Goal: Task Accomplishment & Management: Use online tool/utility

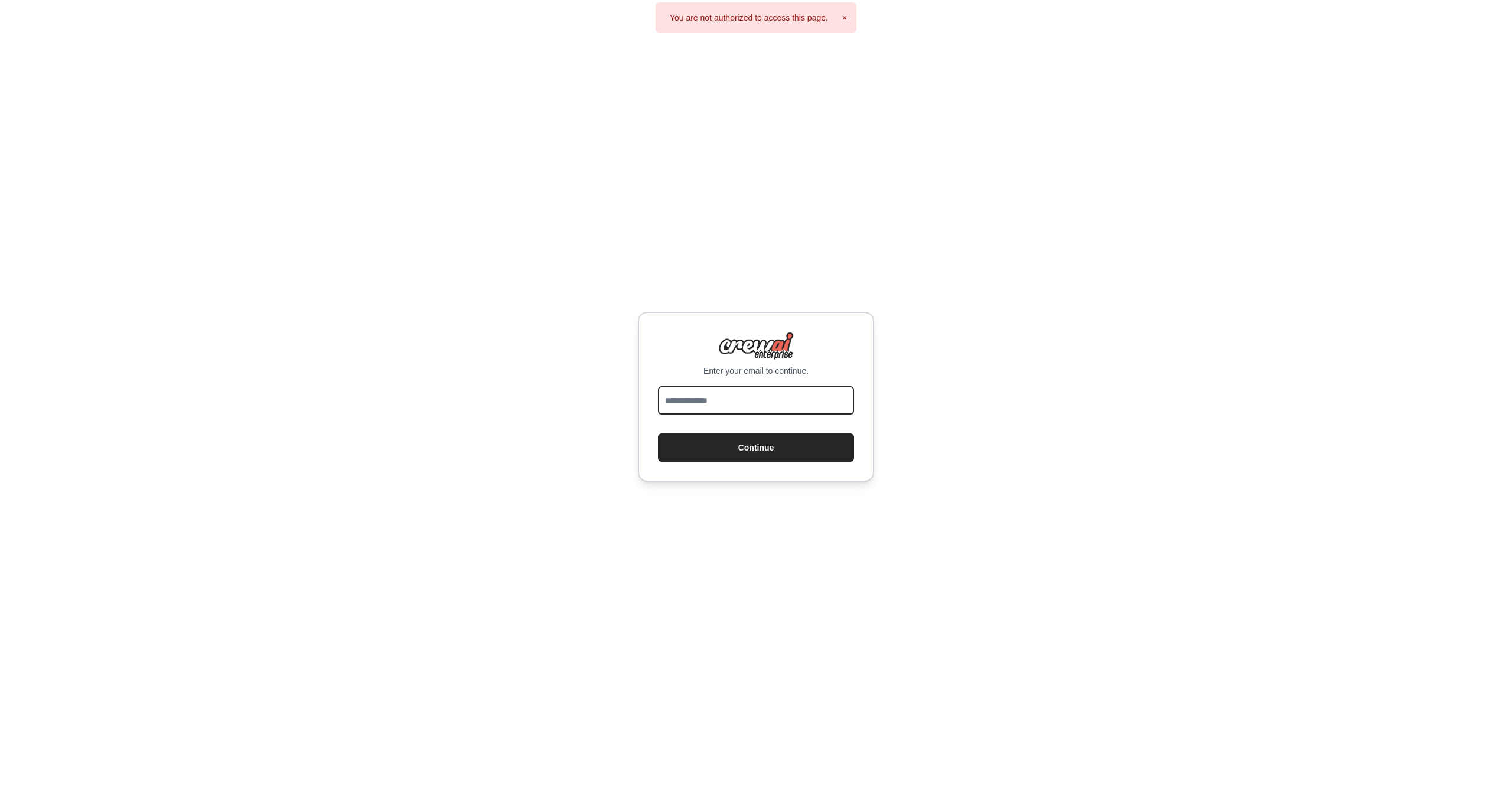
click at [704, 392] on input "email" at bounding box center [756, 401] width 196 height 28
type input "**********"
click at [658, 433] on button "Continue" at bounding box center [756, 448] width 196 height 28
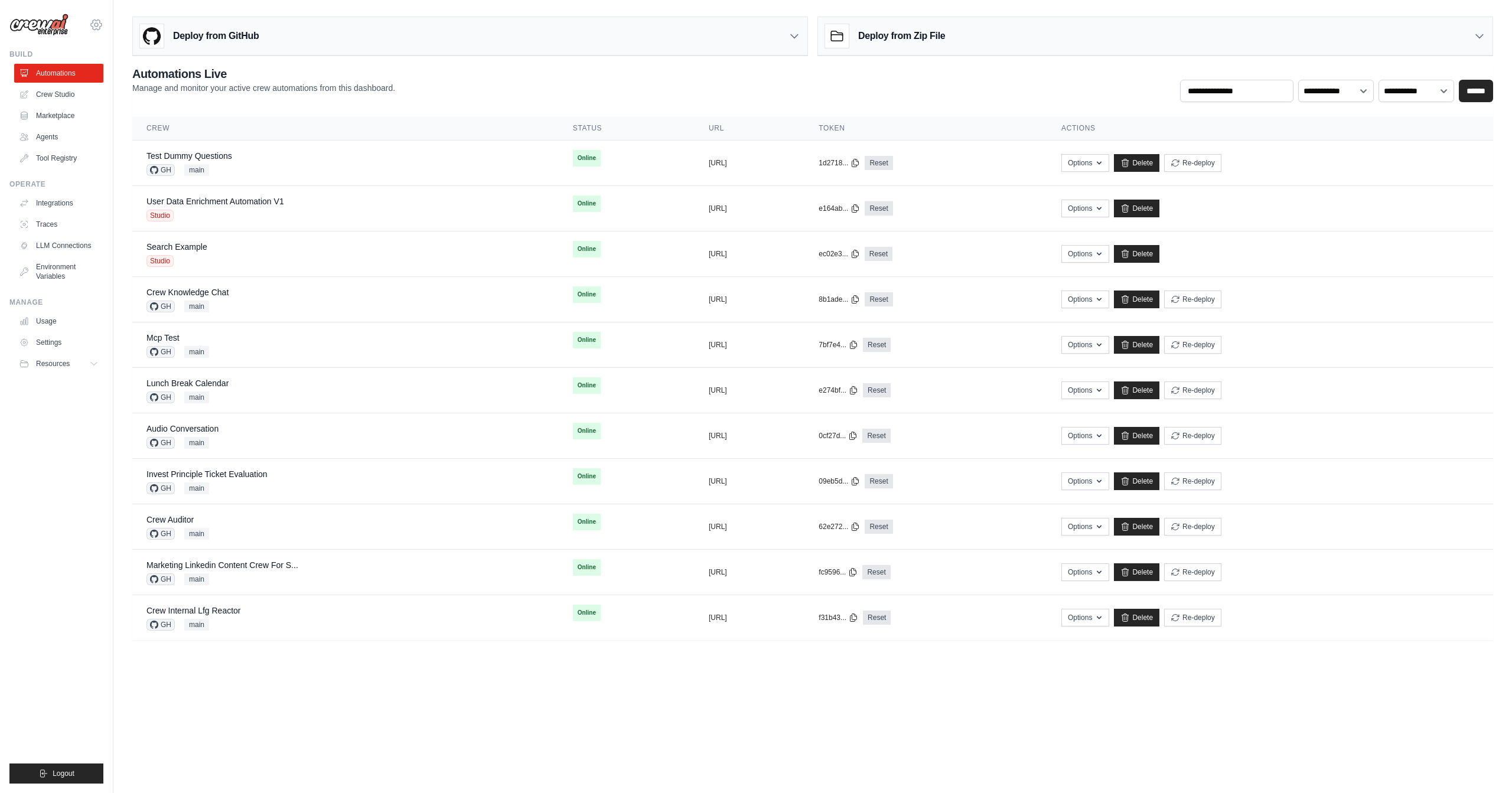
click at [101, 24] on icon at bounding box center [97, 25] width 14 height 14
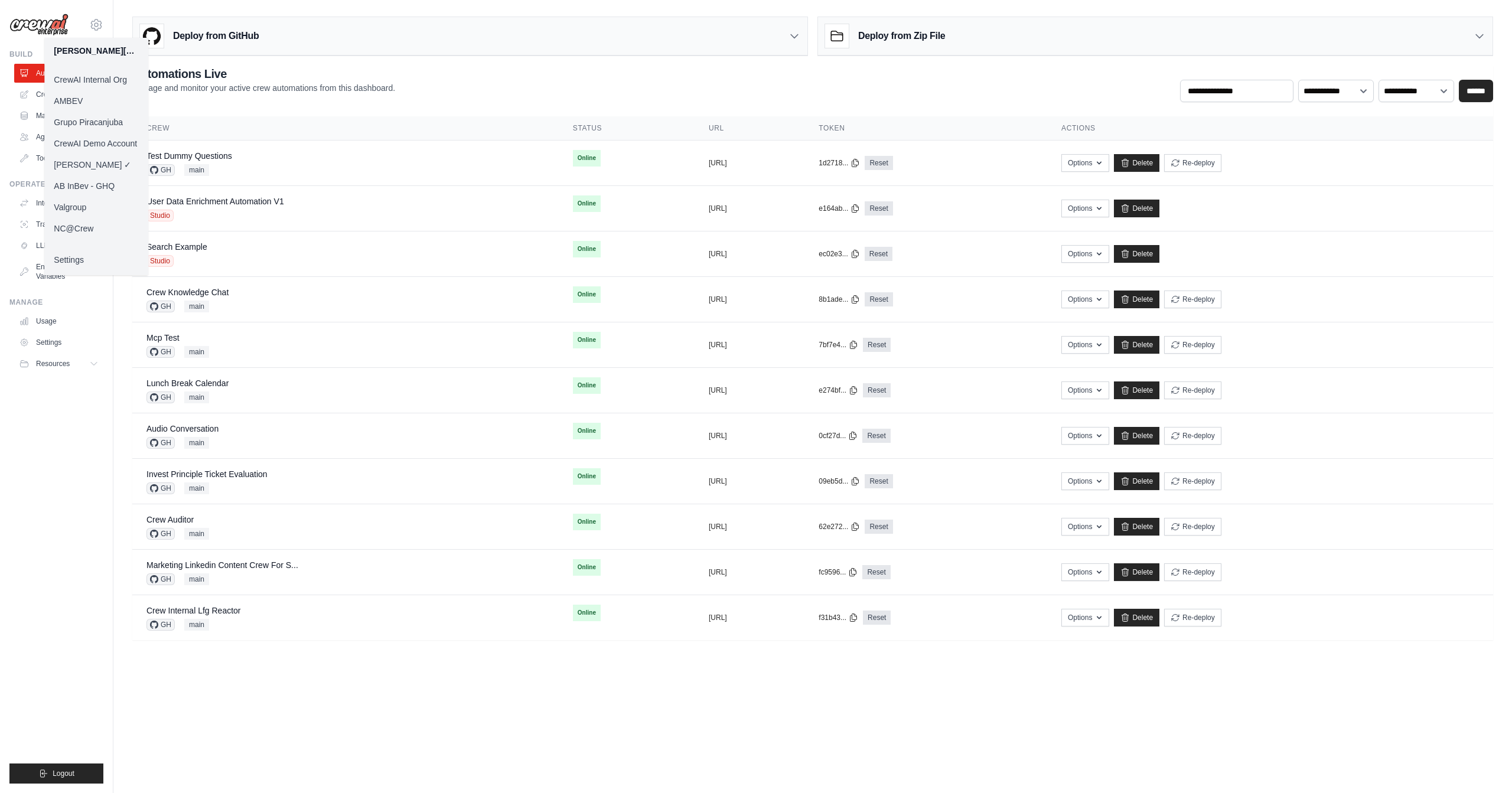
click at [97, 99] on link "AMBEV" at bounding box center [96, 101] width 104 height 21
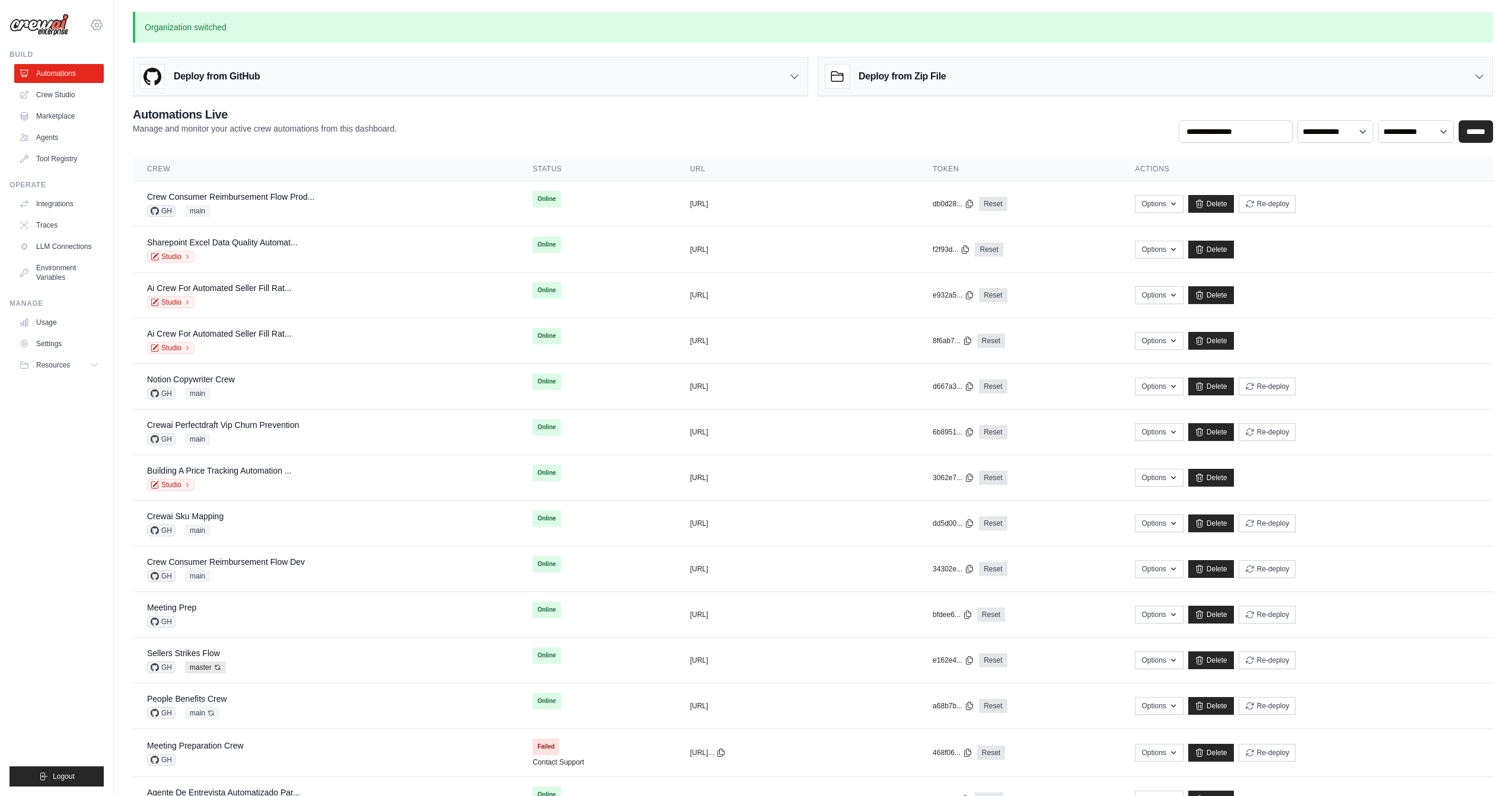
click at [99, 24] on icon at bounding box center [97, 25] width 14 height 14
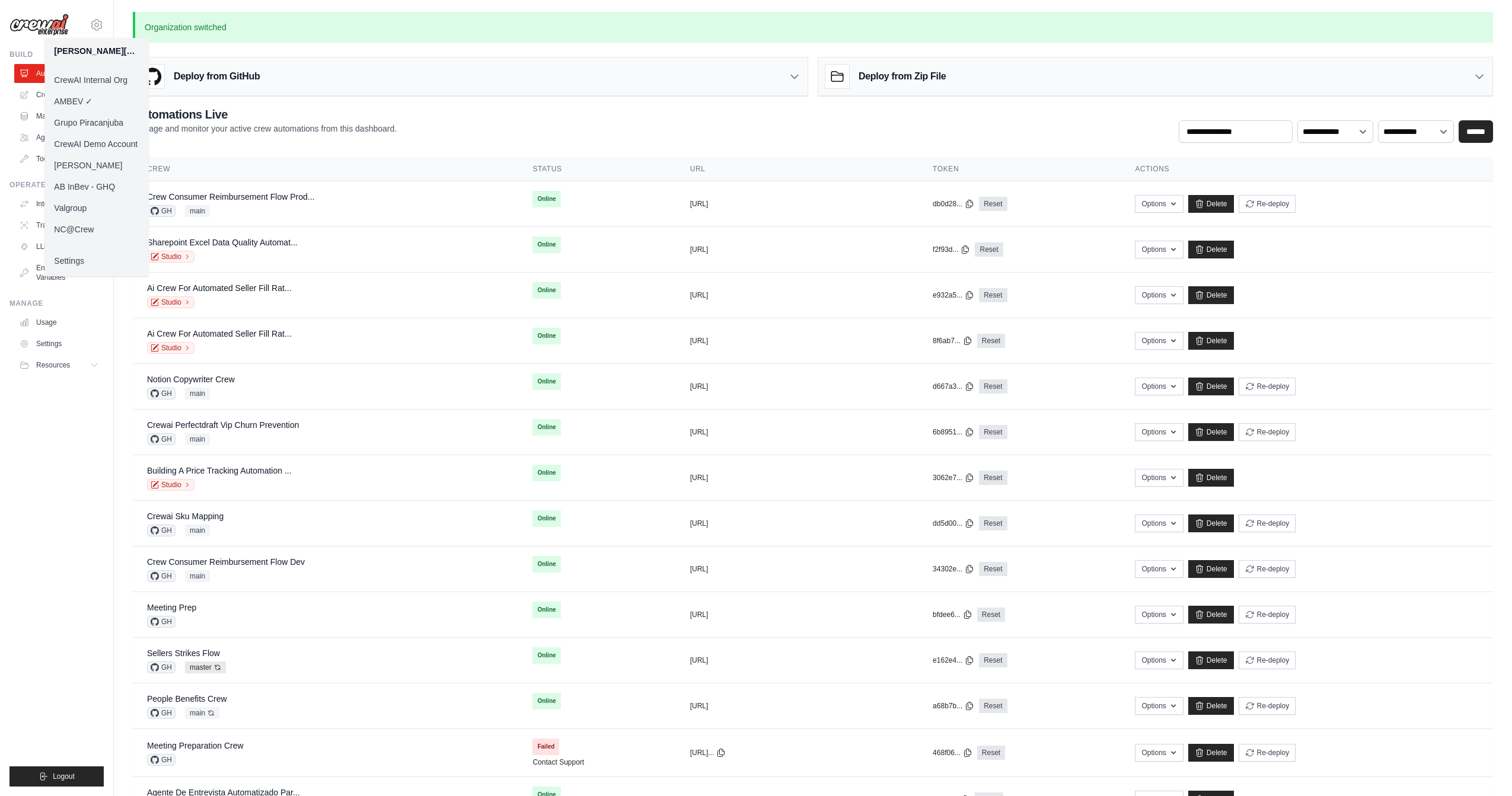
click at [107, 78] on link "CrewAI Internal Org" at bounding box center [96, 80] width 104 height 21
click at [96, 473] on ul "Build Automations Crew Studio Marketplace Agents" at bounding box center [56, 418] width 94 height 737
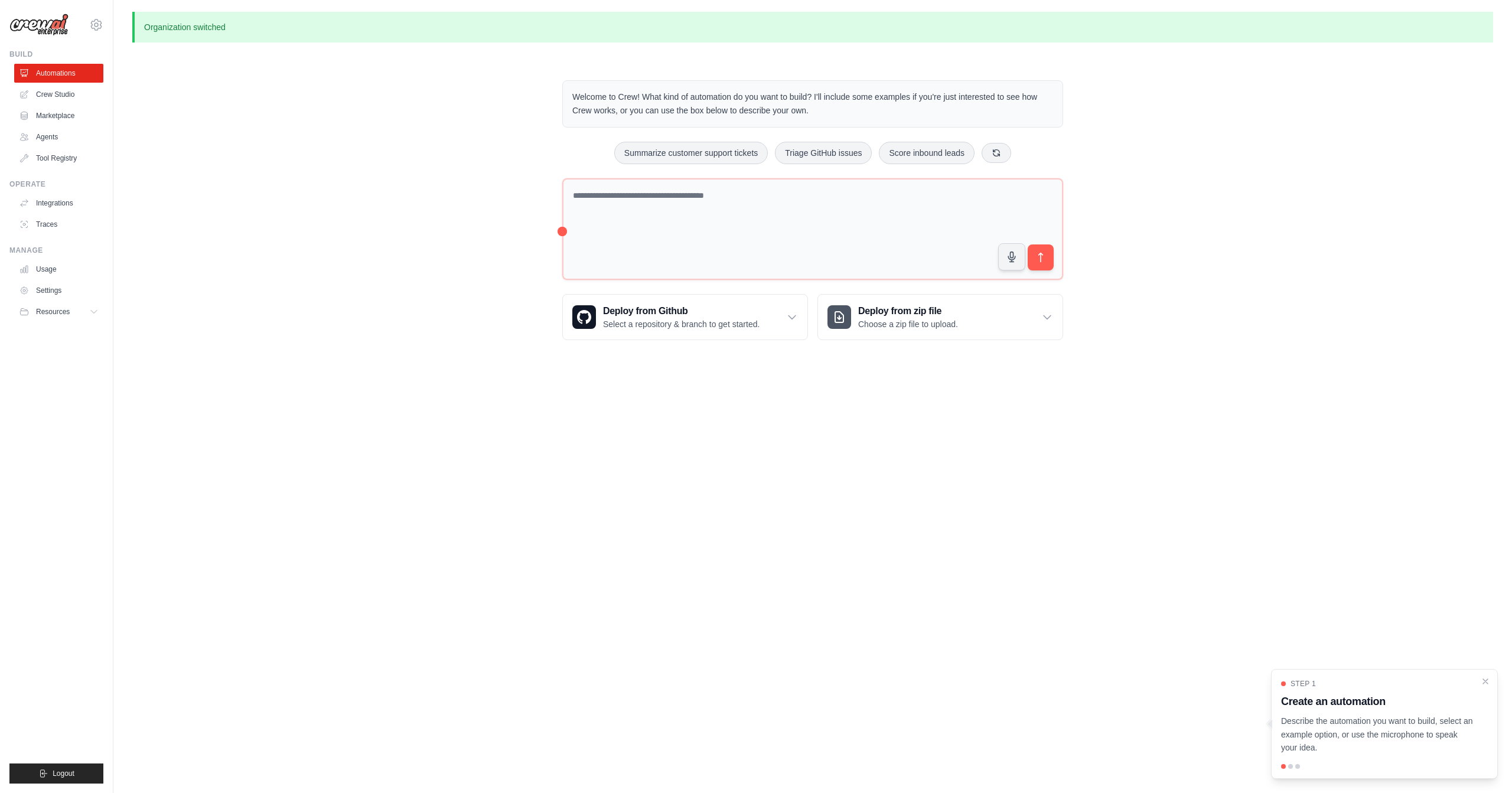
click at [102, 26] on icon at bounding box center [97, 25] width 14 height 14
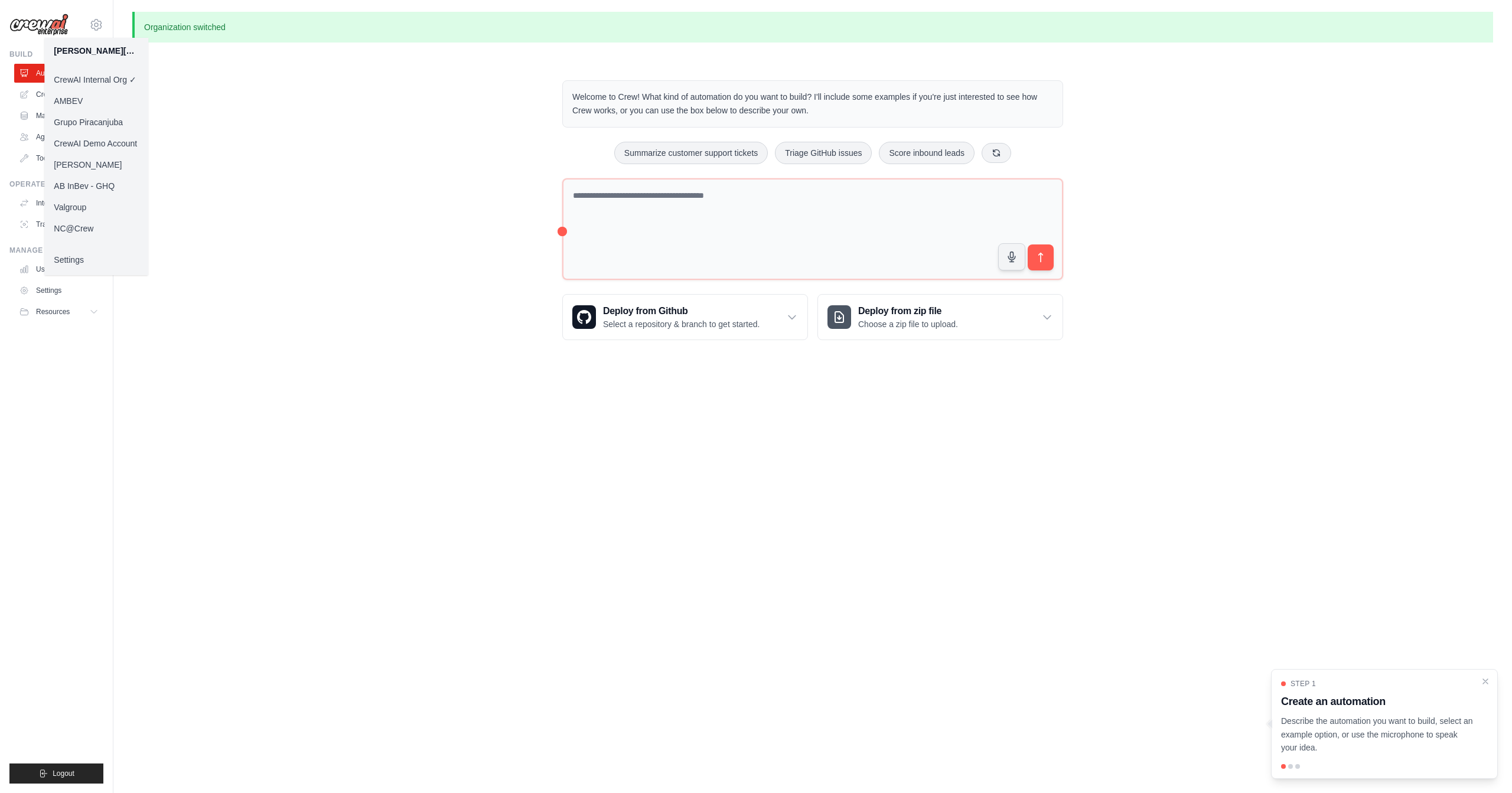
click at [85, 166] on link "Daniel CrewAI" at bounding box center [96, 165] width 104 height 21
click at [275, 212] on div "Welcome to Crew! What kind of automation do you want to build? I'll include som…" at bounding box center [812, 210] width 1361 height 298
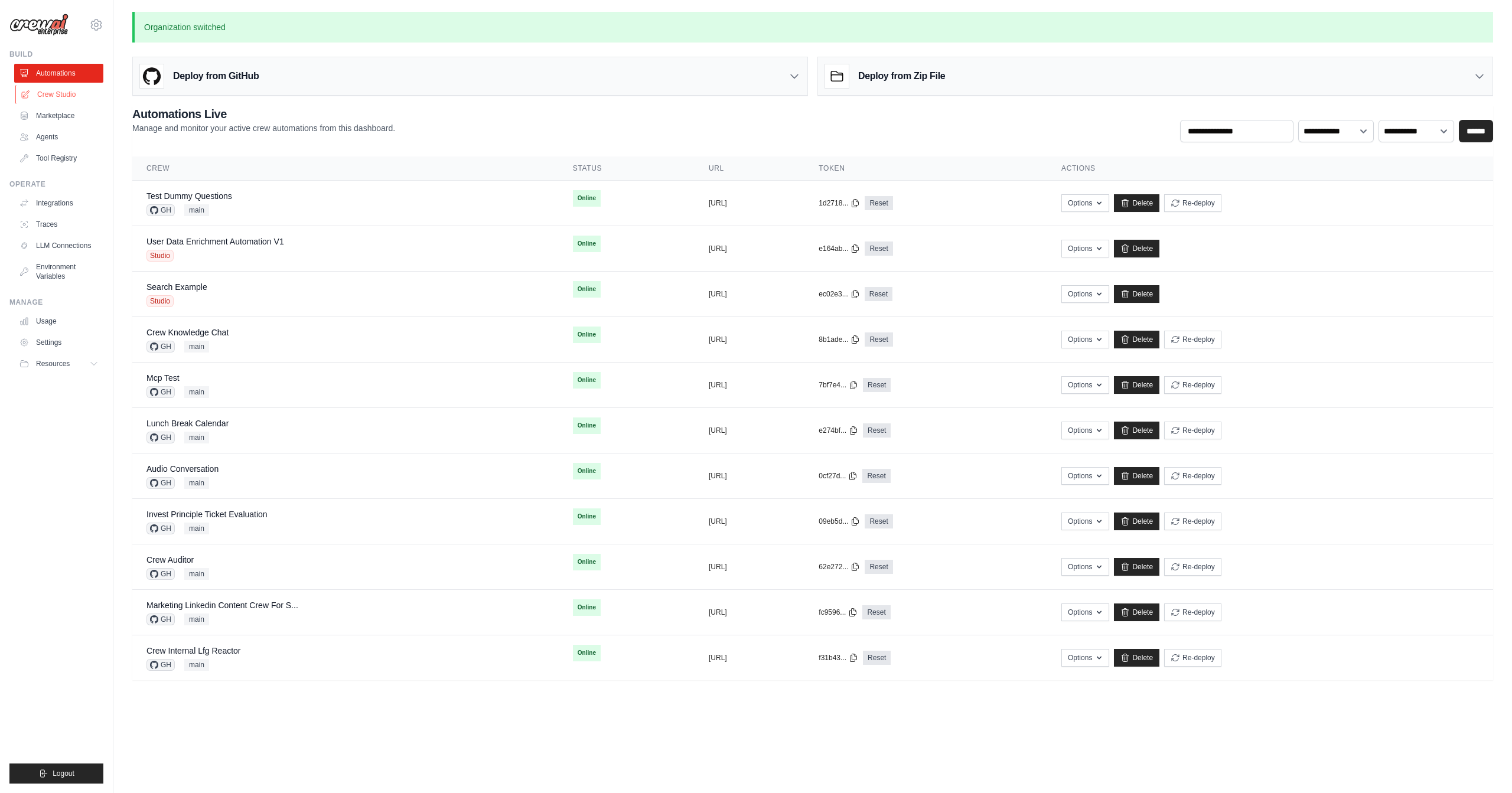
click at [44, 93] on link "Crew Studio" at bounding box center [60, 95] width 90 height 19
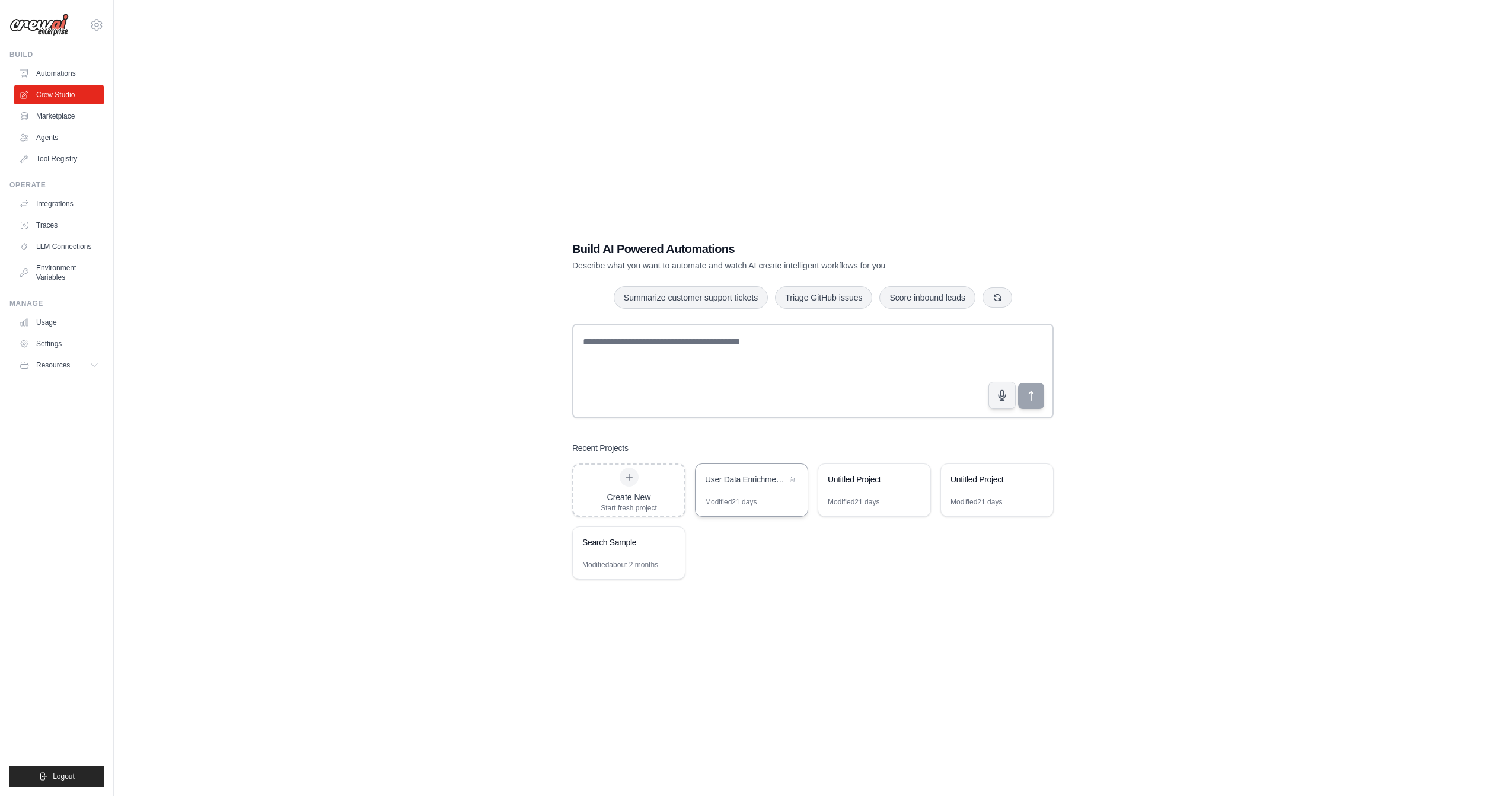
click at [768, 486] on div "User Data Enrichment Automation" at bounding box center [745, 481] width 81 height 14
click at [628, 561] on div "Modified about 2 months" at bounding box center [620, 565] width 76 height 9
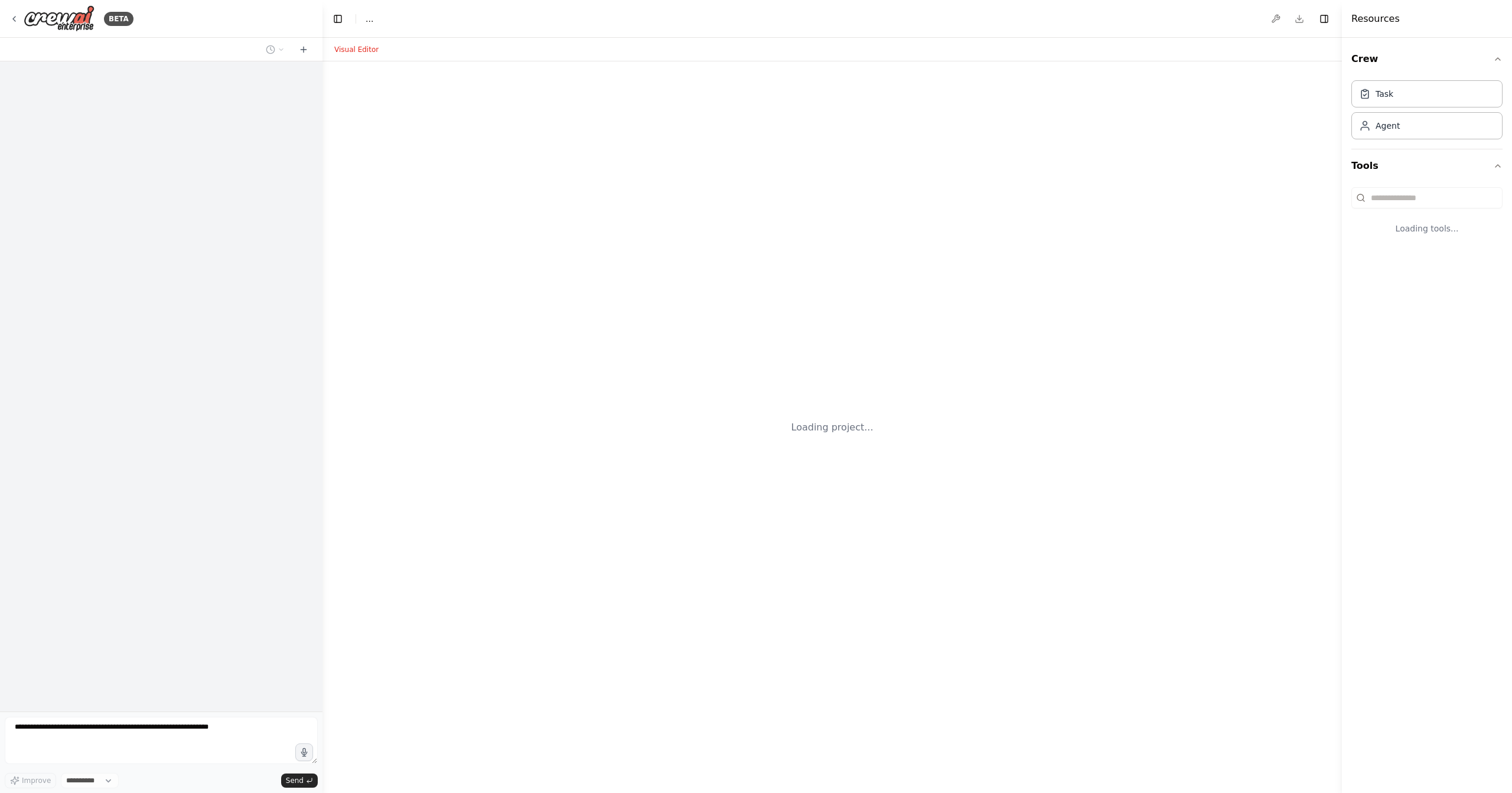
select select "****"
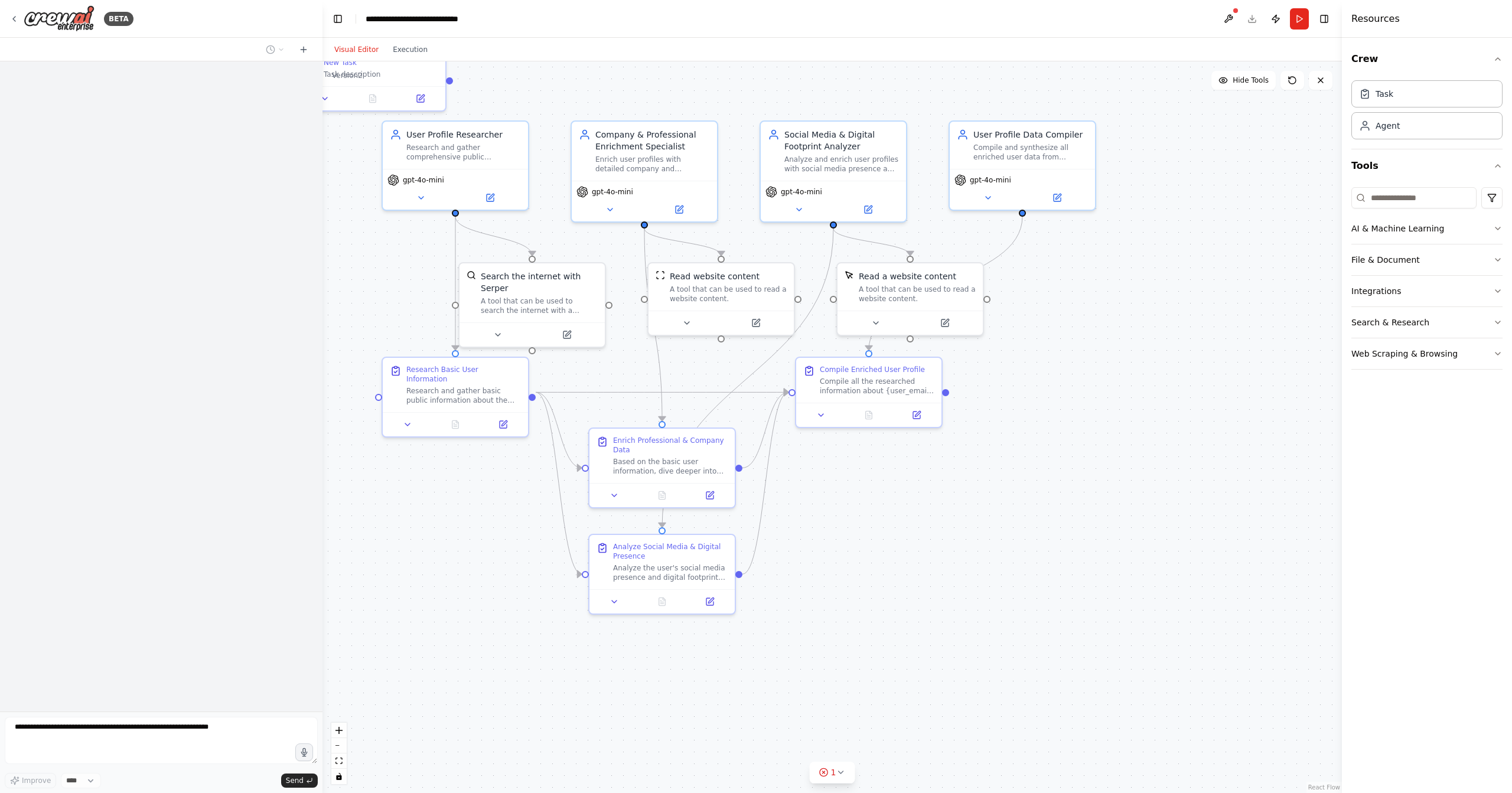
scroll to position [222, 0]
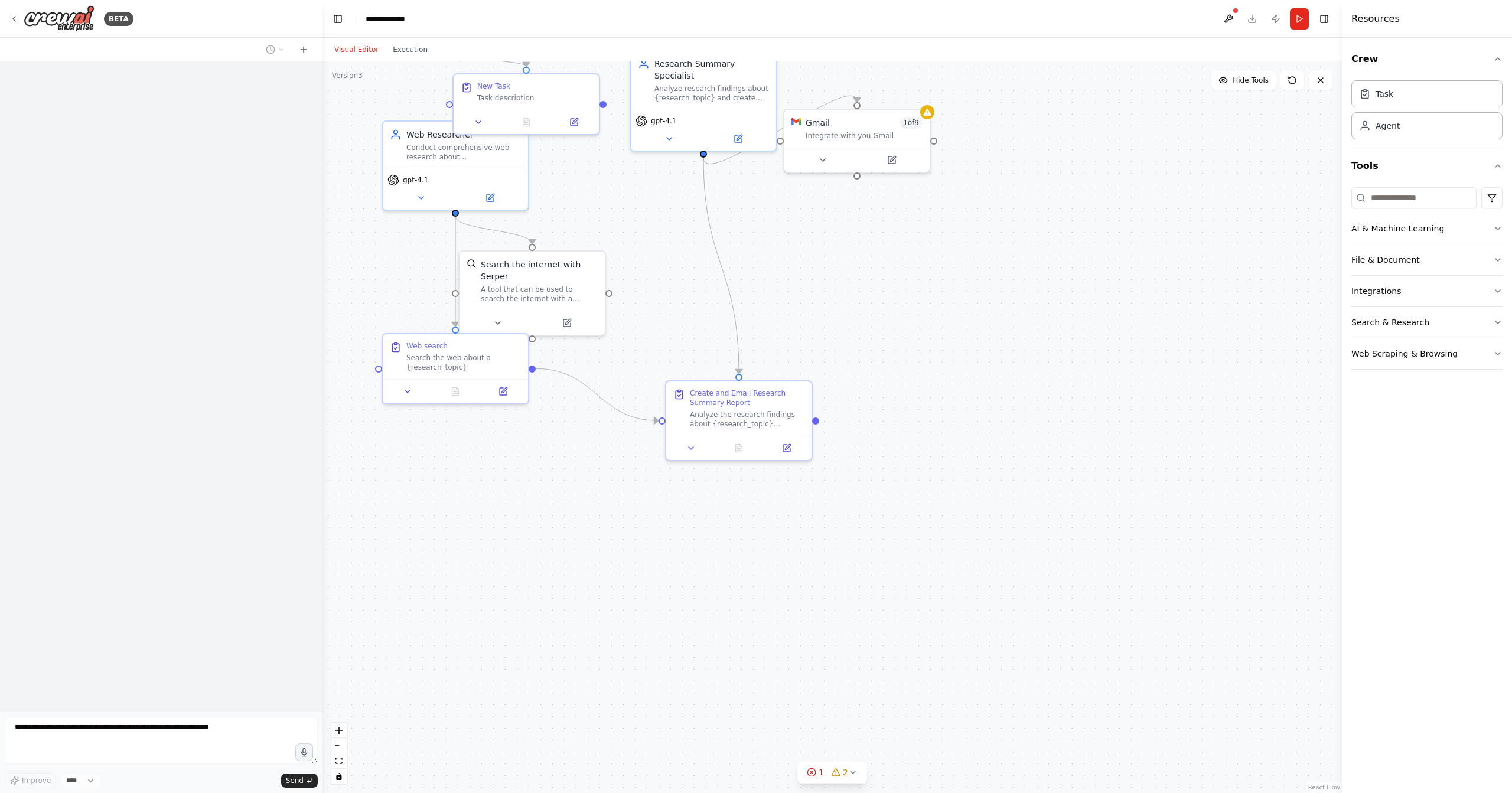
scroll to position [1343, 0]
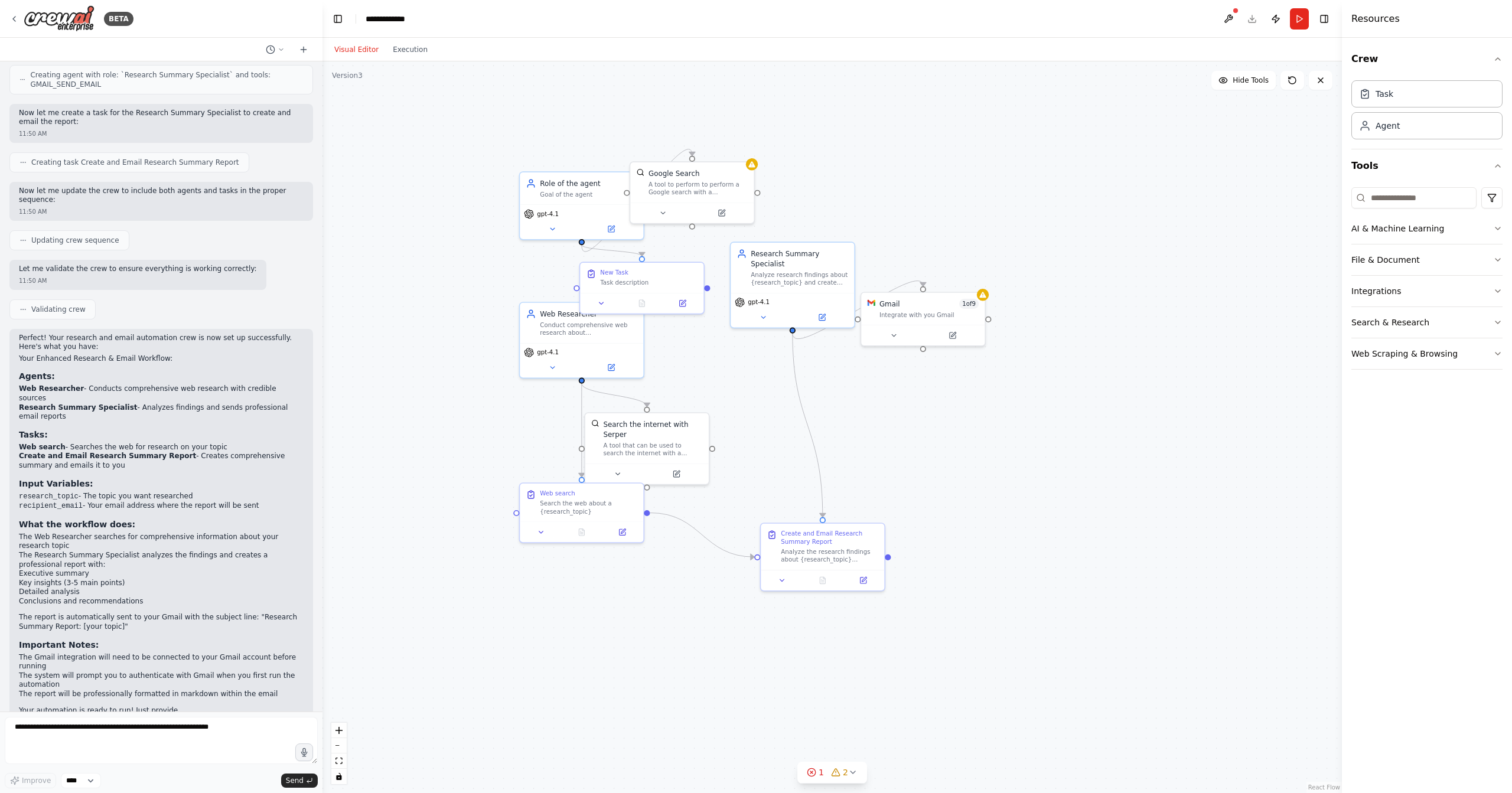
drag, startPoint x: 600, startPoint y: 510, endPoint x: 684, endPoint y: 616, distance: 135.2
click at [684, 616] on div ".deletable-edge-delete-btn { width: 20px; height: 20px; border: 0px solid #ffff…" at bounding box center [832, 427] width 1020 height 732
drag, startPoint x: 711, startPoint y: 193, endPoint x: 761, endPoint y: 175, distance: 53.1
click at [761, 175] on div "Google Search A tool to perform to perform a Google search with a search_query." at bounding box center [742, 160] width 124 height 41
click at [706, 198] on div at bounding box center [742, 190] width 124 height 21
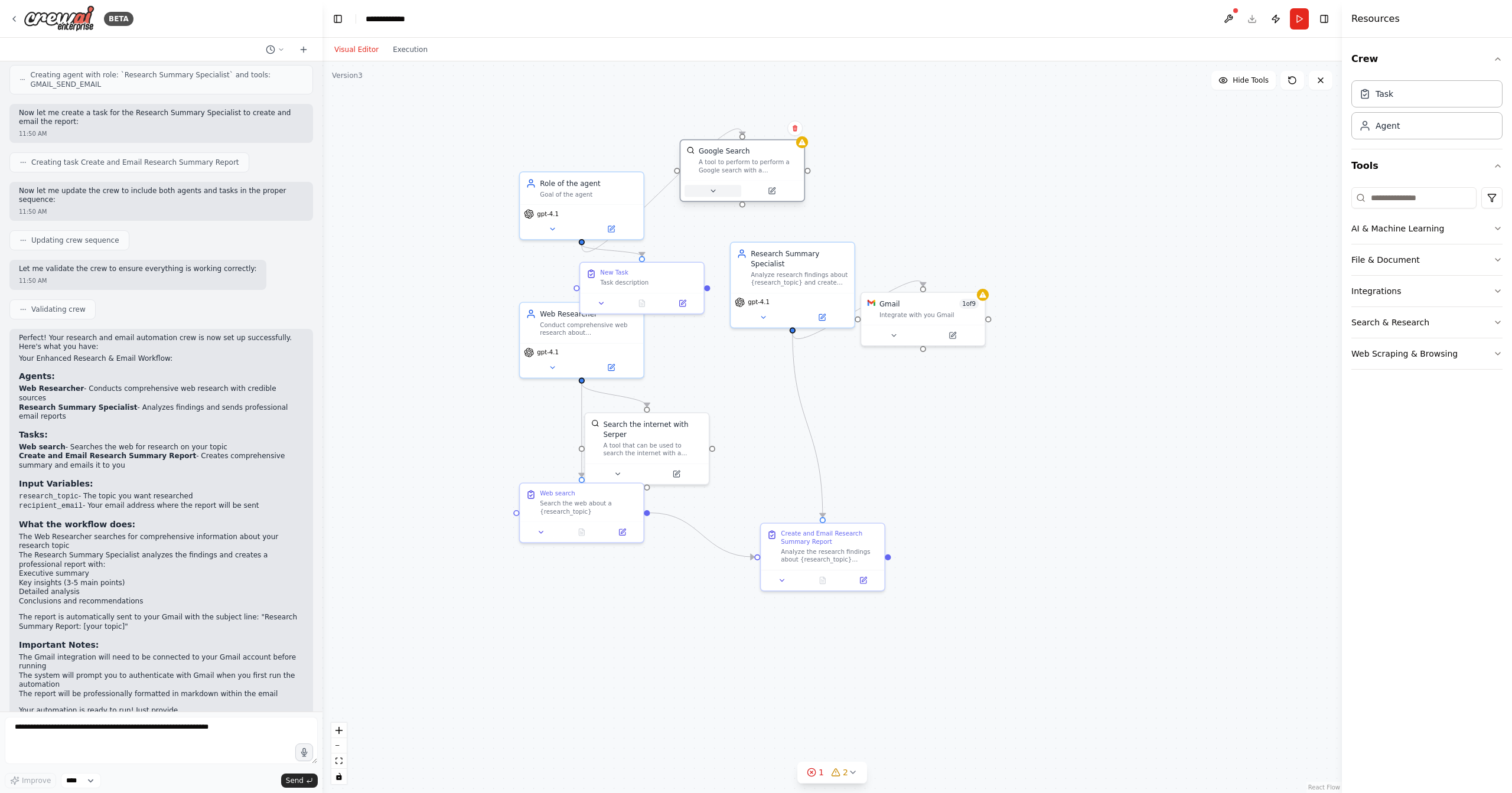
click at [714, 191] on icon at bounding box center [713, 192] width 9 height 9
click at [623, 205] on div "gpt-4.1" at bounding box center [582, 220] width 124 height 35
click at [446, 214] on div ".deletable-edge-delete-btn { width: 20px; height: 20px; border: 0px solid #ffff…" at bounding box center [832, 427] width 1020 height 732
click at [584, 162] on div ".deletable-edge-delete-btn { width: 20px; height: 20px; border: 0px solid #ffff…" at bounding box center [832, 427] width 1020 height 732
click at [825, 303] on button "Cancel" at bounding box center [820, 301] width 36 height 14
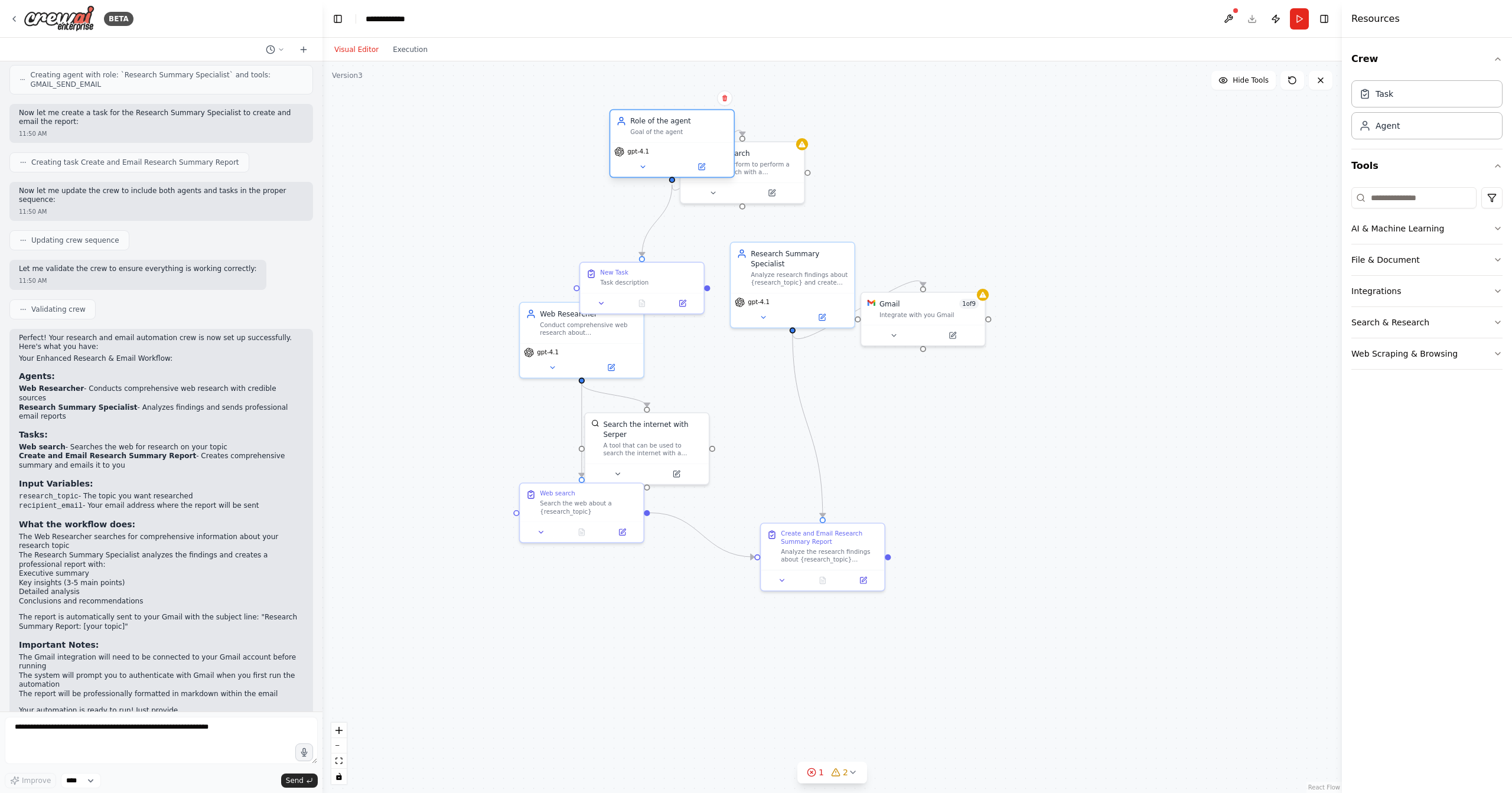
drag, startPoint x: 610, startPoint y: 181, endPoint x: 604, endPoint y: 139, distance: 42.4
click at [630, 129] on div "Role of the agent Goal of the agent" at bounding box center [679, 126] width 97 height 20
drag, startPoint x: 637, startPoint y: 286, endPoint x: 607, endPoint y: 197, distance: 93.9
click at [594, 200] on div "New Task Task description" at bounding box center [632, 215] width 124 height 30
drag, startPoint x: 709, startPoint y: 184, endPoint x: 684, endPoint y: 177, distance: 26.0
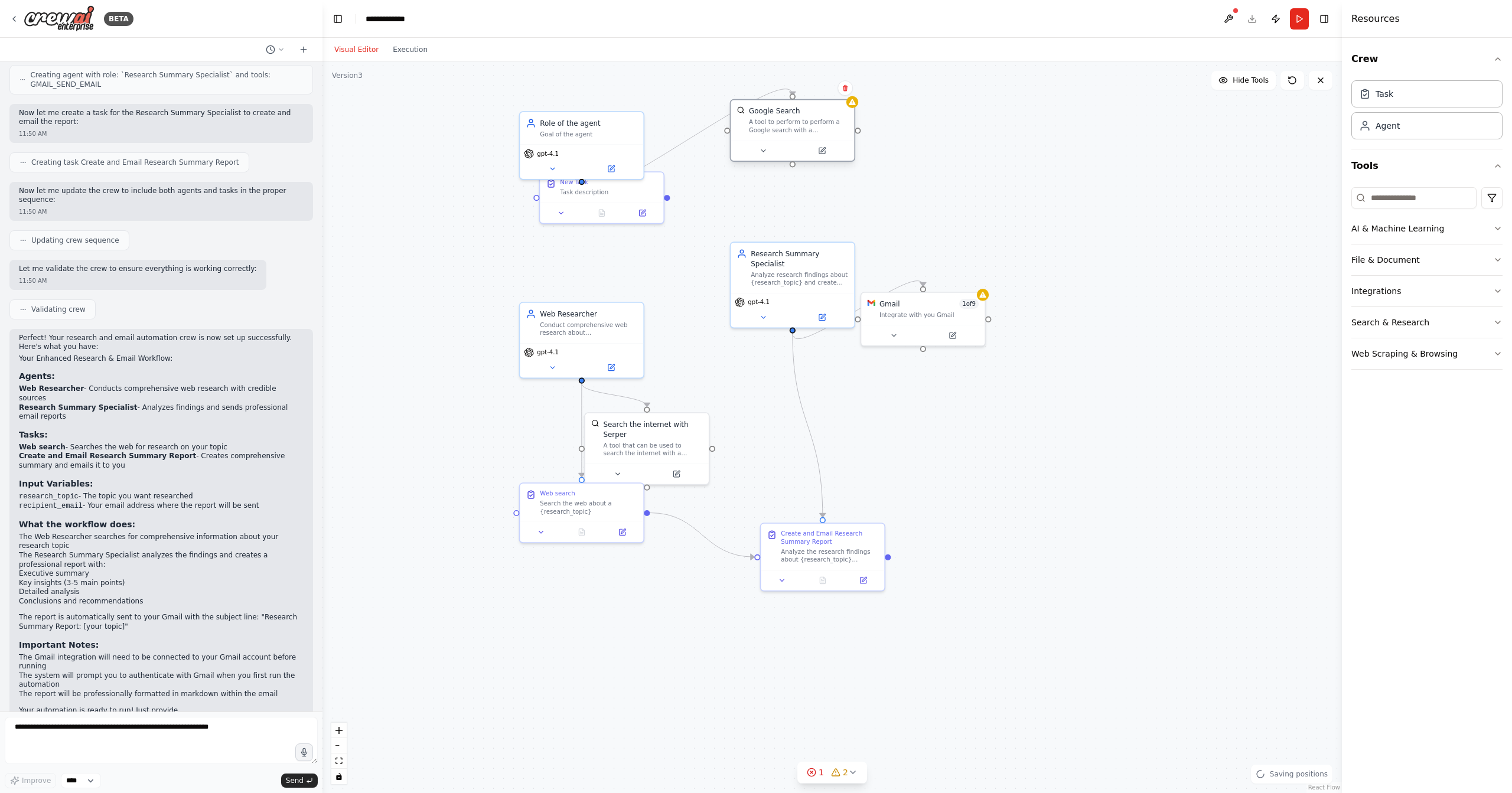
click at [730, 161] on div at bounding box center [792, 150] width 124 height 21
click at [796, 124] on button at bounding box center [795, 118] width 16 height 16
click at [761, 122] on button "Confirm" at bounding box center [761, 118] width 42 height 14
click at [632, 127] on div "Role of the agent Goal of the agent" at bounding box center [588, 126] width 97 height 20
click at [632, 99] on icon at bounding box center [634, 98] width 7 height 7
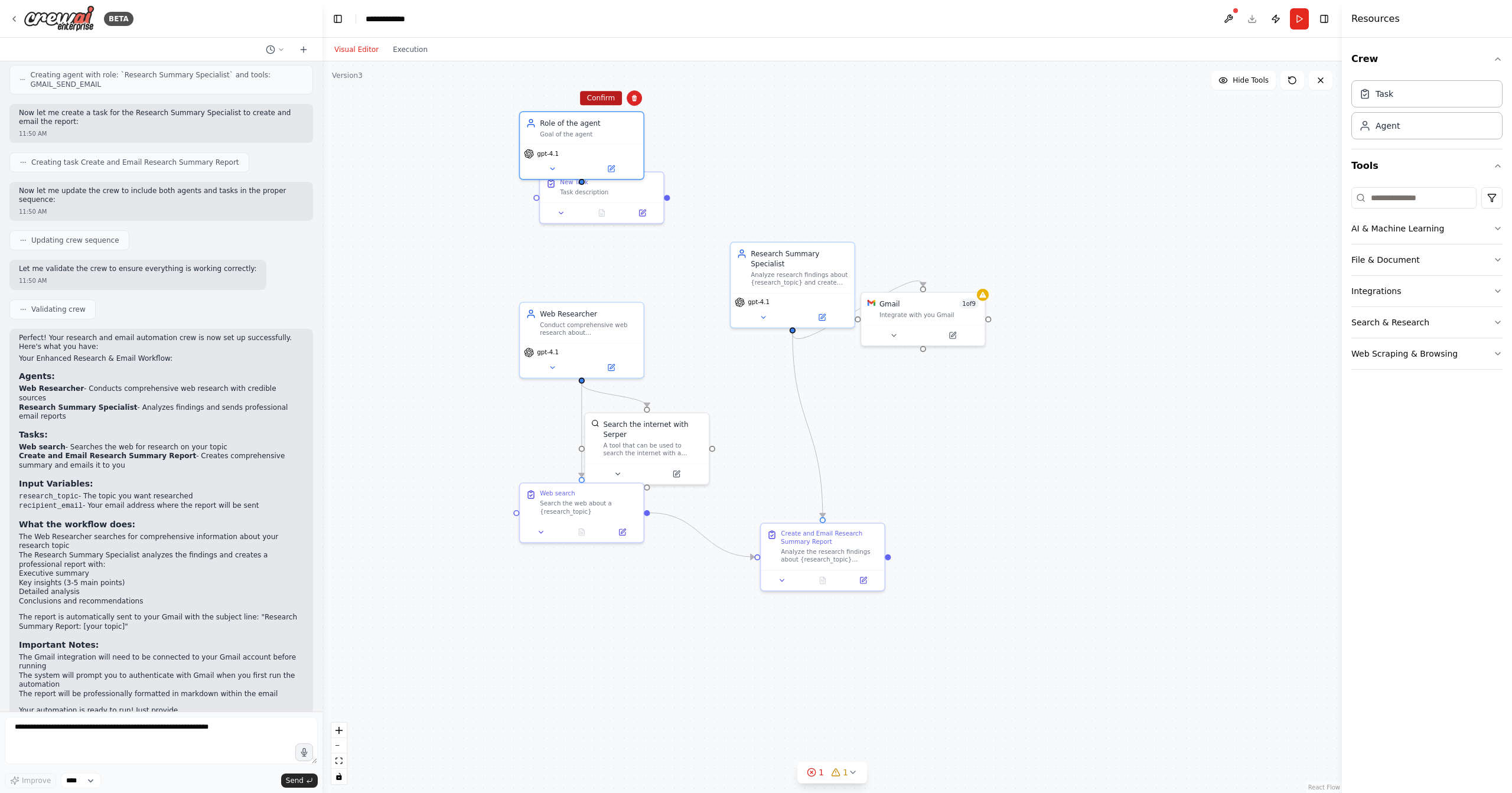
click at [598, 99] on button "Confirm" at bounding box center [600, 98] width 42 height 14
click at [633, 196] on div "New Task Task description" at bounding box center [602, 185] width 124 height 30
click at [655, 163] on icon at bounding box center [654, 159] width 5 height 6
click at [628, 162] on button "Confirm" at bounding box center [621, 159] width 42 height 14
drag, startPoint x: 576, startPoint y: 334, endPoint x: 556, endPoint y: 276, distance: 61.4
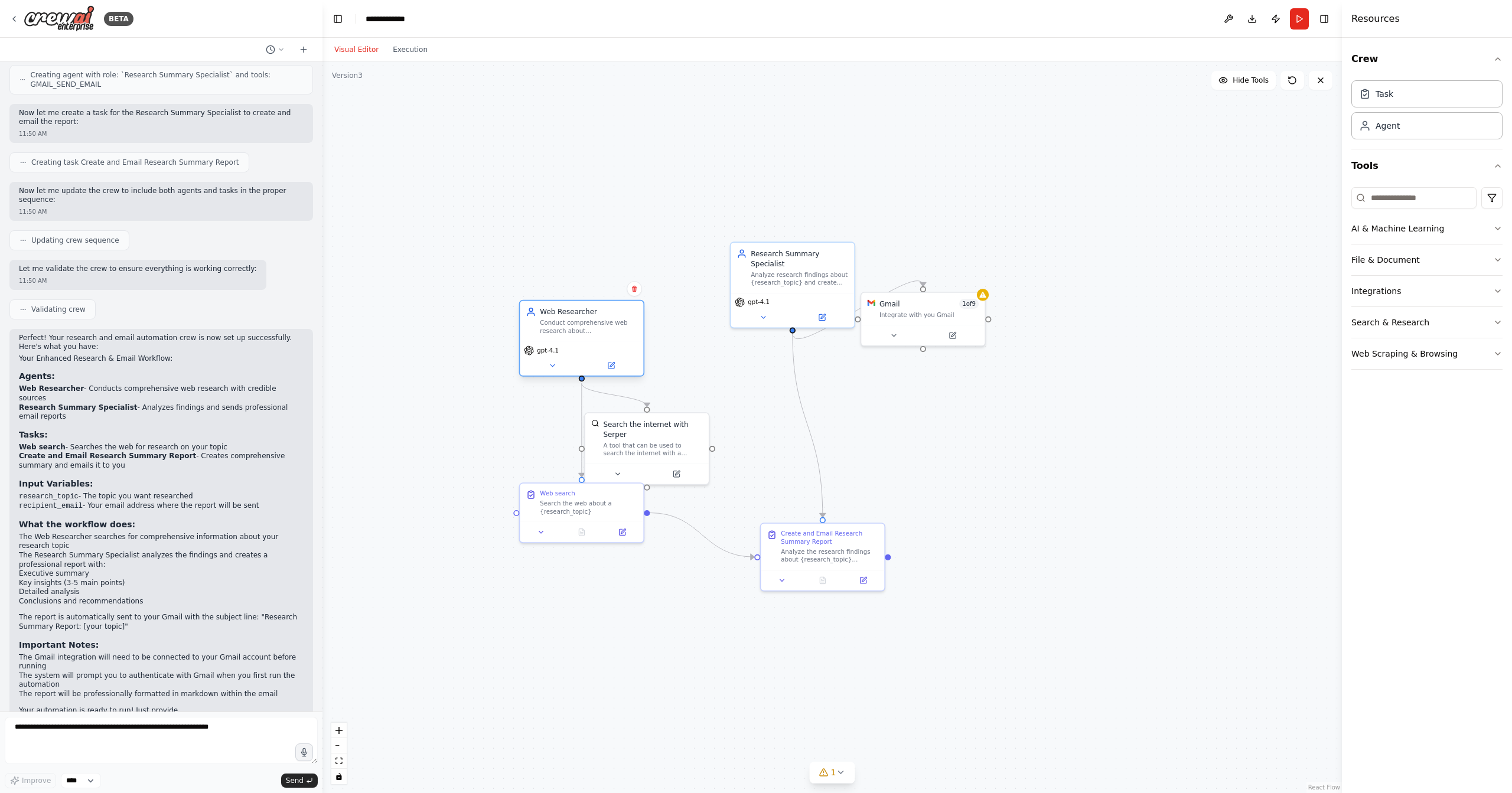
click at [556, 301] on div "Web Researcher Conduct comprehensive web research about {research_topic}, ident…" at bounding box center [582, 320] width 124 height 41
click at [502, 530] on div at bounding box center [551, 540] width 124 height 21
click at [526, 572] on div at bounding box center [541, 580] width 124 height 21
drag, startPoint x: 797, startPoint y: 293, endPoint x: 804, endPoint y: 353, distance: 60.4
click at [811, 345] on div "gpt-4.1" at bounding box center [802, 348] width 124 height 35
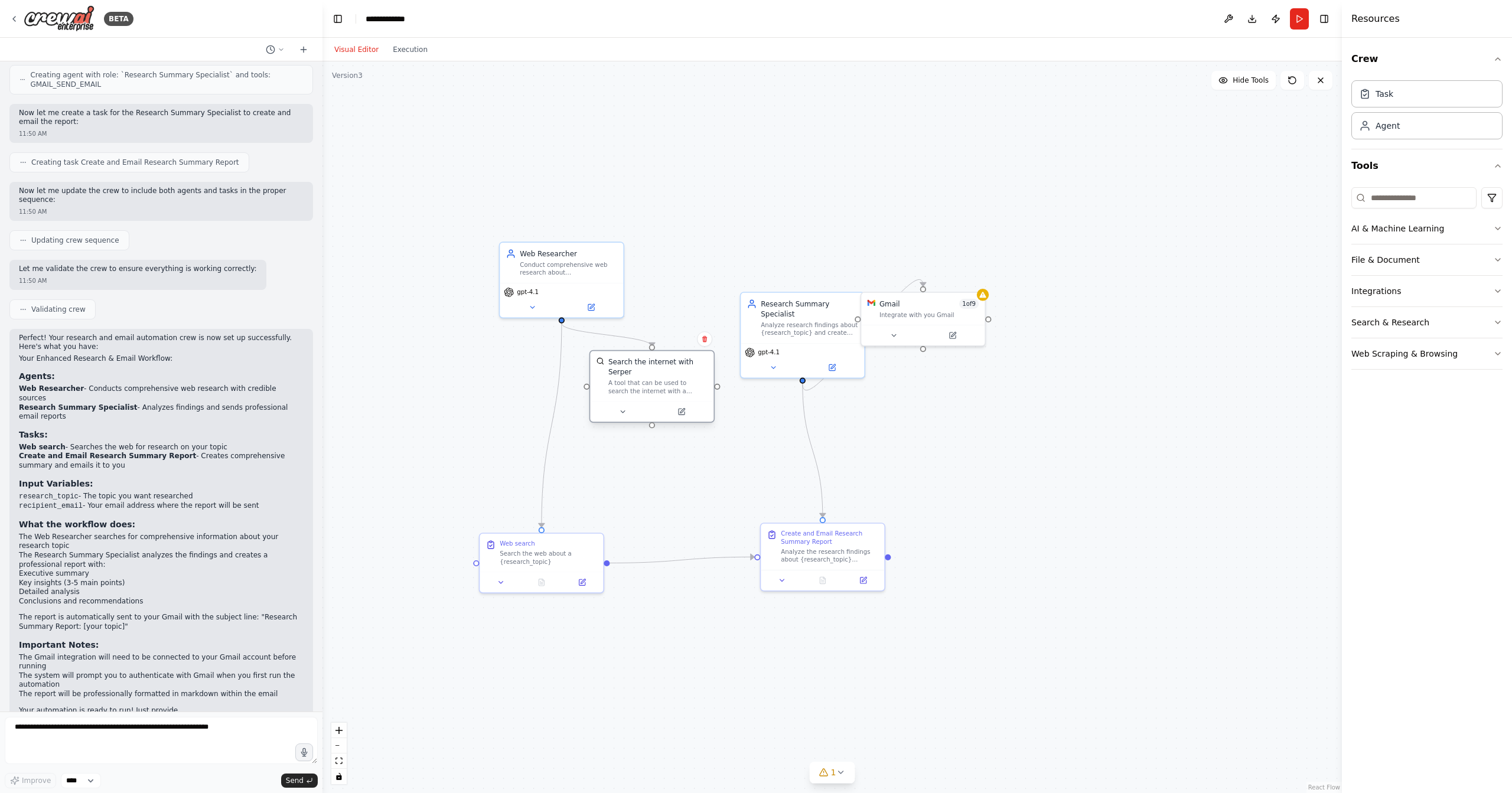
drag, startPoint x: 643, startPoint y: 392, endPoint x: 650, endPoint y: 409, distance: 18.4
click at [650, 395] on div "A tool that can be used to search the internet with a search_query. Supports di…" at bounding box center [658, 387] width 99 height 16
drag, startPoint x: 965, startPoint y: 298, endPoint x: 983, endPoint y: 293, distance: 18.7
click at [983, 293] on div "Integrate with you Gmail" at bounding box center [979, 293] width 99 height 9
click at [949, 319] on button at bounding box center [944, 313] width 57 height 12
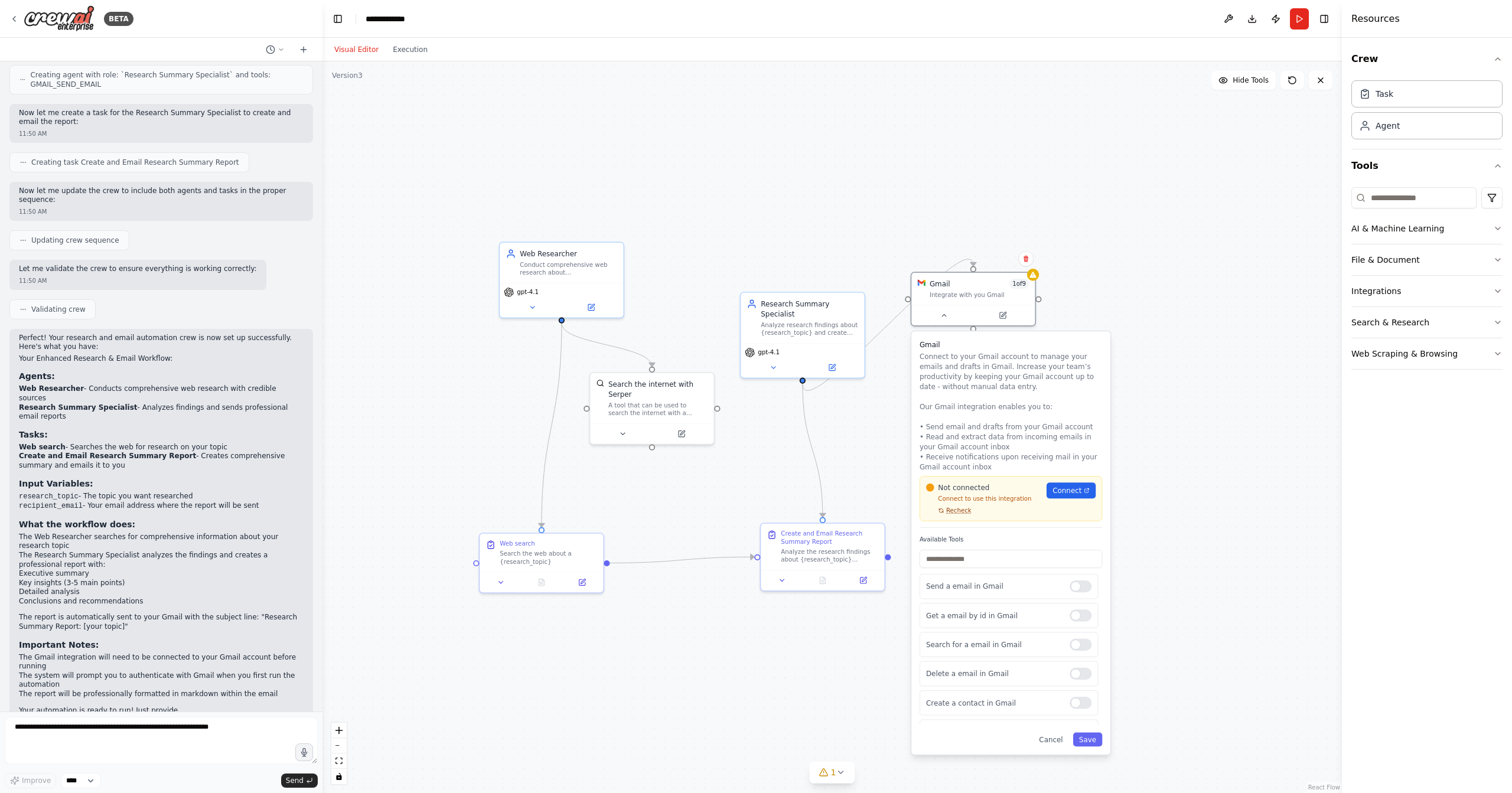
click at [957, 509] on span "Recheck" at bounding box center [959, 511] width 26 height 9
click at [1079, 492] on span "Connect" at bounding box center [1066, 490] width 29 height 10
click at [1027, 261] on icon at bounding box center [1026, 259] width 5 height 6
click at [994, 251] on div ".deletable-edge-delete-btn { width: 20px; height: 20px; border: 0px solid #ffff…" at bounding box center [832, 427] width 1020 height 732
click at [995, 255] on button "Confirm" at bounding box center [992, 259] width 42 height 14
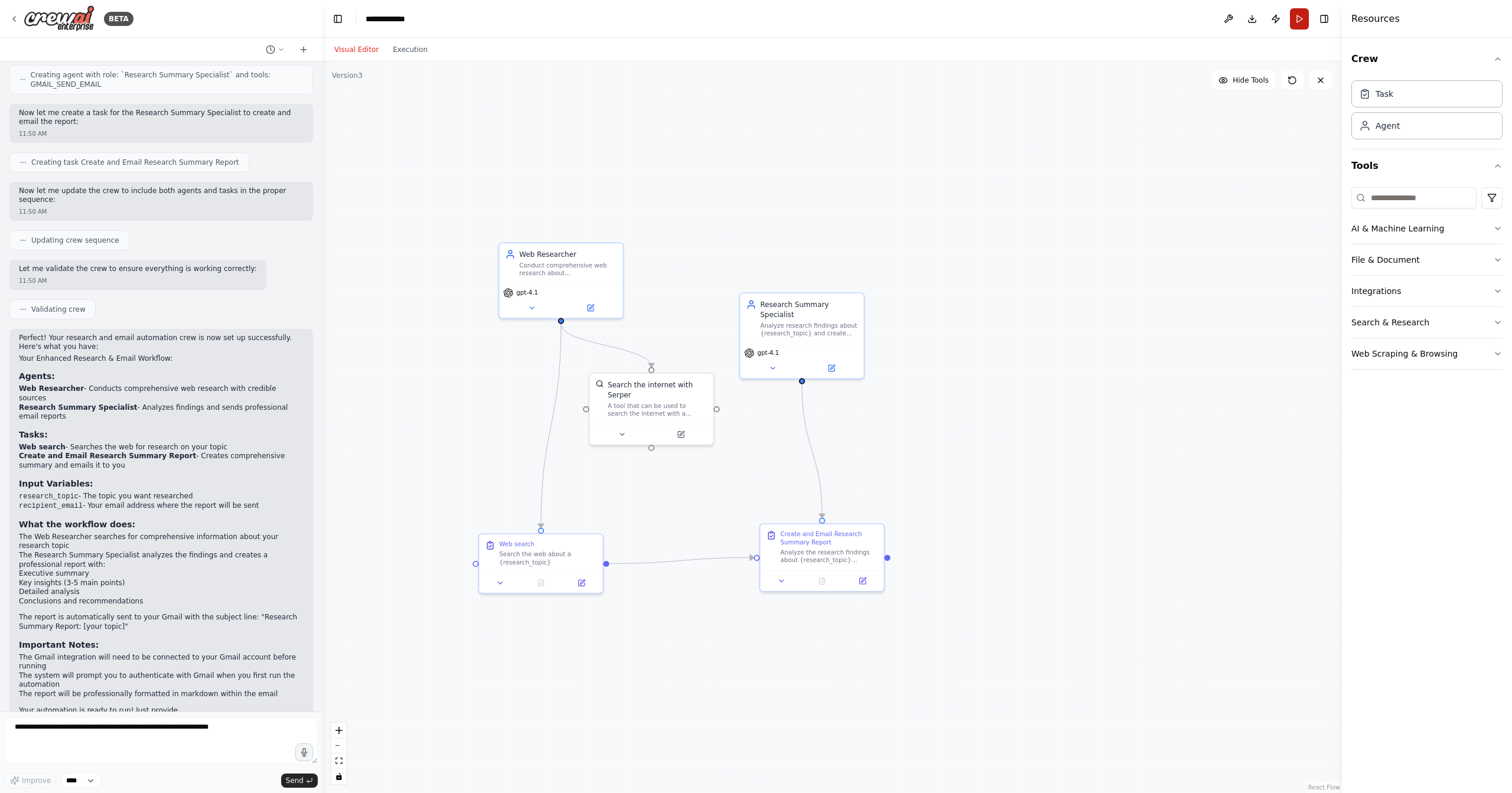
click at [1297, 18] on button "Run" at bounding box center [1300, 19] width 19 height 21
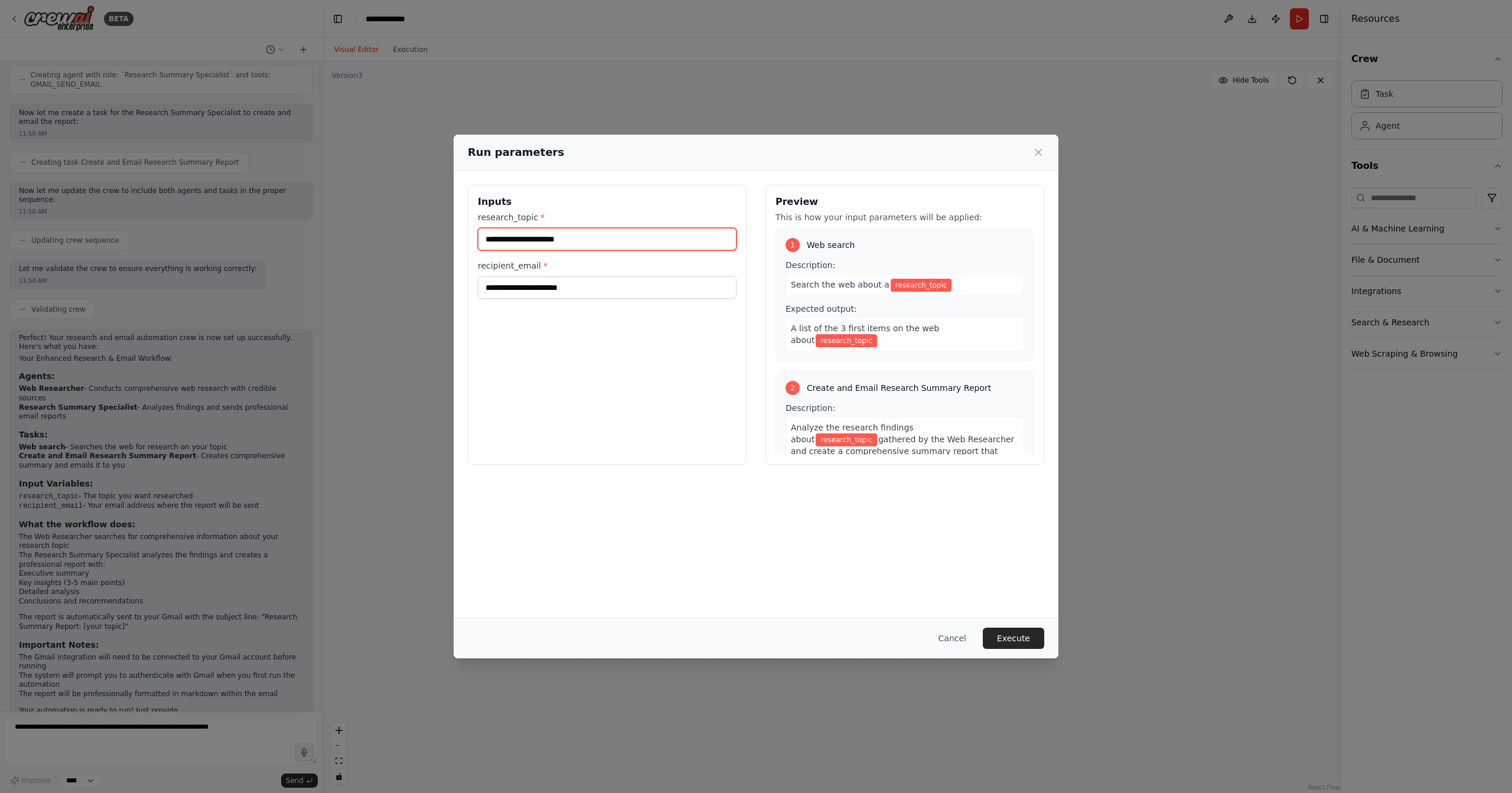
click at [555, 238] on input "research_topic *" at bounding box center [608, 239] width 259 height 23
click at [566, 293] on input "recipient_email *" at bounding box center [608, 288] width 259 height 23
click at [590, 243] on input "research_topic *" at bounding box center [608, 239] width 259 height 23
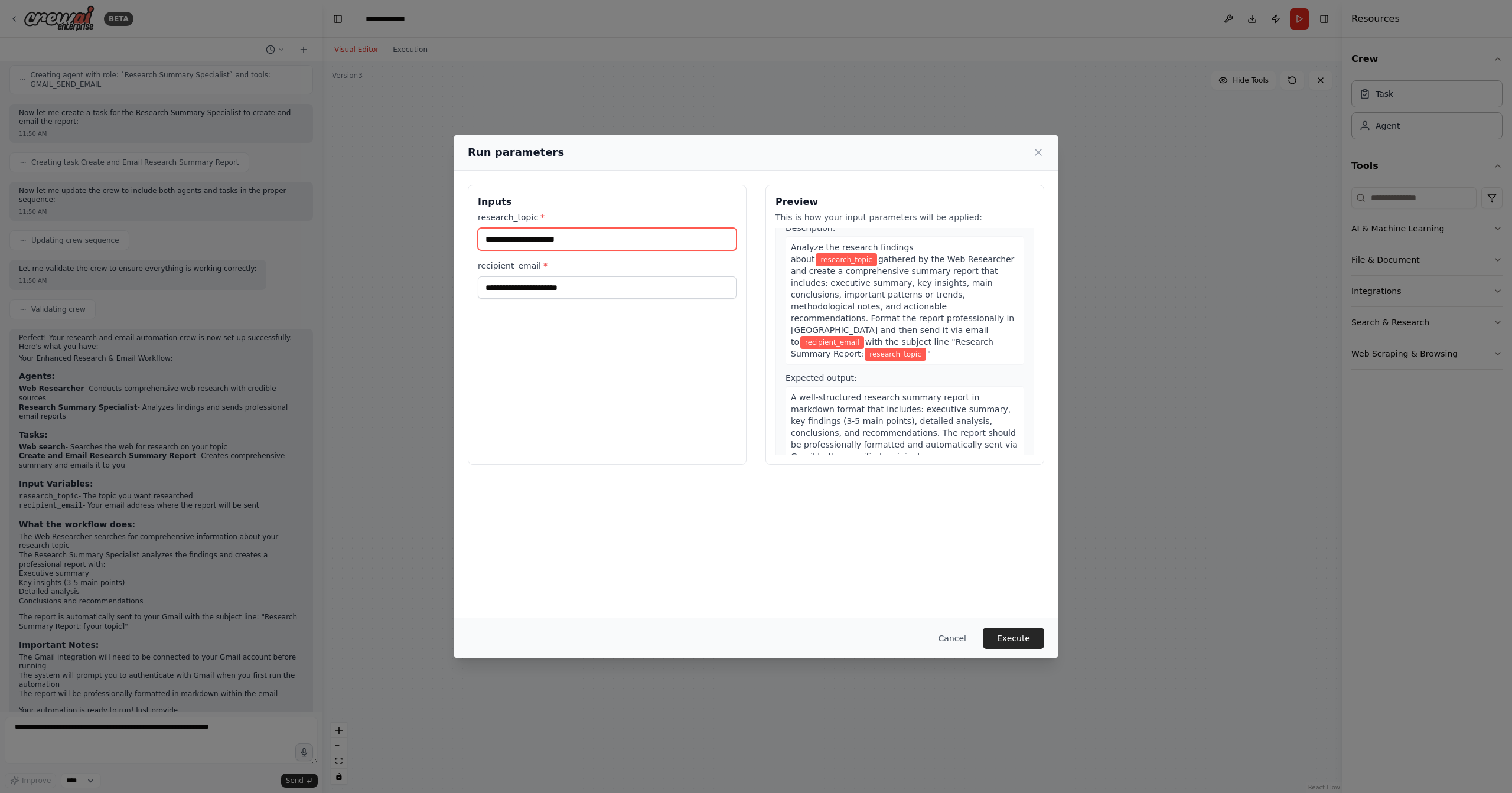
scroll to position [189, 0]
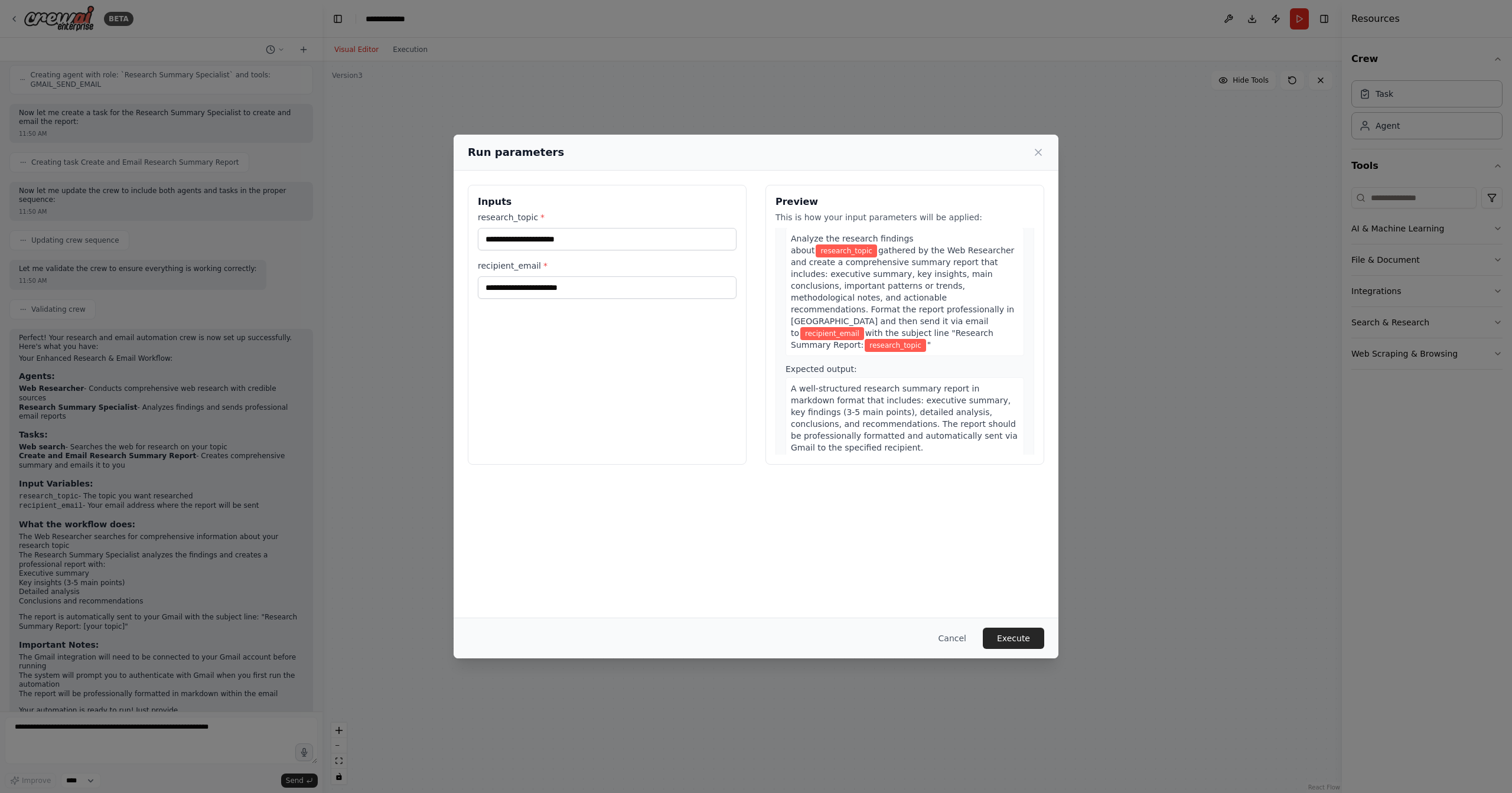
click at [581, 397] on div "Inputs research_topic * recipient_email *" at bounding box center [607, 325] width 279 height 280
click at [526, 253] on div "research_topic * recipient_email *" at bounding box center [608, 255] width 259 height 87
click at [551, 289] on input "recipient_email *" at bounding box center [608, 288] width 259 height 23
click at [1042, 153] on icon at bounding box center [1038, 152] width 12 height 12
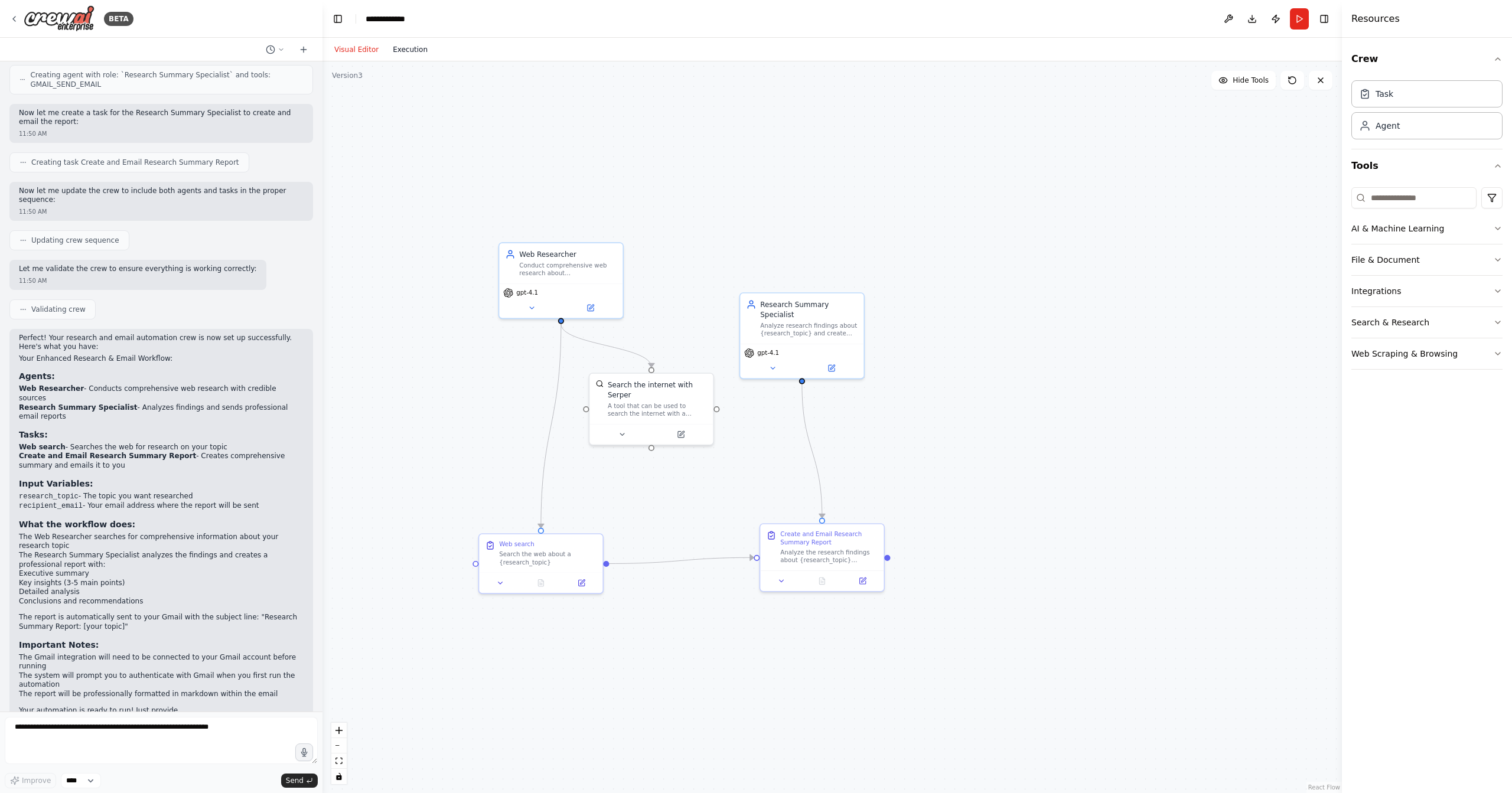
click at [404, 50] on button "Execution" at bounding box center [410, 50] width 49 height 14
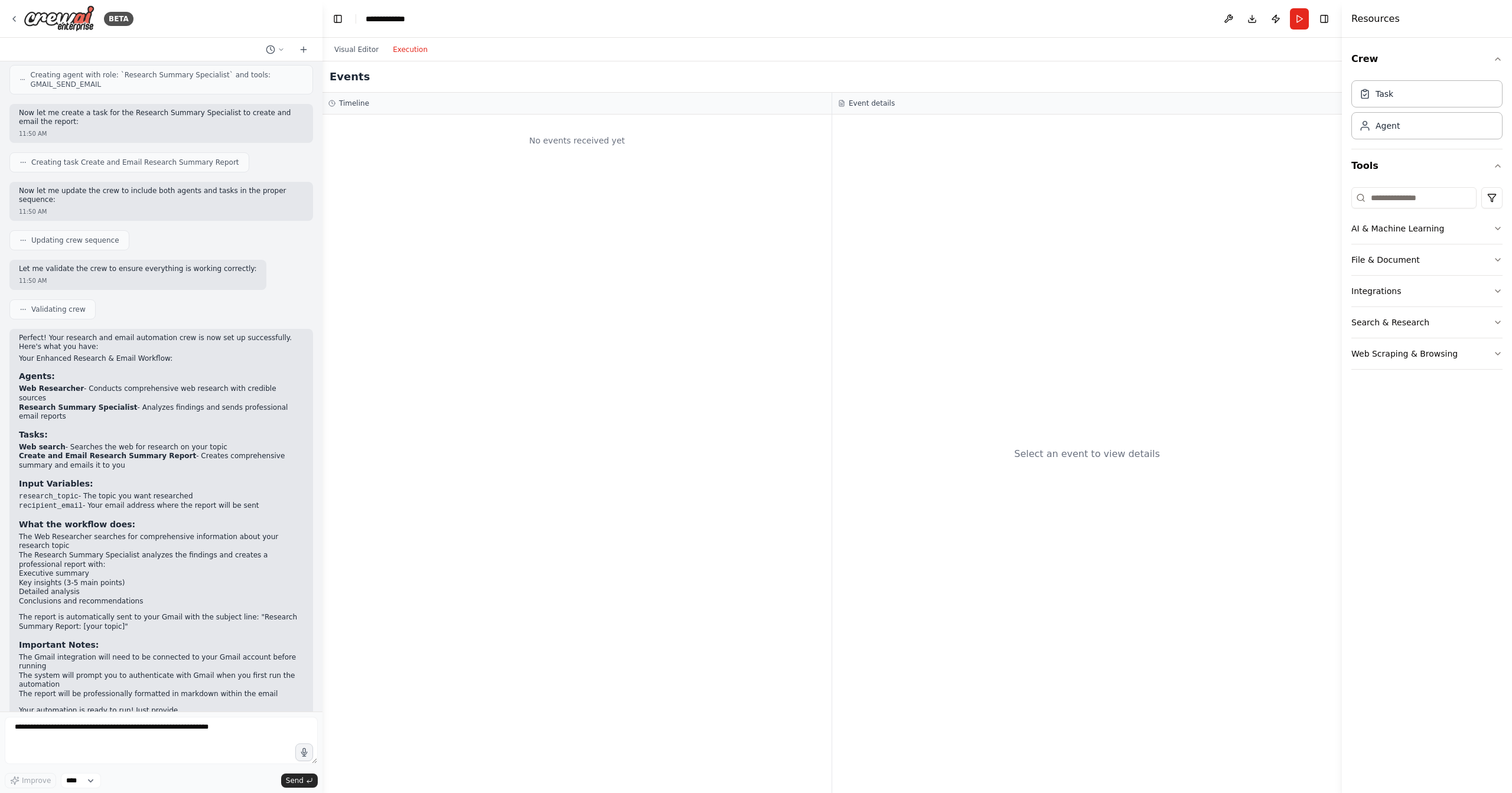
click at [461, 55] on div "Visual Editor Execution" at bounding box center [832, 49] width 1020 height 23
drag, startPoint x: 440, startPoint y: 50, endPoint x: 478, endPoint y: 53, distance: 38.1
click at [500, 54] on div "Visual Editor Execution" at bounding box center [832, 49] width 1020 height 23
click at [478, 50] on div "Visual Editor Execution" at bounding box center [832, 49] width 1020 height 23
drag, startPoint x: 452, startPoint y: 48, endPoint x: 573, endPoint y: 48, distance: 121.0
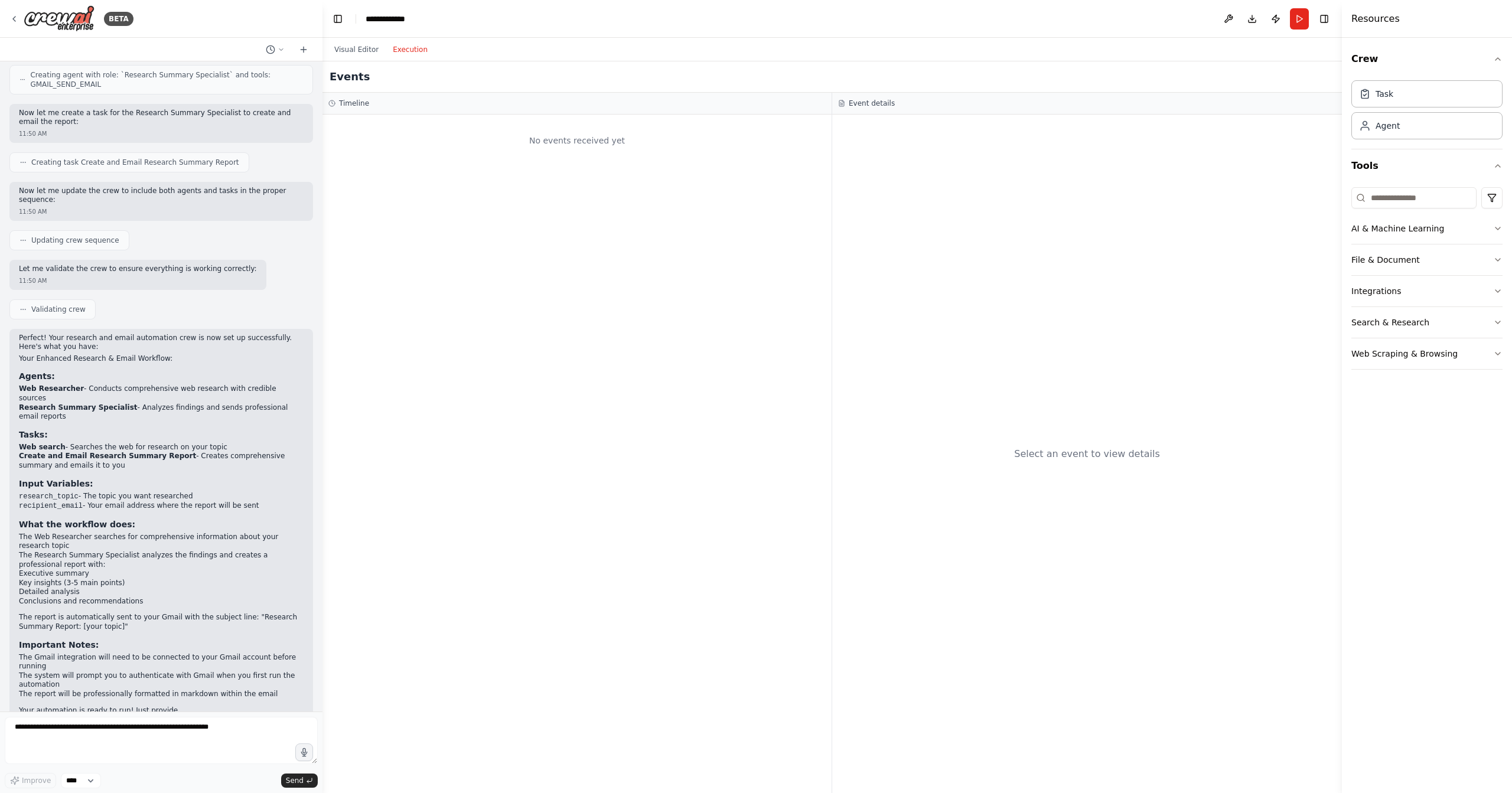
click at [573, 48] on div "Visual Editor Execution" at bounding box center [832, 49] width 1020 height 23
click at [358, 50] on button "Visual Editor" at bounding box center [357, 50] width 58 height 14
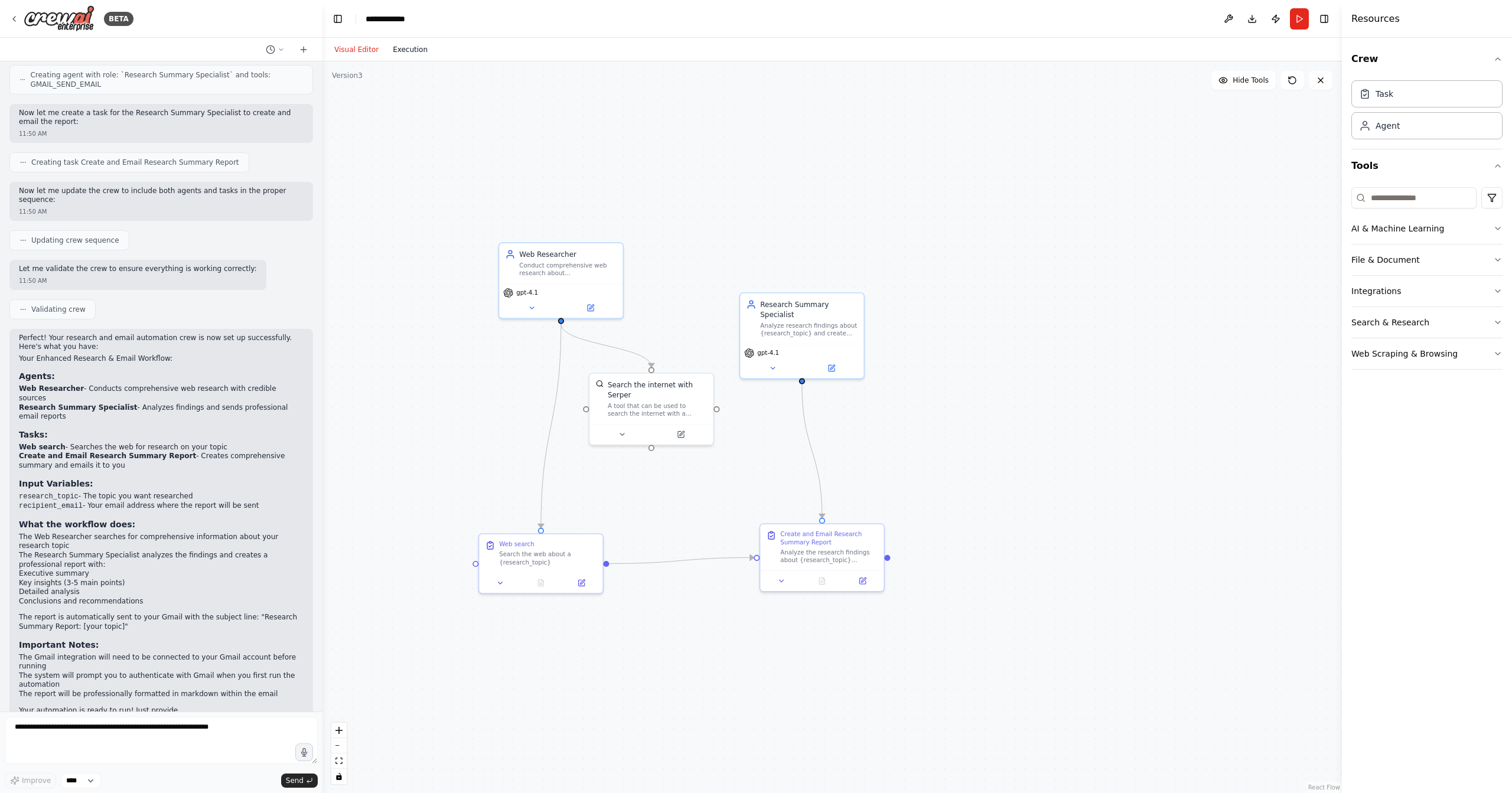
click at [411, 52] on button "Execution" at bounding box center [410, 50] width 49 height 14
click at [364, 50] on button "Visual Editor" at bounding box center [357, 50] width 58 height 14
click at [408, 50] on button "Execution" at bounding box center [410, 50] width 49 height 14
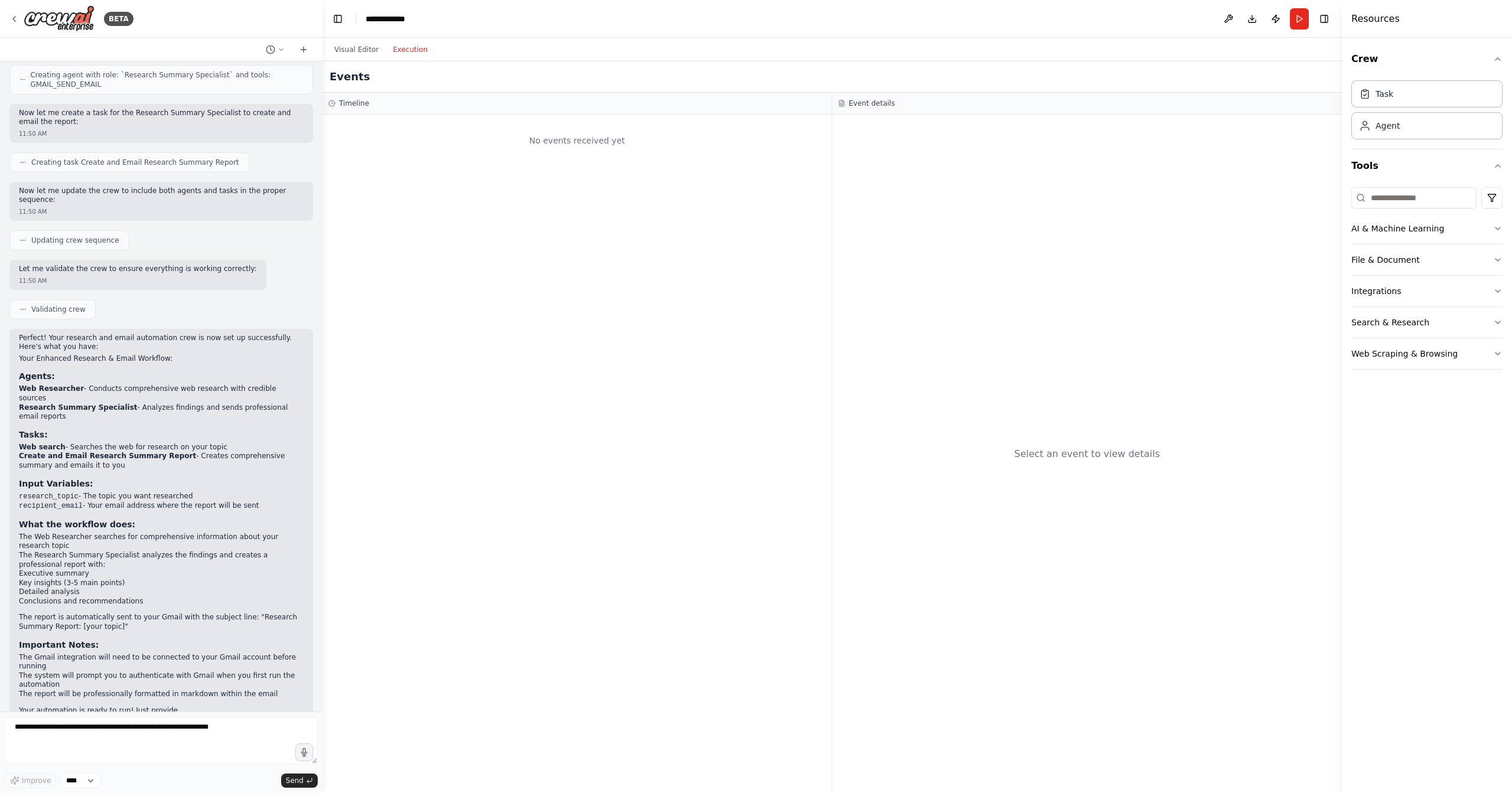
click at [463, 48] on div "Visual Editor Execution" at bounding box center [832, 49] width 1020 height 23
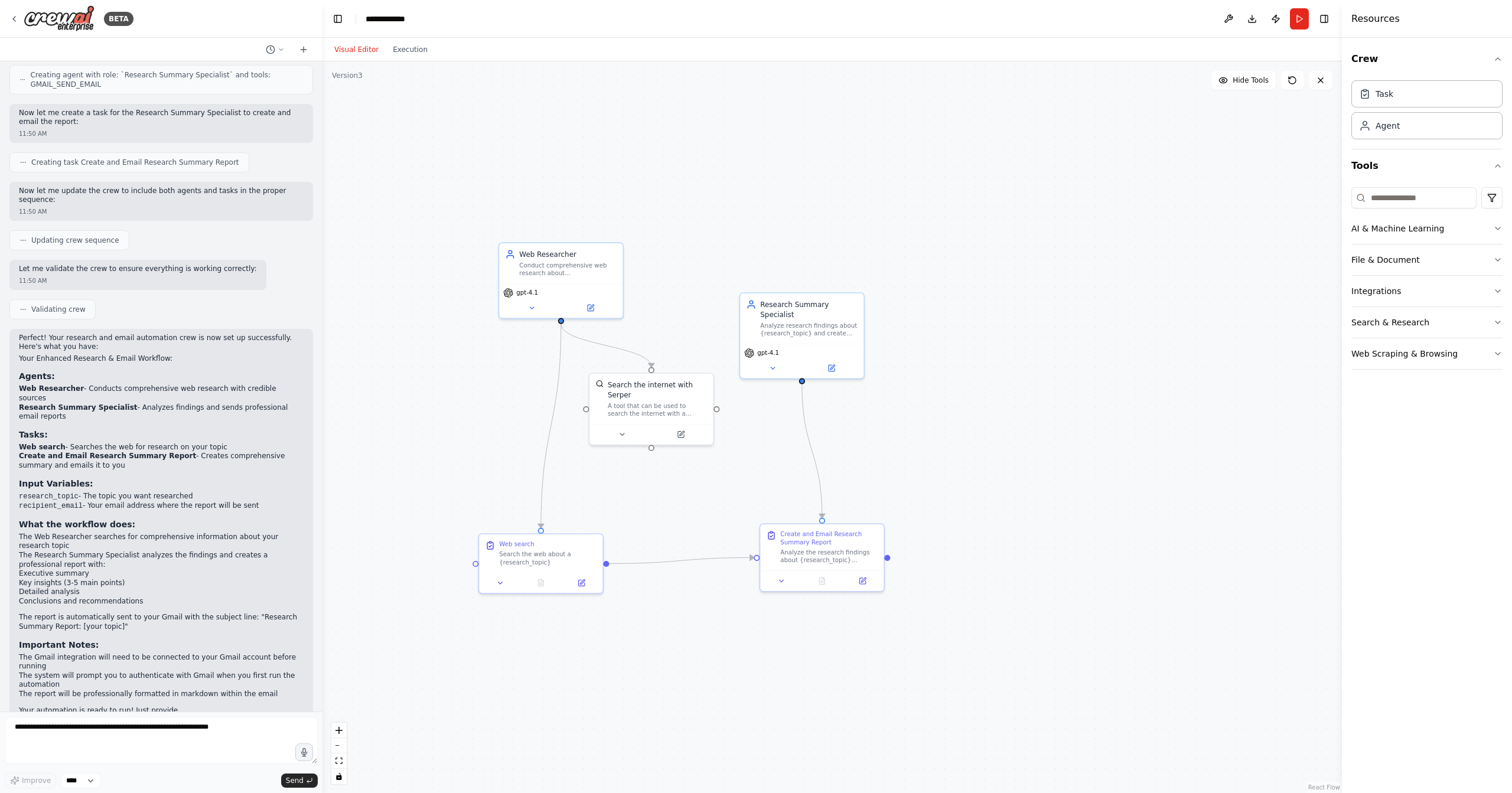
click at [354, 54] on button "Visual Editor" at bounding box center [357, 50] width 58 height 14
drag, startPoint x: 818, startPoint y: 318, endPoint x: 856, endPoint y: 344, distance: 46.0
click at [939, 305] on div "Research Summary Specialist Analyze research findings about {research_topic} an…" at bounding box center [929, 308] width 97 height 38
drag, startPoint x: 666, startPoint y: 392, endPoint x: 689, endPoint y: 392, distance: 23.0
click at [689, 388] on div "Search the internet with Serper" at bounding box center [688, 378] width 99 height 20
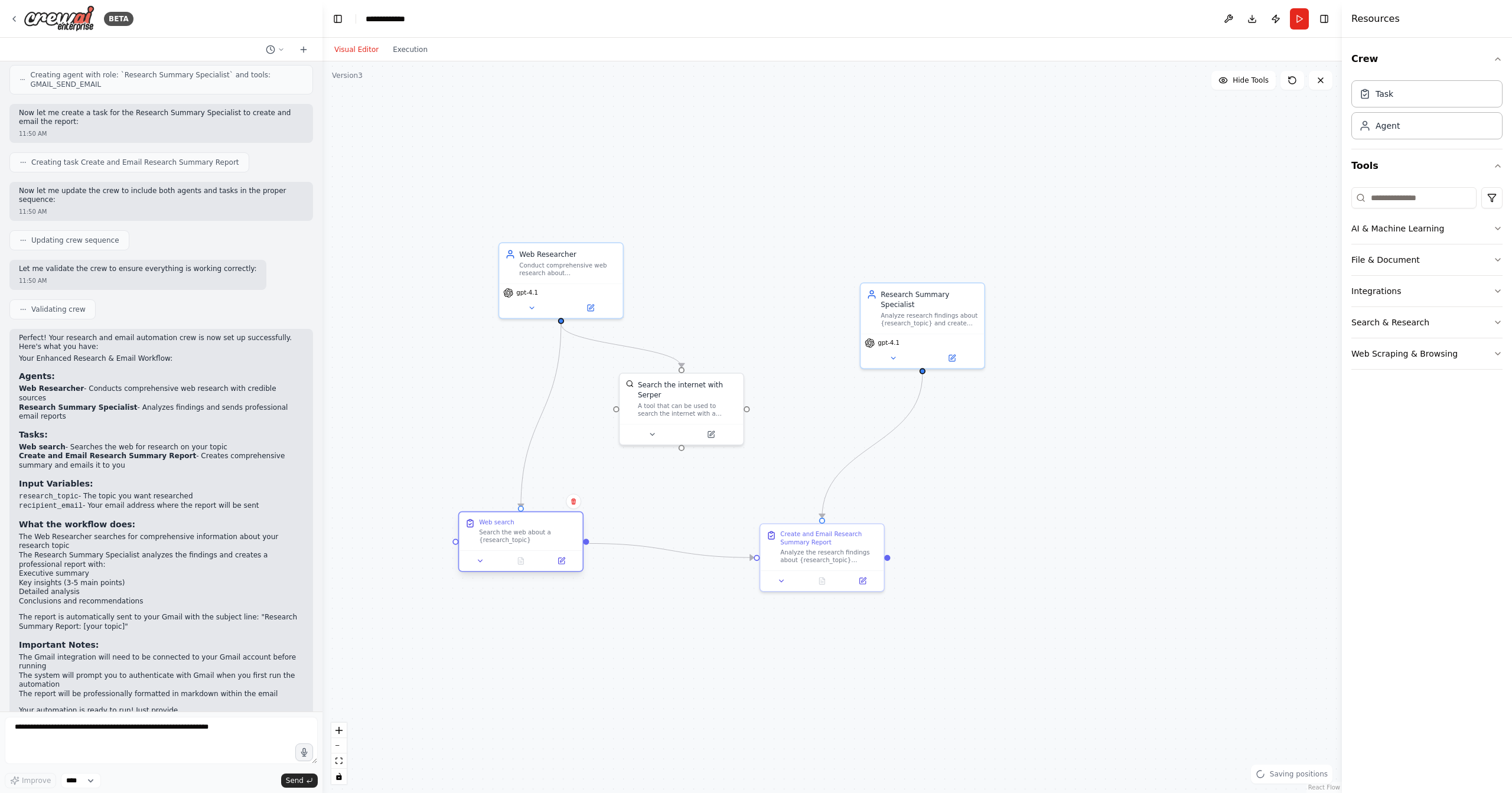
drag, startPoint x: 561, startPoint y: 558, endPoint x: 544, endPoint y: 544, distance: 22.0
click at [544, 543] on div "Search the web about a {research_topic}" at bounding box center [527, 536] width 97 height 16
drag, startPoint x: 828, startPoint y: 544, endPoint x: 867, endPoint y: 548, distance: 39.2
click at [867, 548] on div "Create and Email Research Summary Report Analyze the research findings about {r…" at bounding box center [869, 546] width 97 height 34
click at [533, 311] on button at bounding box center [531, 306] width 57 height 12
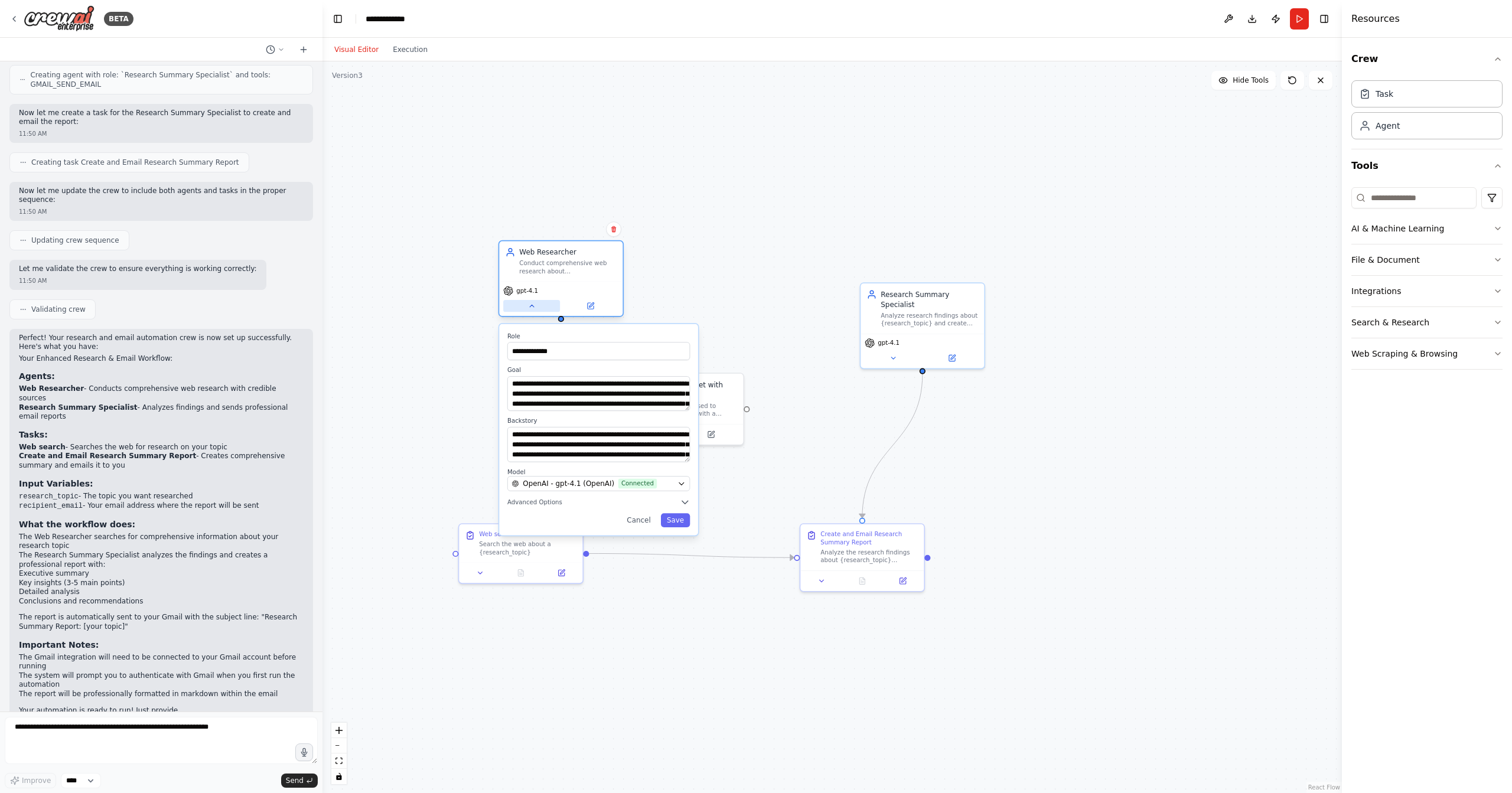
click at [534, 310] on icon at bounding box center [531, 306] width 9 height 9
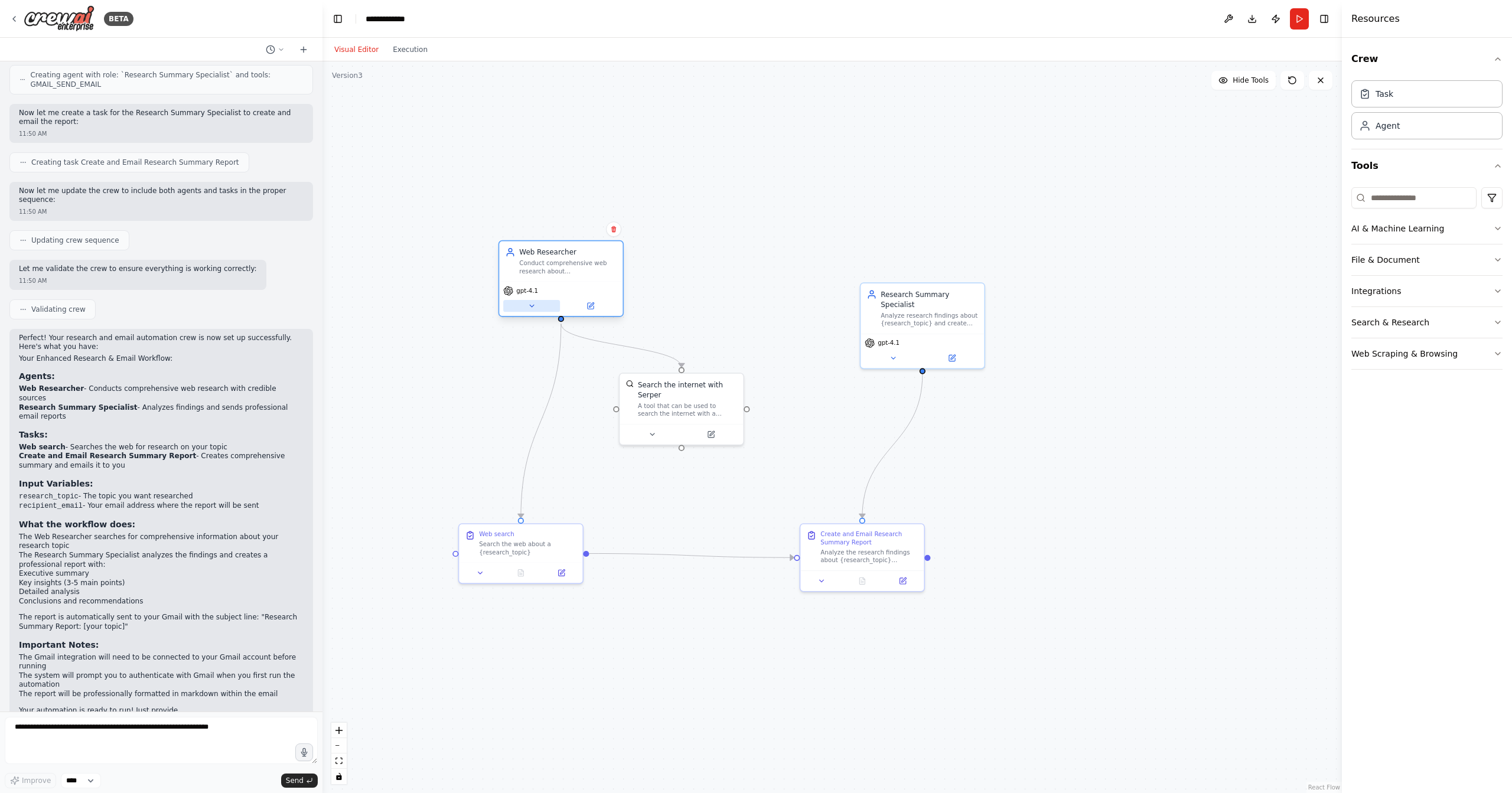
click at [527, 308] on icon at bounding box center [531, 306] width 9 height 9
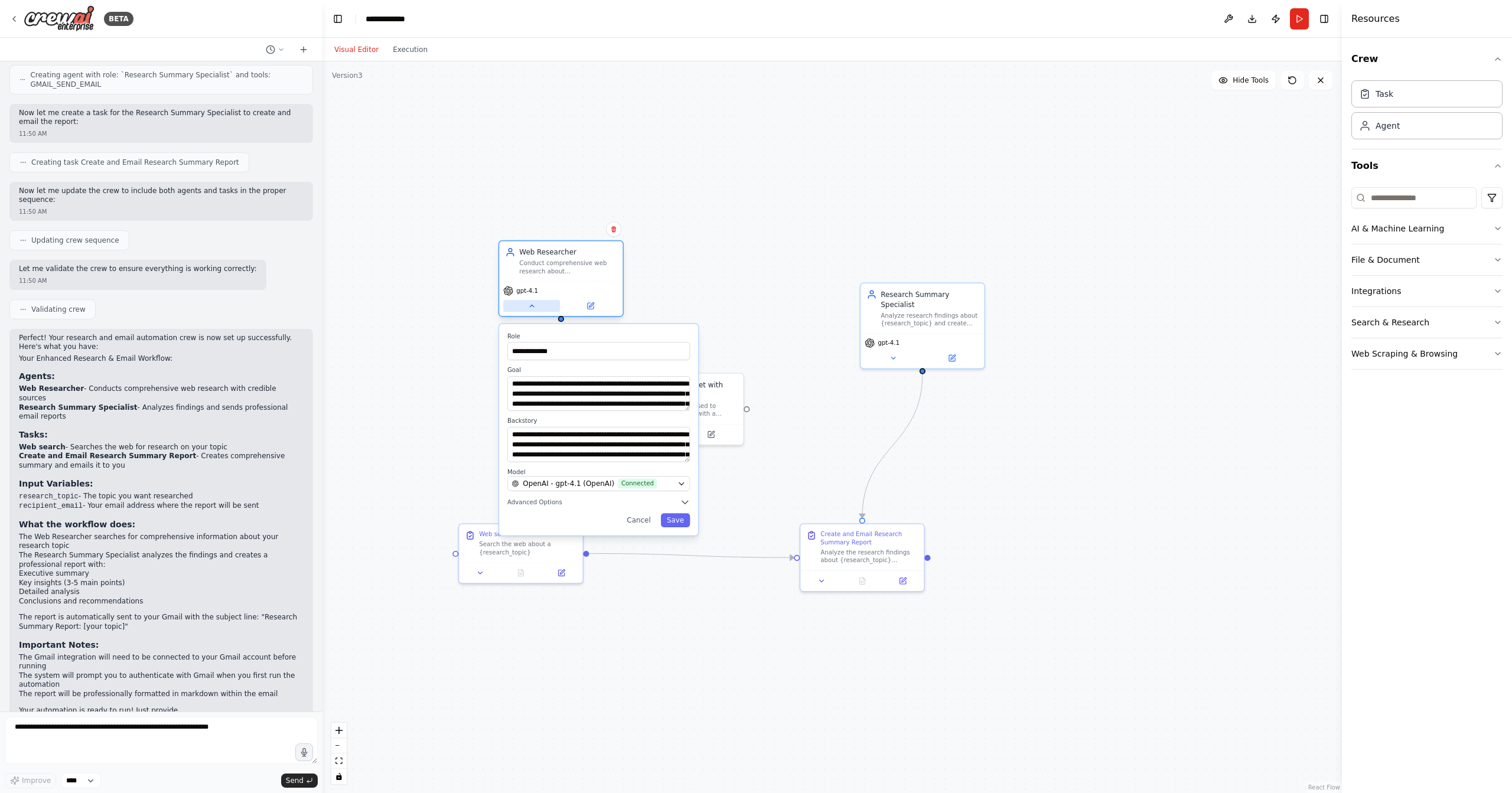
click at [528, 306] on icon at bounding box center [531, 306] width 9 height 9
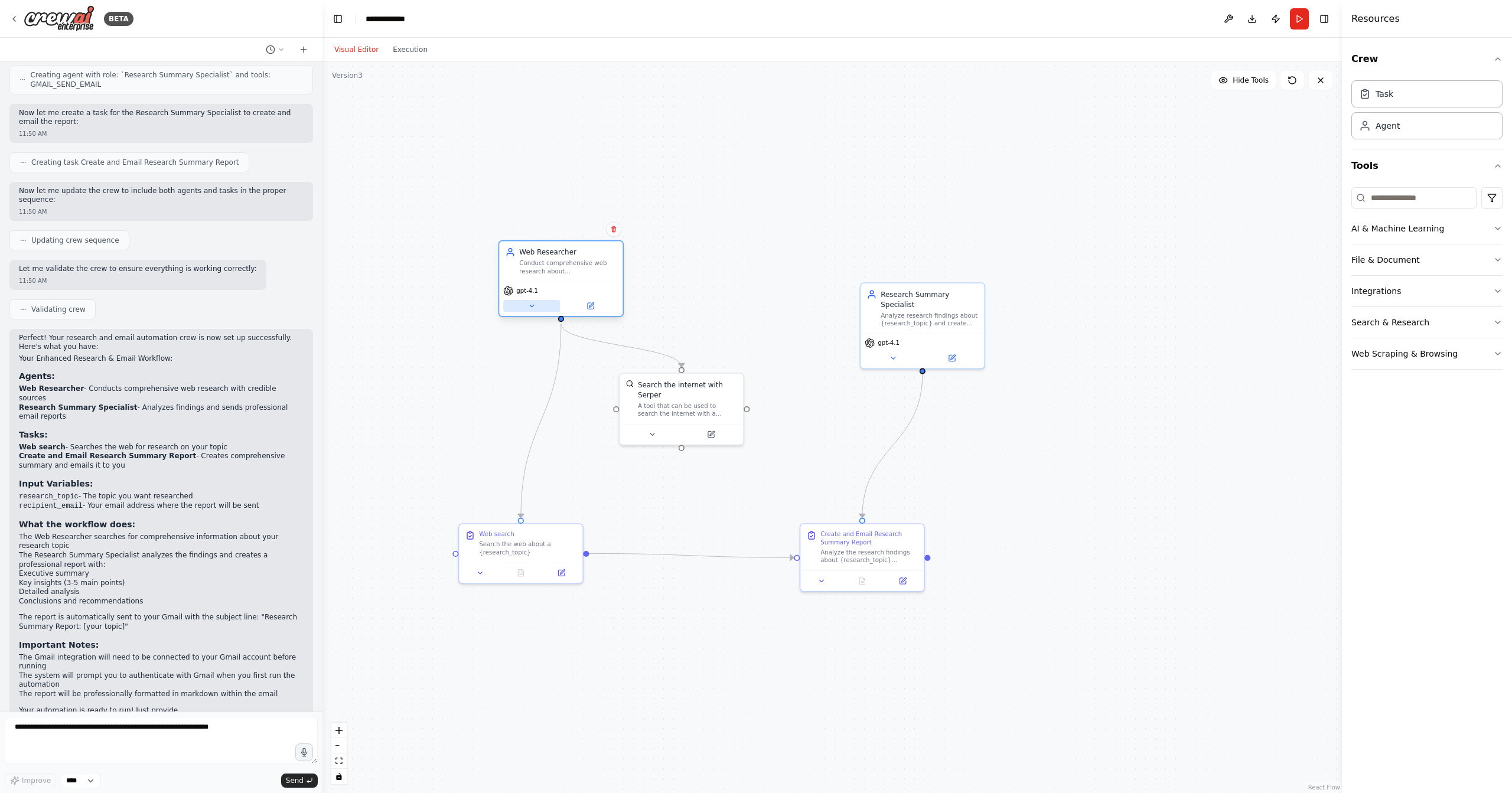
click at [528, 306] on icon at bounding box center [531, 306] width 9 height 9
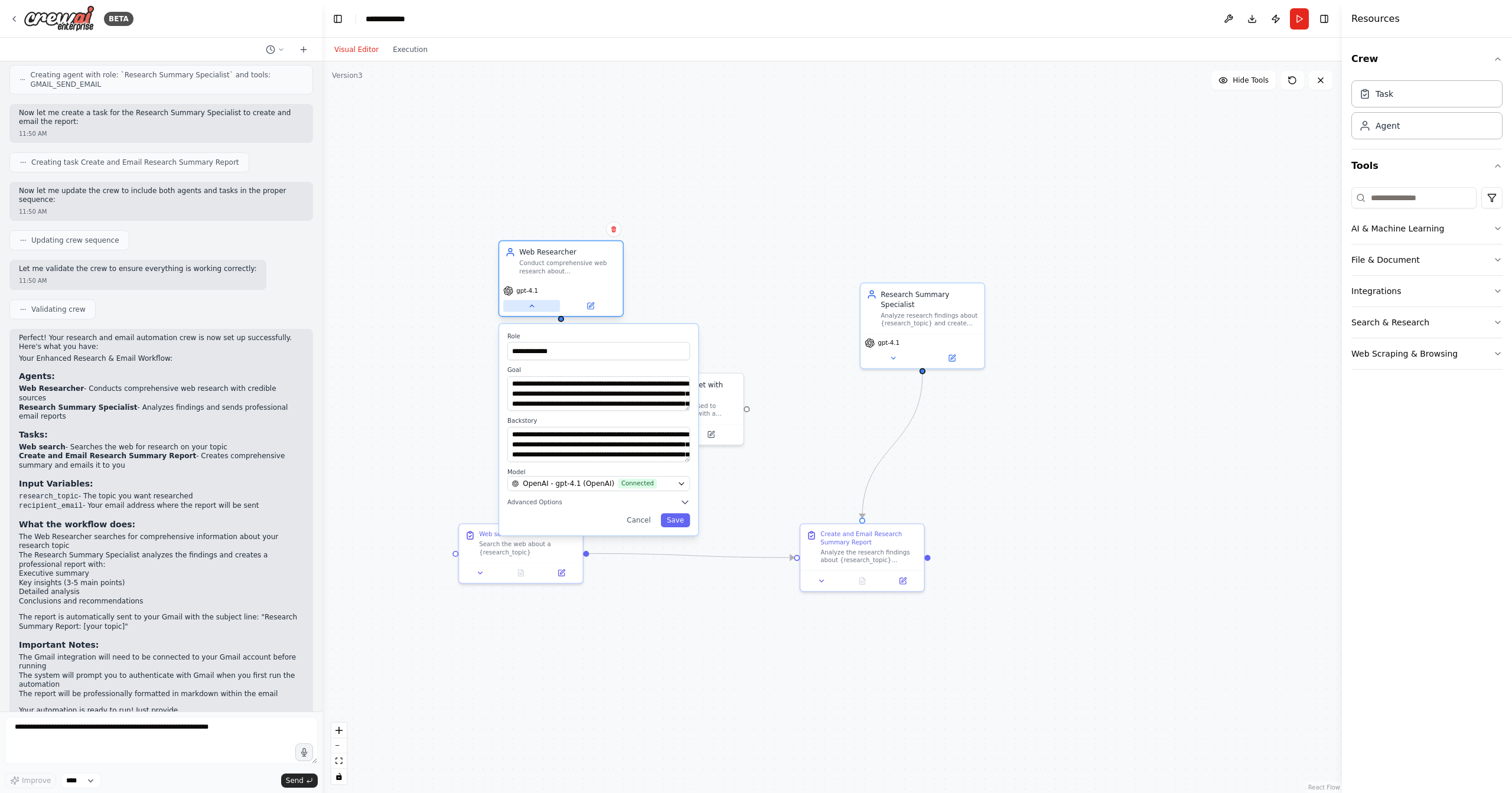
click at [527, 306] on icon at bounding box center [531, 306] width 9 height 9
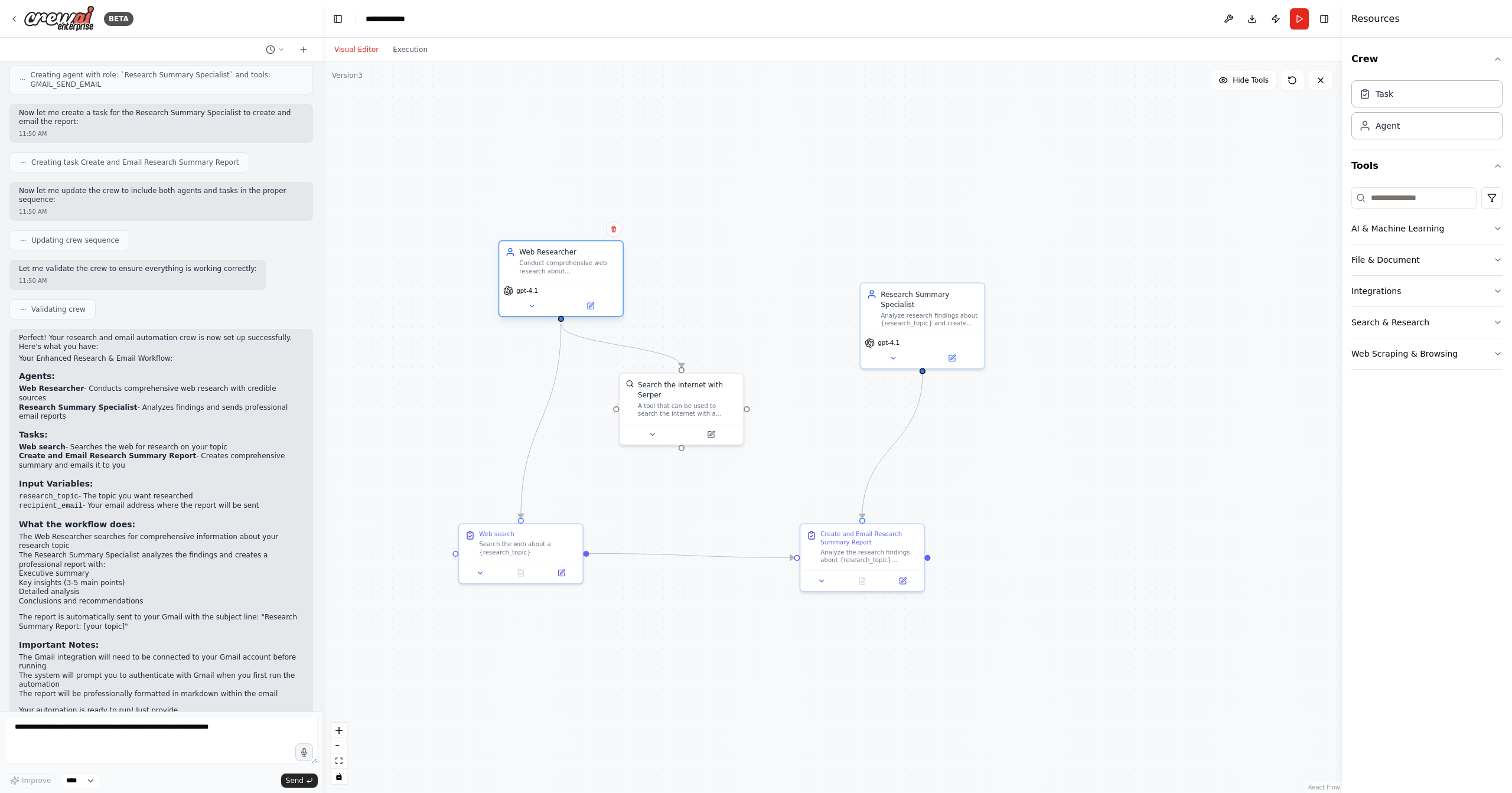
click at [522, 297] on div "gpt-4.1" at bounding box center [561, 298] width 124 height 35
click at [530, 313] on div "gpt-4.1" at bounding box center [561, 298] width 124 height 35
click at [534, 306] on icon at bounding box center [531, 306] width 9 height 9
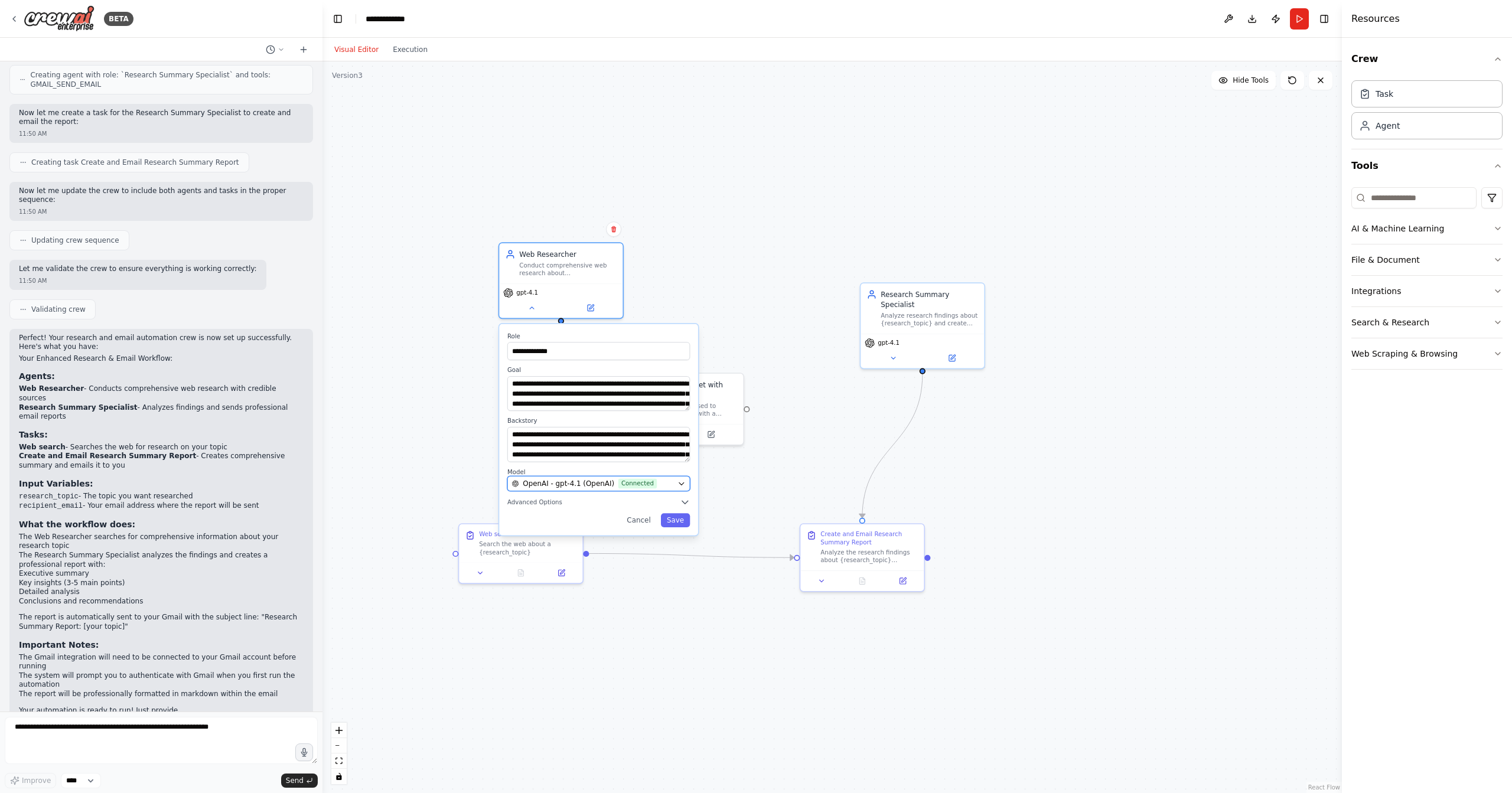
click at [664, 482] on div "OpenAI - gpt-4.1 (OpenAI) Connected" at bounding box center [593, 483] width 162 height 10
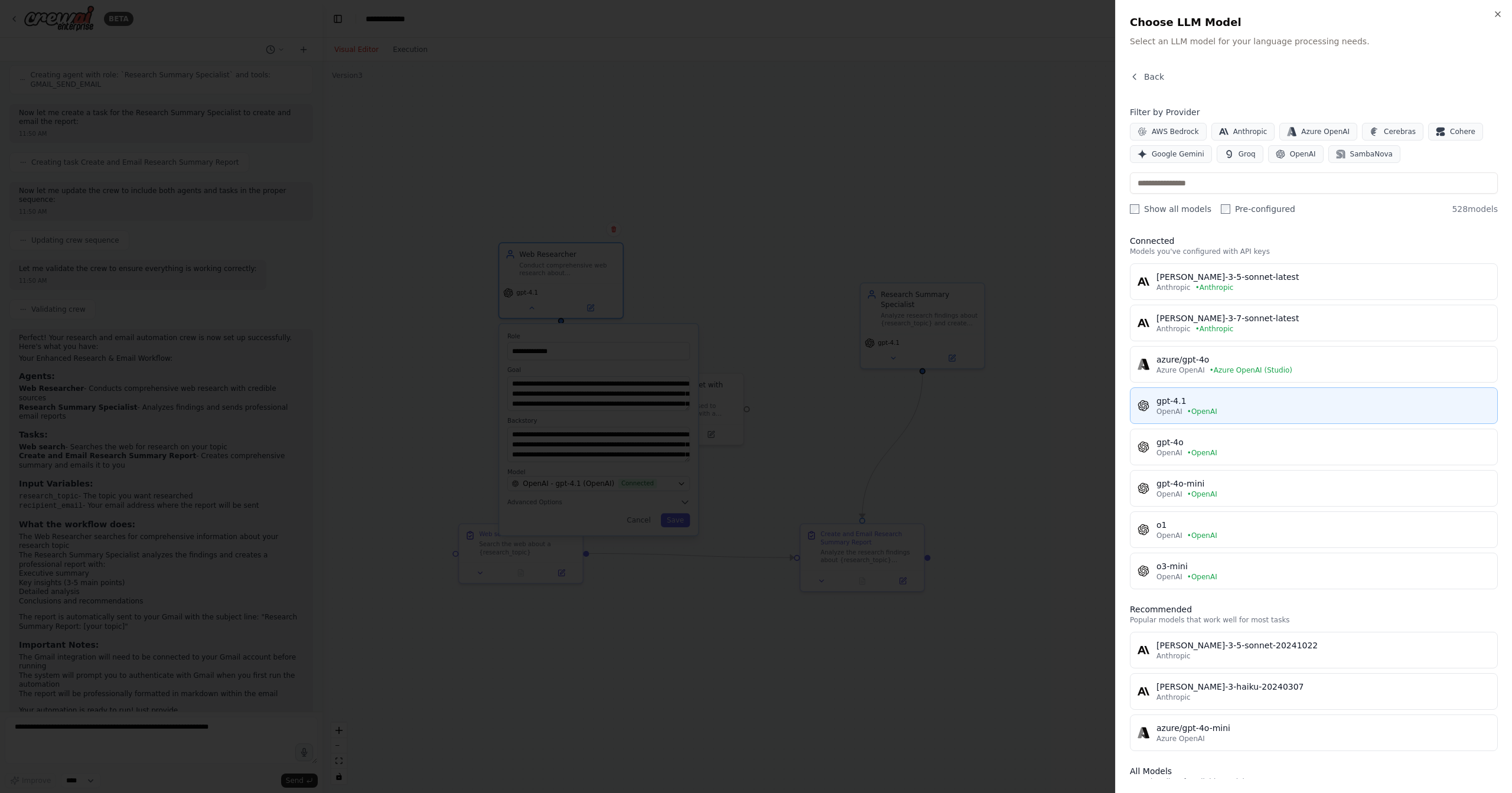
scroll to position [0, 0]
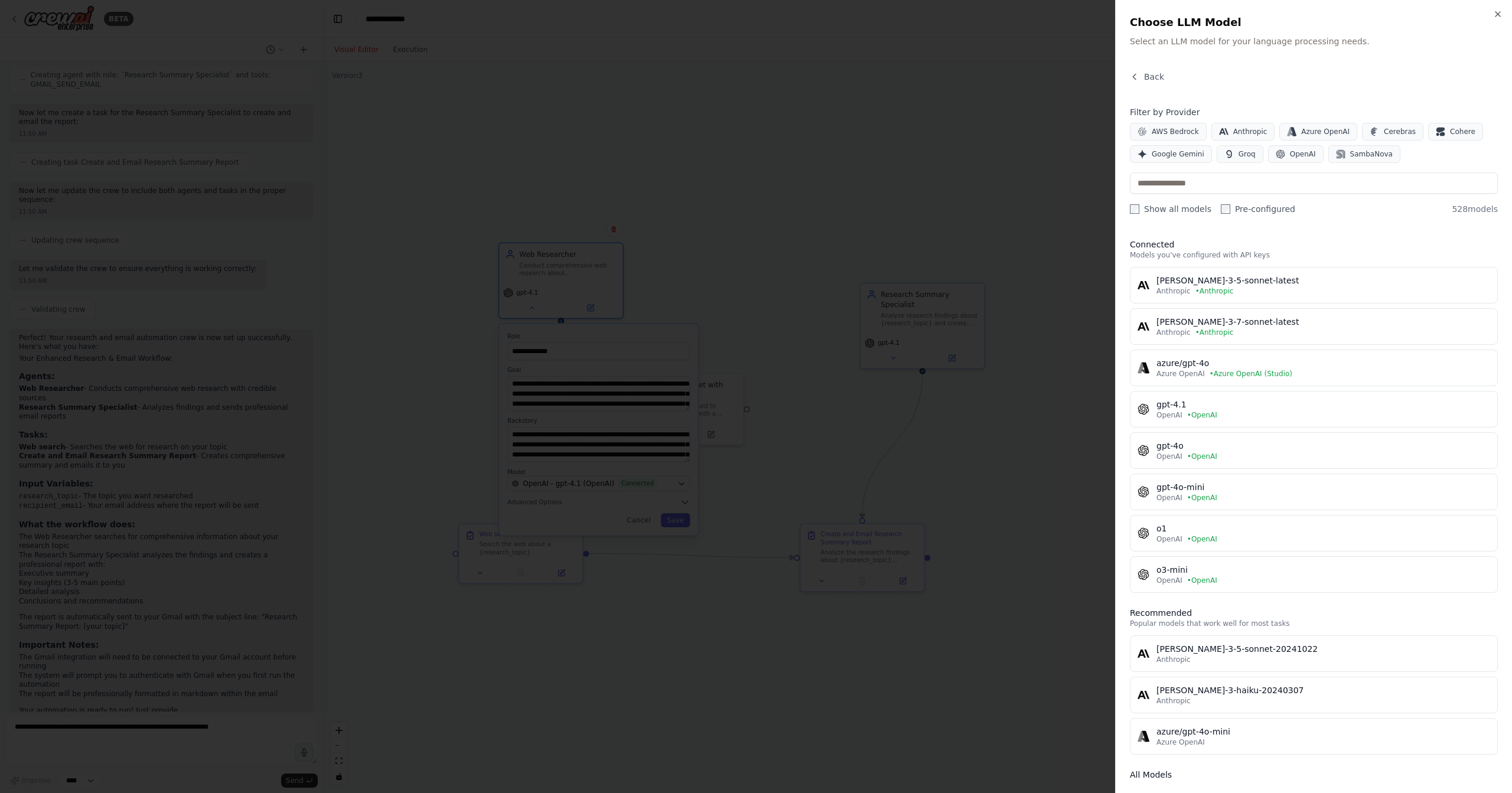
click at [1165, 210] on label "Show all models" at bounding box center [1170, 209] width 82 height 12
click at [1492, 13] on div "Close Choose LLM Model Select an LLM model for your language processing needs. …" at bounding box center [1314, 396] width 397 height 793
click at [1495, 14] on icon "button" at bounding box center [1498, 14] width 9 height 9
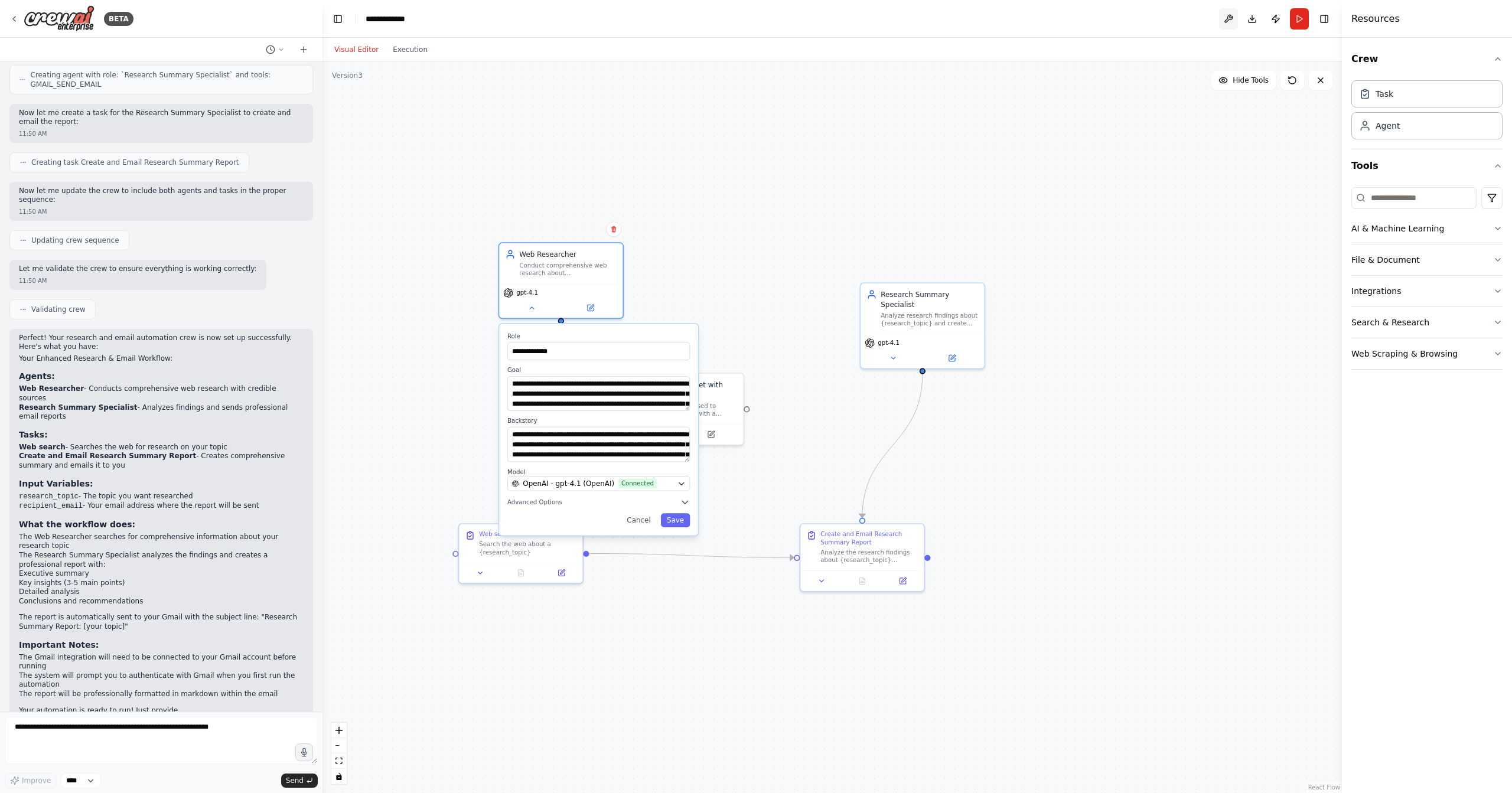
click at [1230, 20] on button at bounding box center [1228, 19] width 19 height 21
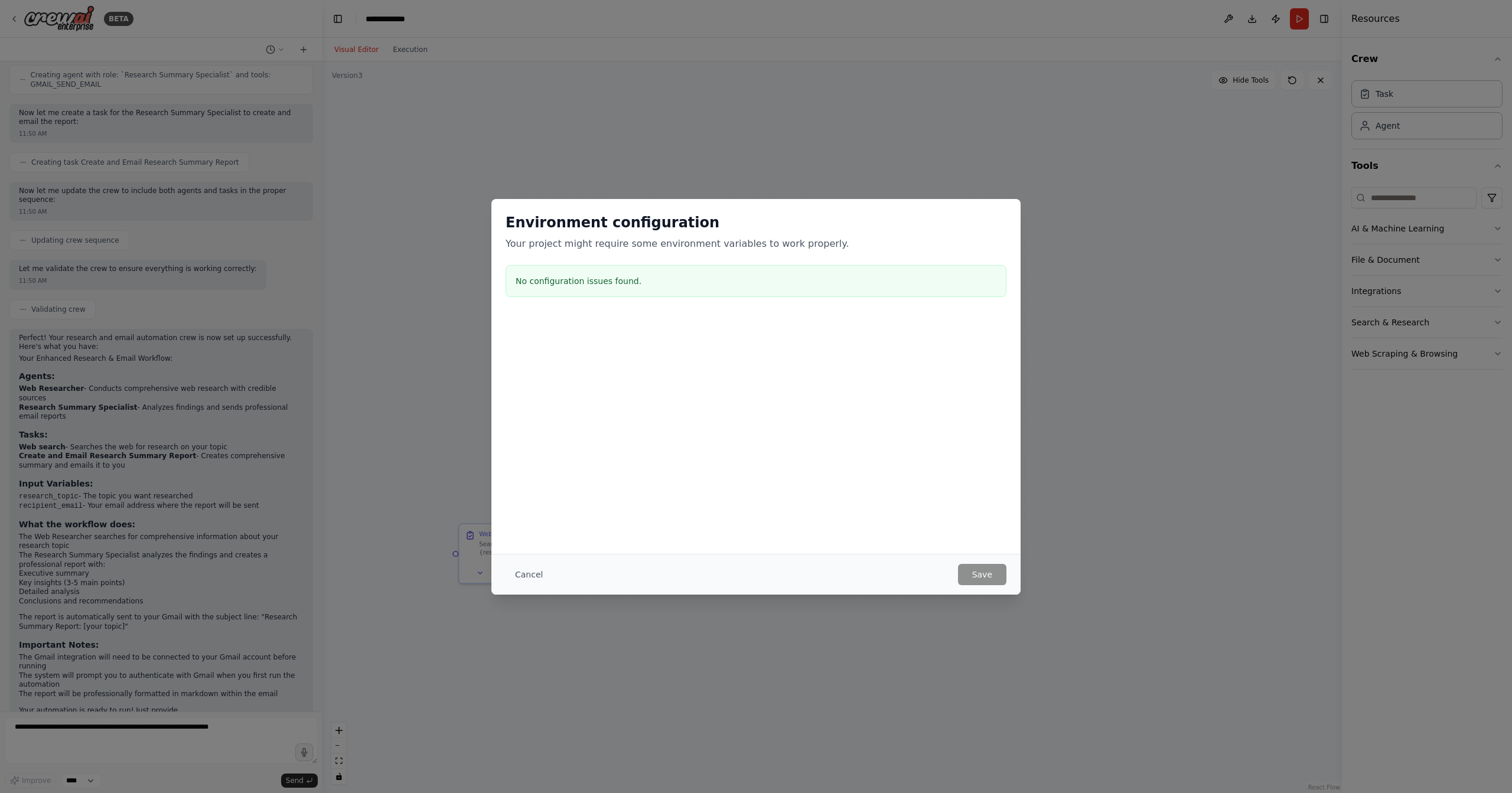
click at [635, 360] on div at bounding box center [756, 375] width 529 height 118
drag, startPoint x: 536, startPoint y: 225, endPoint x: 716, endPoint y: 323, distance: 204.9
click at [713, 316] on div "Environment configuration Your project might require some environment variables…" at bounding box center [756, 316] width 529 height 235
click at [731, 369] on div at bounding box center [756, 375] width 529 height 118
drag, startPoint x: 730, startPoint y: 244, endPoint x: 657, endPoint y: 290, distance: 86.3
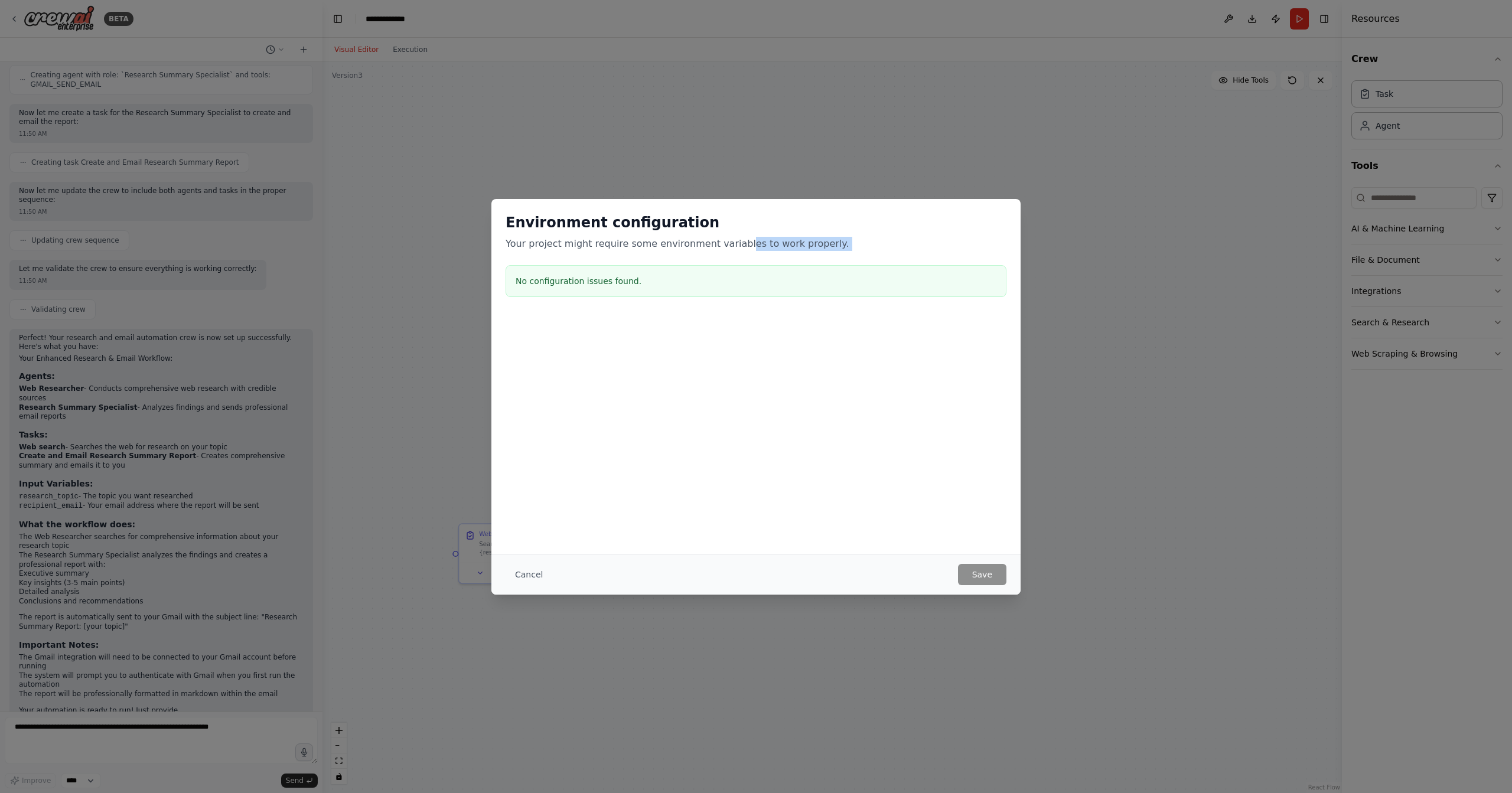
click at [785, 270] on div "Environment configuration Your project might require some environment variables…" at bounding box center [756, 257] width 529 height 117
drag, startPoint x: 620, startPoint y: 281, endPoint x: 566, endPoint y: 275, distance: 54.3
click at [620, 281] on h3 "No configuration issues found." at bounding box center [756, 281] width 481 height 12
click at [566, 275] on h3 "No configuration issues found." at bounding box center [756, 281] width 481 height 12
drag, startPoint x: 523, startPoint y: 279, endPoint x: 666, endPoint y: 414, distance: 196.7
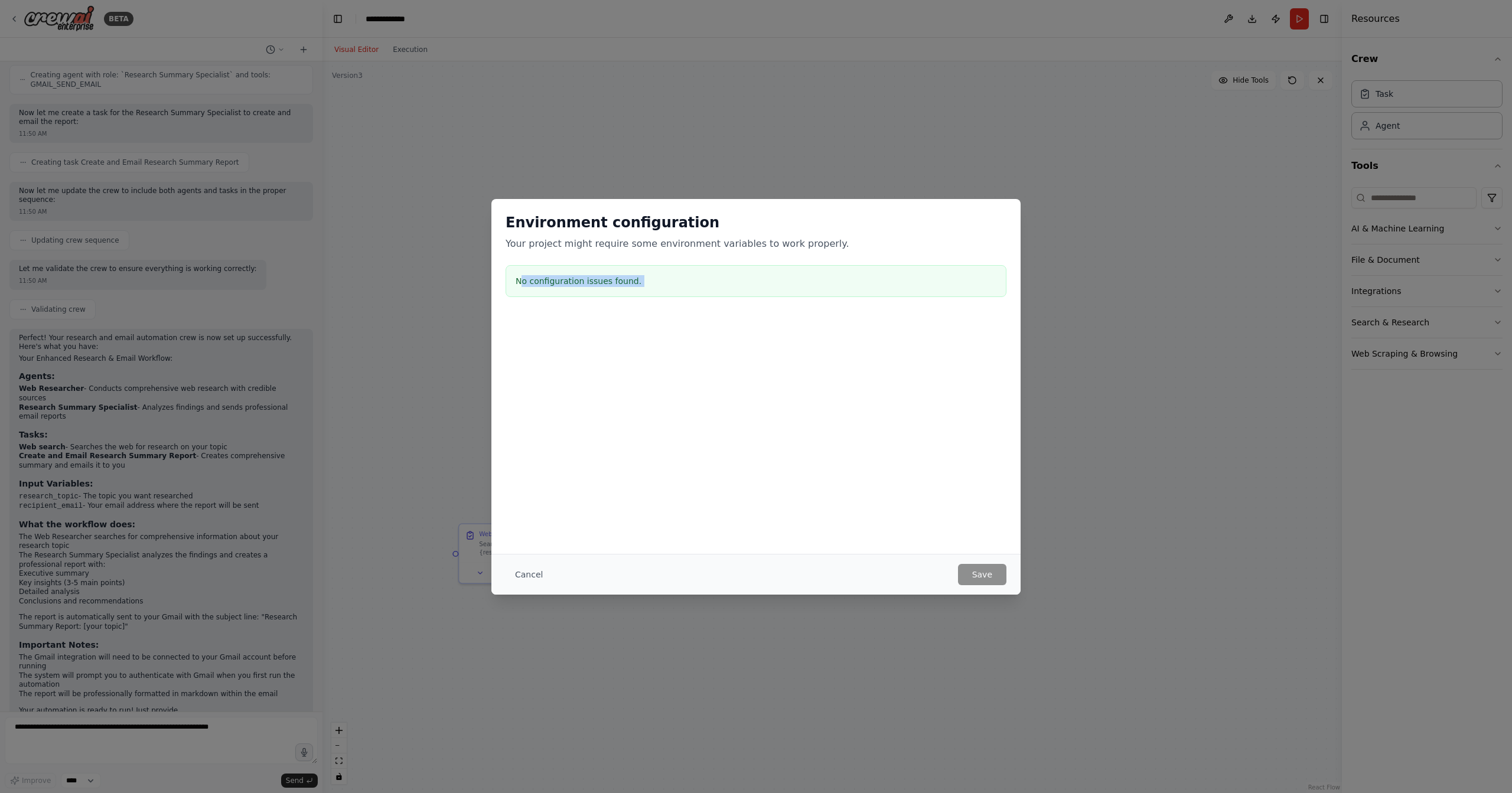
click at [666, 414] on div "Environment configuration Your project might require some environment variables…" at bounding box center [756, 316] width 529 height 235
click at [666, 414] on div at bounding box center [756, 375] width 529 height 118
click at [523, 578] on button "Cancel" at bounding box center [529, 575] width 47 height 21
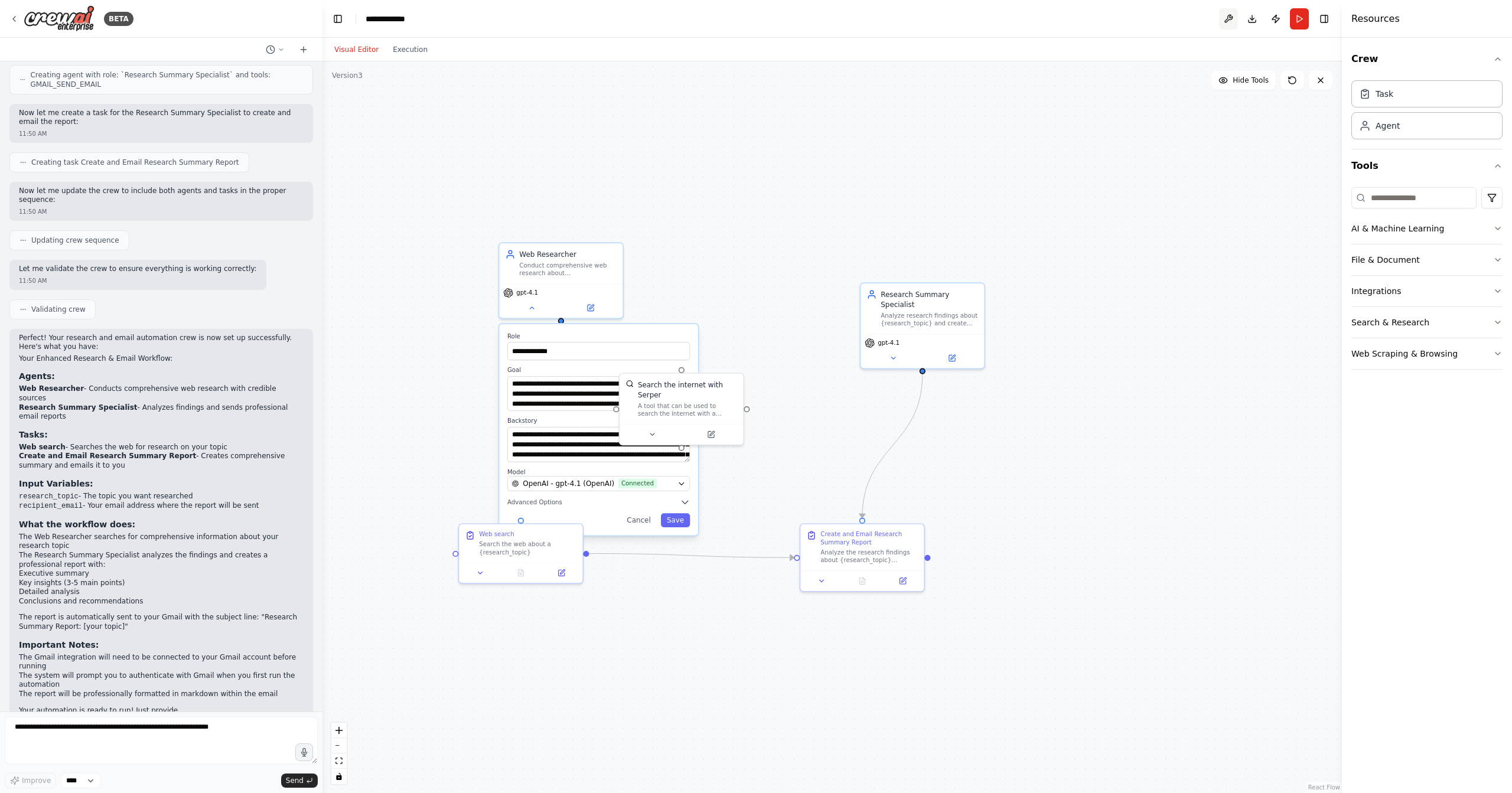
click at [1234, 18] on button at bounding box center [1228, 19] width 19 height 21
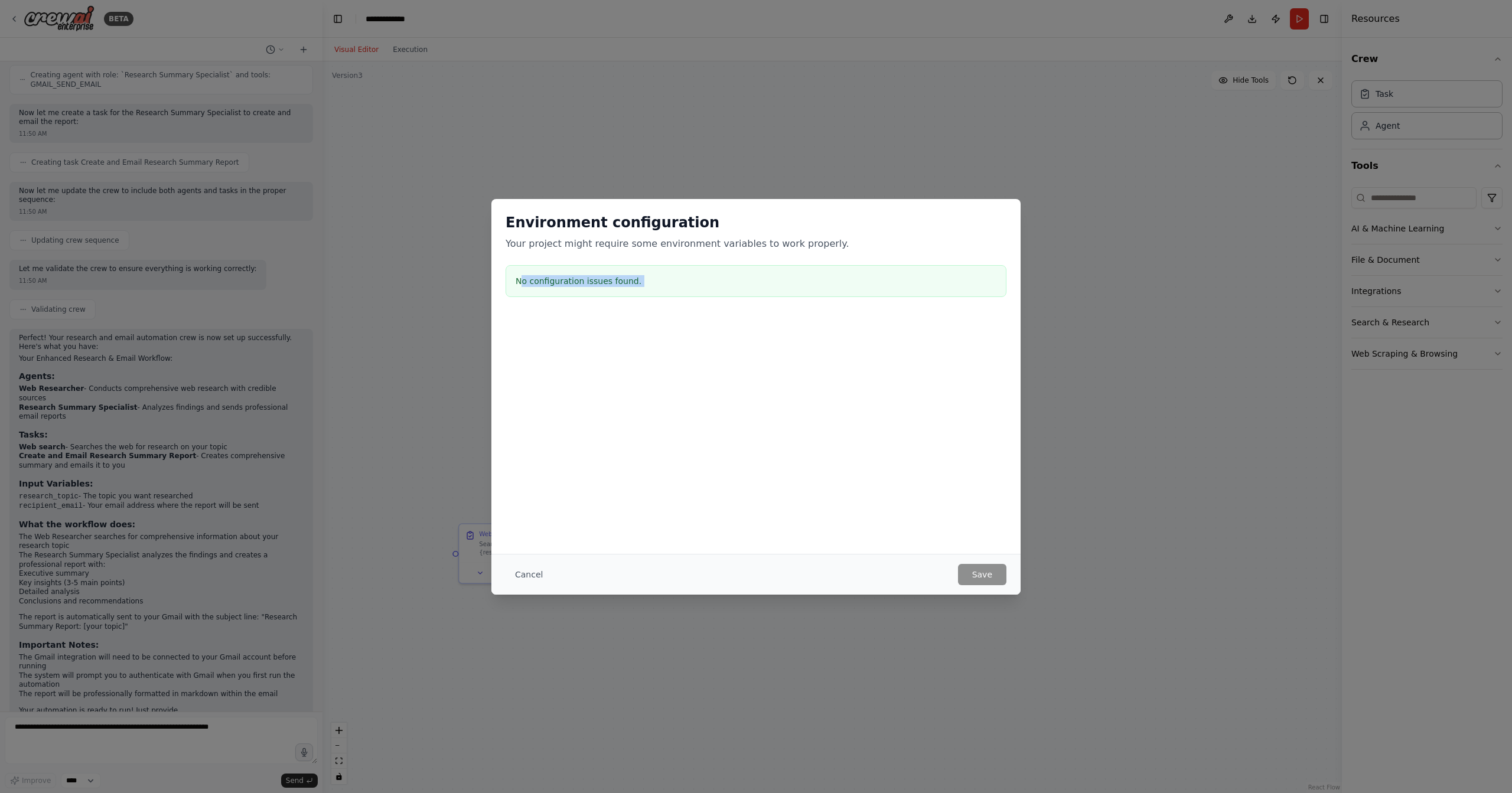
drag, startPoint x: 523, startPoint y: 281, endPoint x: 679, endPoint y: 387, distance: 188.6
click at [679, 387] on div "Environment configuration Your project might require some environment variables…" at bounding box center [756, 316] width 529 height 235
click at [524, 576] on button "Cancel" at bounding box center [529, 575] width 47 height 21
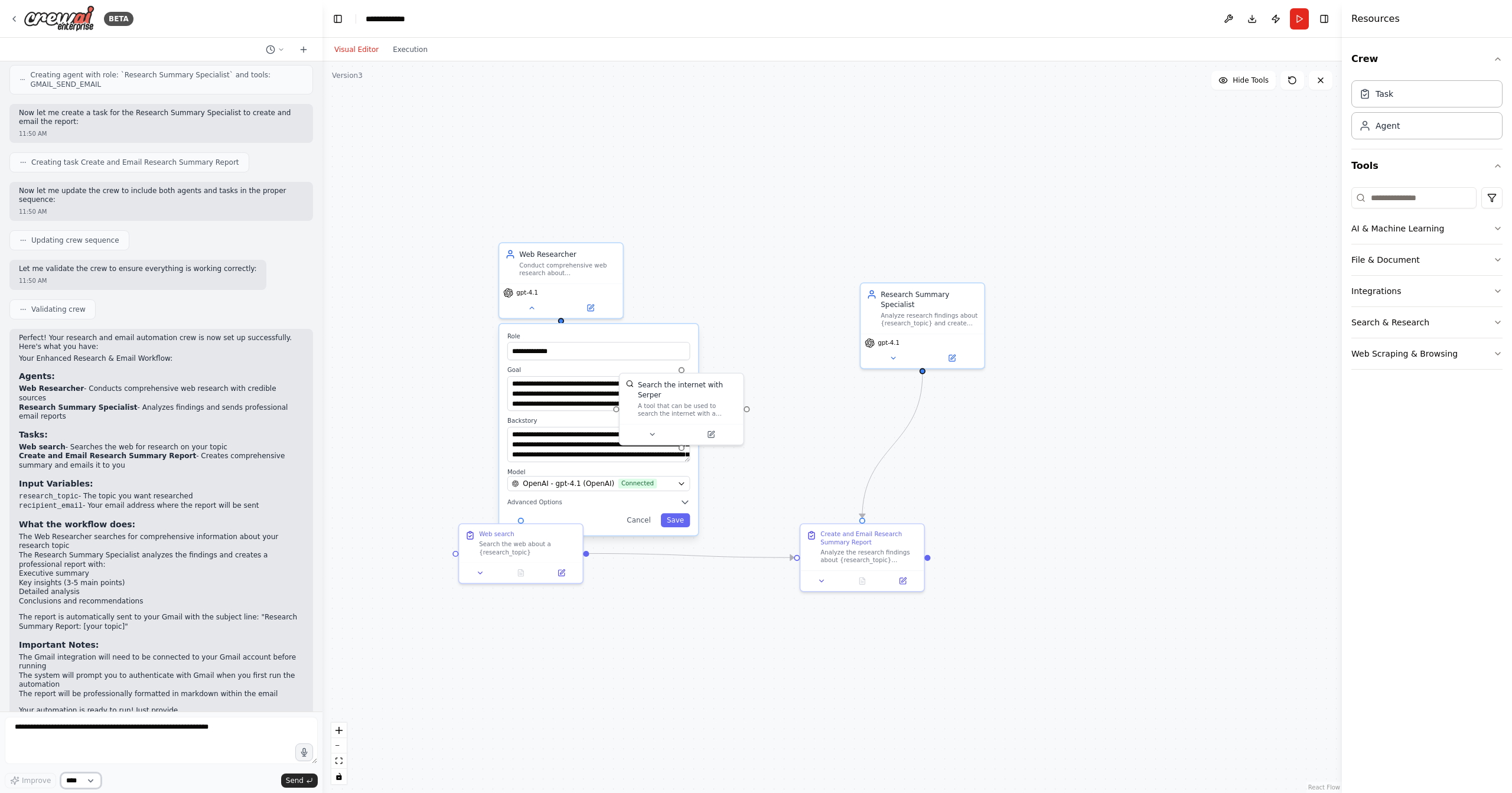
click at [80, 785] on select "****" at bounding box center [81, 781] width 40 height 16
click at [61, 773] on select "****" at bounding box center [81, 781] width 40 height 16
click at [150, 781] on div "Improve **** Send" at bounding box center [161, 781] width 313 height 16
click at [90, 782] on select "****" at bounding box center [81, 781] width 40 height 16
click at [16, 18] on icon at bounding box center [14, 18] width 9 height 9
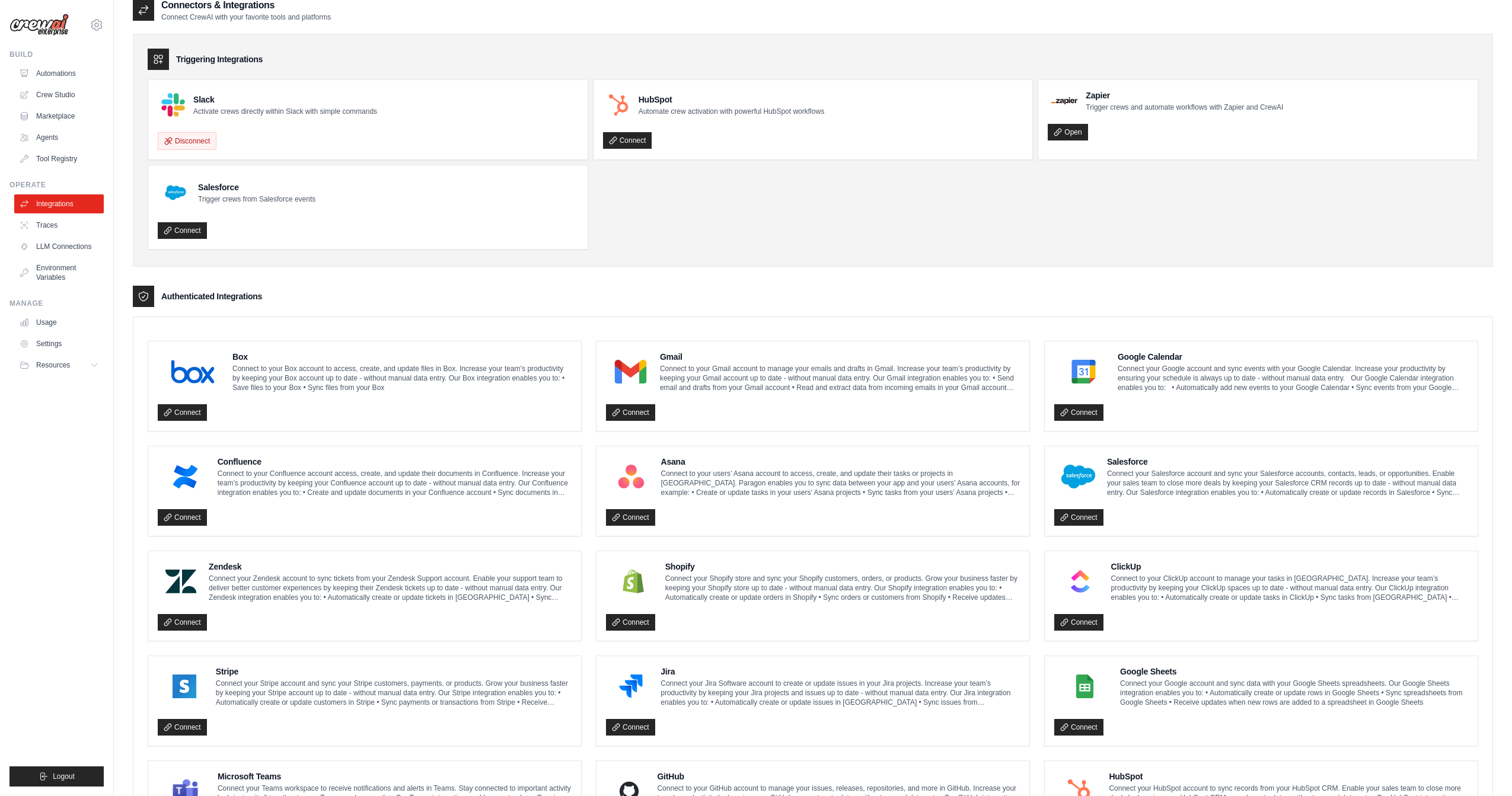
scroll to position [9, 0]
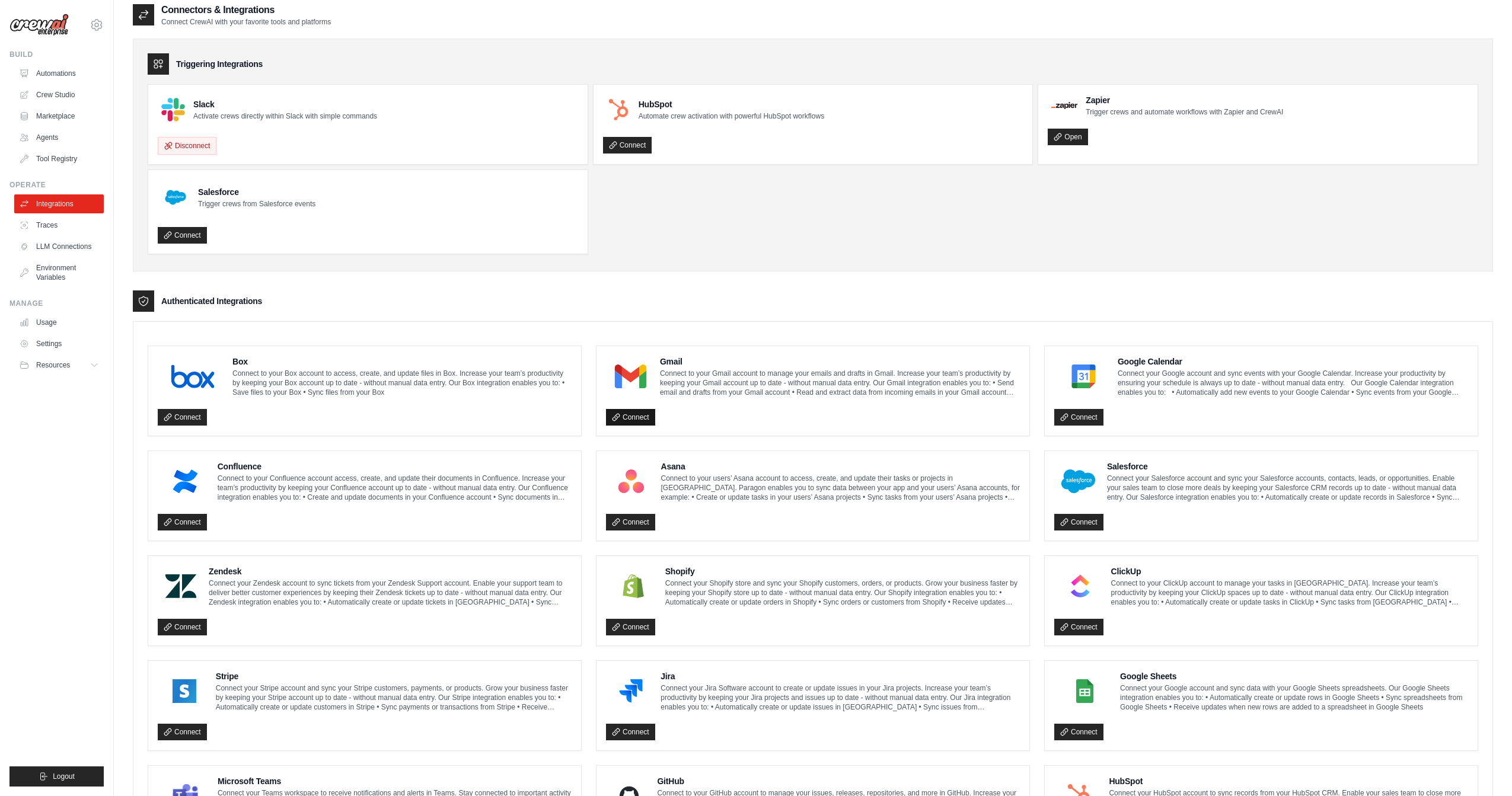
click at [633, 419] on link "Connect" at bounding box center [630, 417] width 49 height 16
click at [637, 416] on link "Connect" at bounding box center [630, 417] width 49 height 16
click at [618, 414] on icon at bounding box center [616, 417] width 9 height 9
click at [613, 414] on icon at bounding box center [615, 417] width 6 height 6
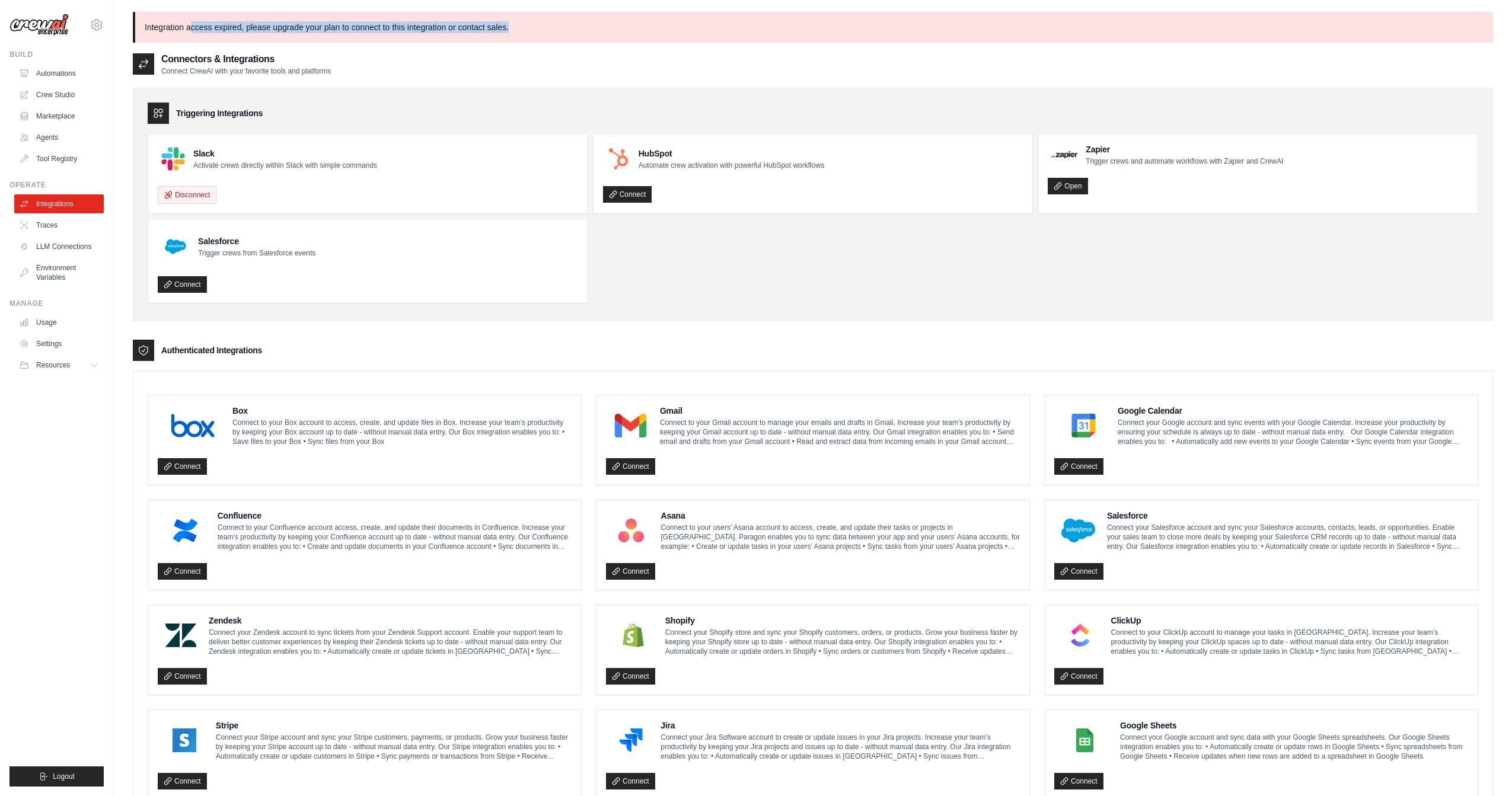
drag, startPoint x: 199, startPoint y: 29, endPoint x: 521, endPoint y: 34, distance: 322.0
click at [521, 34] on p "Integration access expired, please upgrade your plan to connect to this integra…" at bounding box center [812, 27] width 1360 height 31
click at [73, 74] on link "Automations" at bounding box center [61, 73] width 90 height 19
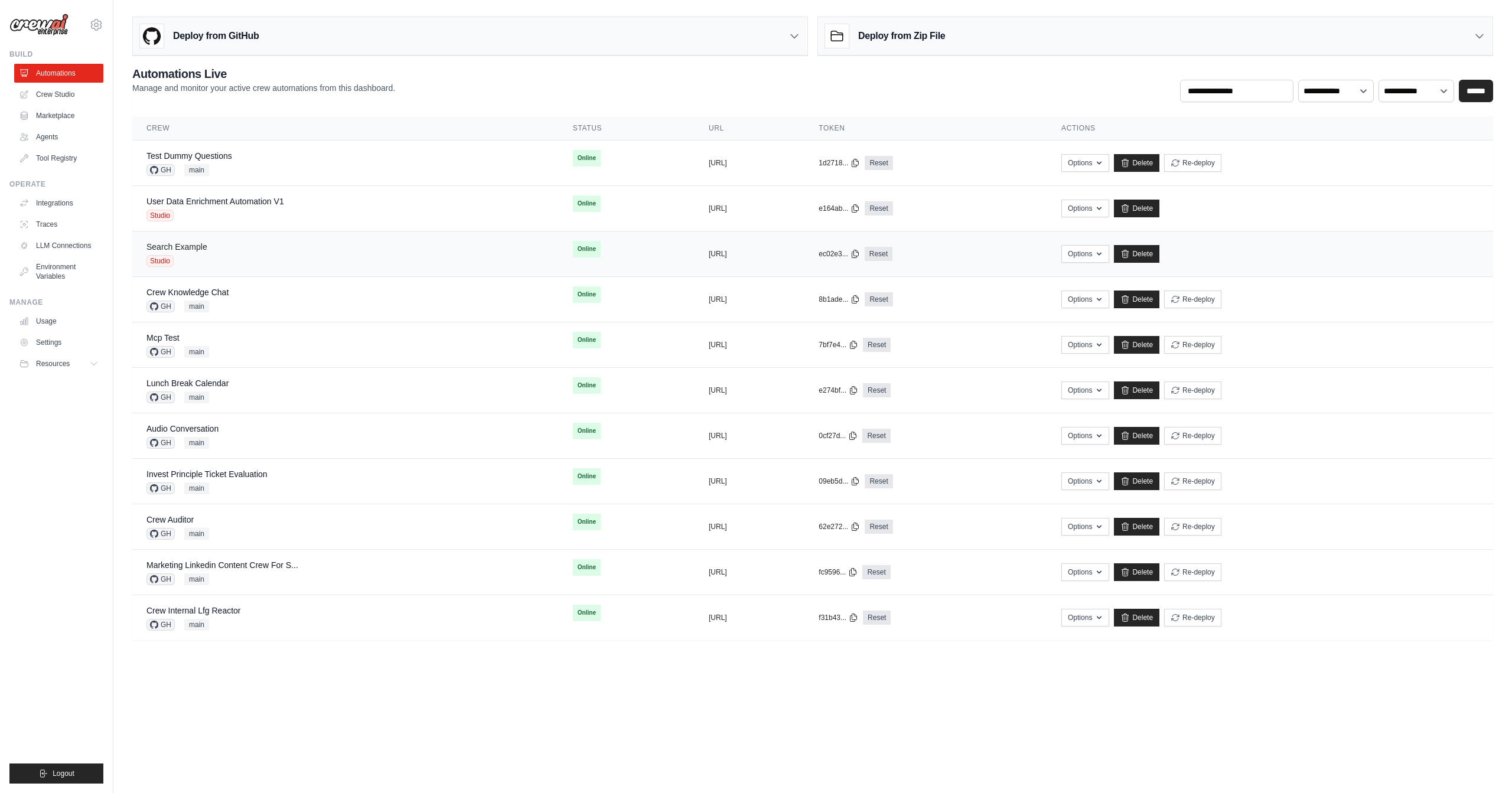
click at [198, 242] on link "Search Example" at bounding box center [177, 247] width 61 height 9
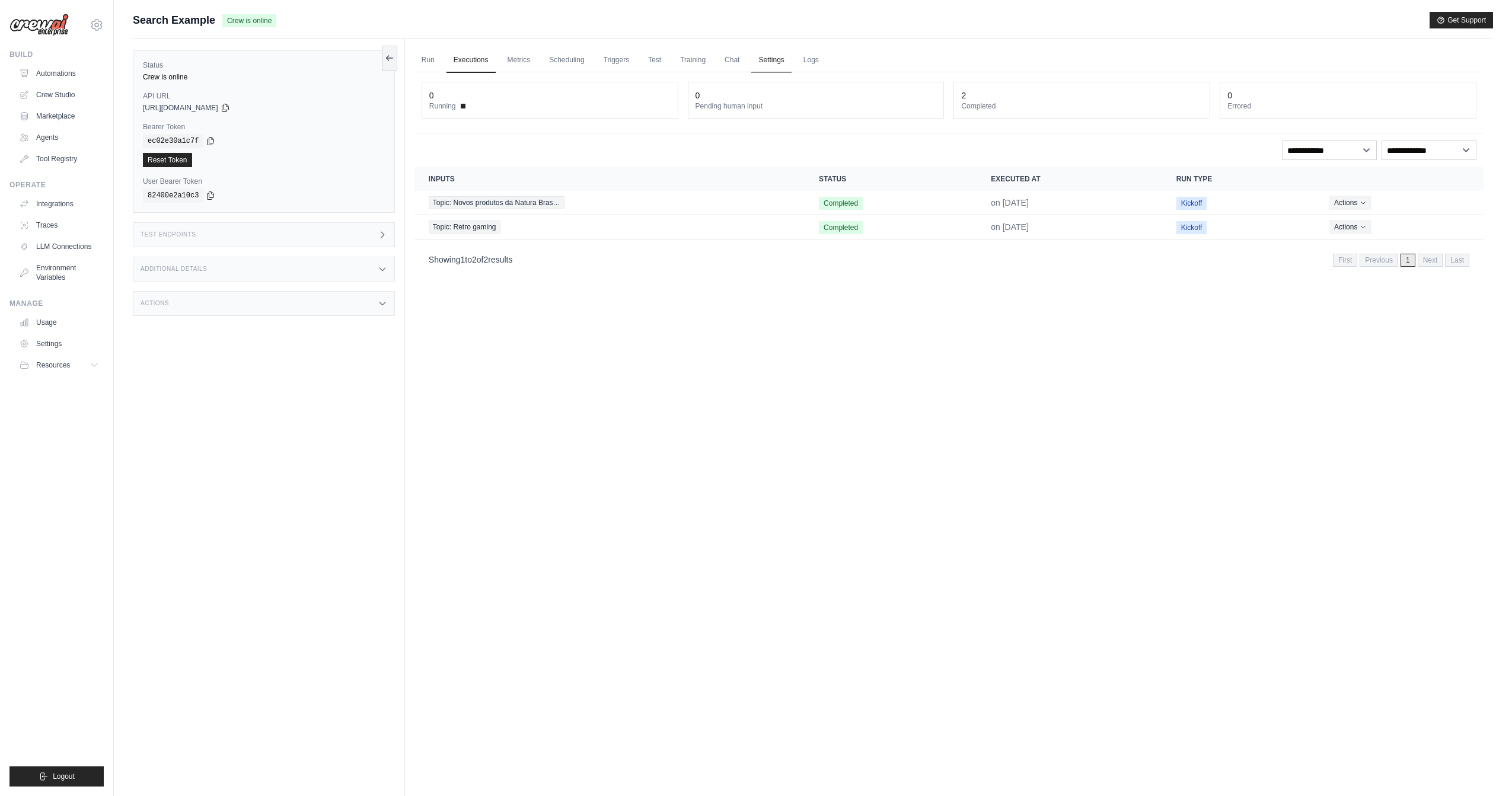
click at [778, 64] on link "Settings" at bounding box center [771, 60] width 40 height 25
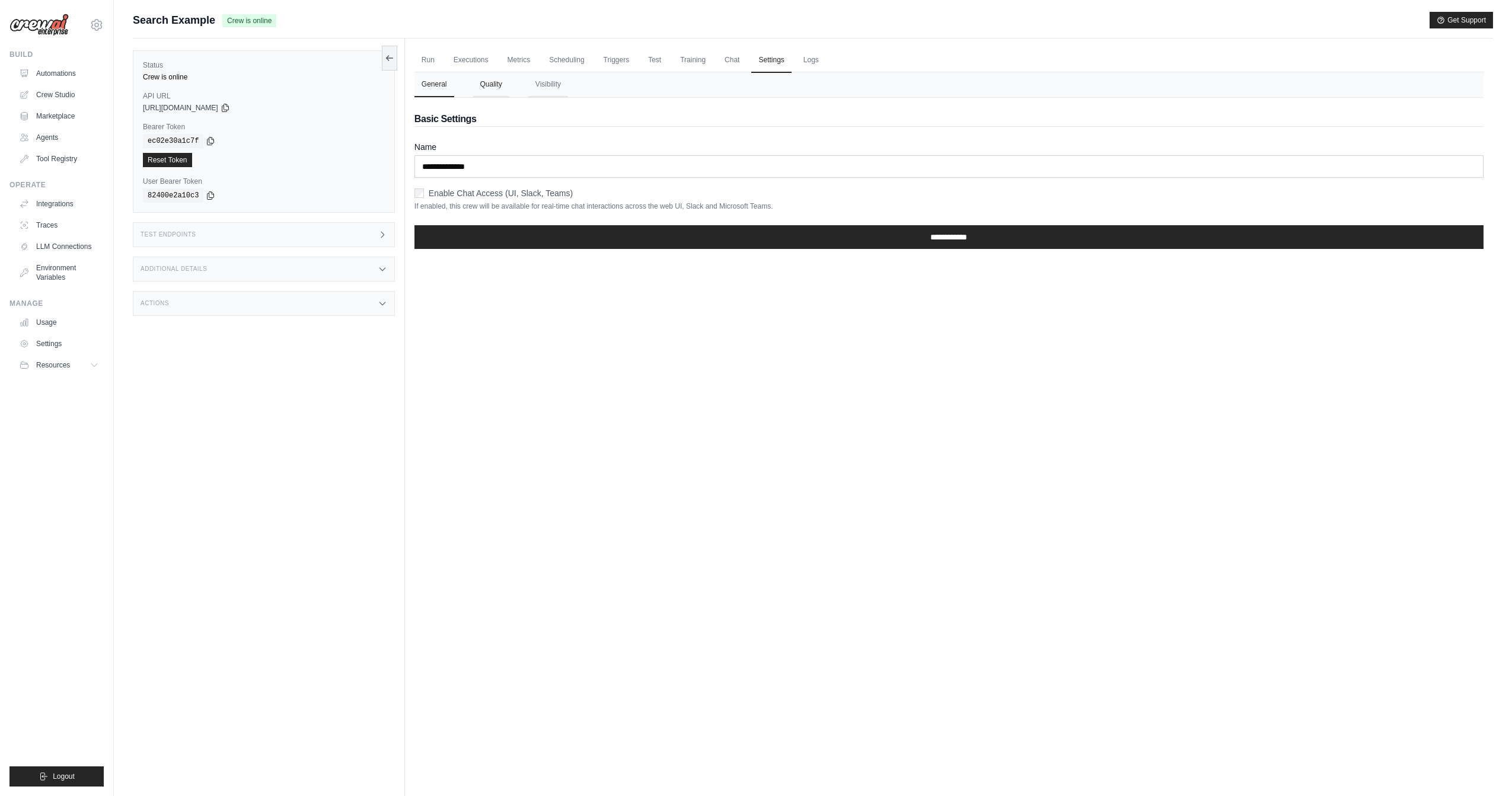
click at [494, 83] on button "Quality" at bounding box center [491, 84] width 36 height 25
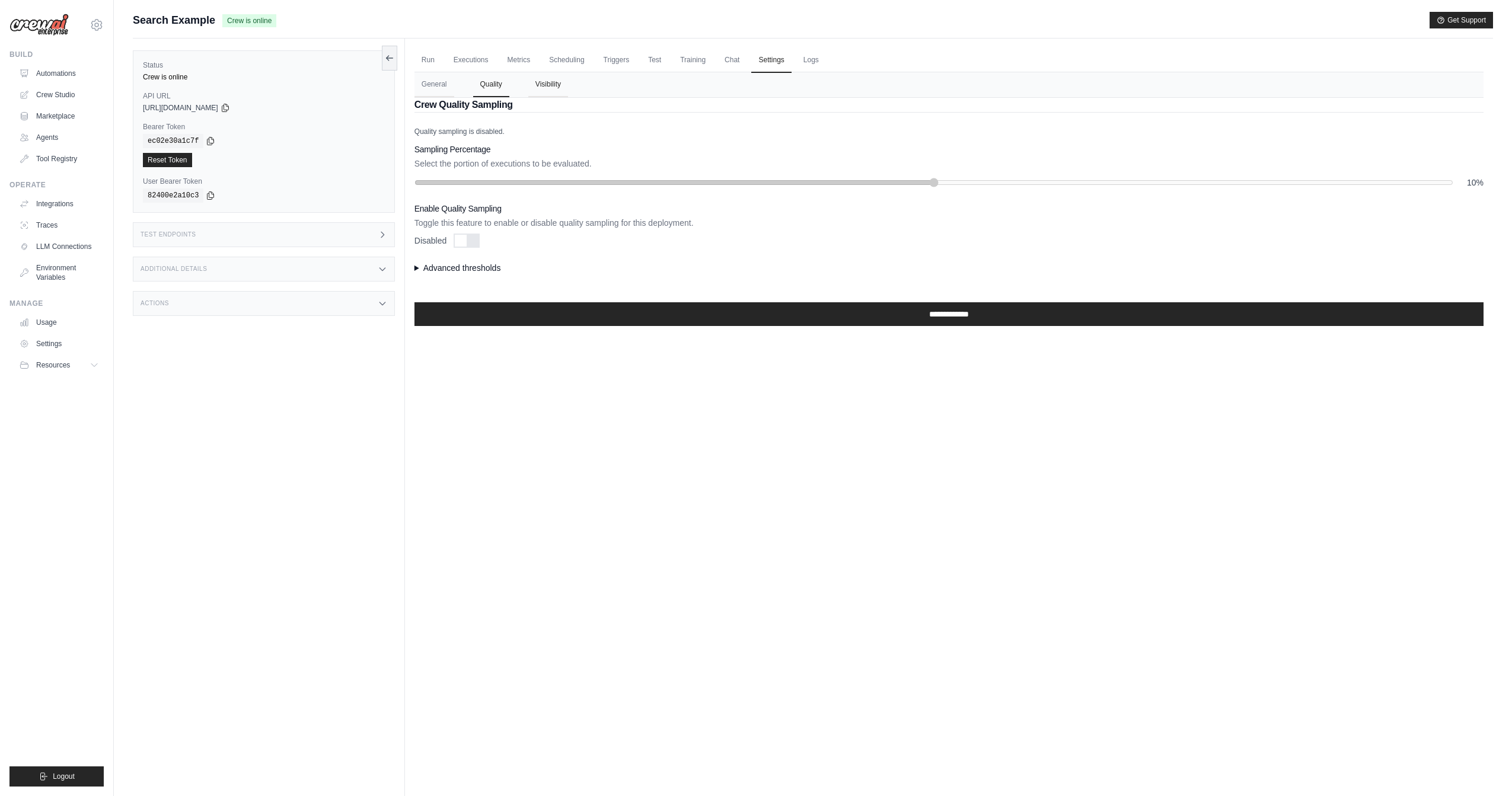
click at [552, 88] on button "Visibility" at bounding box center [548, 84] width 40 height 25
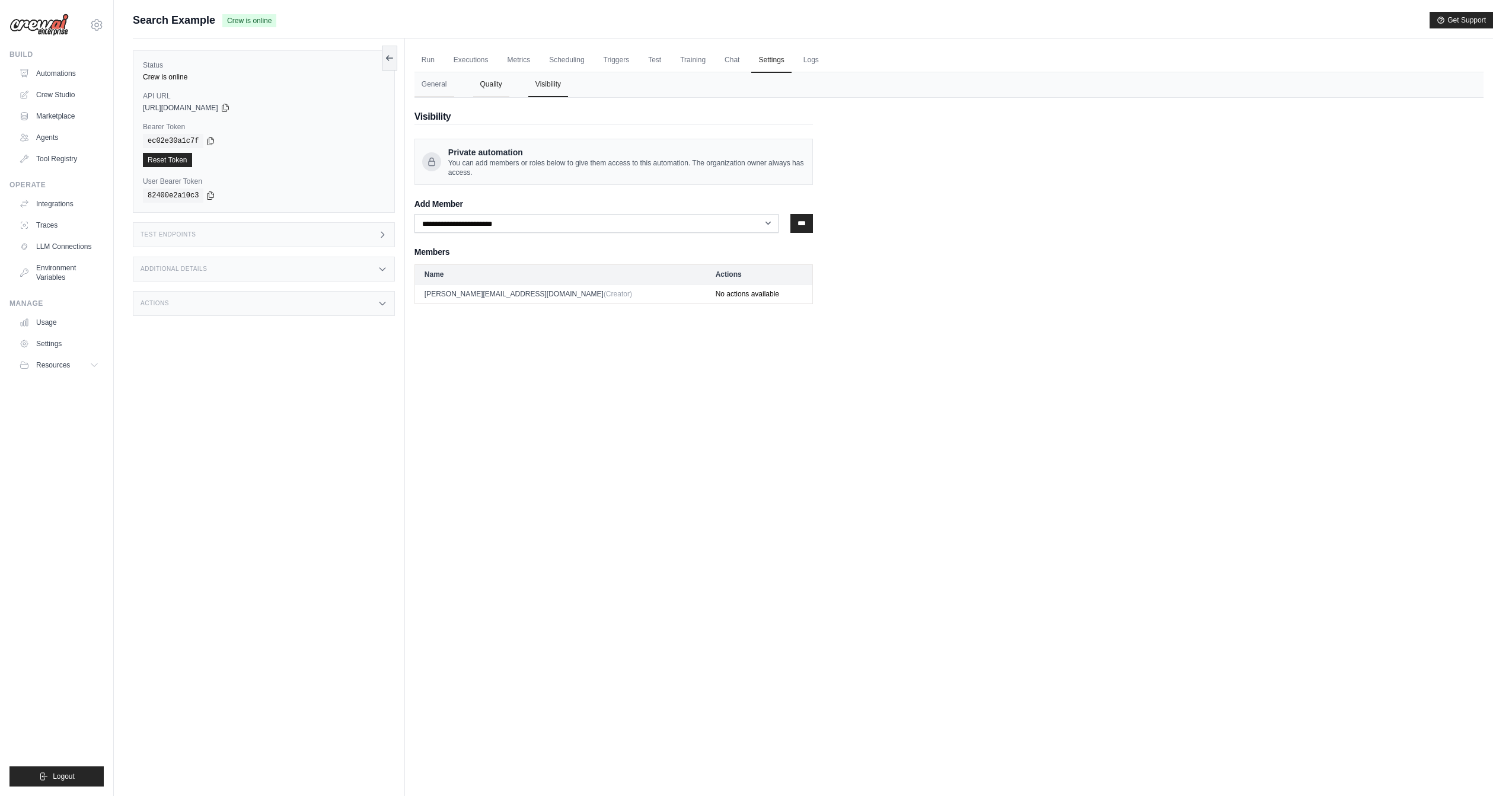
click at [496, 88] on button "Quality" at bounding box center [491, 84] width 36 height 25
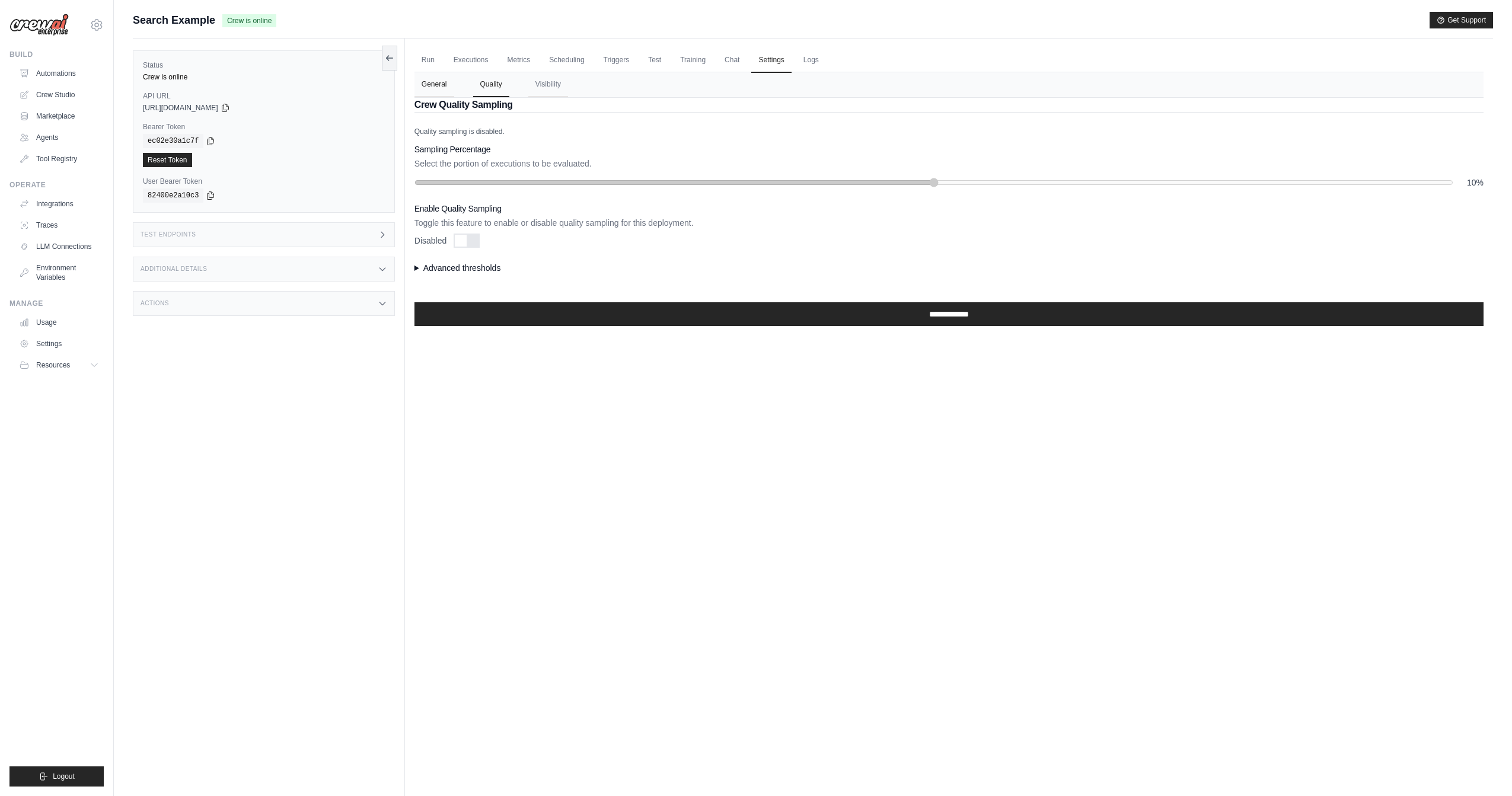
click at [426, 88] on button "General" at bounding box center [434, 84] width 40 height 25
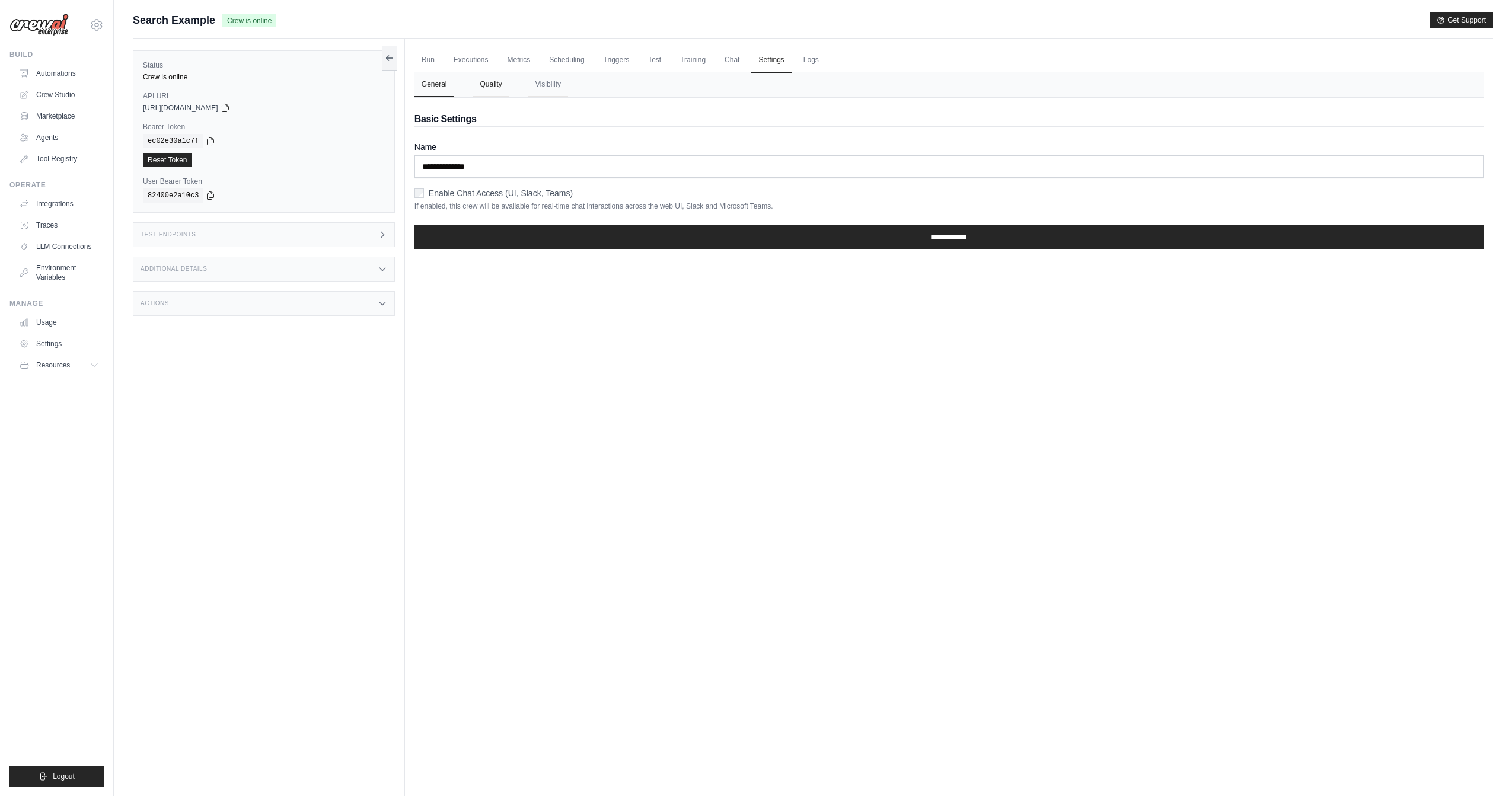
click at [487, 89] on button "Quality" at bounding box center [491, 84] width 36 height 25
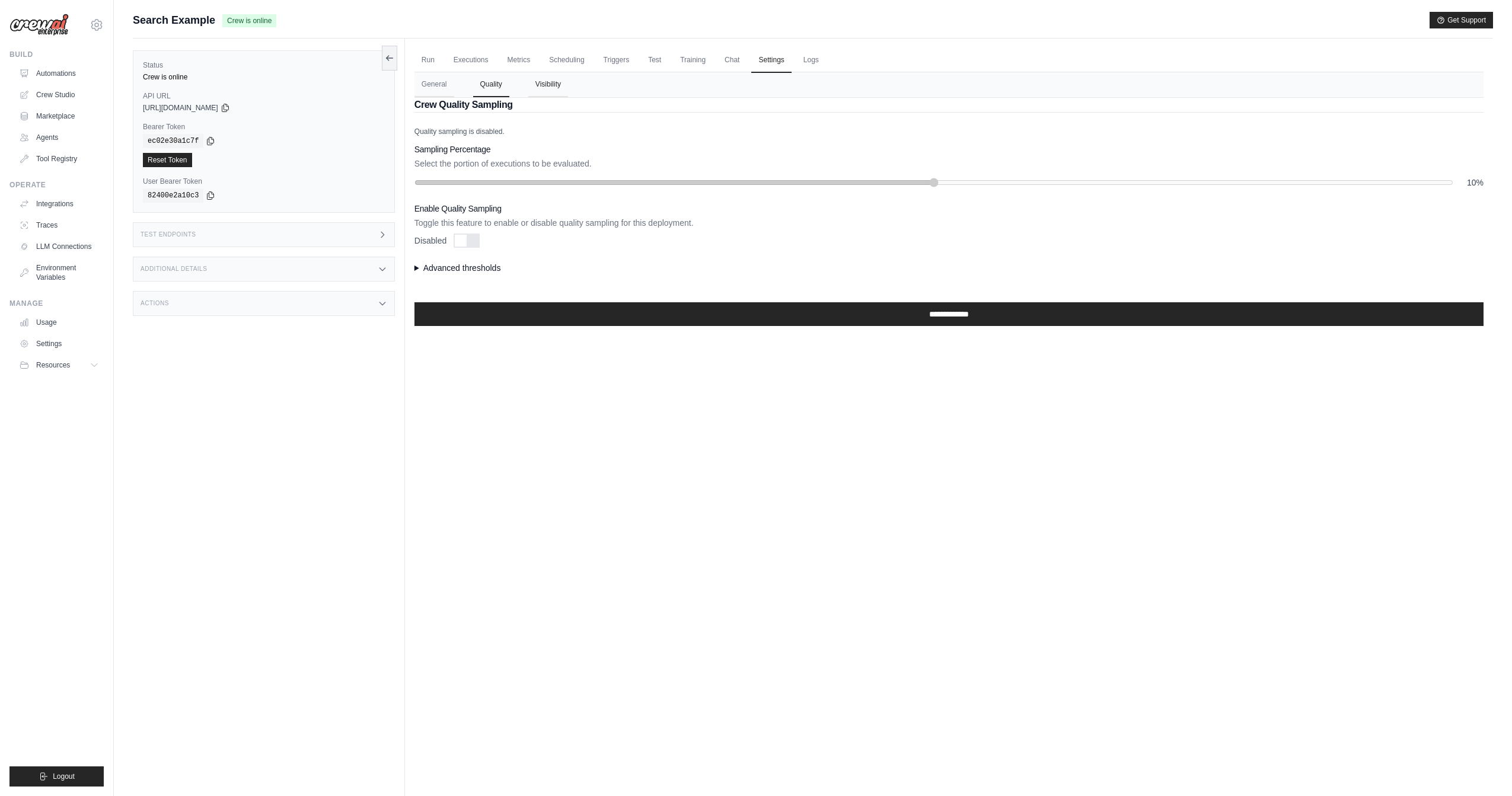
click at [547, 88] on button "Visibility" at bounding box center [548, 84] width 40 height 25
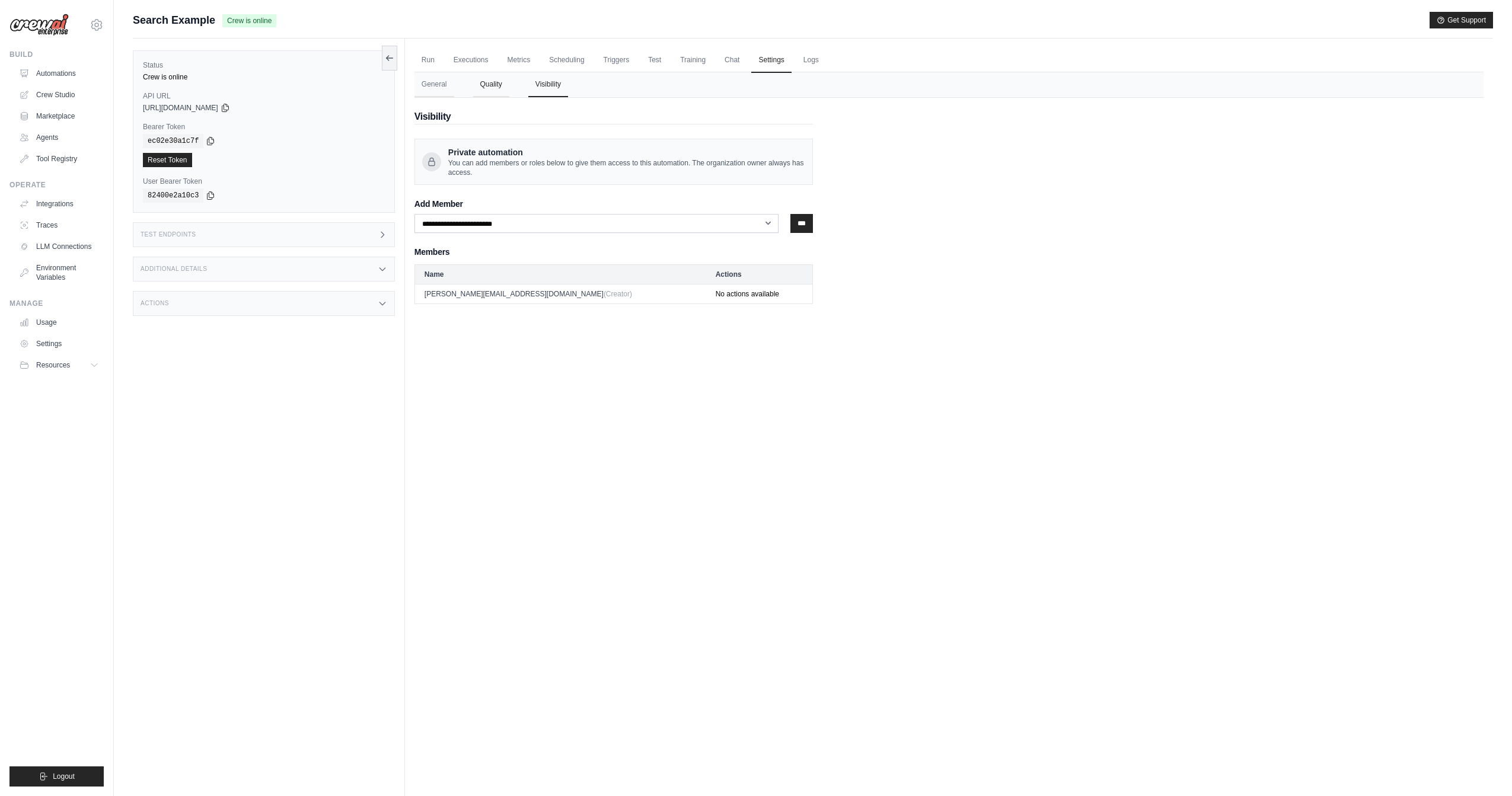
click at [488, 89] on button "Quality" at bounding box center [491, 84] width 36 height 25
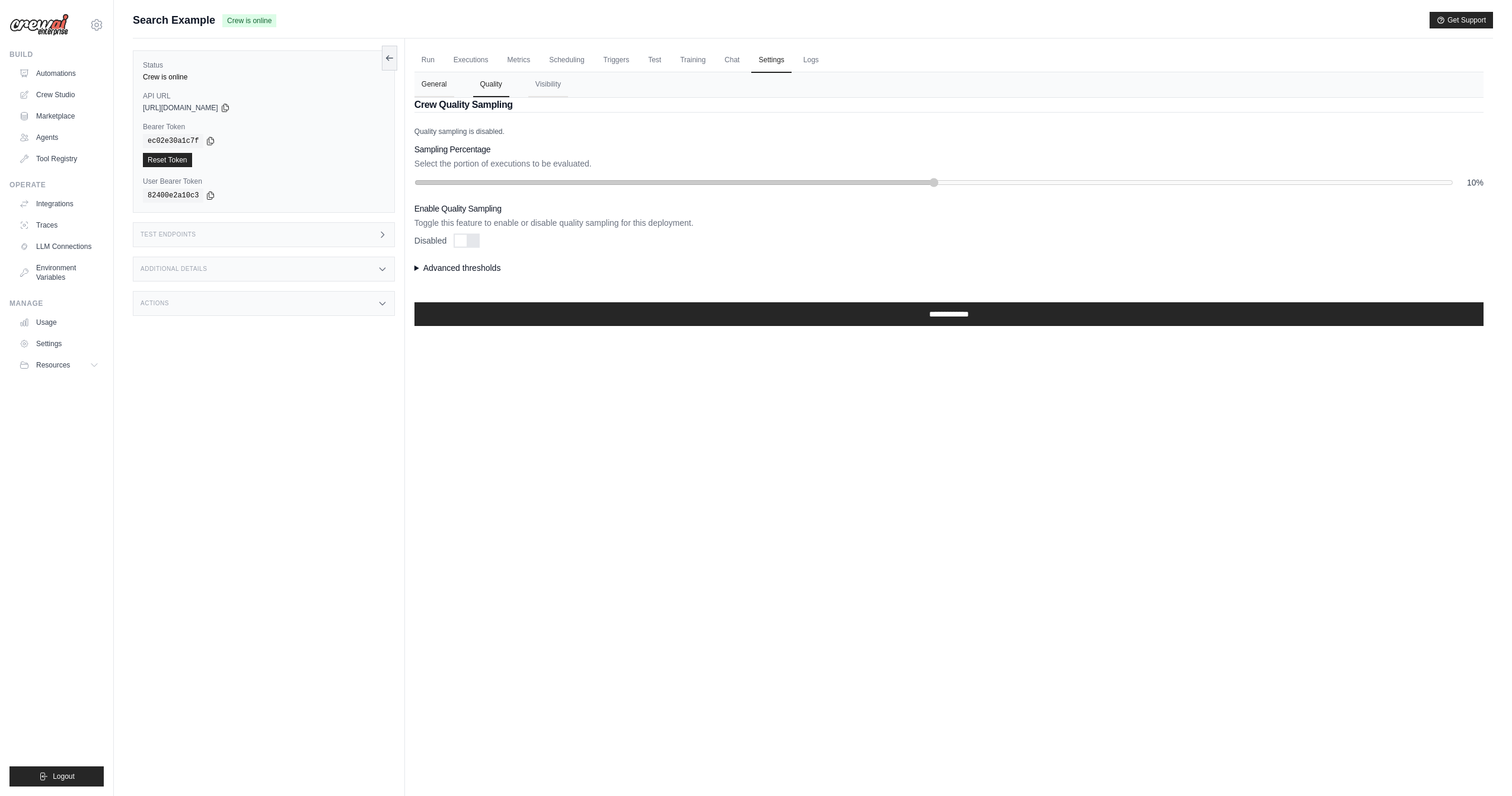
click at [423, 86] on button "General" at bounding box center [434, 84] width 40 height 25
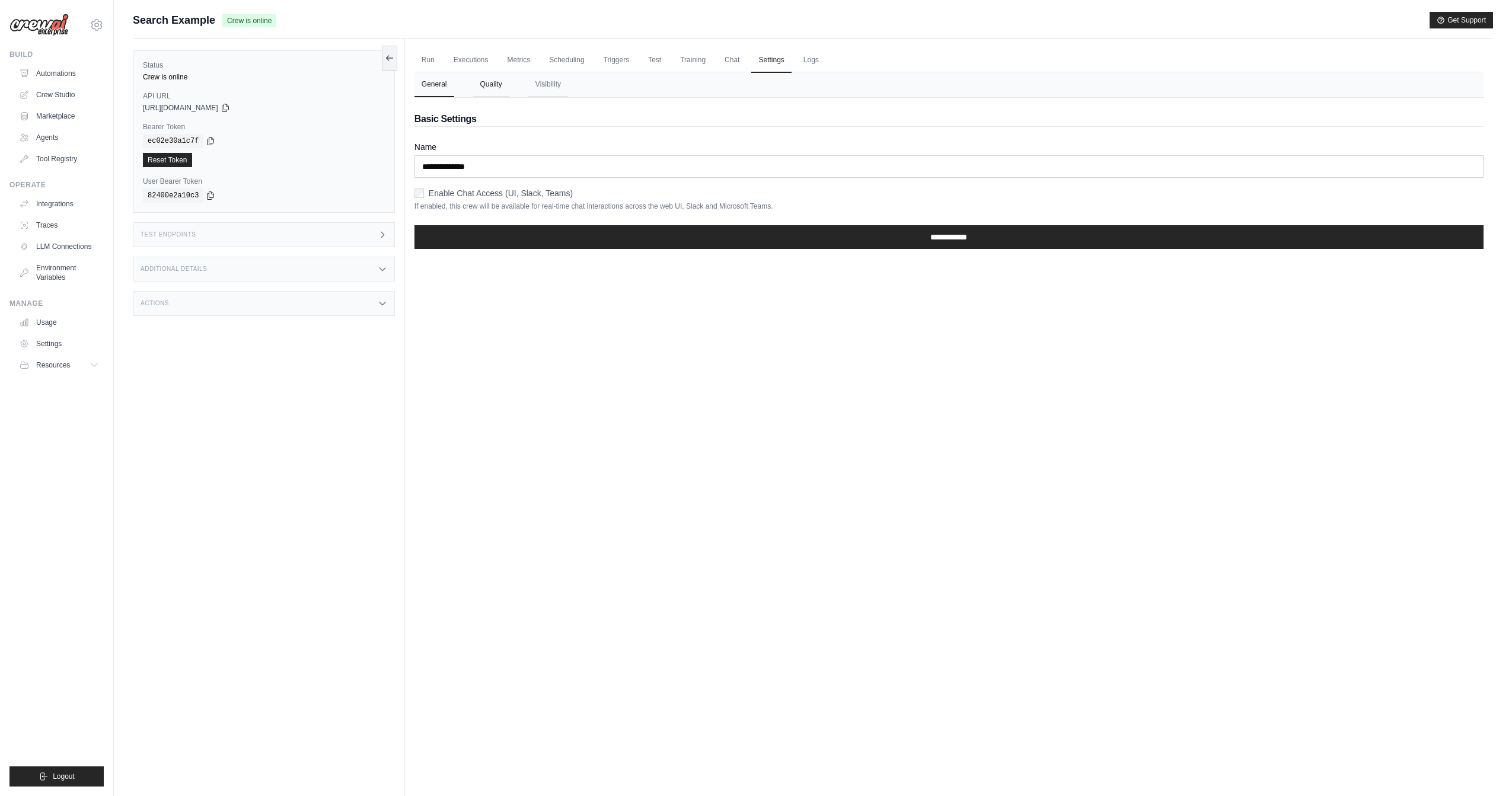
click at [506, 86] on button "Quality" at bounding box center [491, 84] width 36 height 25
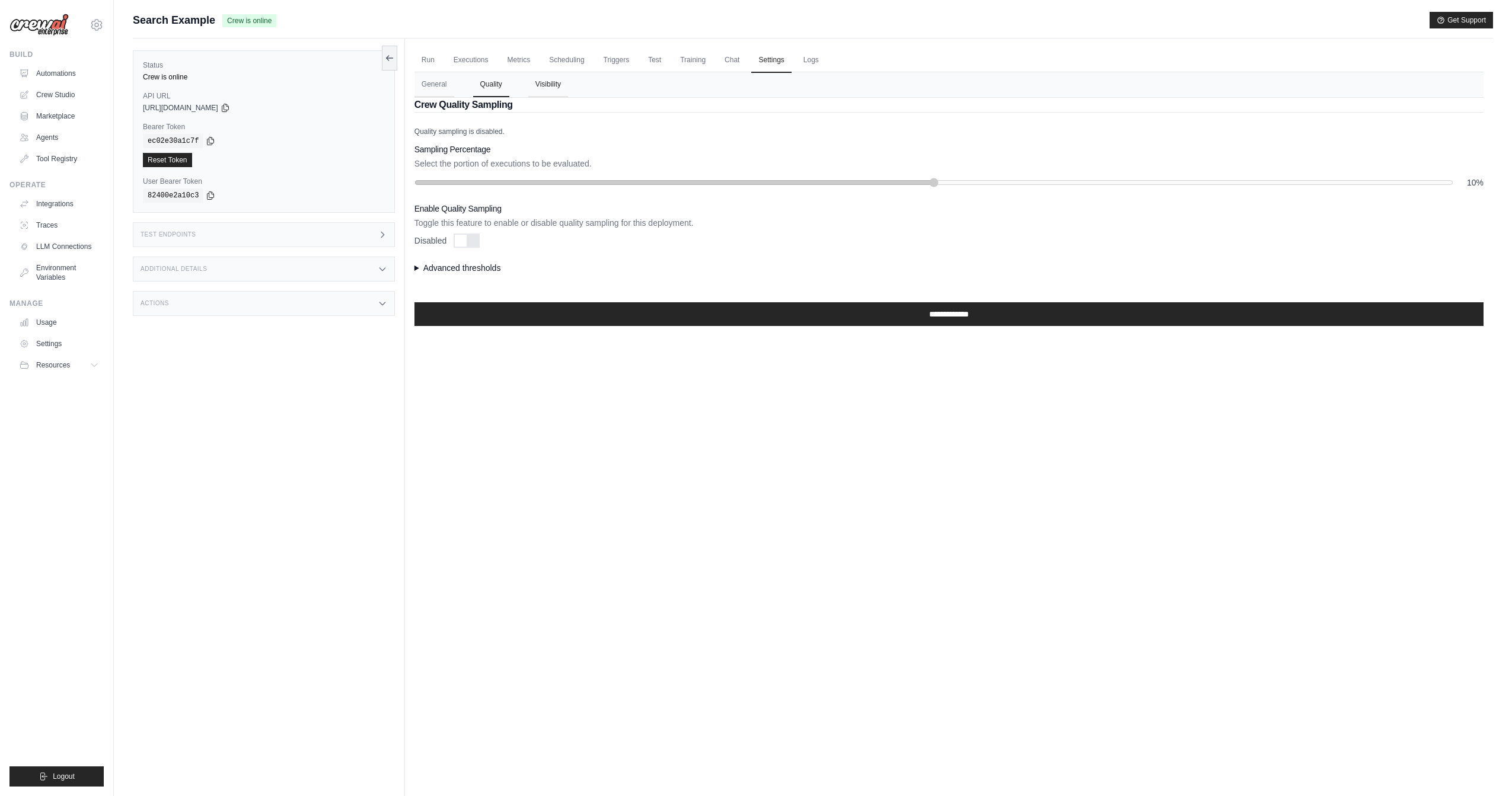
click at [554, 86] on button "Visibility" at bounding box center [548, 84] width 40 height 25
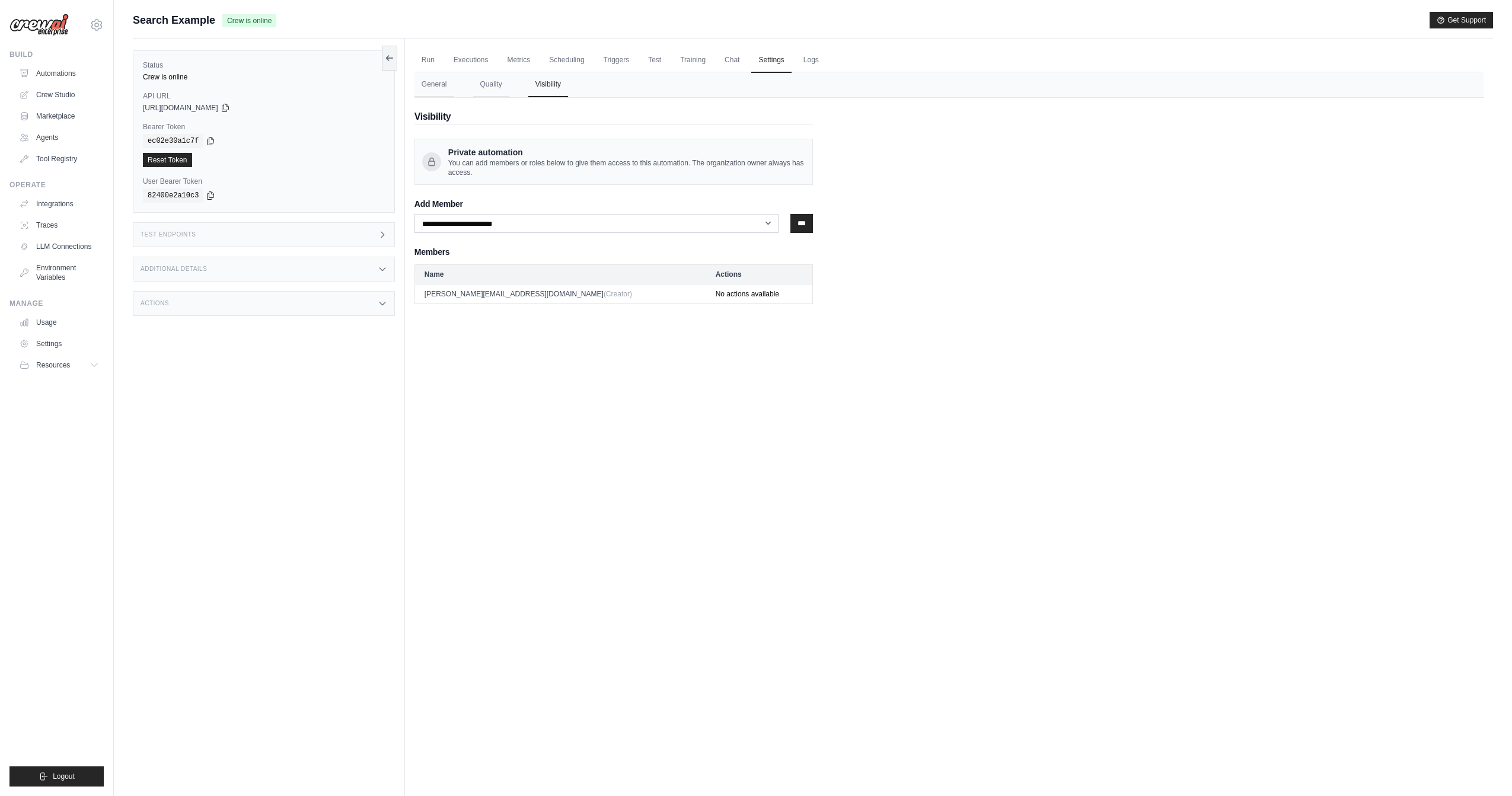
drag, startPoint x: 1091, startPoint y: 322, endPoint x: 1048, endPoint y: 260, distance: 75.5
click at [1081, 309] on div "Run Executions Metrics Scheduling Triggers Test Training Chat Settings Logs 0 R…" at bounding box center [949, 437] width 1088 height 796
click at [498, 88] on button "Quality" at bounding box center [491, 84] width 36 height 25
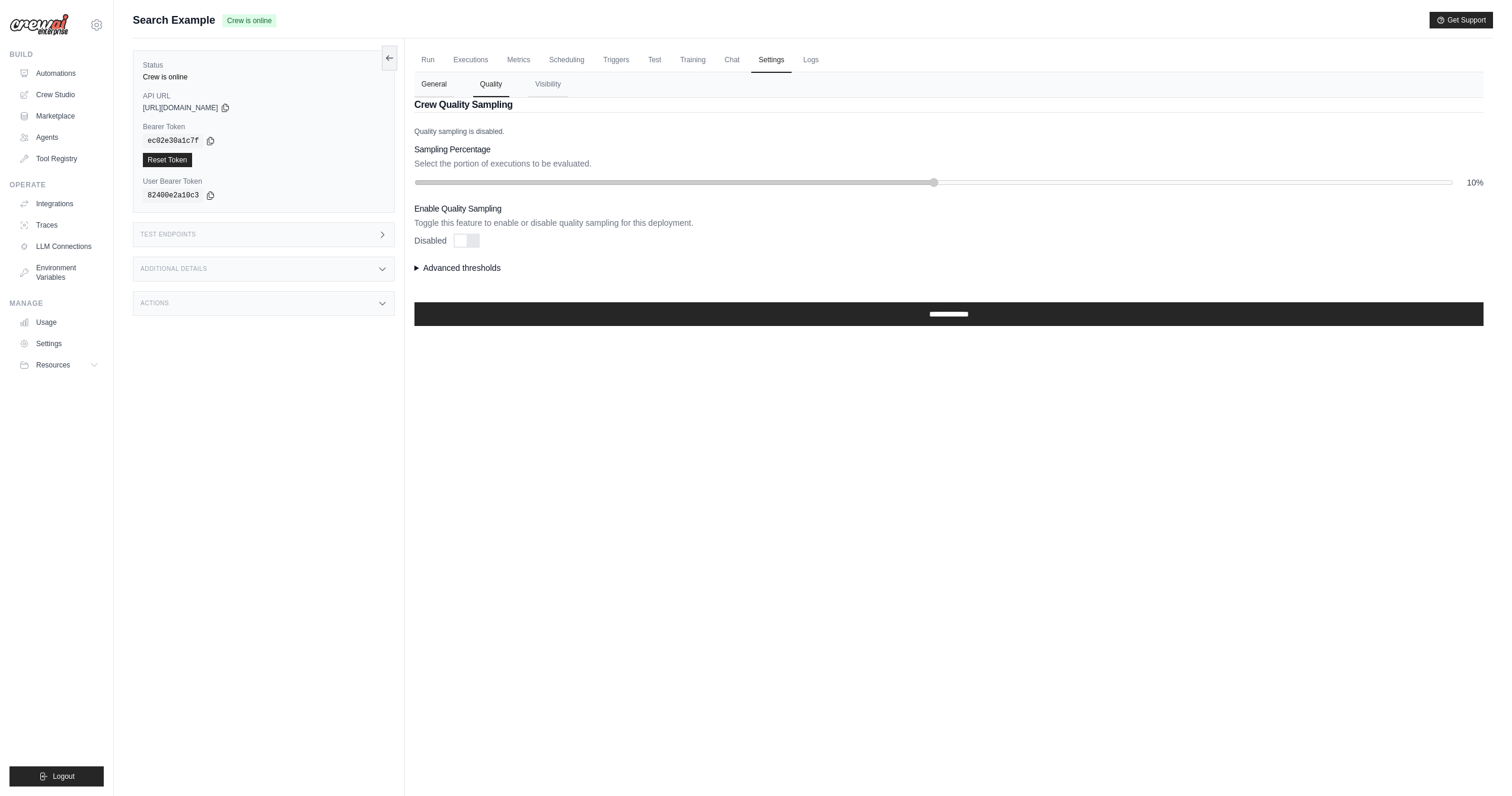
click at [440, 88] on button "General" at bounding box center [434, 84] width 40 height 25
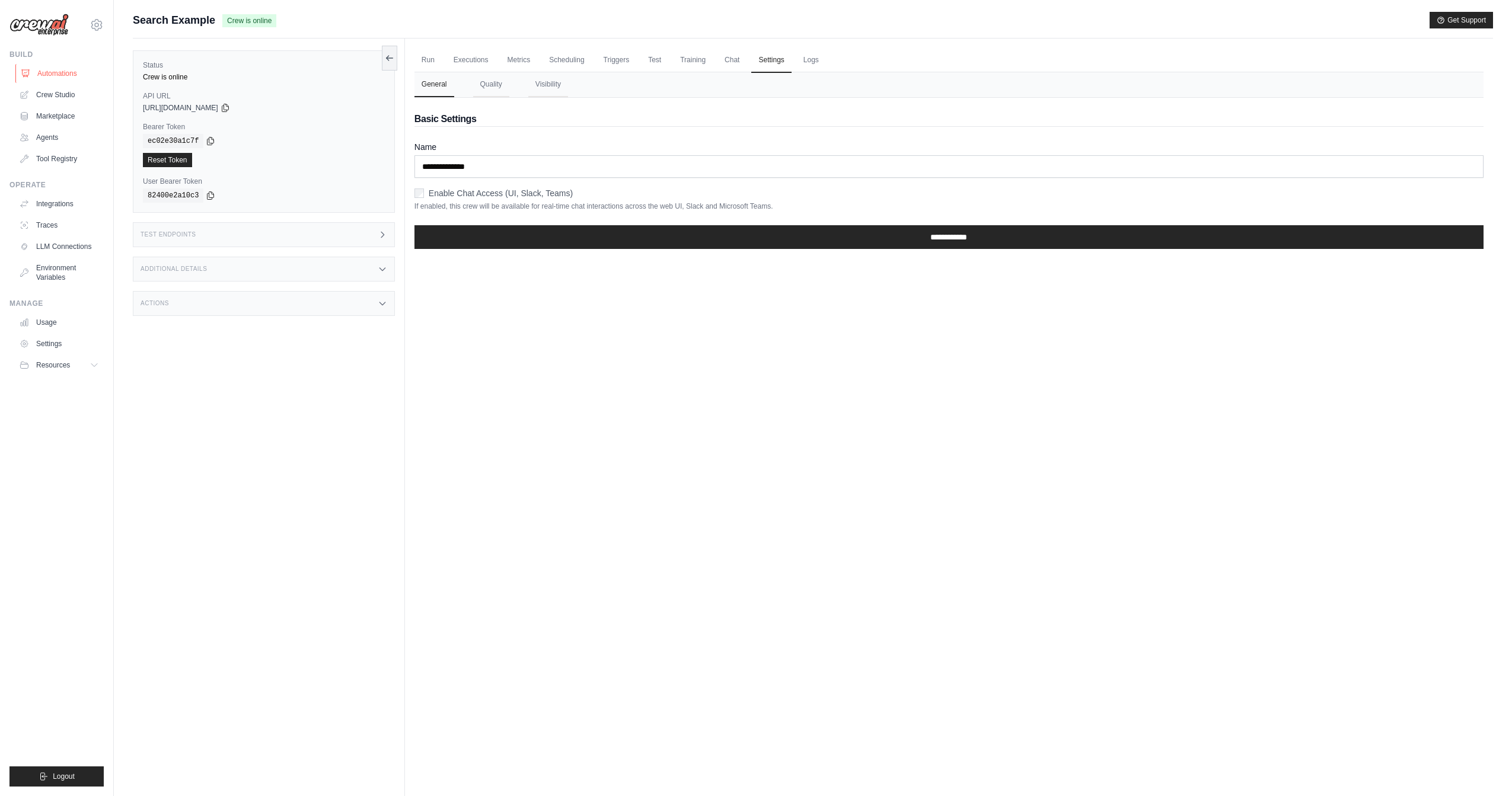
click at [48, 67] on link "Automations" at bounding box center [61, 73] width 90 height 19
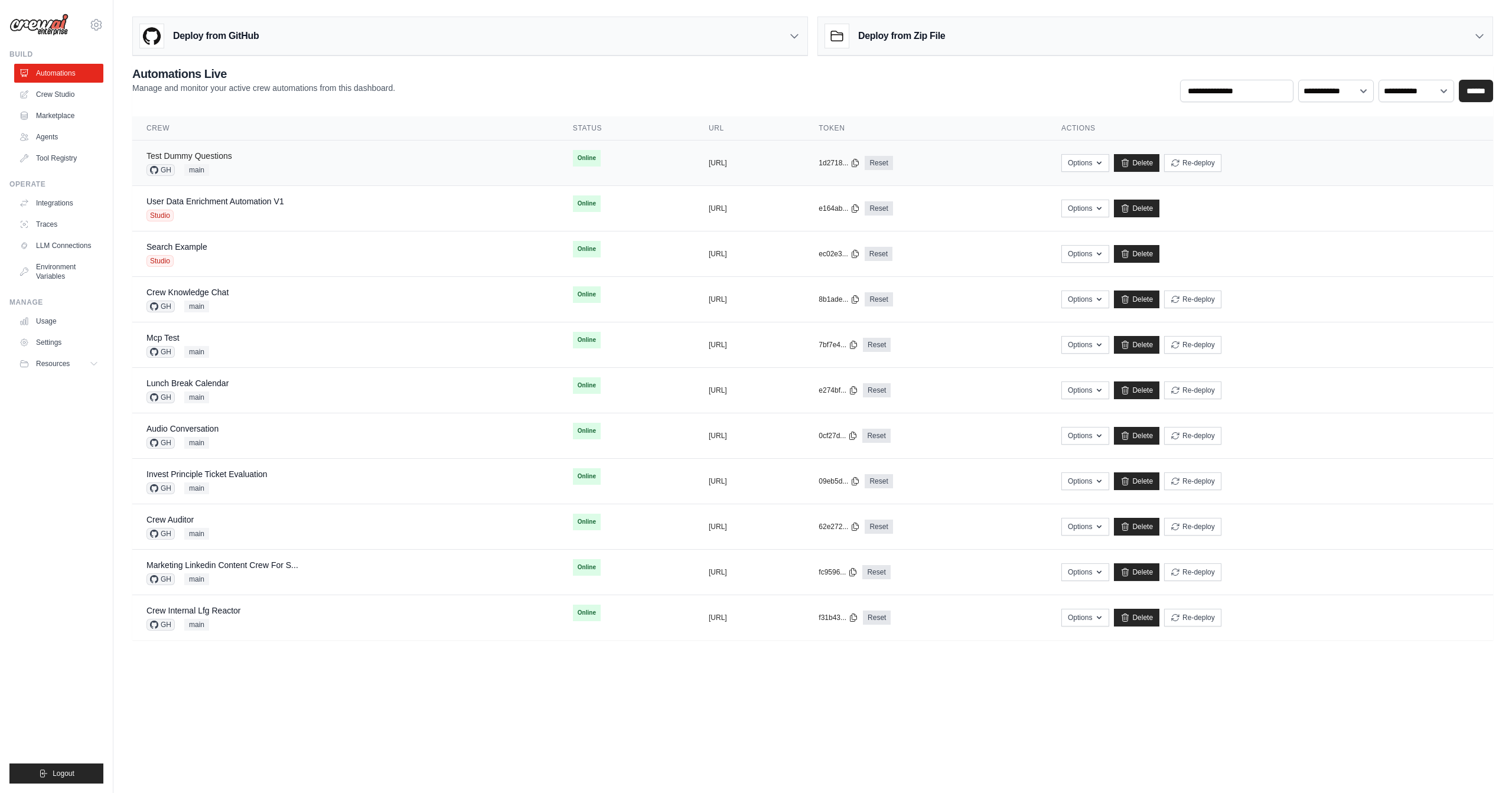
click at [207, 156] on link "Test Dummy Questions" at bounding box center [189, 156] width 86 height 9
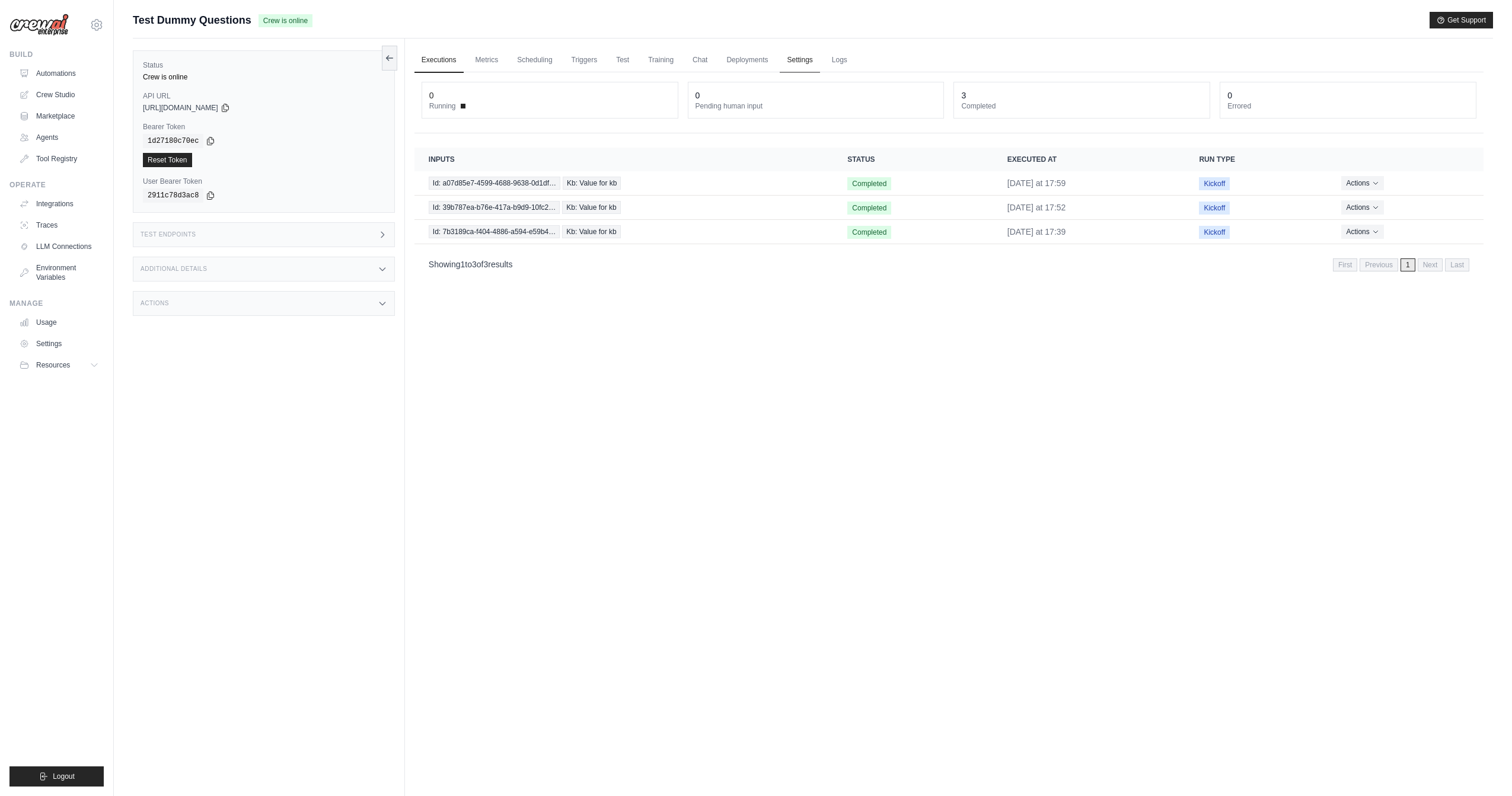
click at [804, 58] on link "Settings" at bounding box center [800, 60] width 40 height 25
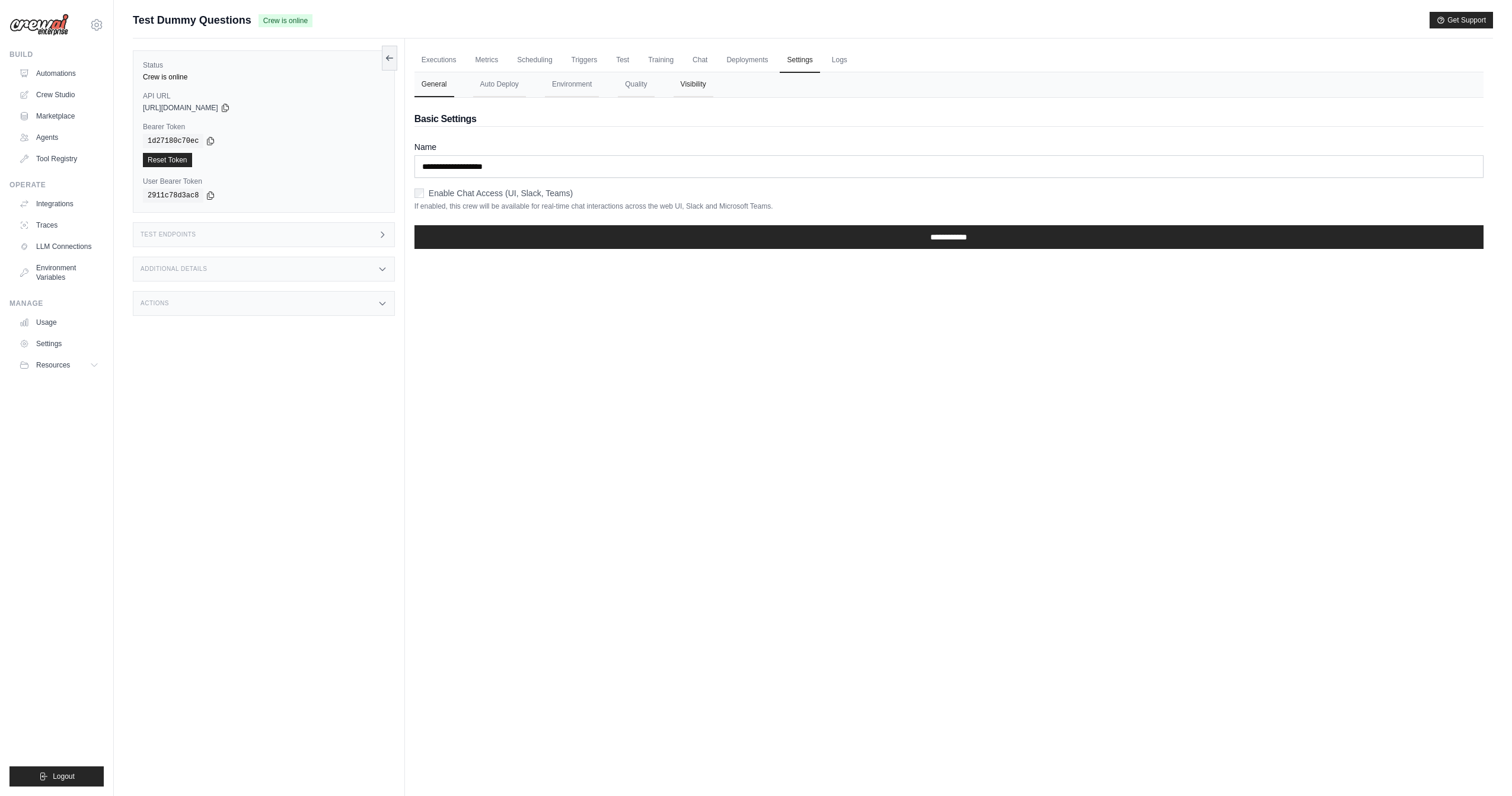
click at [694, 88] on button "Visibility" at bounding box center [693, 84] width 40 height 25
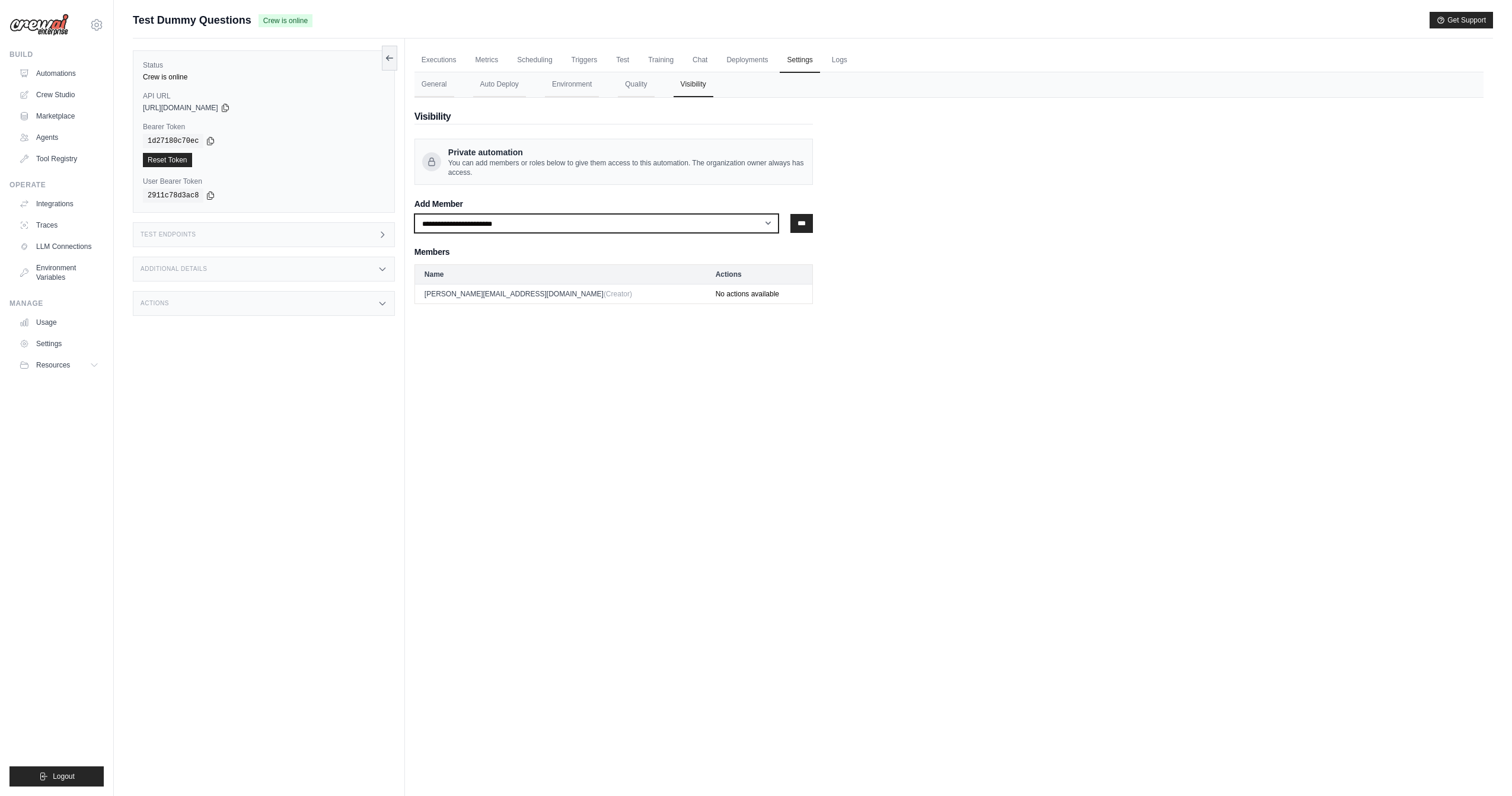
click at [688, 224] on select "**********" at bounding box center [596, 223] width 364 height 19
select select "**********"
click at [414, 214] on select "**********" at bounding box center [596, 223] width 364 height 19
click at [797, 223] on input "***" at bounding box center [802, 223] width 23 height 19
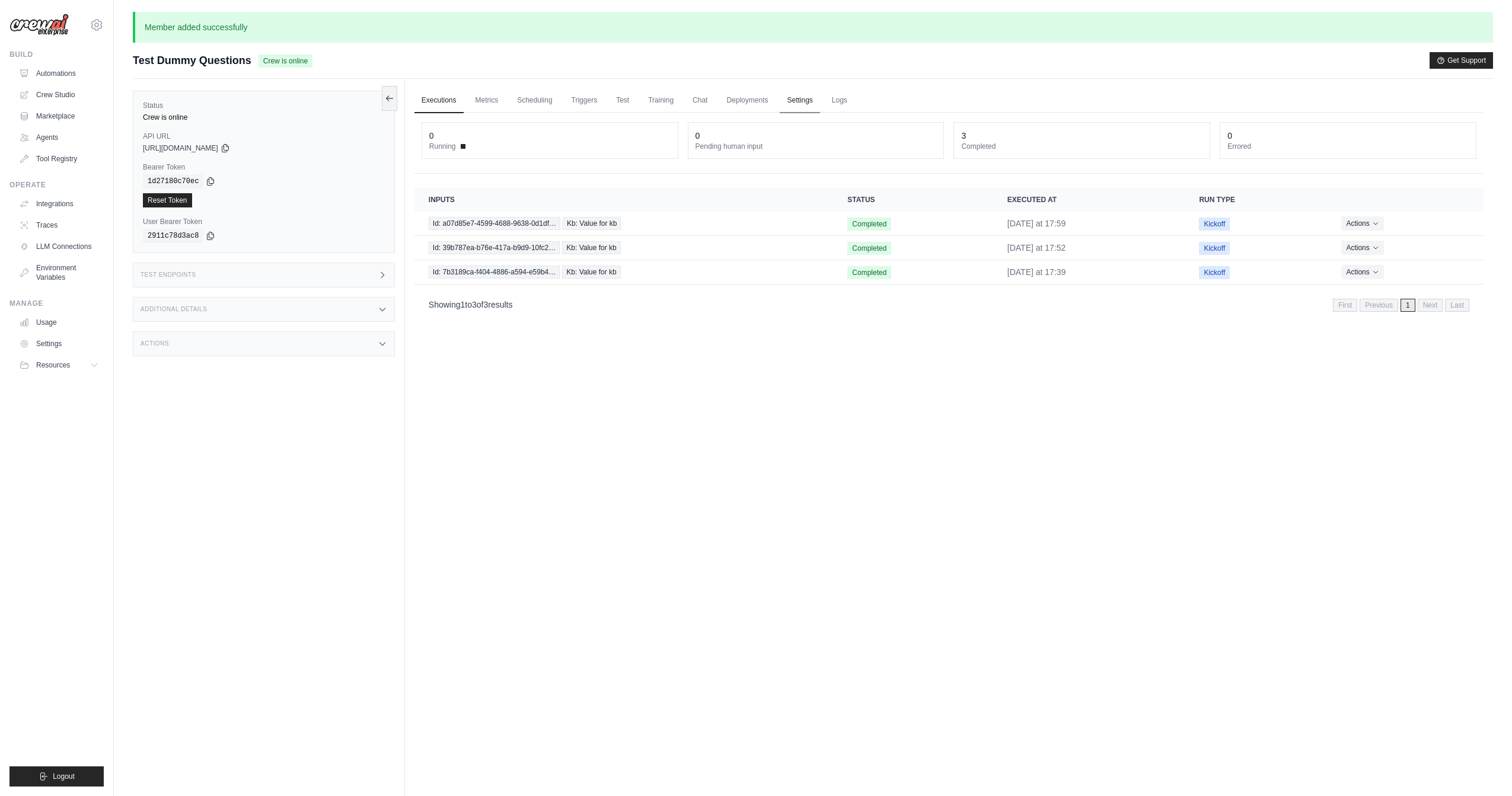
click at [812, 100] on link "Settings" at bounding box center [800, 101] width 40 height 25
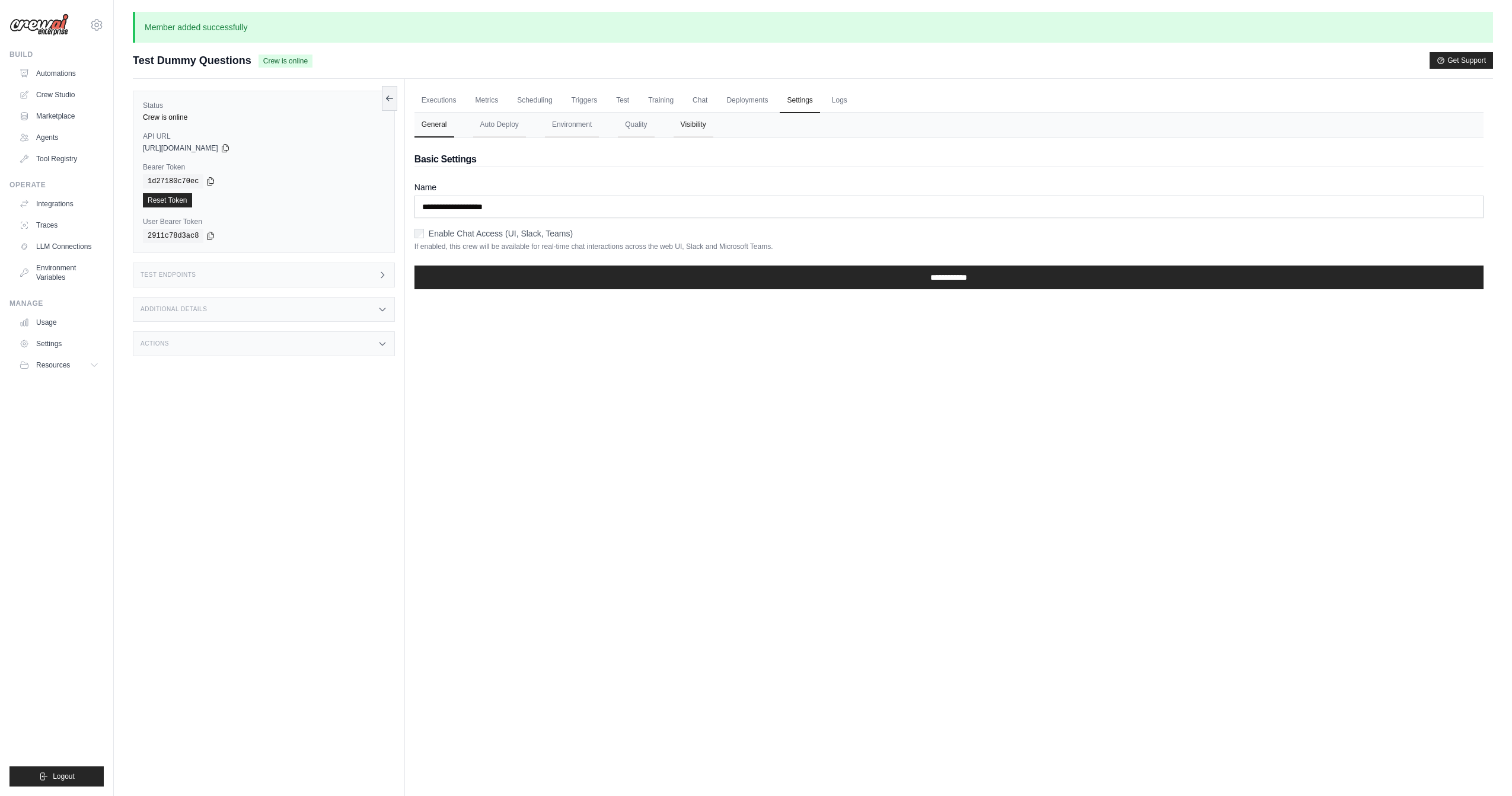
click at [683, 132] on button "Visibility" at bounding box center [693, 125] width 40 height 25
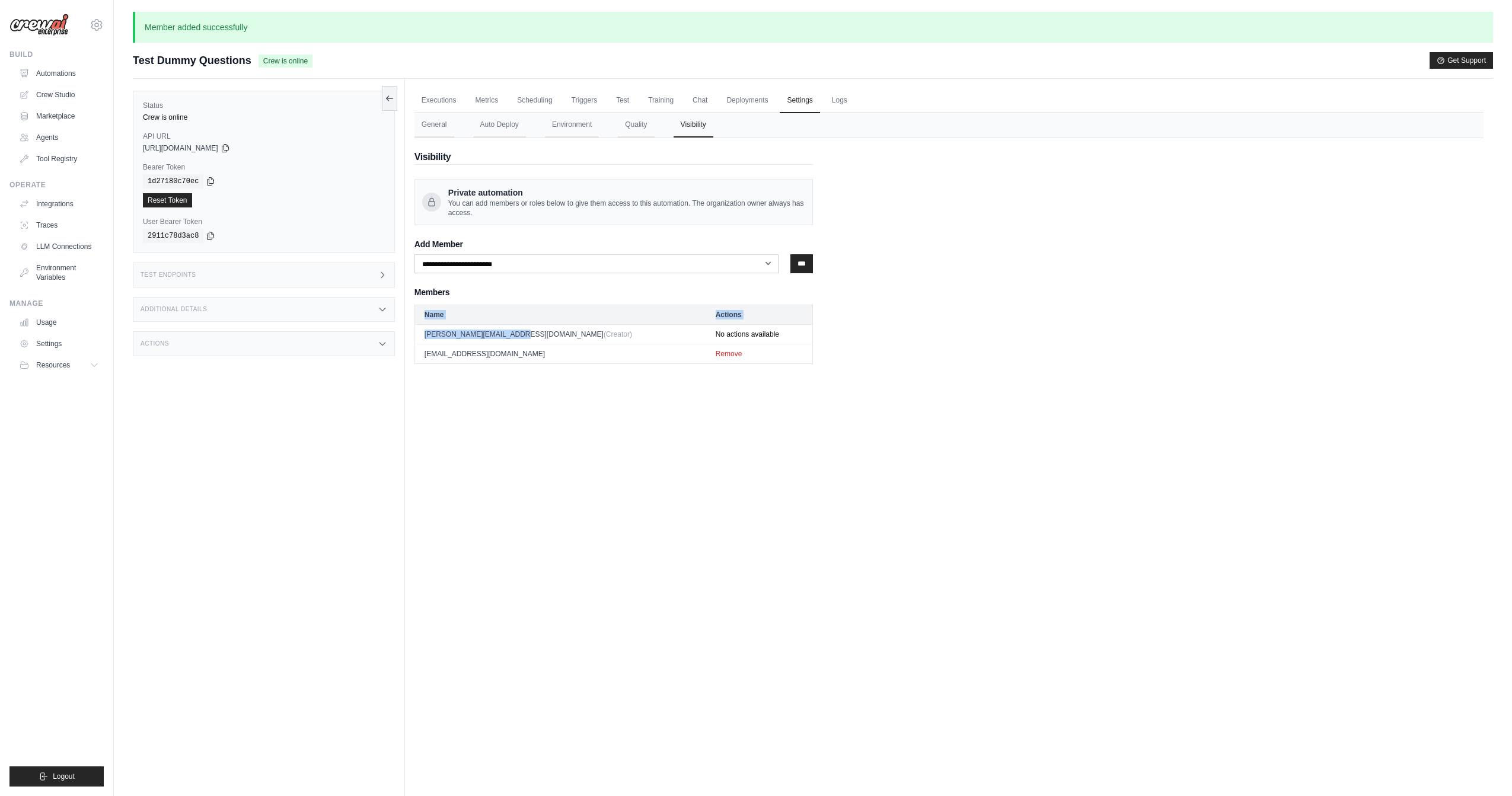
drag, startPoint x: 529, startPoint y: 345, endPoint x: 623, endPoint y: 387, distance: 103.0
click at [615, 384] on div "Executions Metrics Scheduling Triggers Test Training Chat Deployments Settings …" at bounding box center [949, 477] width 1088 height 796
click at [714, 433] on div "Executions Metrics Scheduling Triggers Test Training Chat Deployments Settings …" at bounding box center [949, 477] width 1088 height 796
click at [715, 349] on button "Remove" at bounding box center [728, 353] width 26 height 9
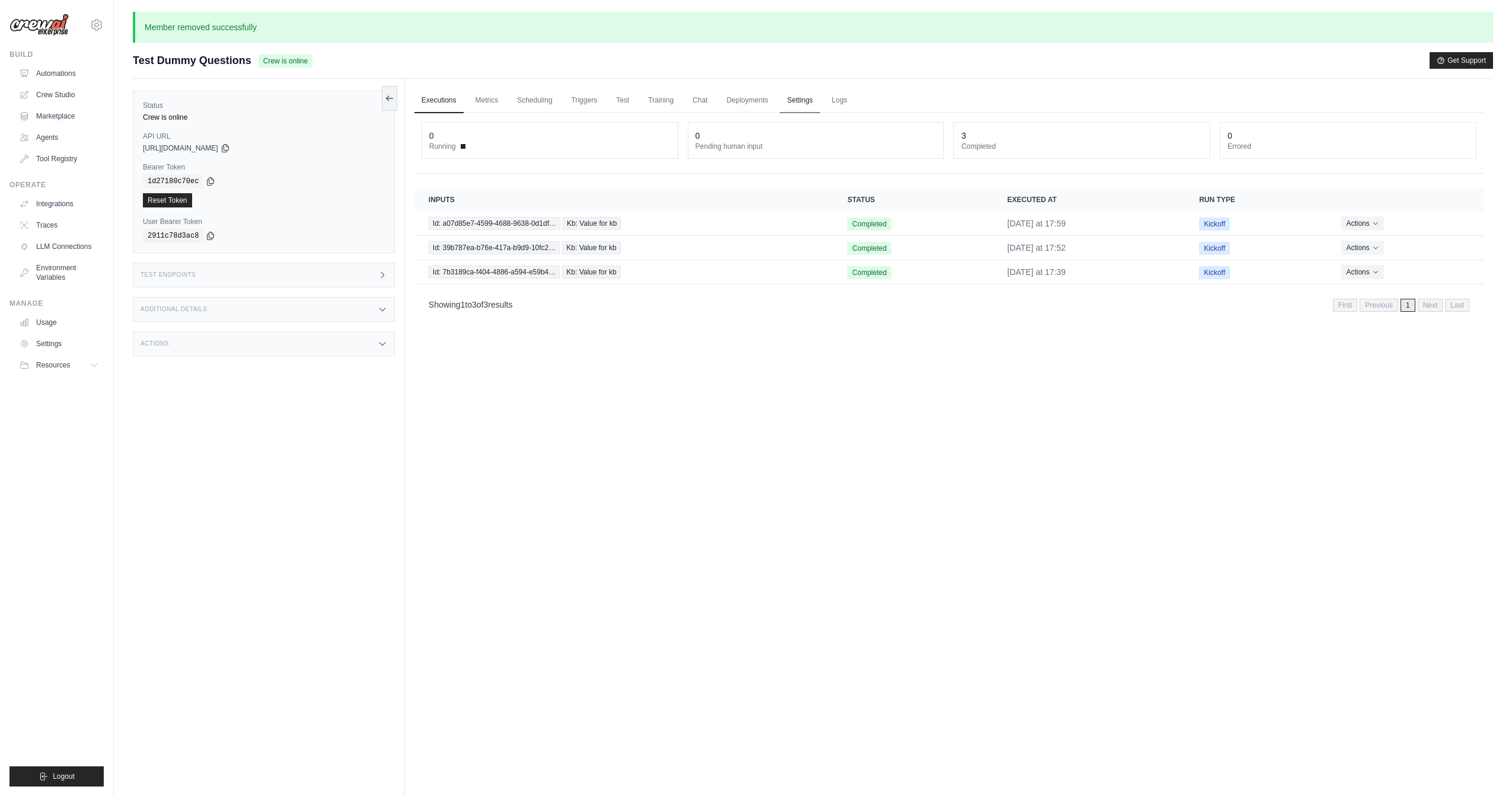
click at [800, 106] on link "Settings" at bounding box center [800, 101] width 40 height 25
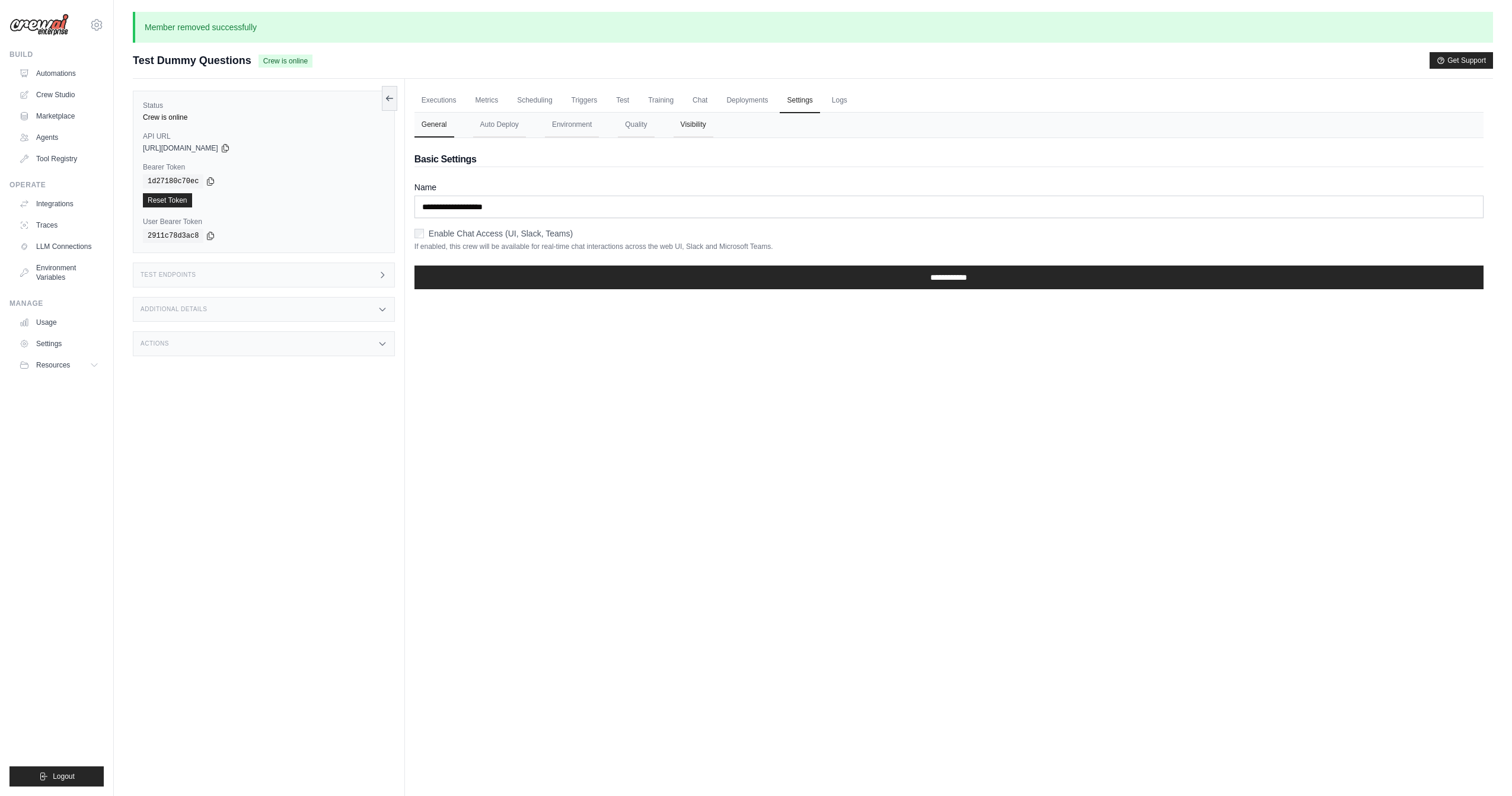
click at [683, 126] on button "Visibility" at bounding box center [693, 125] width 40 height 25
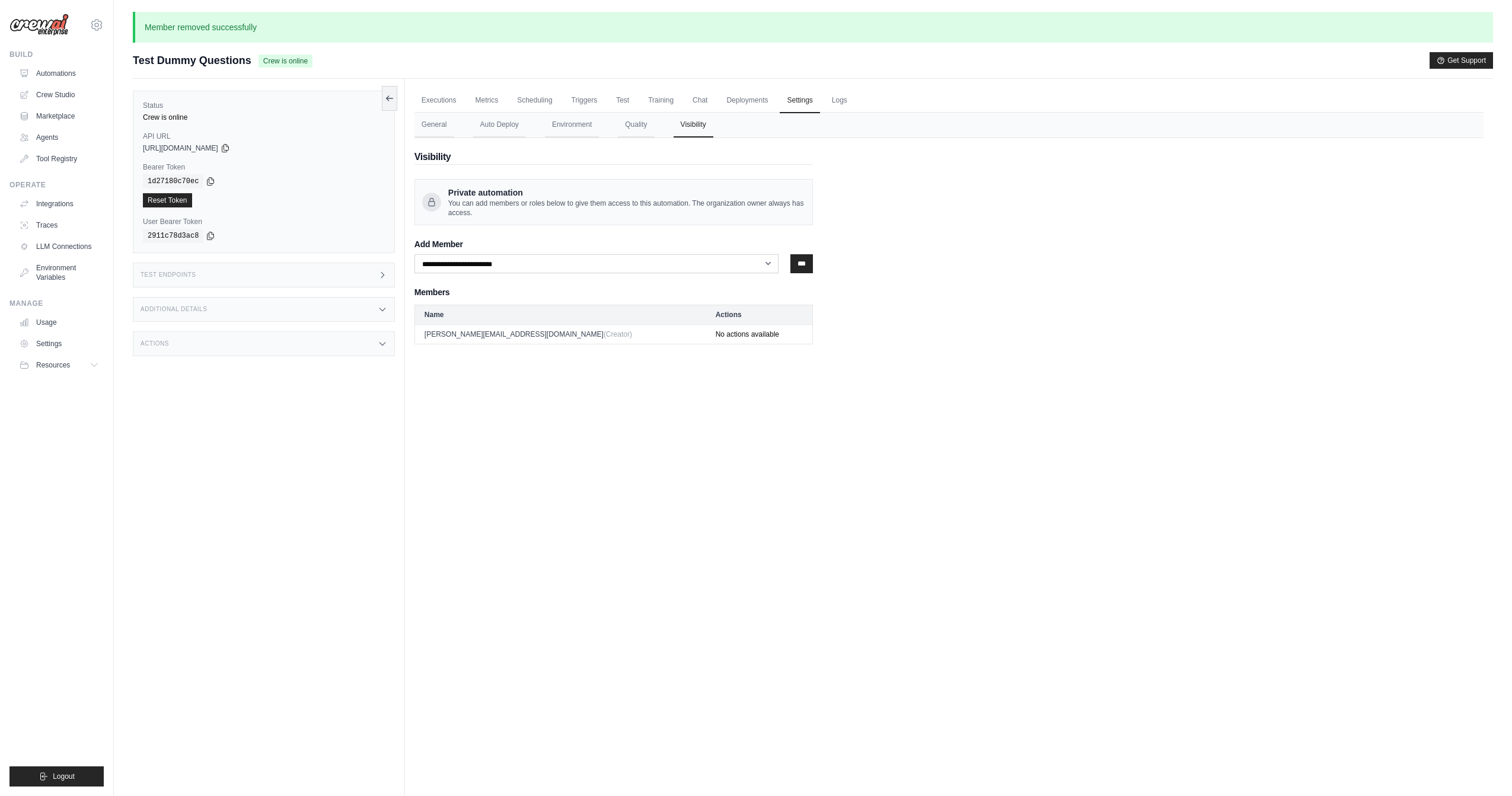
click at [740, 455] on div "Executions Metrics Scheduling Triggers Test Training Chat Deployments Settings …" at bounding box center [949, 477] width 1088 height 796
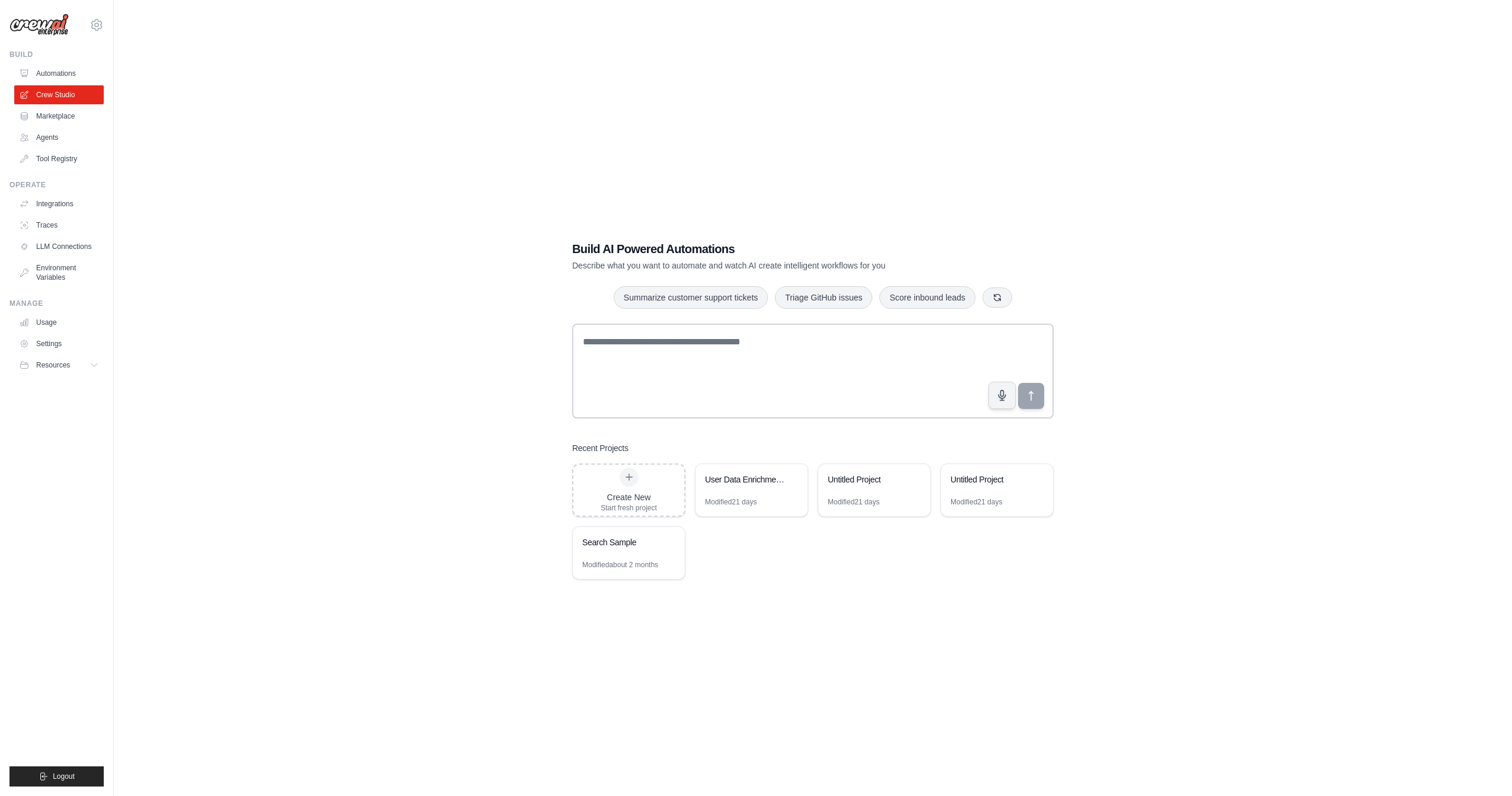
click at [1104, 64] on div "Build AI Powered Automations Describe what you want to automate and watch AI cr…" at bounding box center [812, 410] width 1360 height 796
click at [784, 591] on div "Build AI Powered Automations Describe what you want to automate and watch AI cr…" at bounding box center [812, 410] width 510 height 377
click at [831, 565] on div "Create New Start fresh project User Data Enrichment Automation Modified 21 days…" at bounding box center [812, 521] width 481 height 116
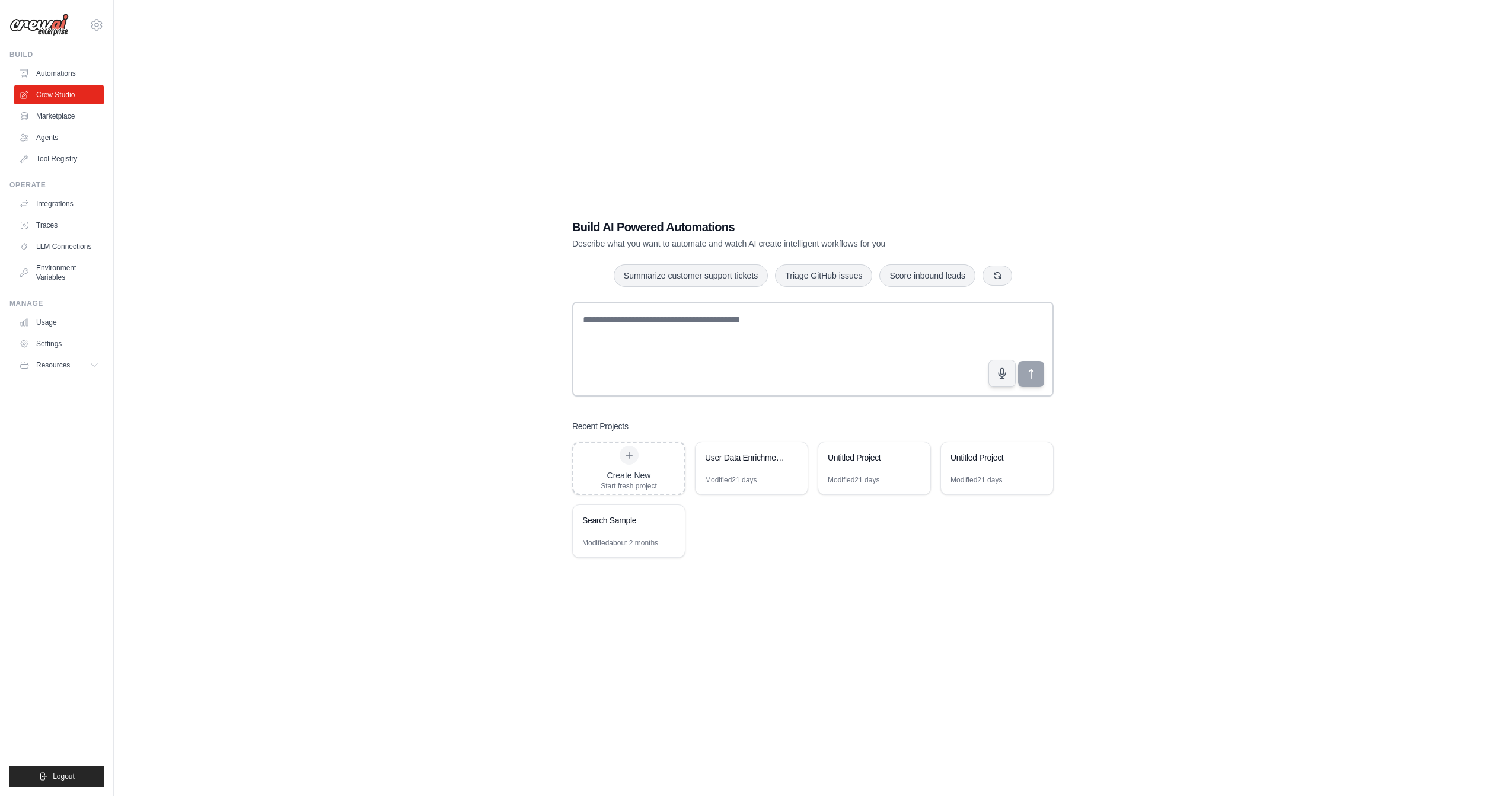
scroll to position [24, 0]
click at [1041, 424] on div "Recent Projects" at bounding box center [812, 424] width 481 height 12
click at [757, 474] on div "Modified 21 days" at bounding box center [730, 478] width 51 height 9
click at [752, 344] on textarea at bounding box center [812, 347] width 481 height 95
click at [827, 276] on button "Triage GitHub issues" at bounding box center [824, 273] width 97 height 23
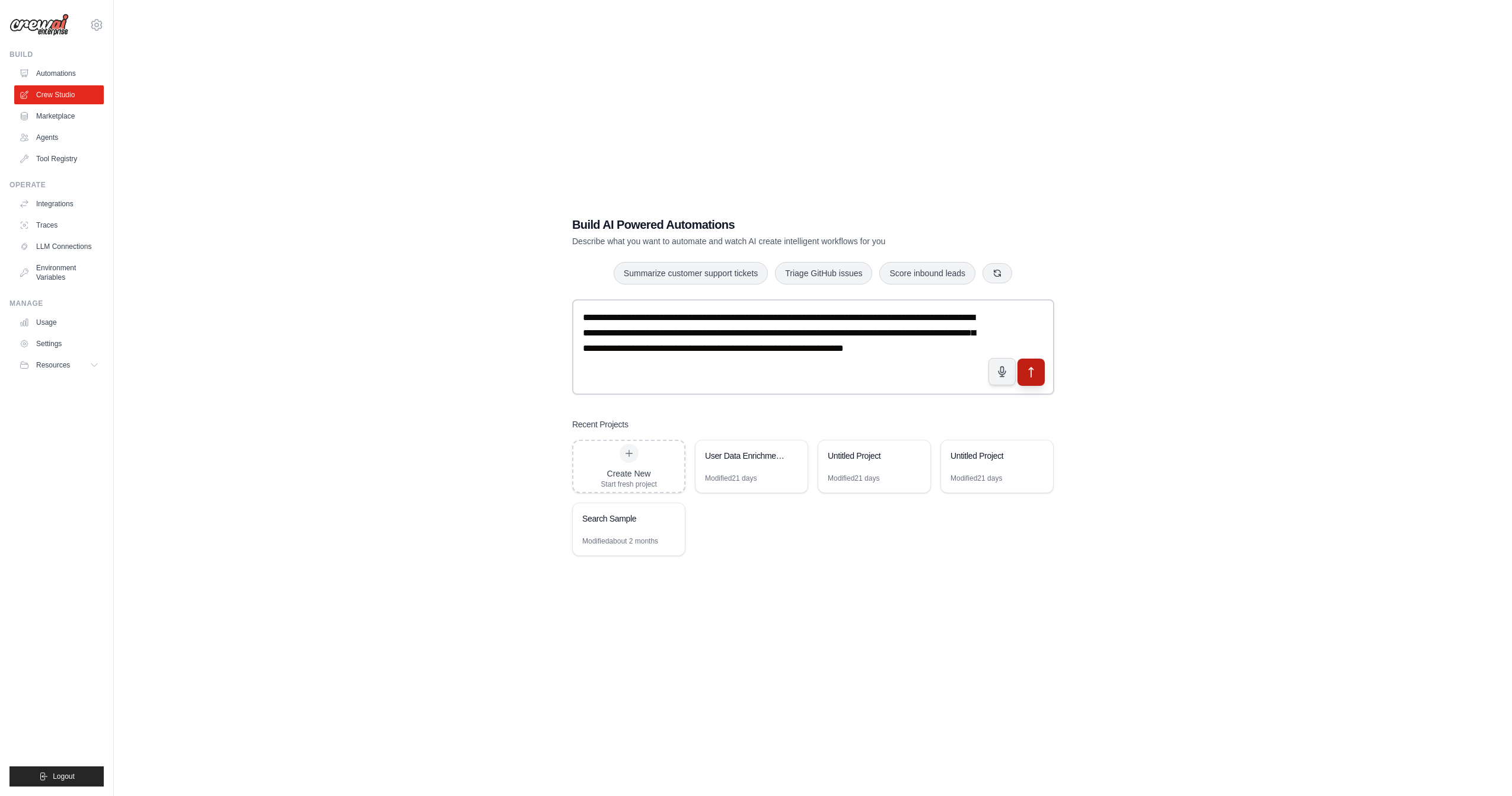
click at [1028, 374] on icon "submit" at bounding box center [1031, 372] width 12 height 12
drag, startPoint x: 727, startPoint y: 311, endPoint x: 815, endPoint y: 394, distance: 121.0
click at [814, 393] on textarea "**********" at bounding box center [813, 347] width 482 height 95
drag, startPoint x: 726, startPoint y: 364, endPoint x: 617, endPoint y: 303, distance: 124.9
click at [617, 303] on textarea "**********" at bounding box center [813, 347] width 482 height 95
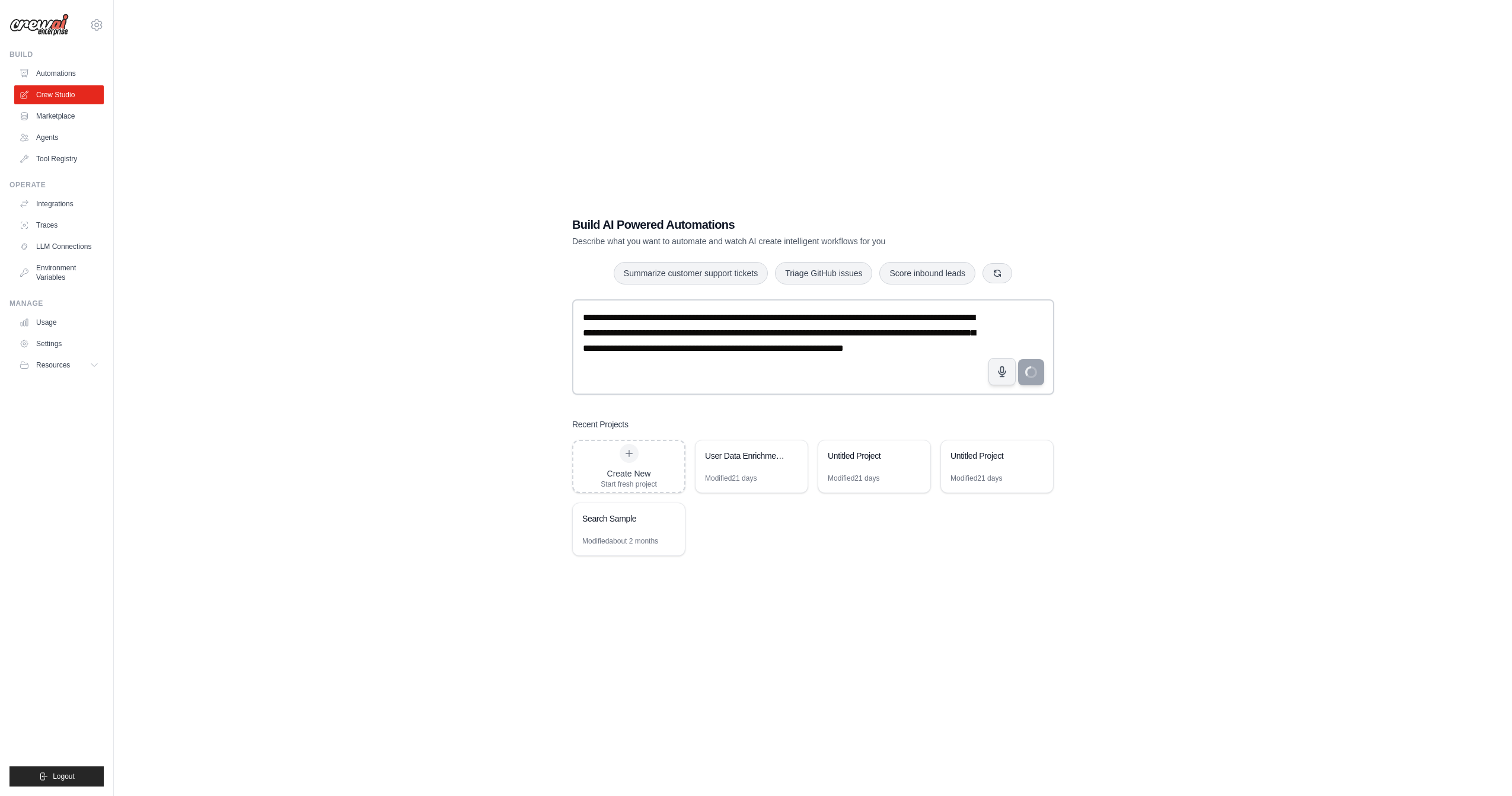
click at [1207, 345] on div "**********" at bounding box center [812, 386] width 1360 height 796
click at [395, 117] on div "**********" at bounding box center [812, 386] width 1360 height 796
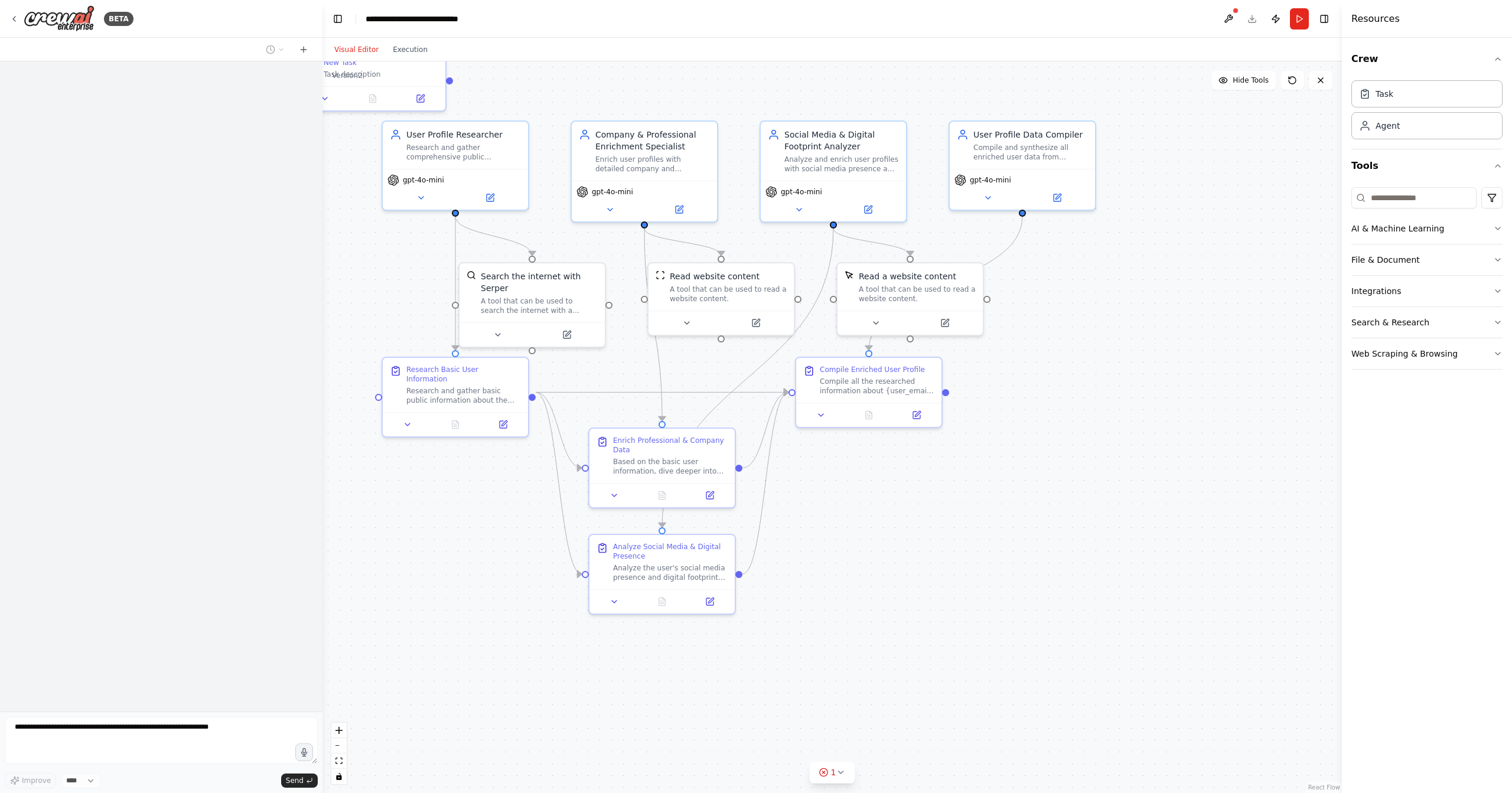
scroll to position [870, 0]
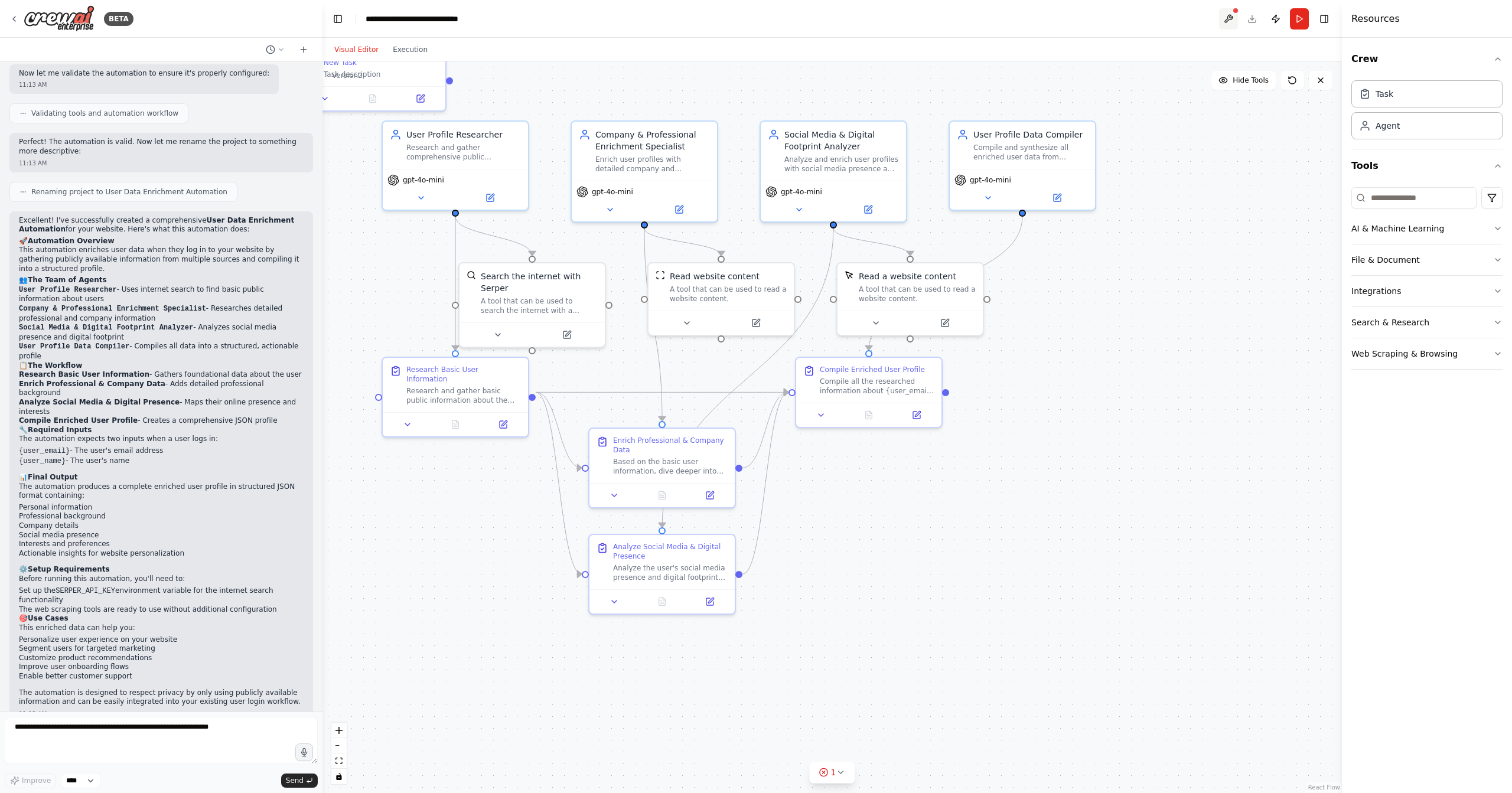
click at [1229, 14] on button at bounding box center [1228, 19] width 19 height 21
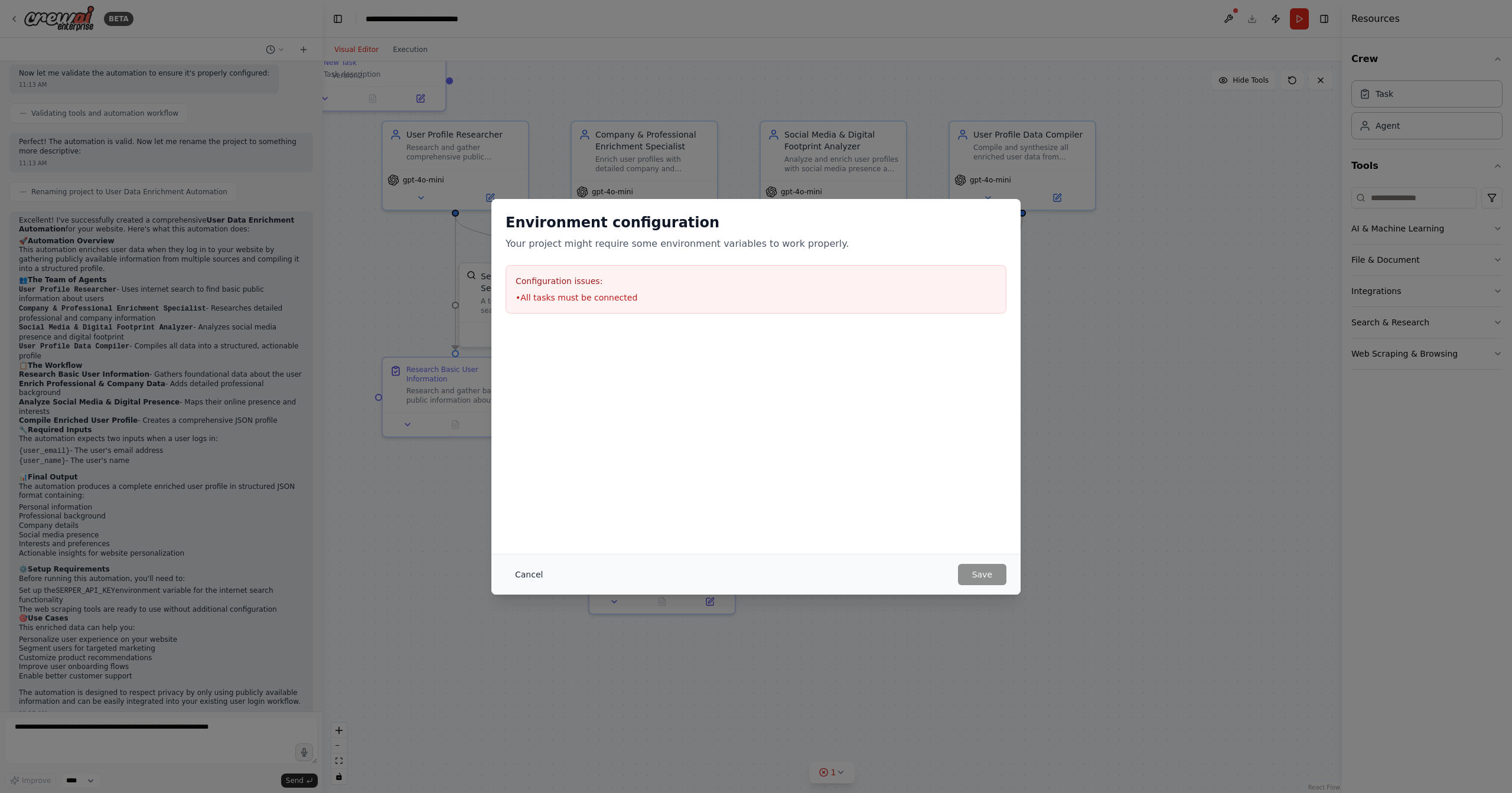
click at [544, 578] on button "Cancel" at bounding box center [529, 575] width 47 height 21
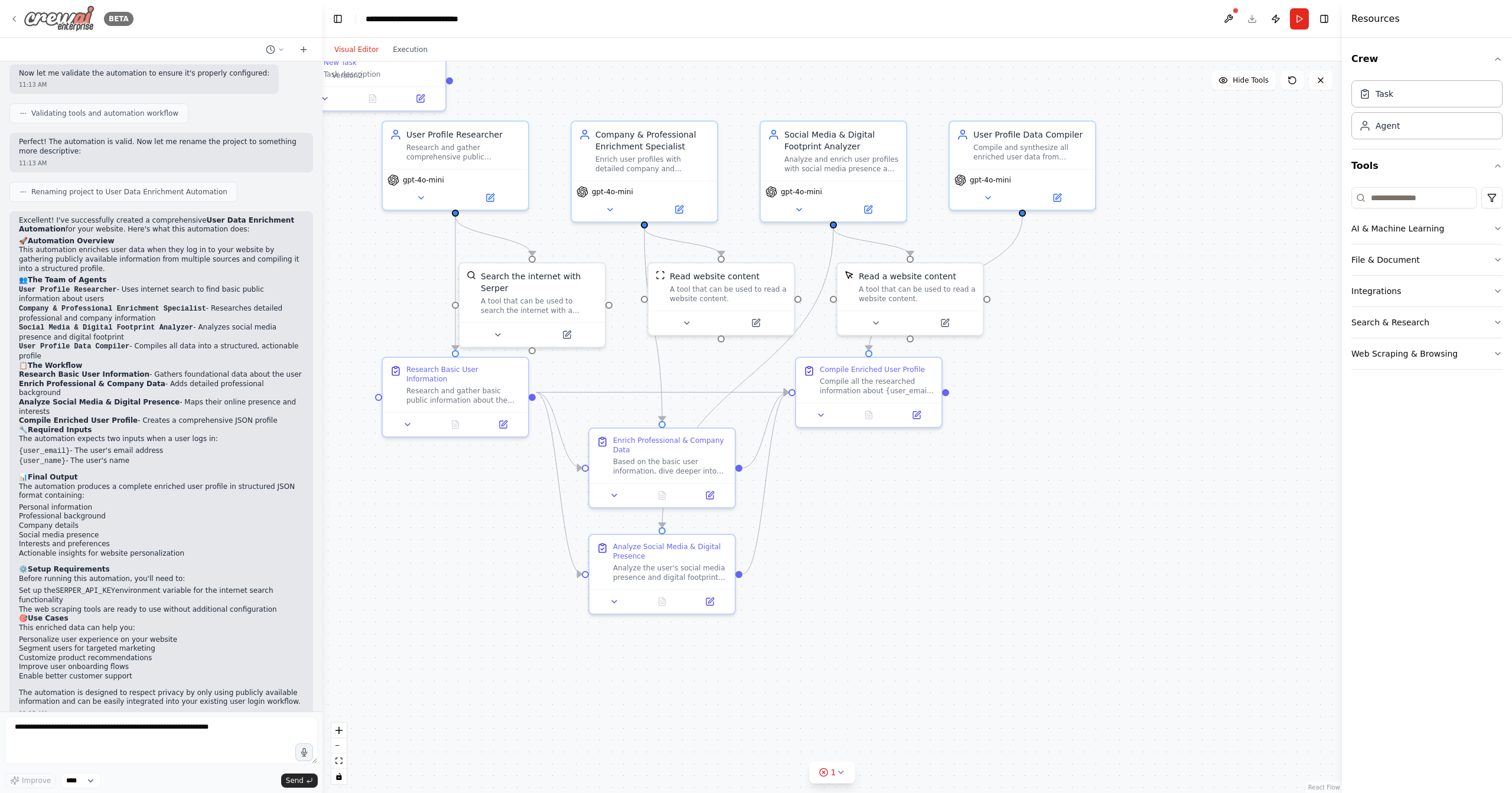
click at [12, 18] on icon at bounding box center [14, 18] width 9 height 9
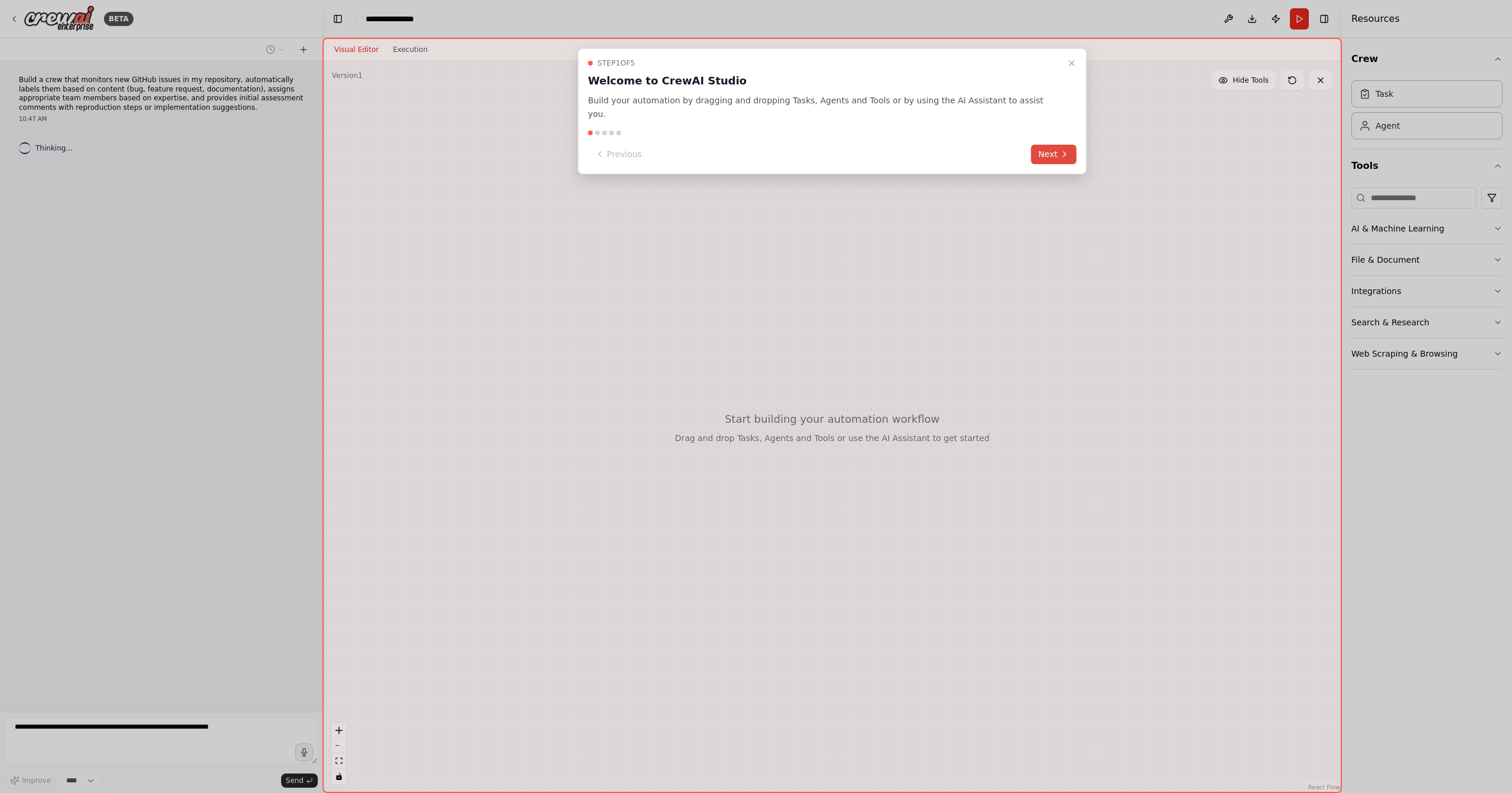
click at [1031, 149] on button "Next" at bounding box center [1054, 154] width 45 height 19
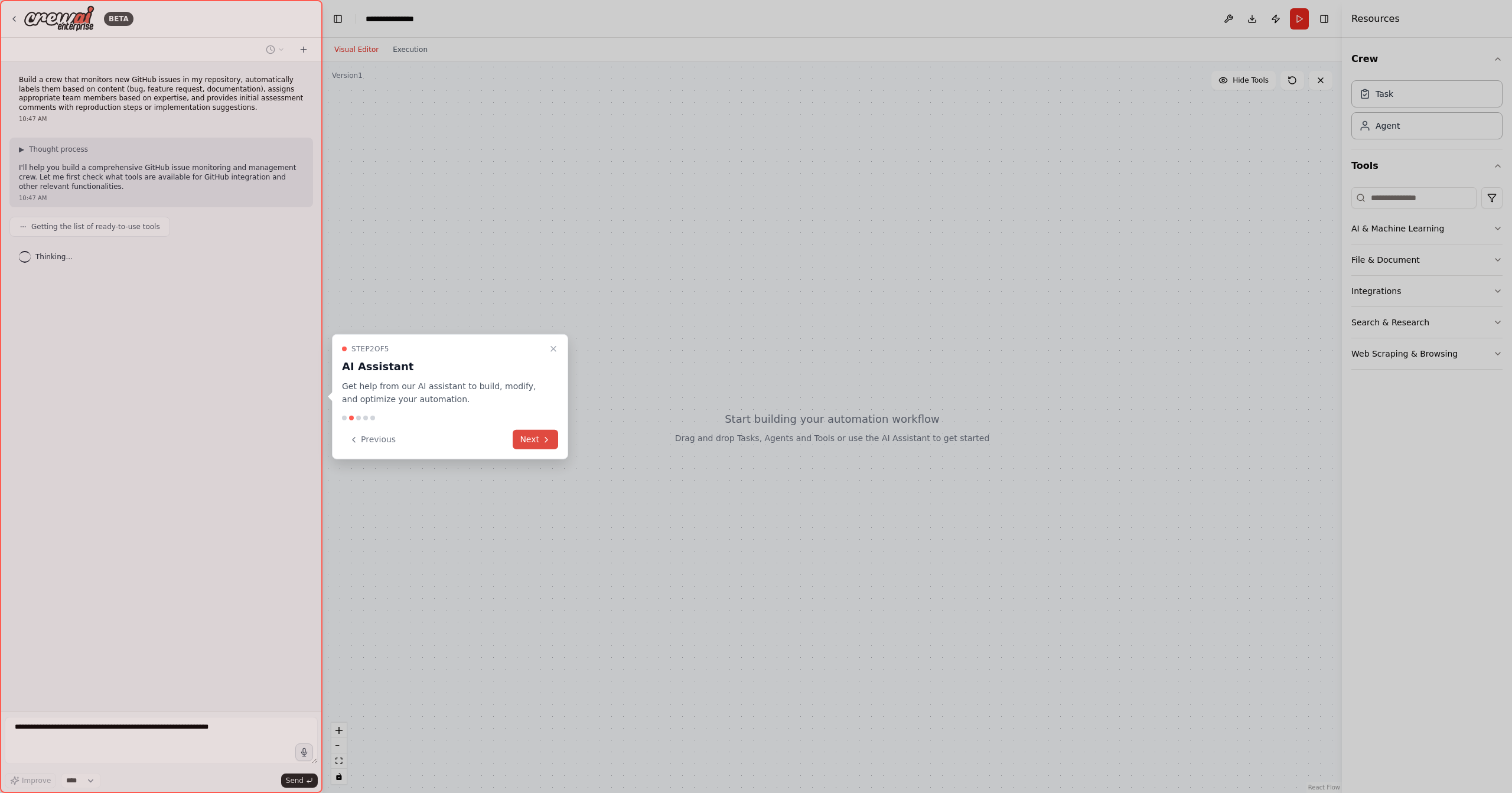
click at [544, 438] on icon at bounding box center [546, 439] width 9 height 9
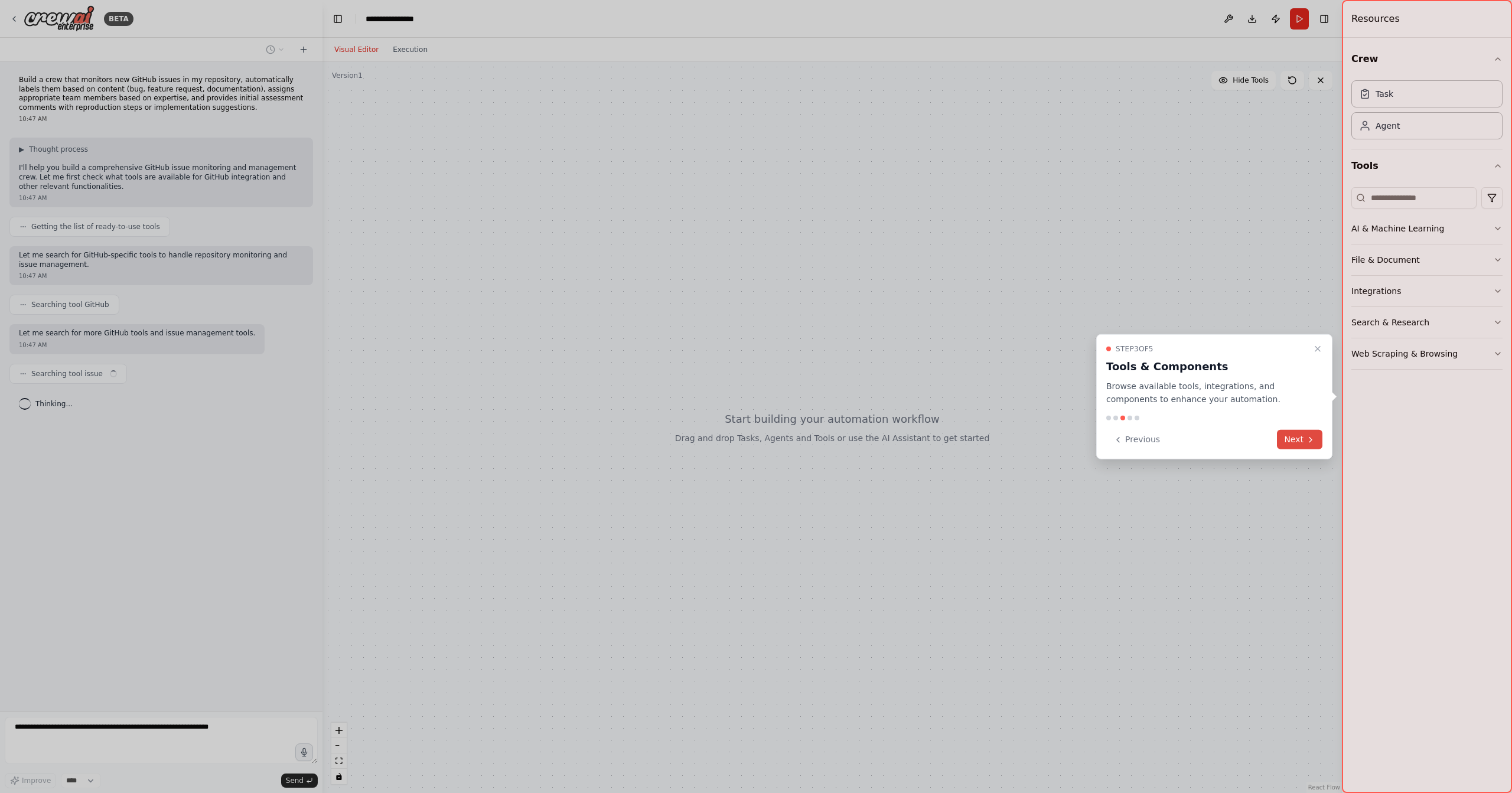
click at [1309, 443] on icon at bounding box center [1310, 439] width 9 height 9
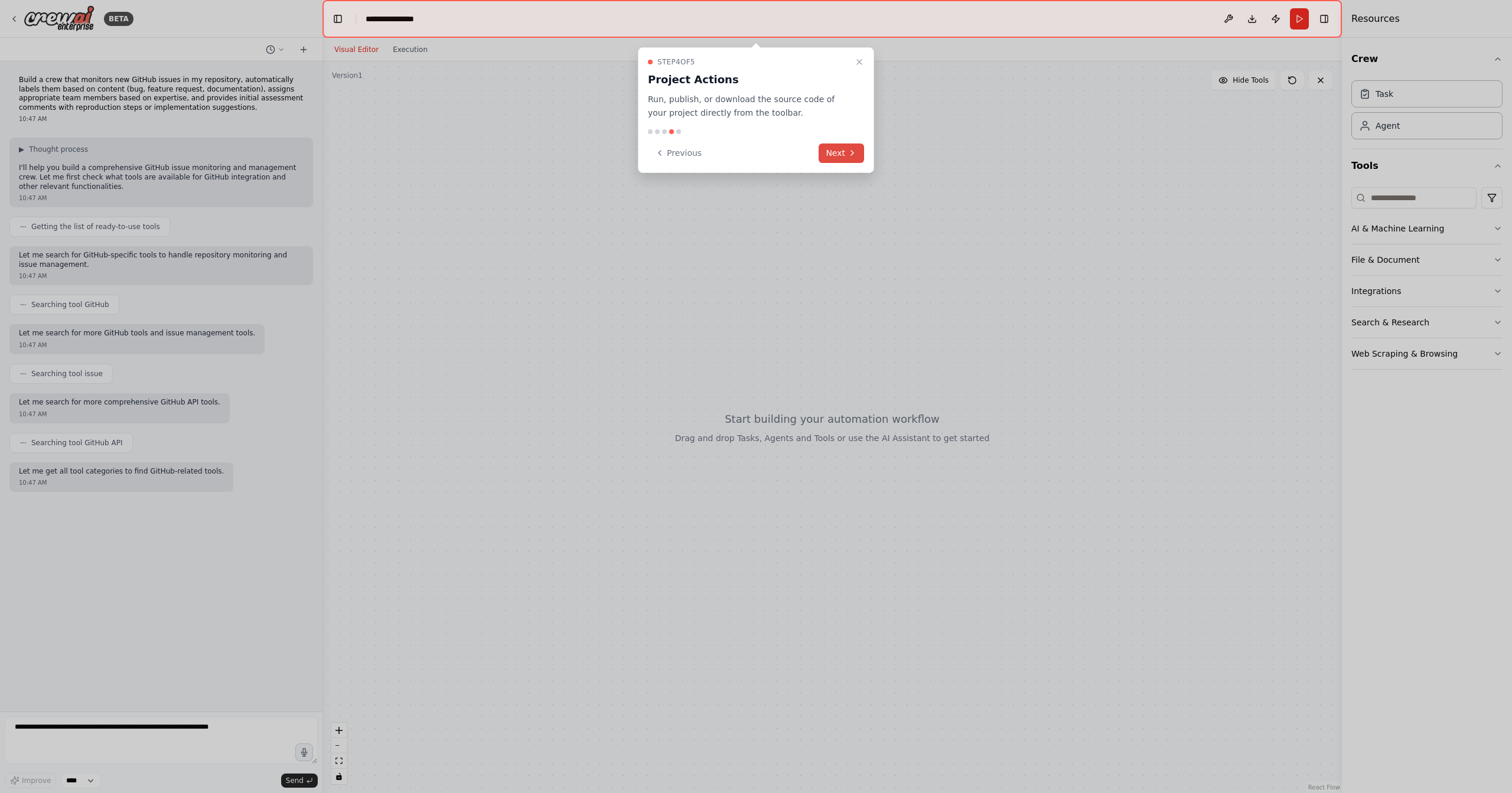
click at [839, 158] on button "Next" at bounding box center [841, 153] width 45 height 19
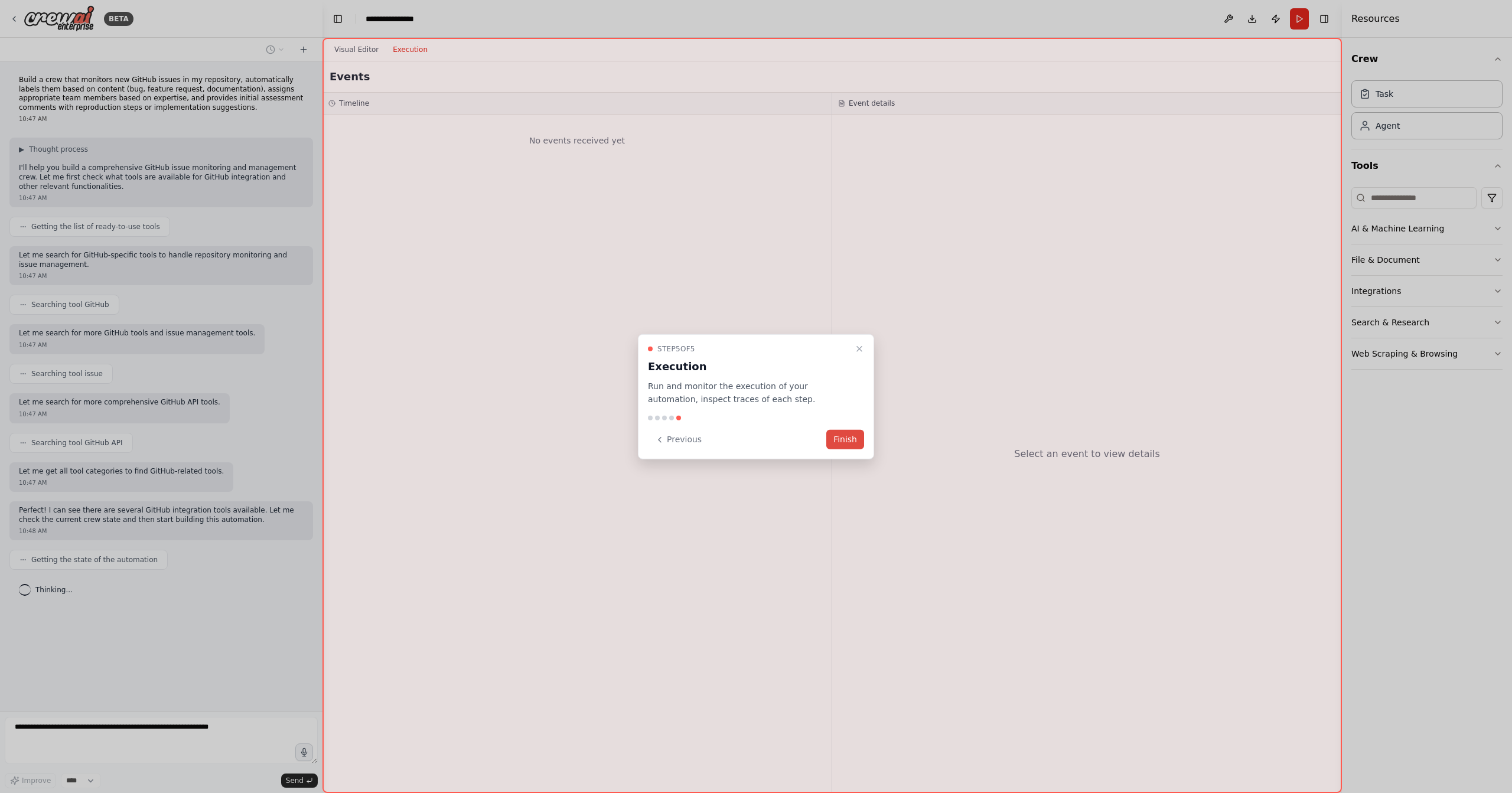
click at [846, 444] on button "Finish" at bounding box center [845, 439] width 38 height 19
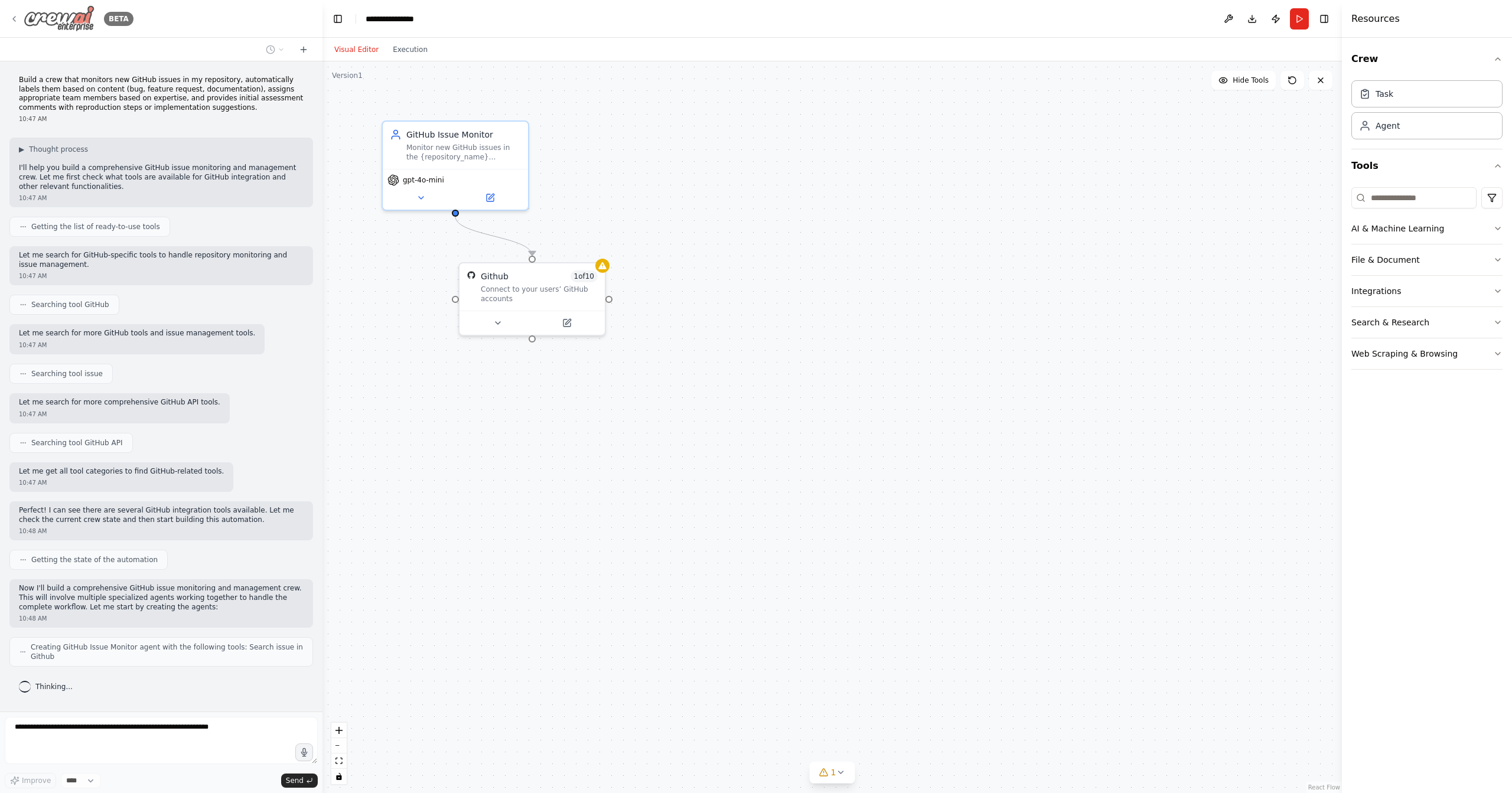
click at [14, 16] on icon at bounding box center [14, 18] width 9 height 9
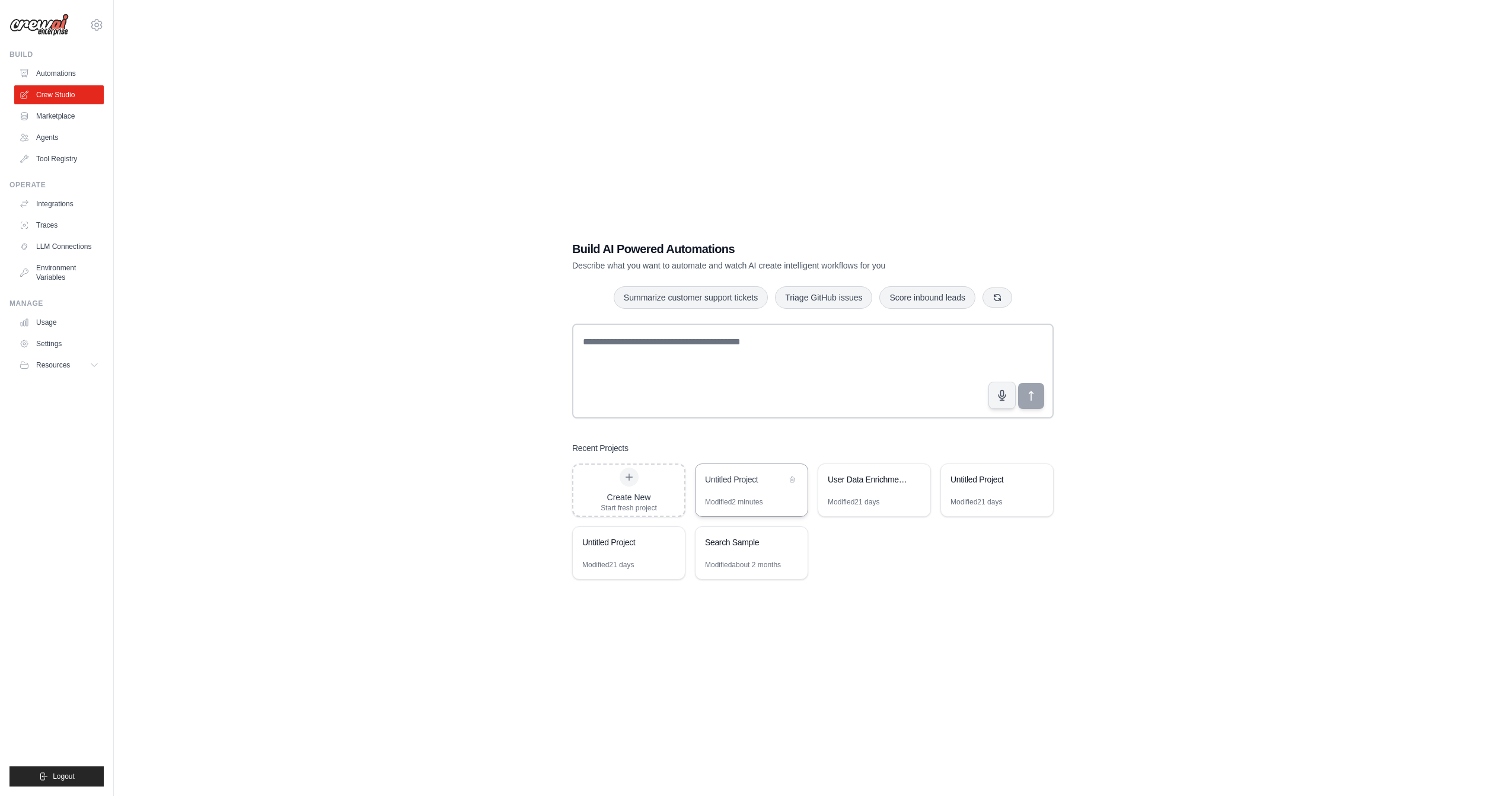
click at [752, 489] on div "Untitled Project" at bounding box center [751, 481] width 112 height 34
click at [801, 367] on textarea at bounding box center [812, 371] width 481 height 95
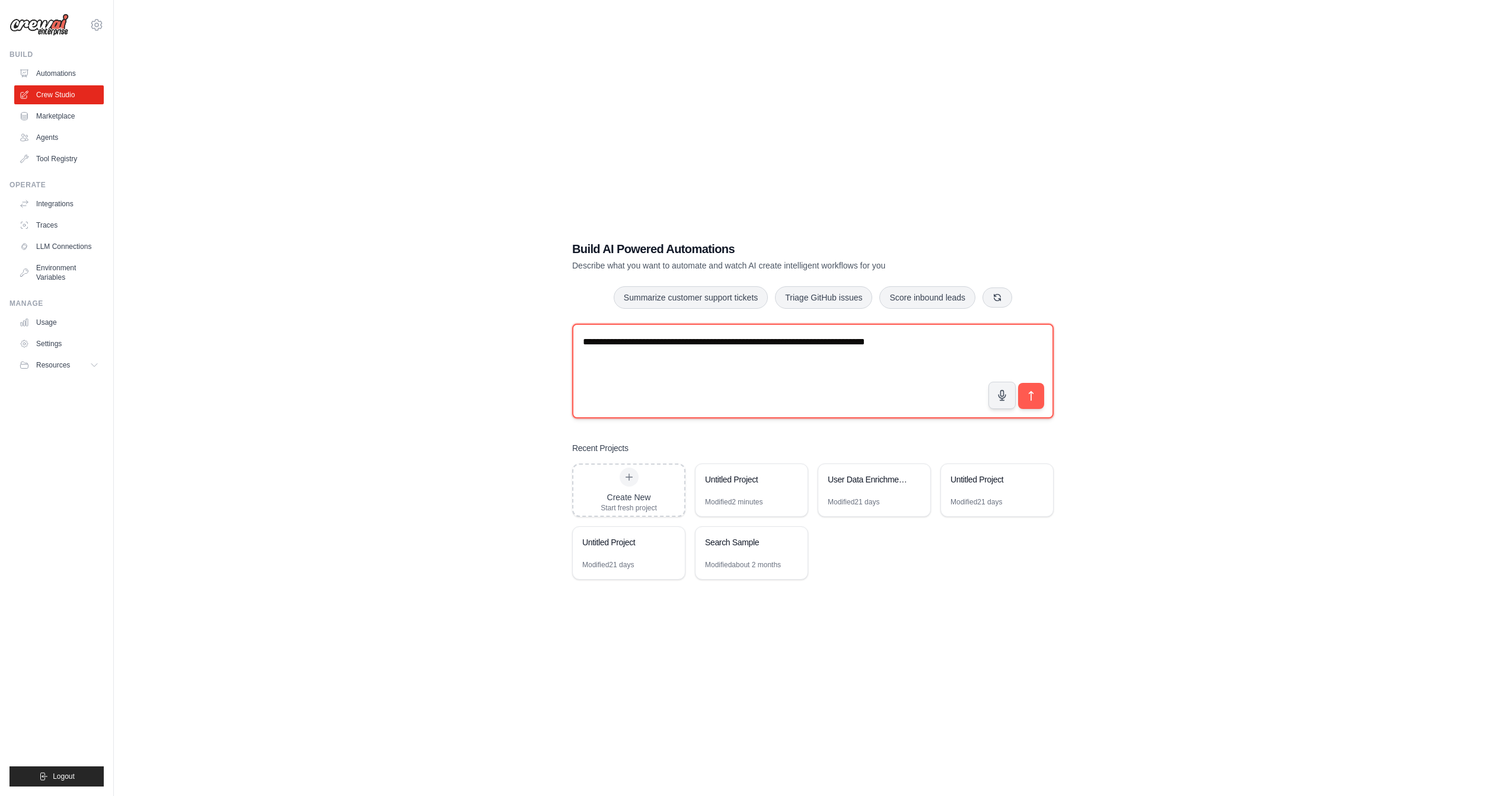
type textarea "**********"
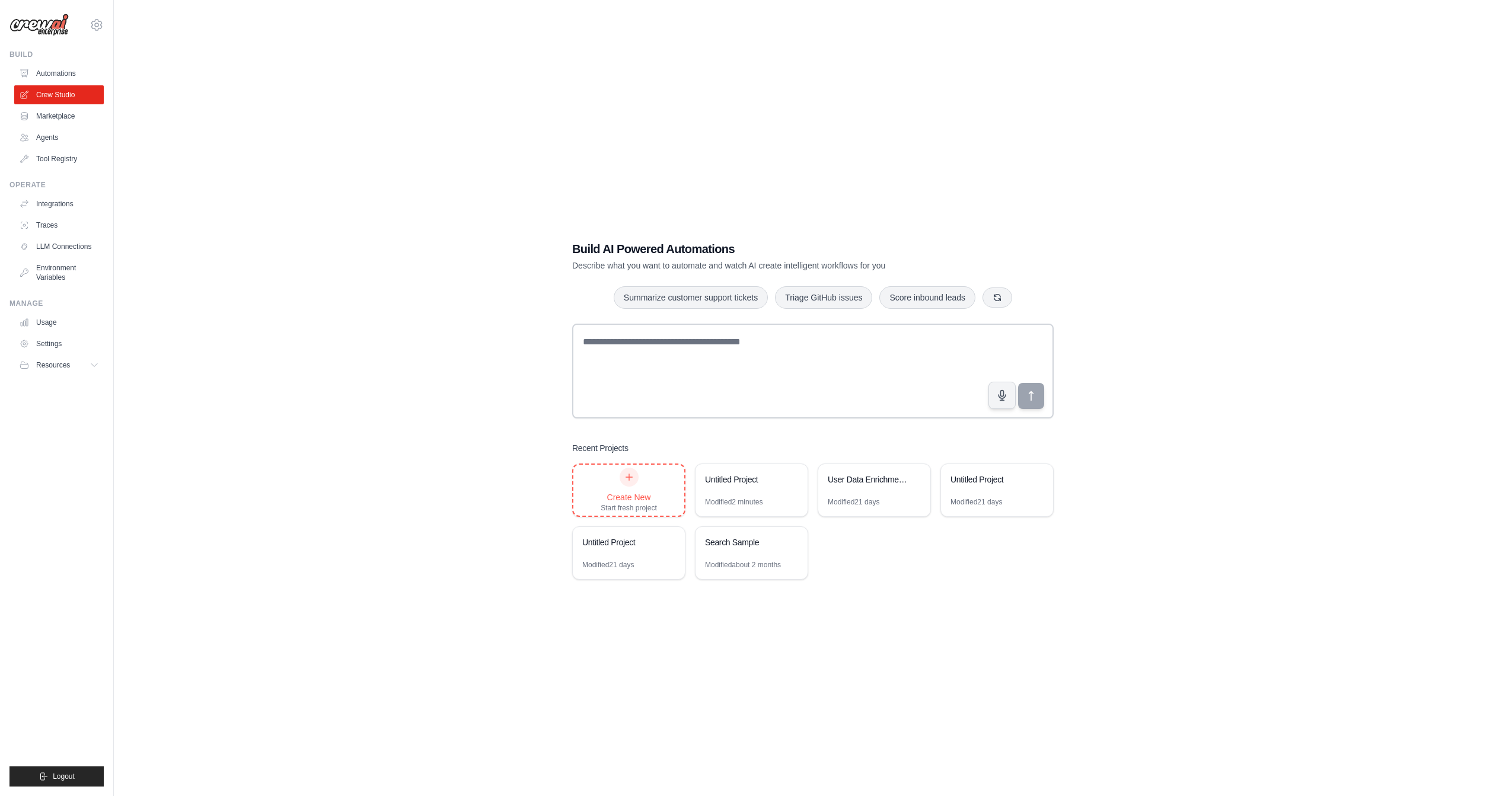
click at [635, 489] on div "Create New Start fresh project" at bounding box center [628, 490] width 56 height 45
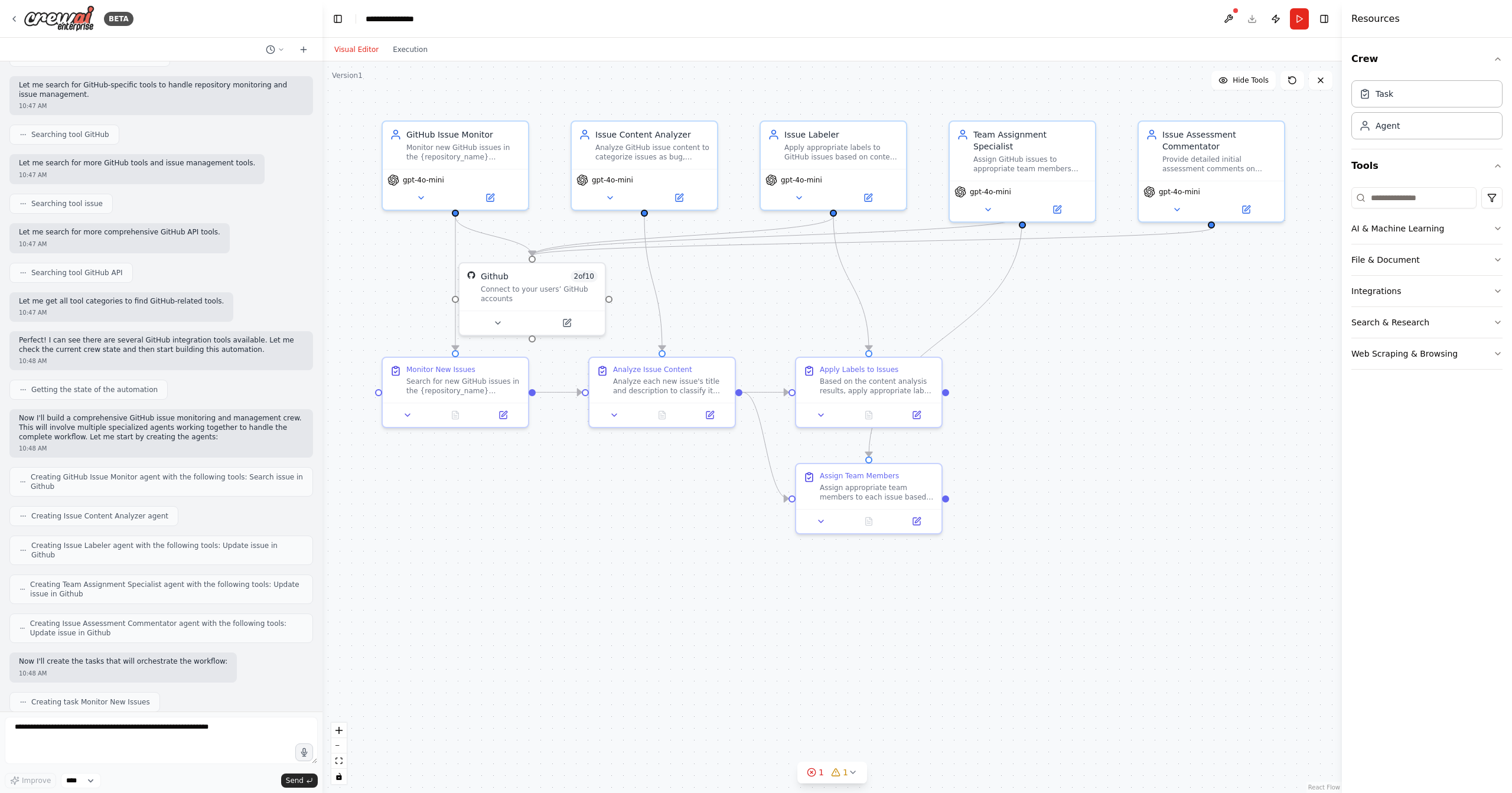
scroll to position [313, 0]
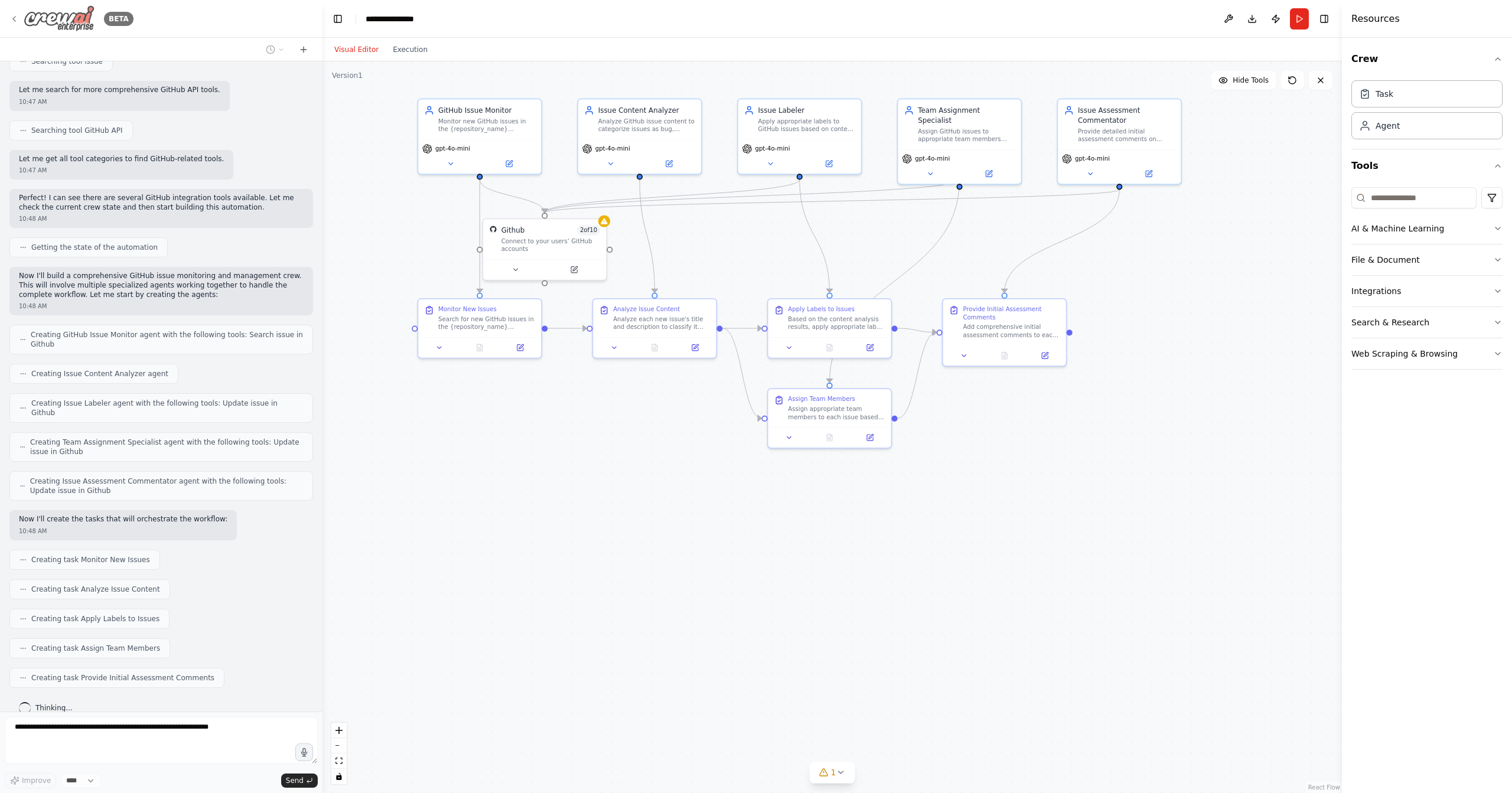
click at [22, 20] on div "BETA" at bounding box center [71, 18] width 124 height 26
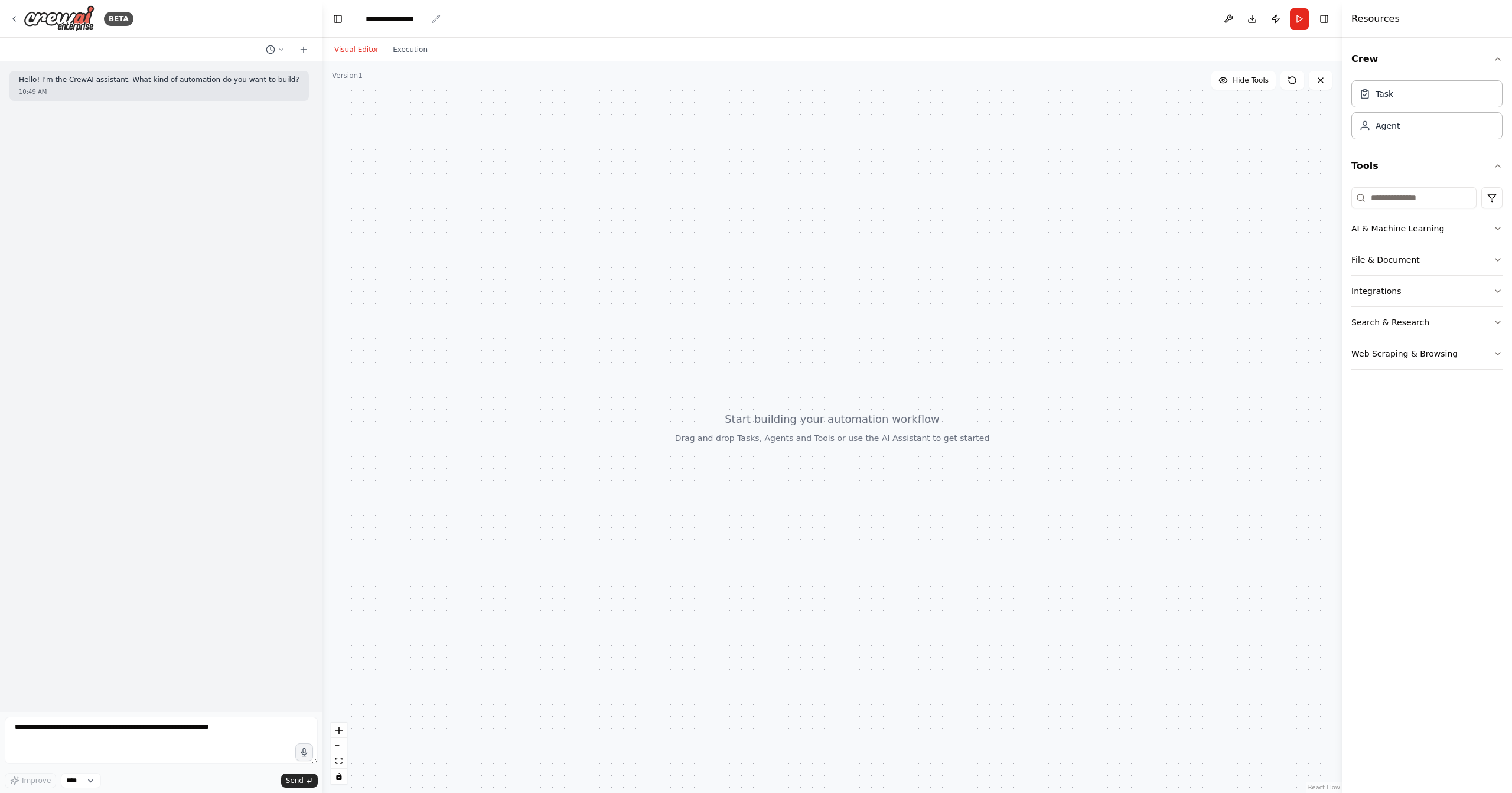
click at [377, 16] on div "**********" at bounding box center [396, 18] width 61 height 12
click at [13, 19] on icon at bounding box center [14, 18] width 2 height 5
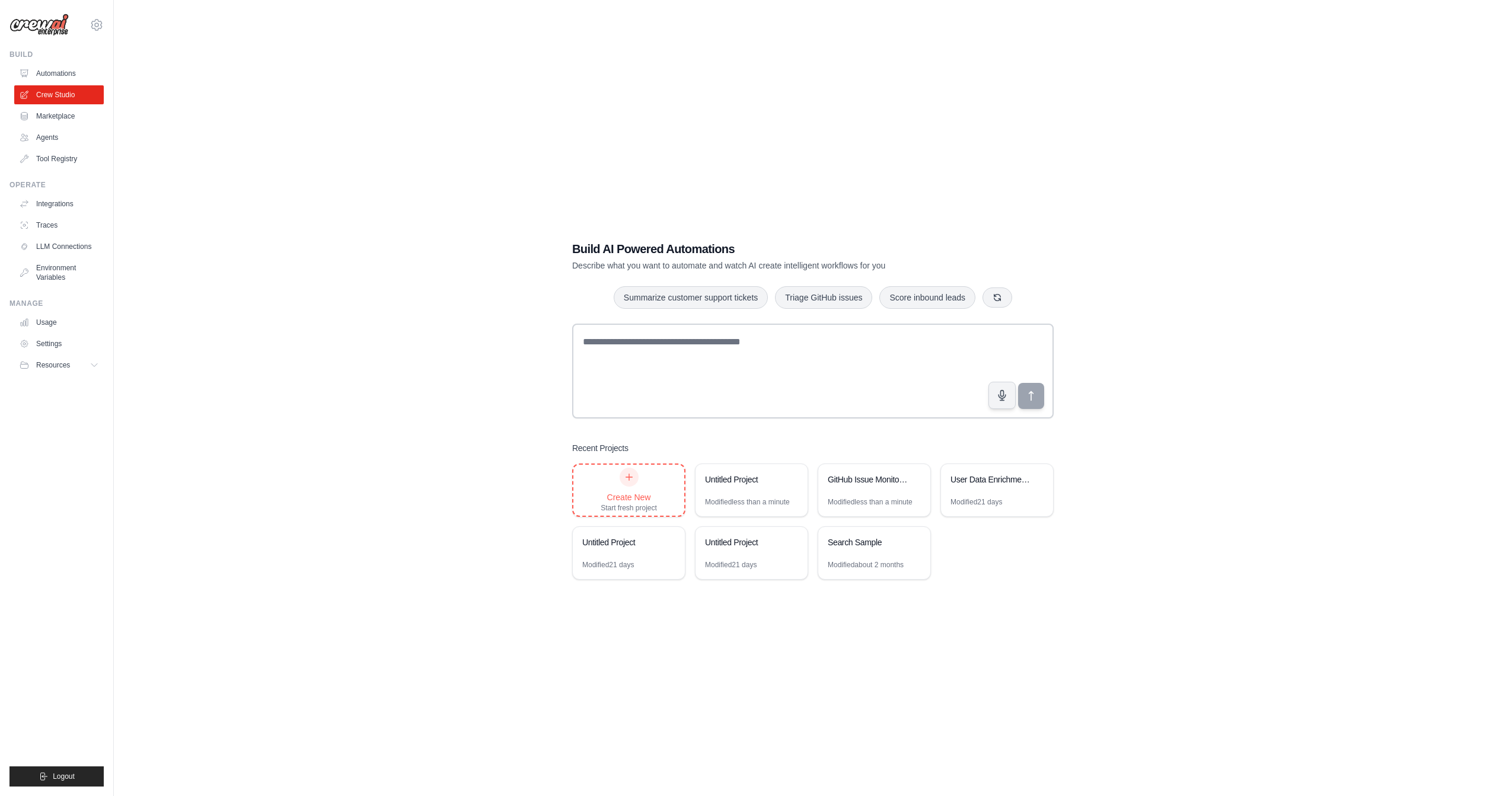
click at [648, 491] on div "Create New Start fresh project" at bounding box center [628, 490] width 56 height 45
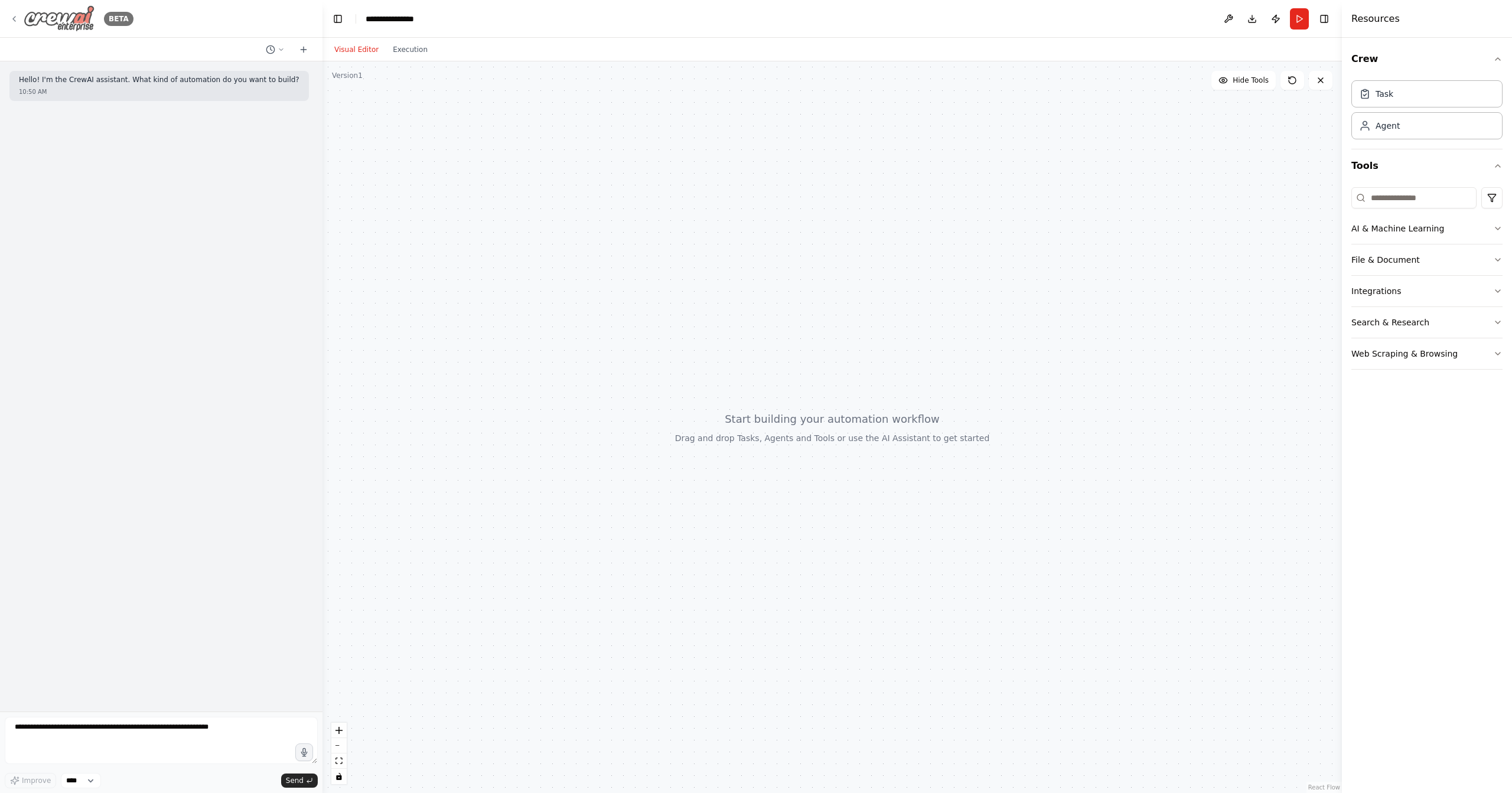
click at [13, 22] on icon at bounding box center [14, 18] width 9 height 9
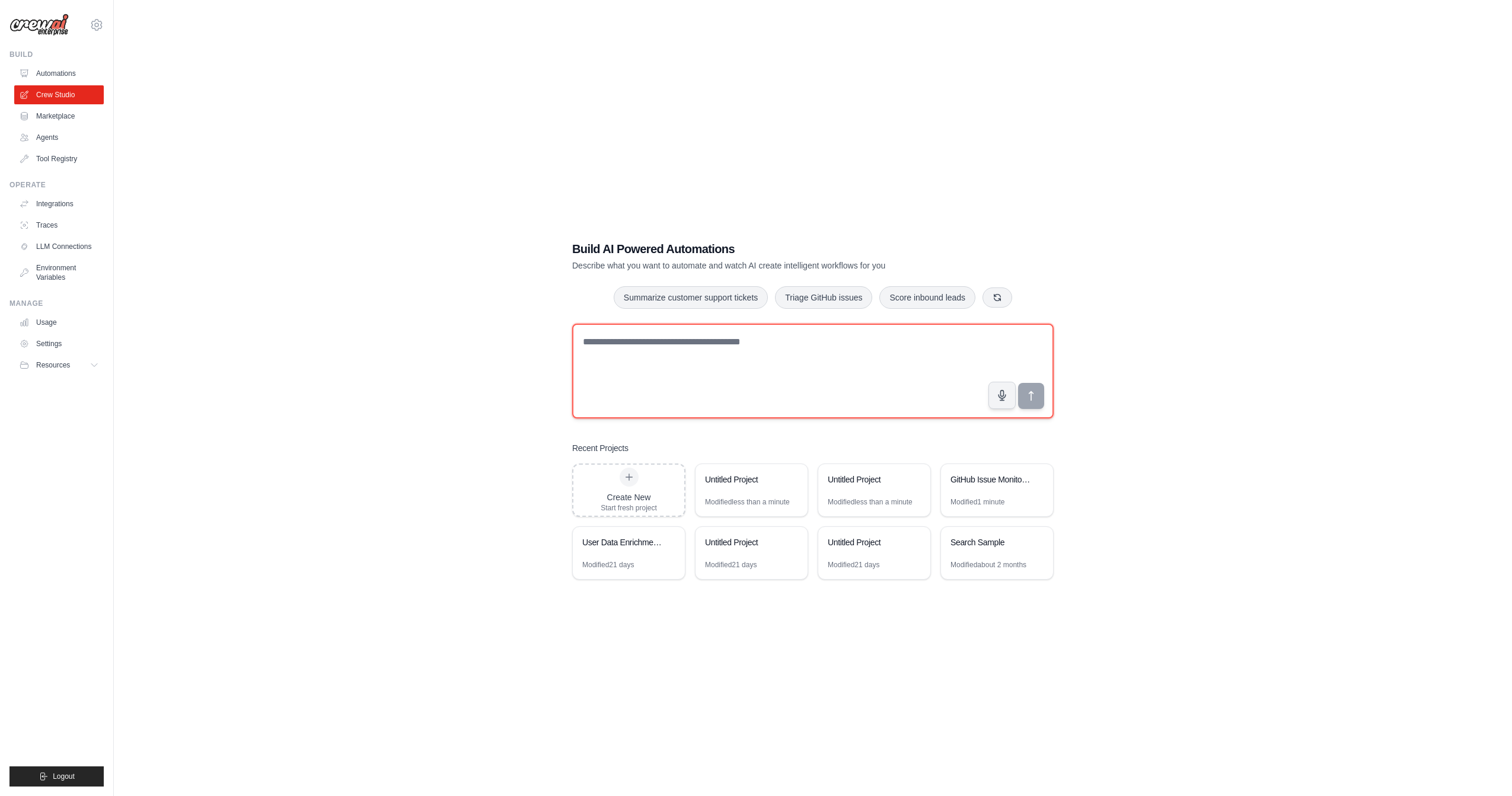
click at [754, 374] on textarea at bounding box center [812, 371] width 481 height 95
type textarea "**********"
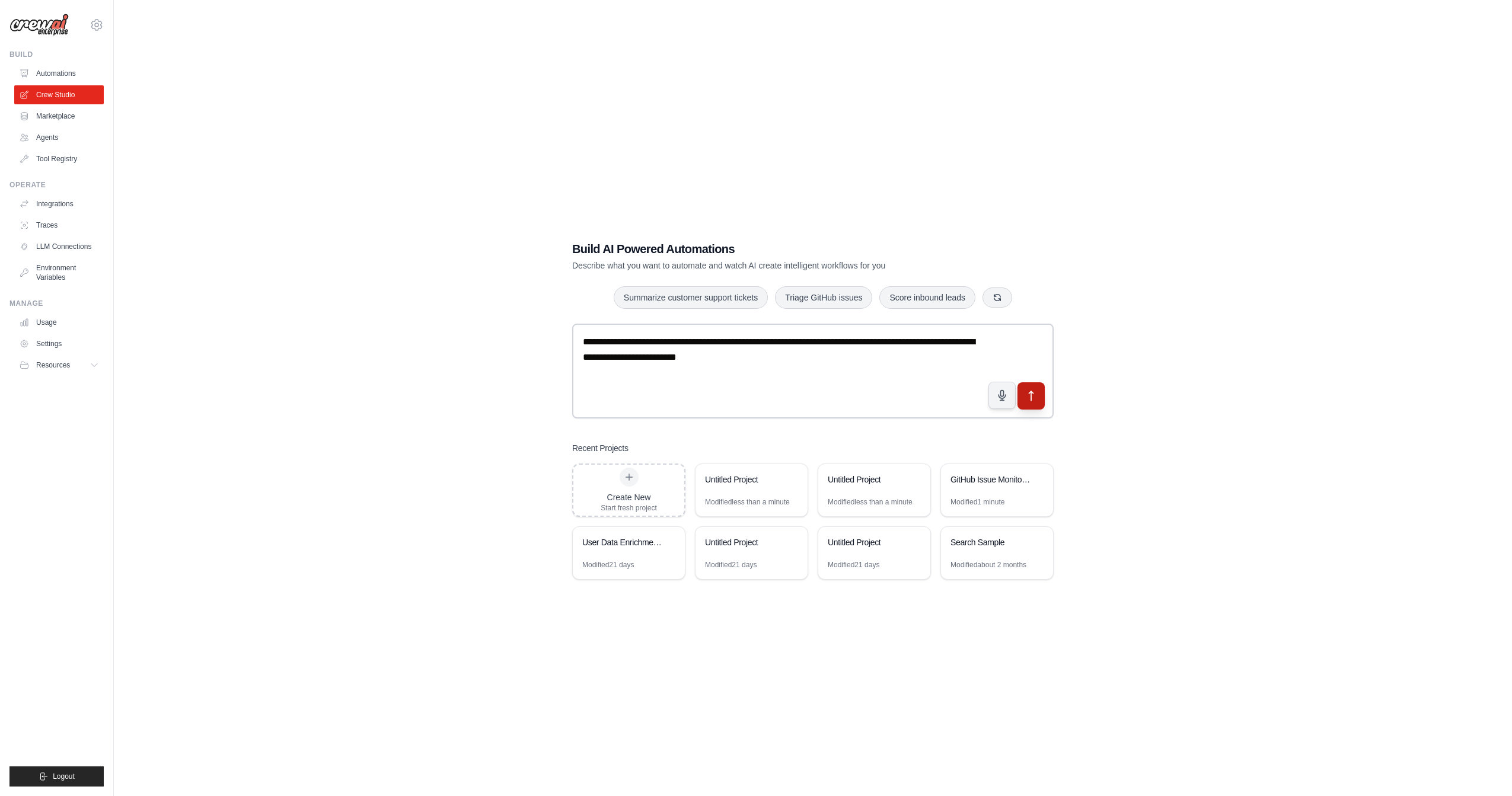
click at [1043, 394] on button "submit" at bounding box center [1031, 395] width 27 height 27
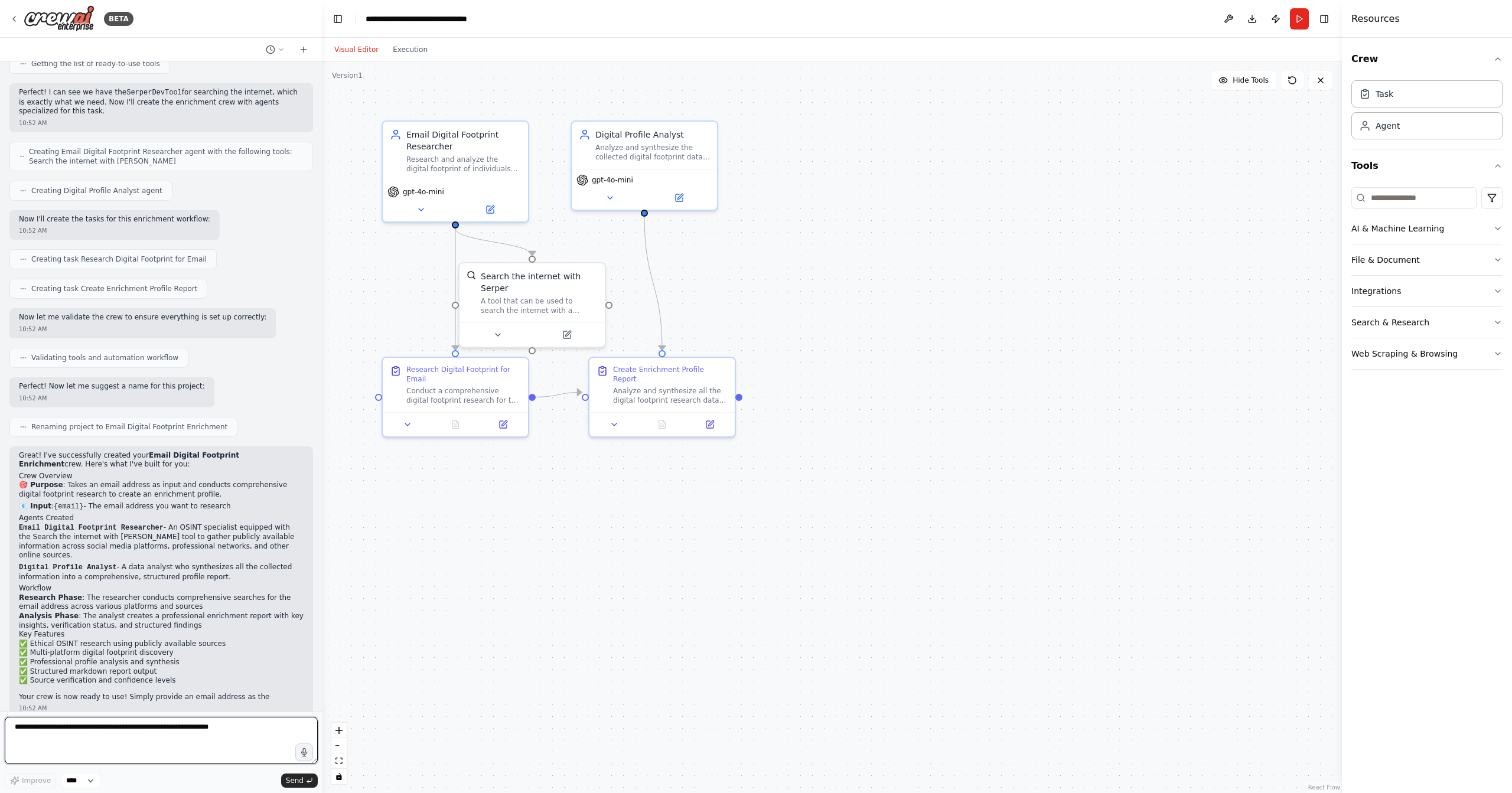
scroll to position [154, 0]
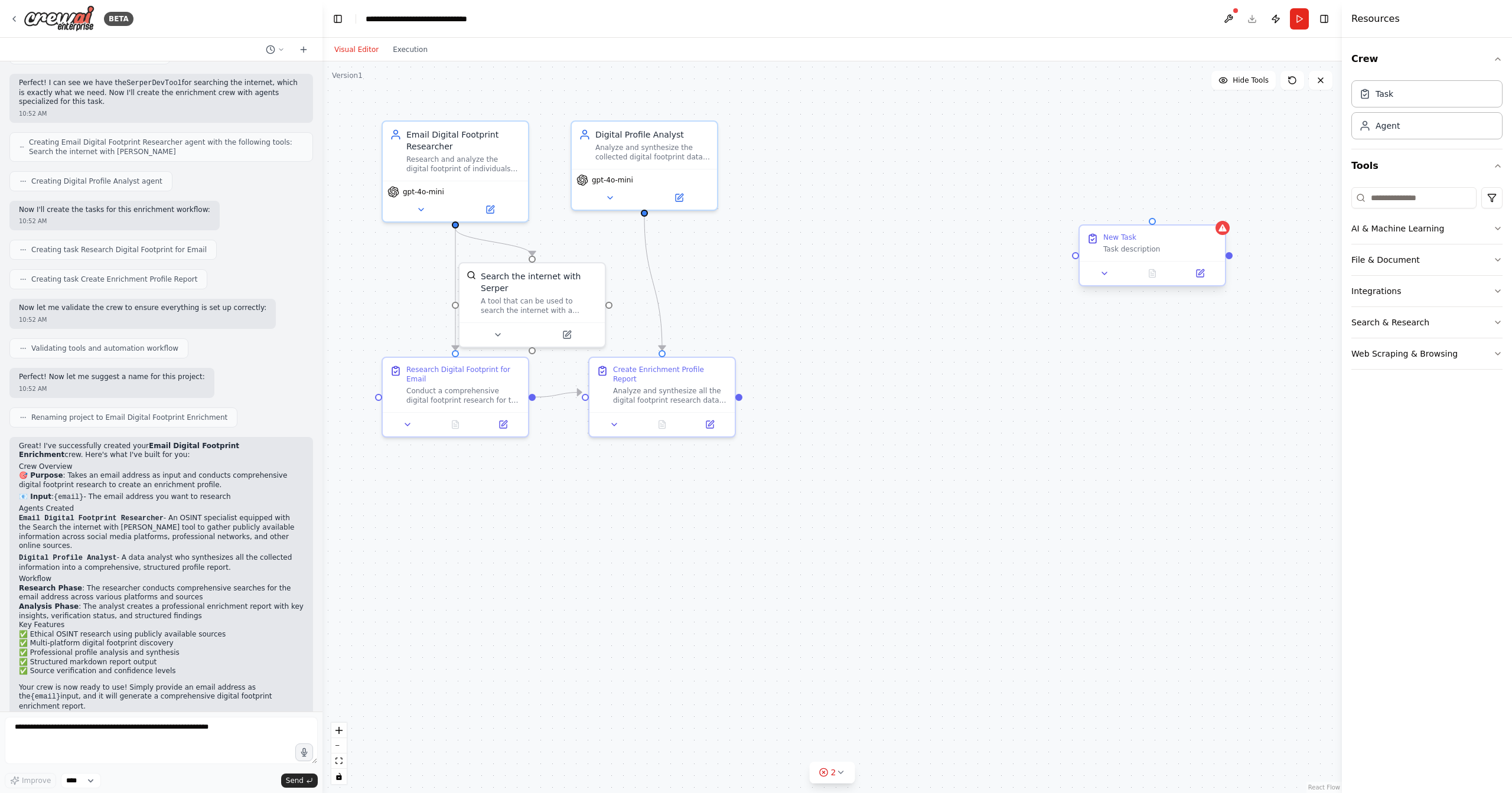
click at [1106, 280] on div at bounding box center [1152, 273] width 146 height 24
click at [1113, 276] on button at bounding box center [1104, 274] width 40 height 14
click at [1096, 278] on button at bounding box center [1104, 274] width 40 height 14
click at [1215, 215] on icon at bounding box center [1216, 215] width 5 height 6
click at [1174, 215] on button "Confirm" at bounding box center [1182, 215] width 42 height 14
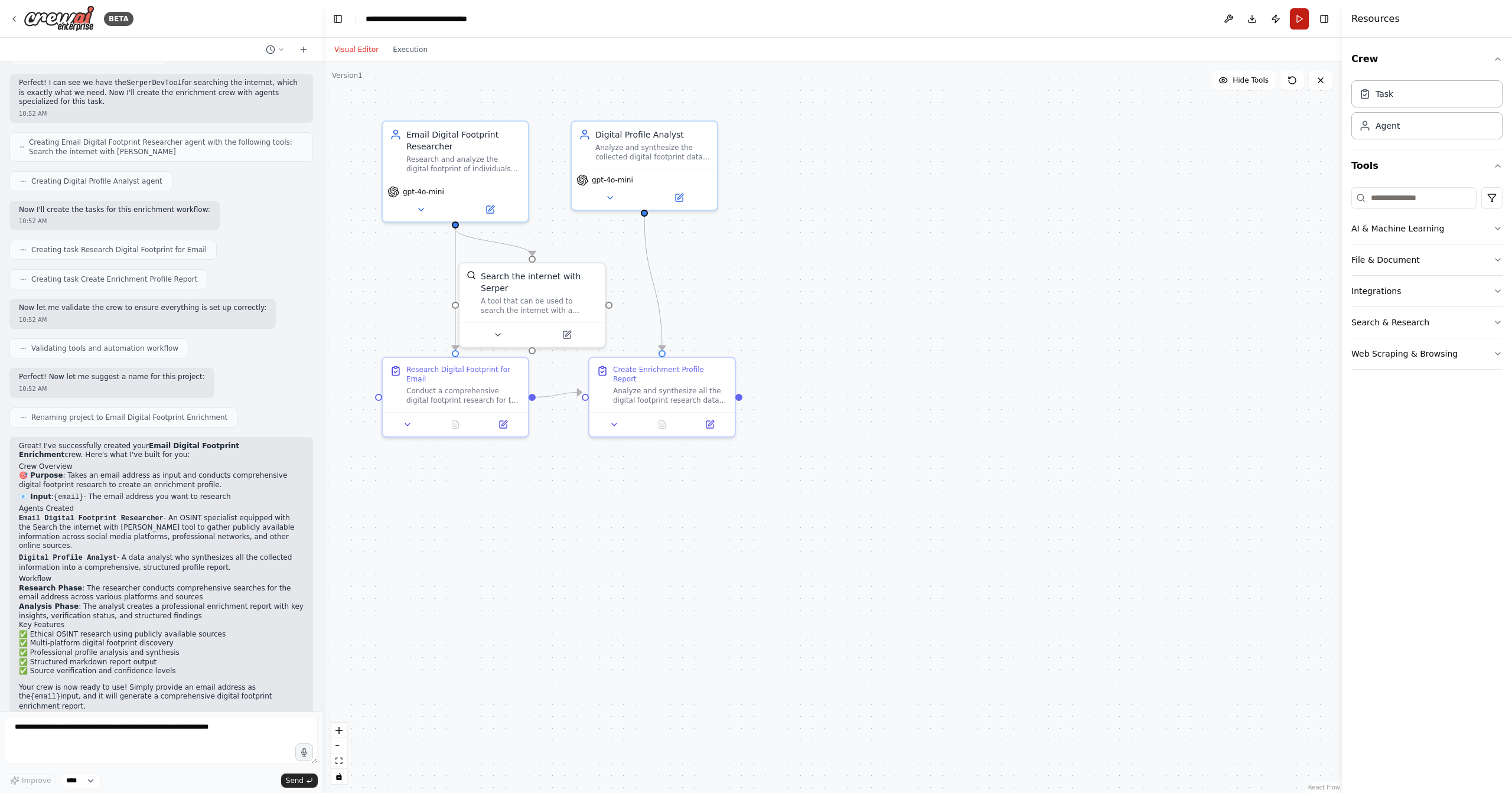
click at [1297, 23] on button "Run" at bounding box center [1300, 19] width 19 height 21
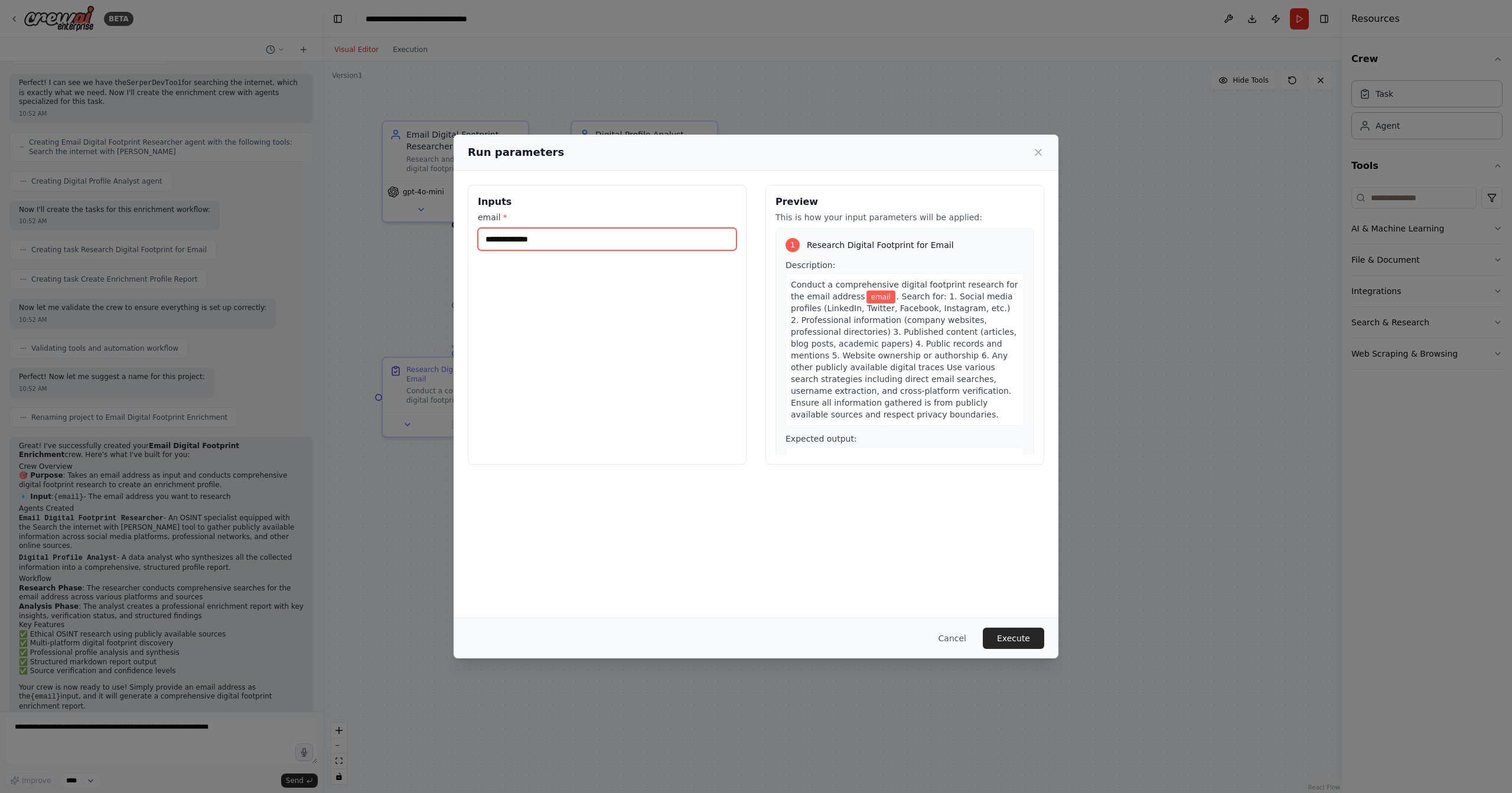
click at [593, 237] on input "email *" at bounding box center [608, 239] width 259 height 23
type input "**********"
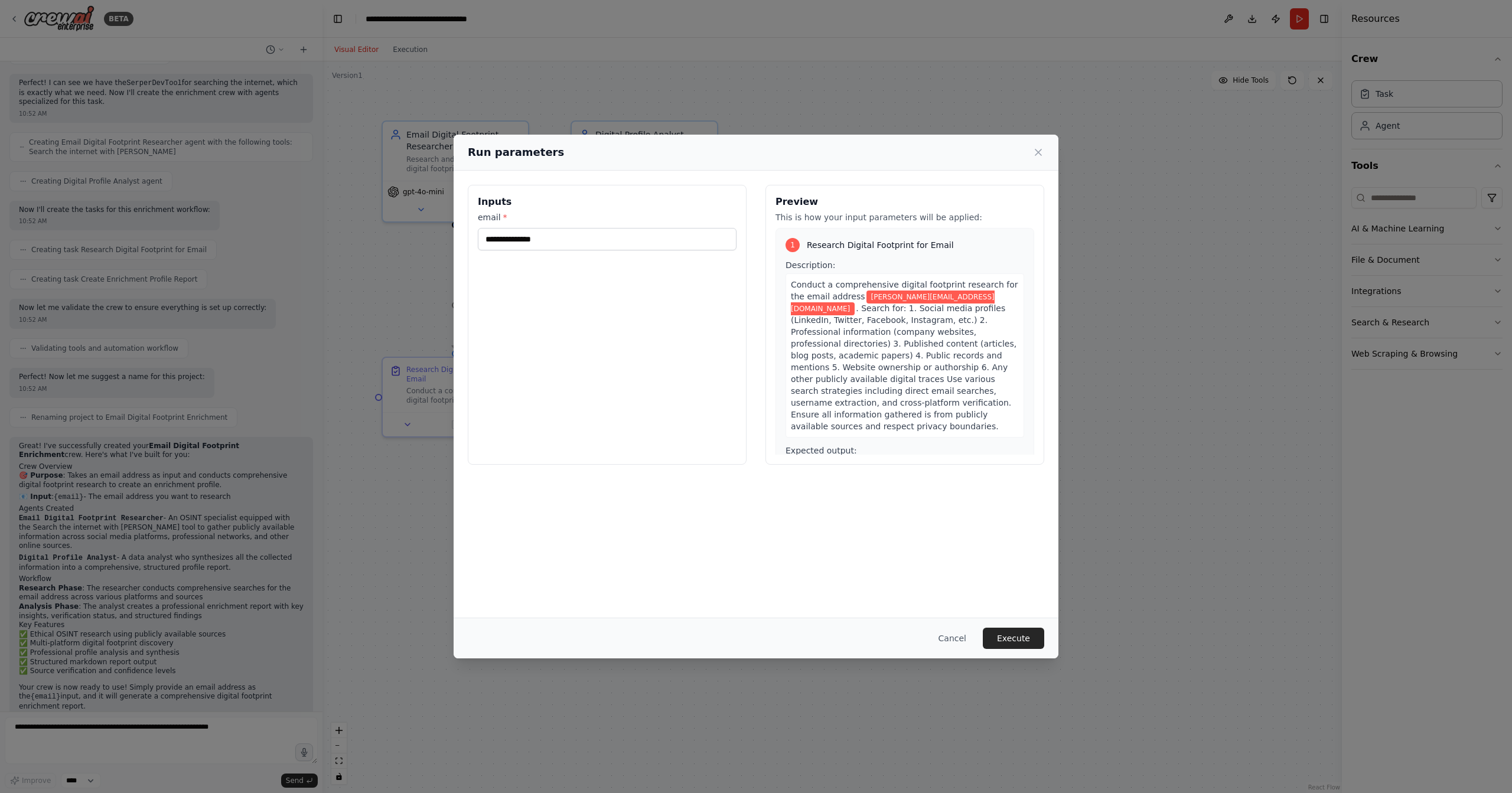
click at [736, 498] on div "**********" at bounding box center [755, 394] width 605 height 446
click at [1020, 633] on button "Execute" at bounding box center [1013, 639] width 61 height 21
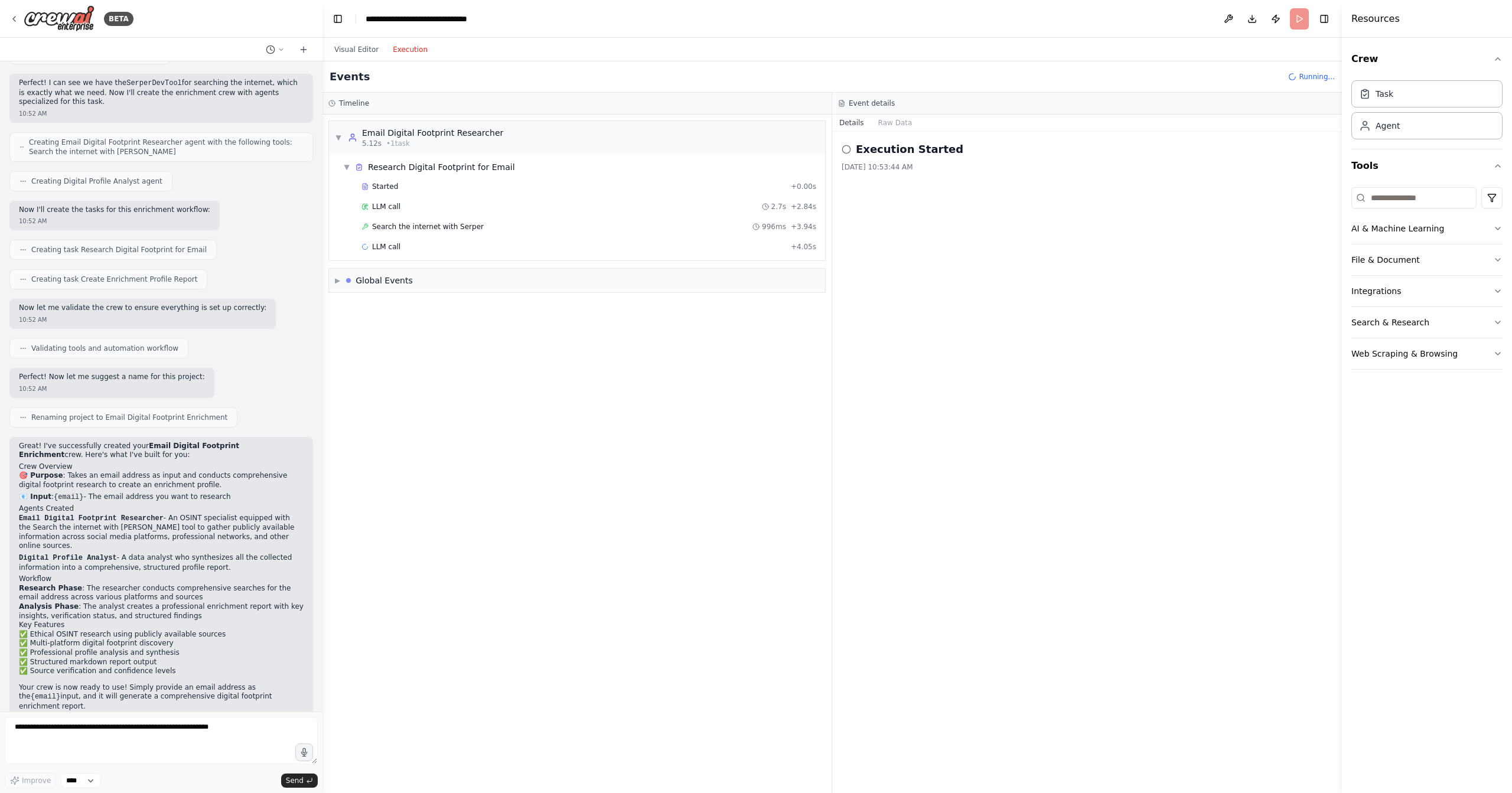
click at [401, 48] on button "Execution" at bounding box center [410, 50] width 49 height 14
click at [424, 183] on div "Started" at bounding box center [574, 186] width 425 height 9
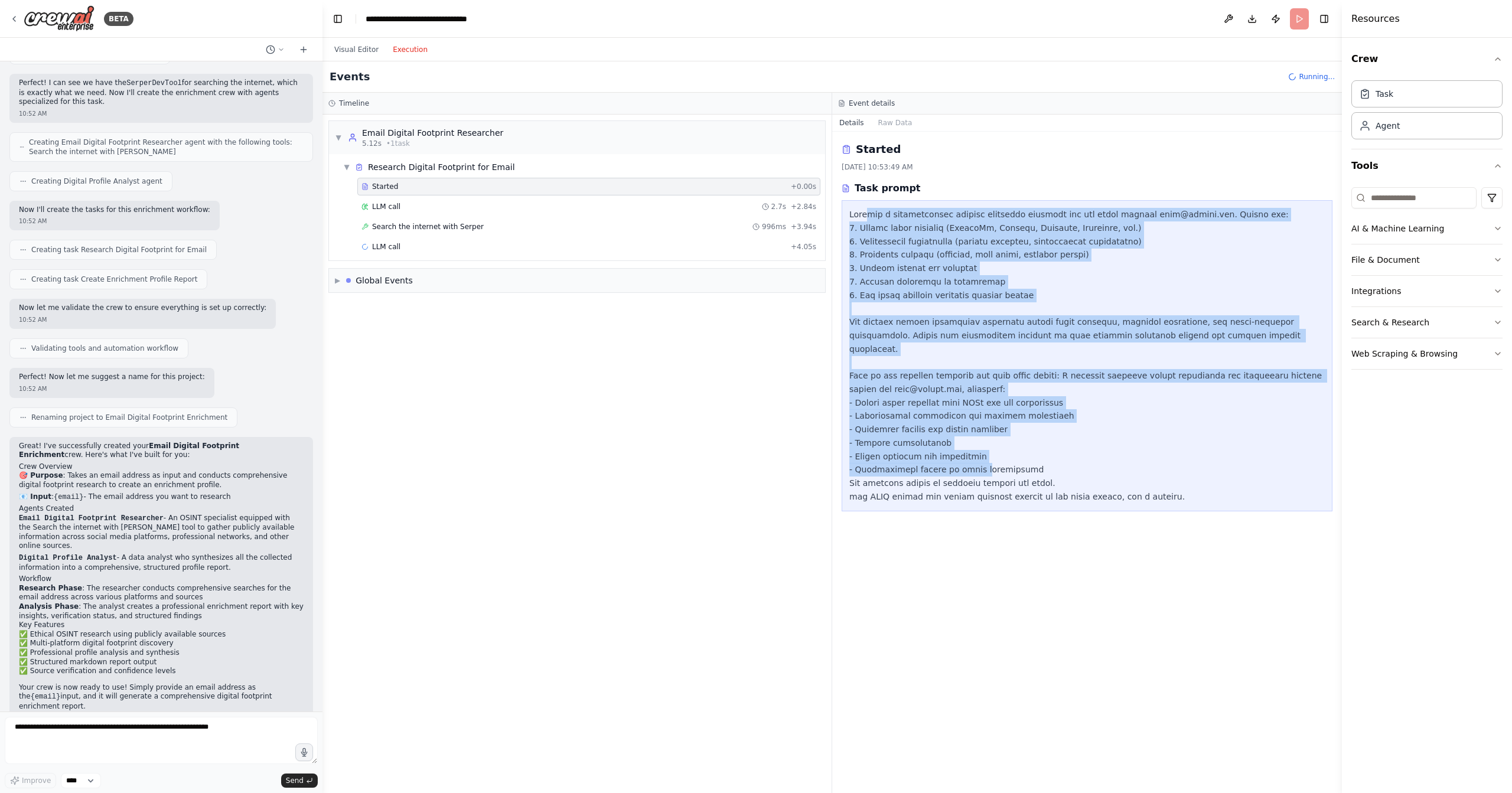
drag, startPoint x: 871, startPoint y: 212, endPoint x: 963, endPoint y: 458, distance: 262.6
click at [963, 458] on div at bounding box center [1086, 356] width 475 height 296
click at [1090, 355] on div at bounding box center [1086, 356] width 475 height 296
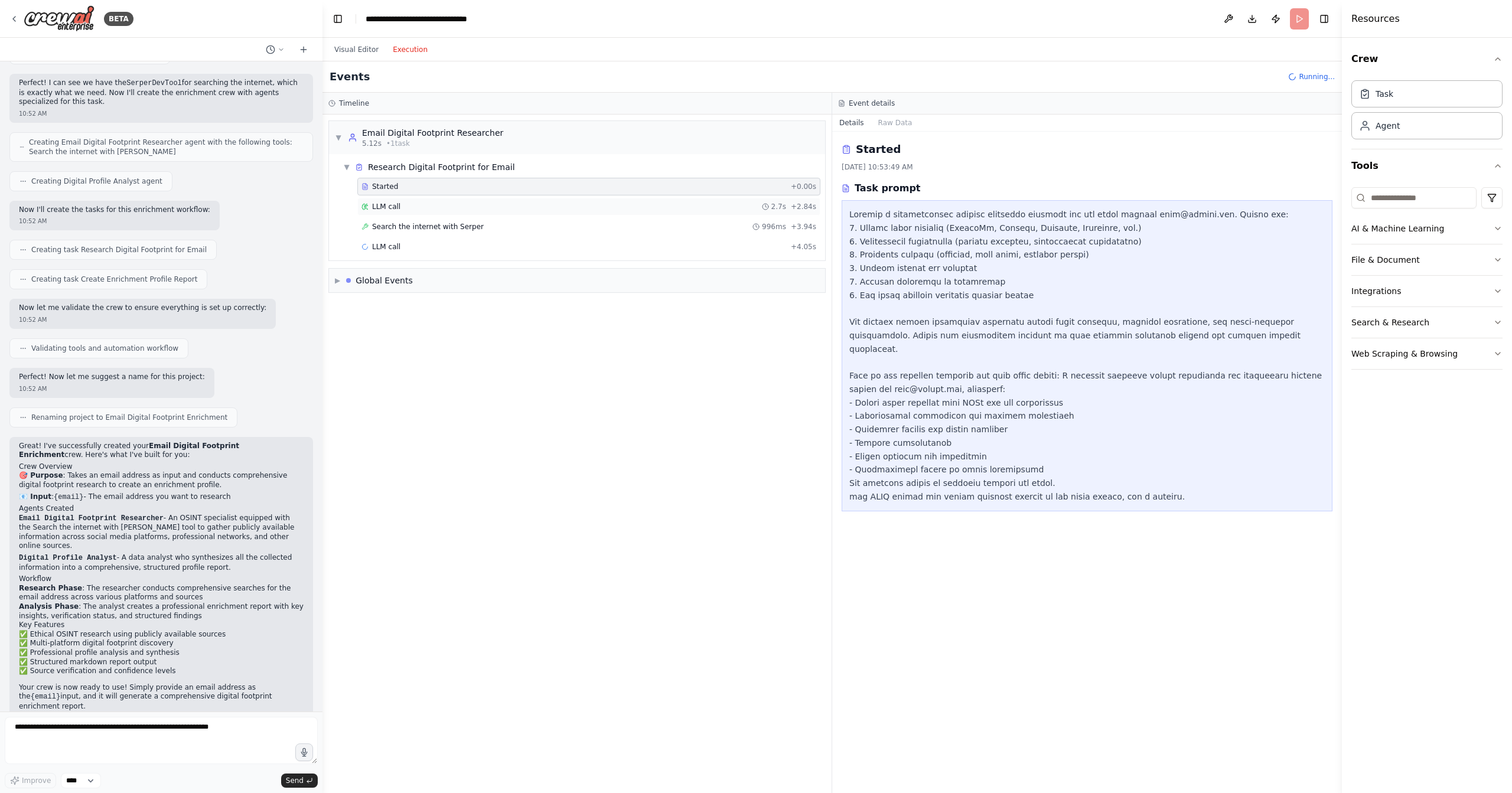
click at [486, 198] on div "LLM call 2.7s + 2.84s" at bounding box center [589, 206] width 463 height 18
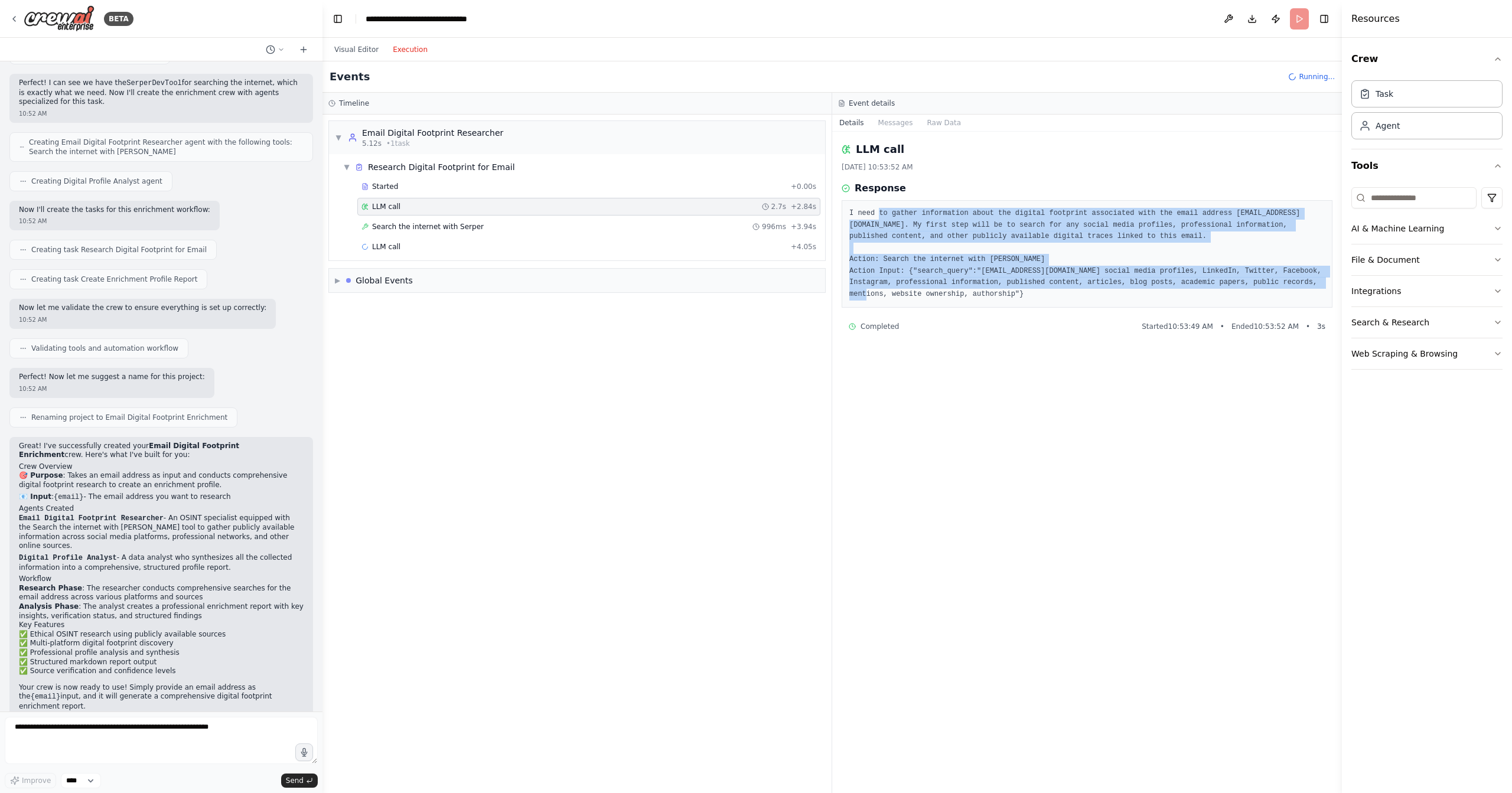
drag, startPoint x: 880, startPoint y: 208, endPoint x: 965, endPoint y: 293, distance: 120.2
click at [965, 293] on pre "I need to gather information about the digital footprint associated with the em…" at bounding box center [1086, 254] width 475 height 92
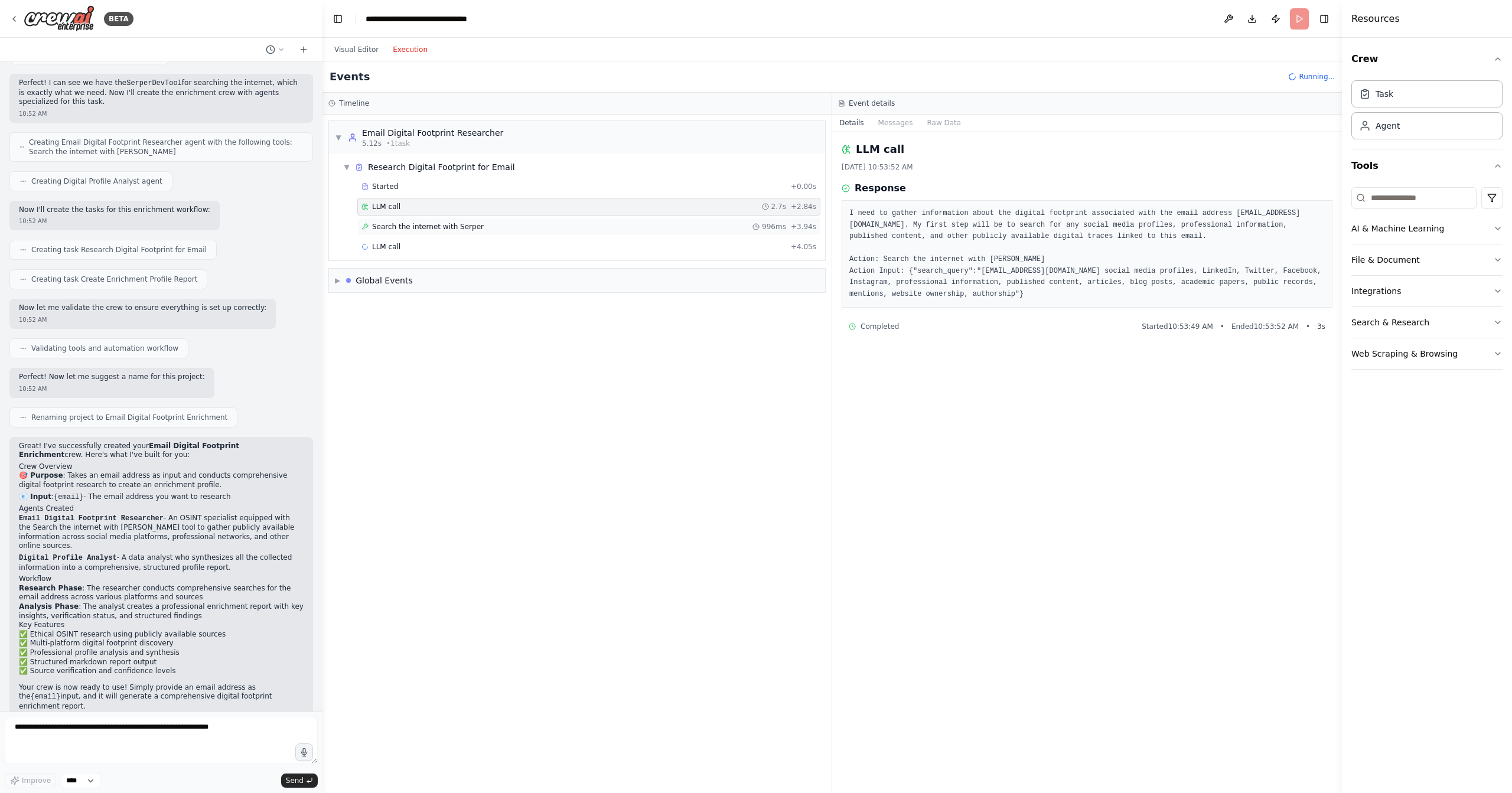
click at [475, 222] on span "Search the internet with Serper" at bounding box center [428, 227] width 112 height 9
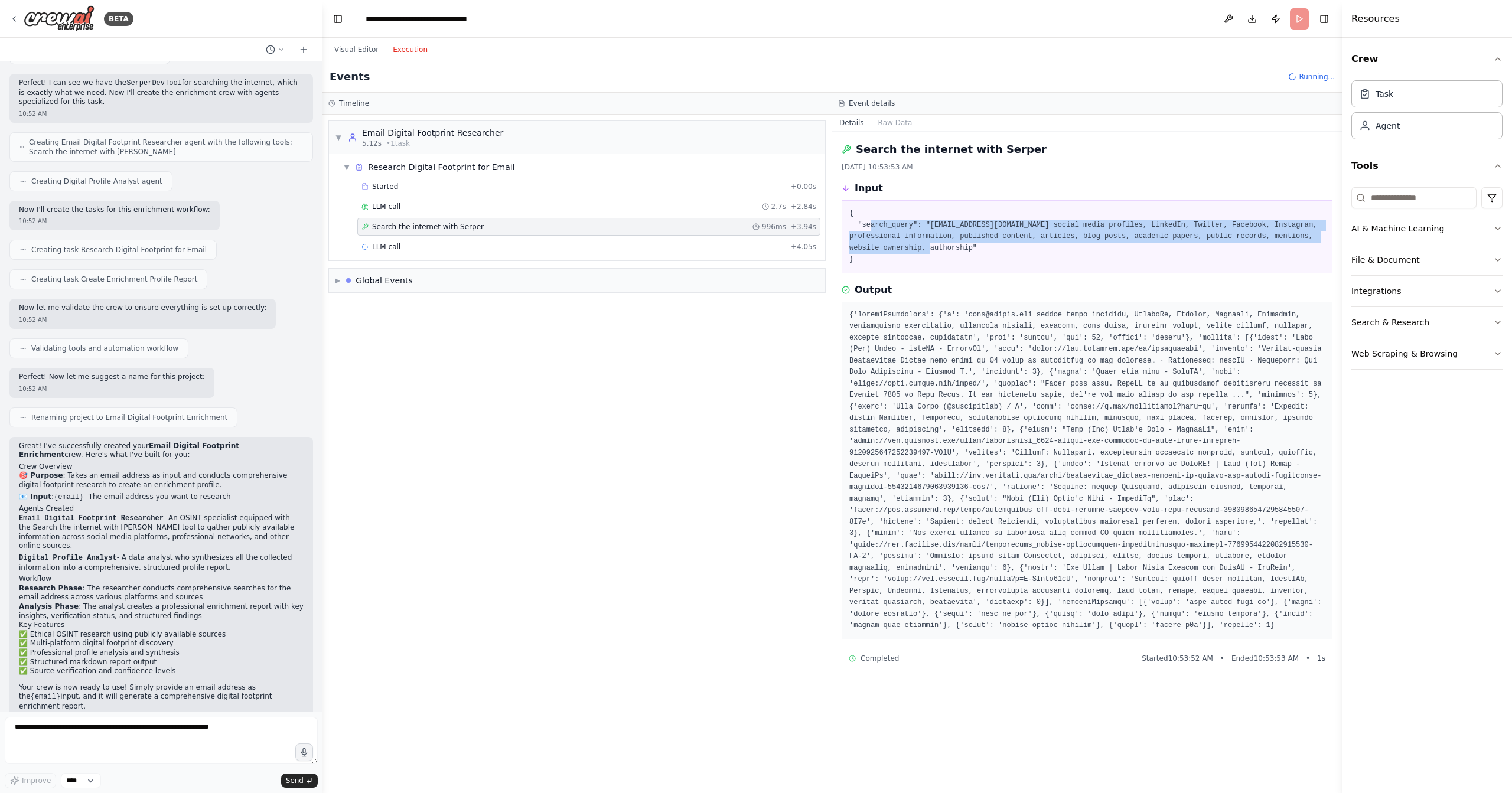
drag, startPoint x: 892, startPoint y: 239, endPoint x: 937, endPoint y: 271, distance: 55.2
click at [937, 271] on div "{ "search_query": "joao@crewai.com social media profiles, LinkedIn, Twitter, Fa…" at bounding box center [1087, 237] width 491 height 73
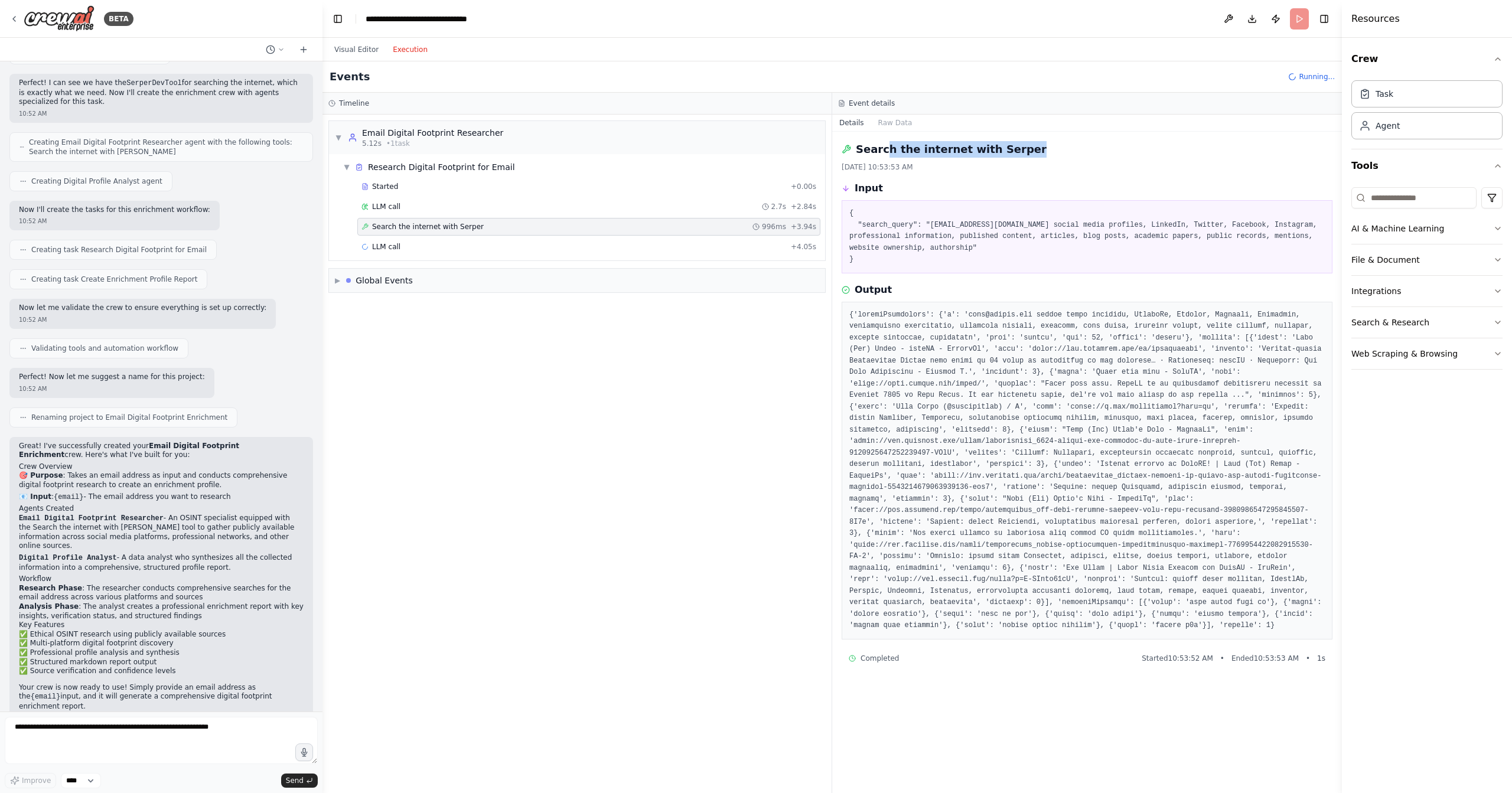
drag, startPoint x: 881, startPoint y: 149, endPoint x: 1010, endPoint y: 149, distance: 129.0
click at [1010, 149] on h2 "Search the internet with Serper" at bounding box center [951, 149] width 191 height 16
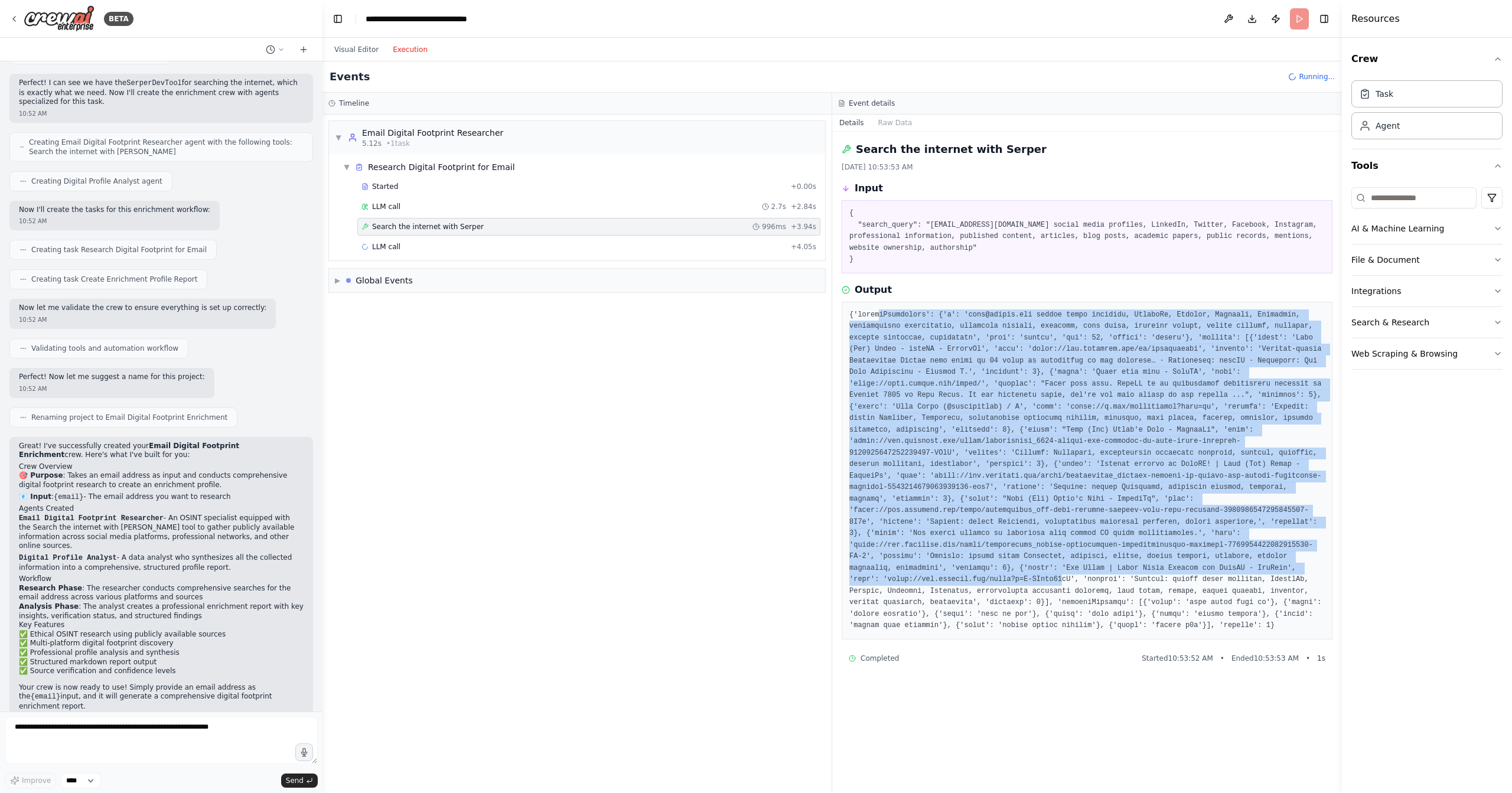
drag, startPoint x: 878, startPoint y: 315, endPoint x: 940, endPoint y: 509, distance: 203.7
click at [1059, 583] on pre at bounding box center [1086, 471] width 475 height 323
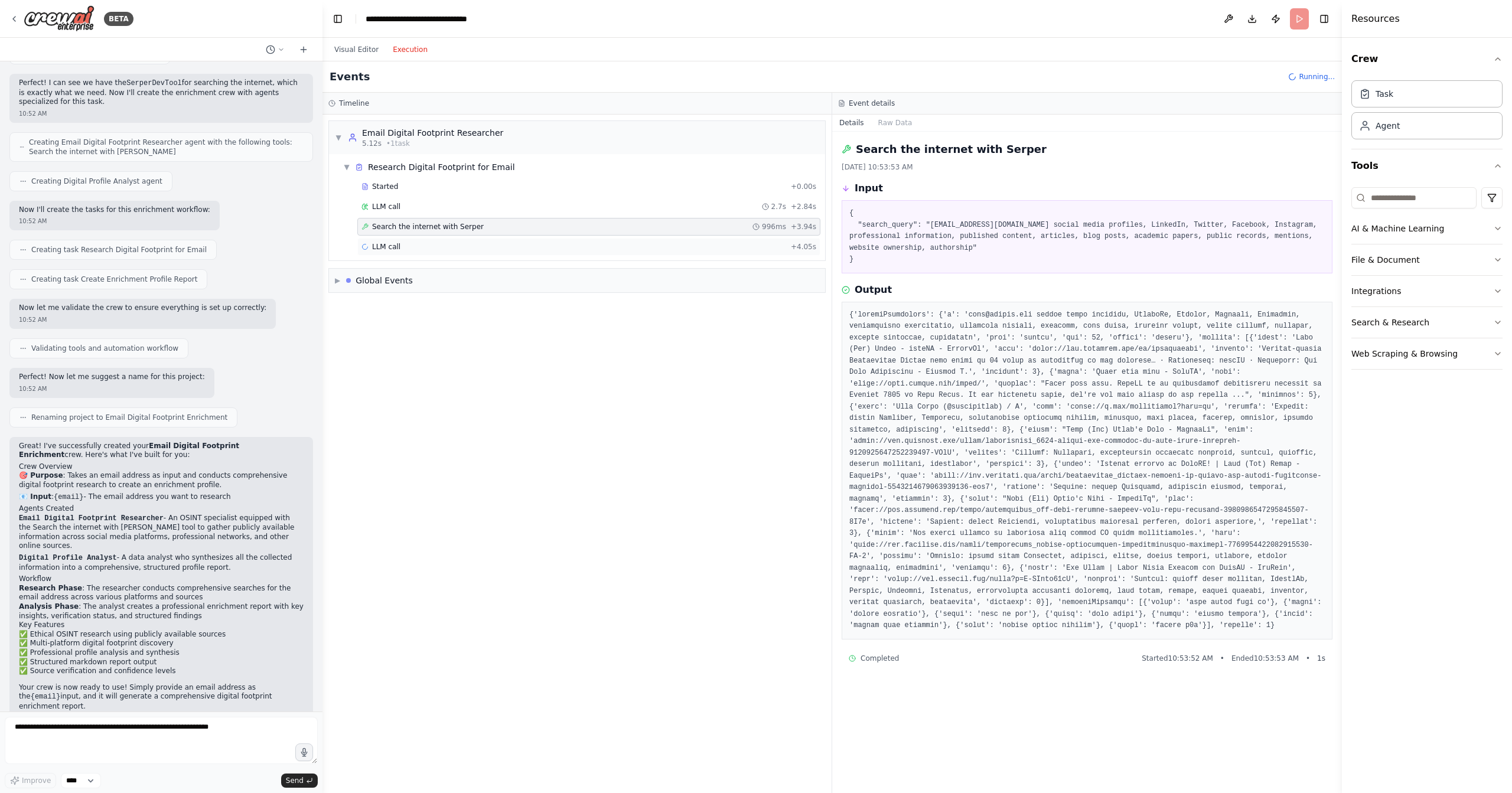
click at [401, 242] on div "LLM call + 4.05s" at bounding box center [589, 247] width 455 height 9
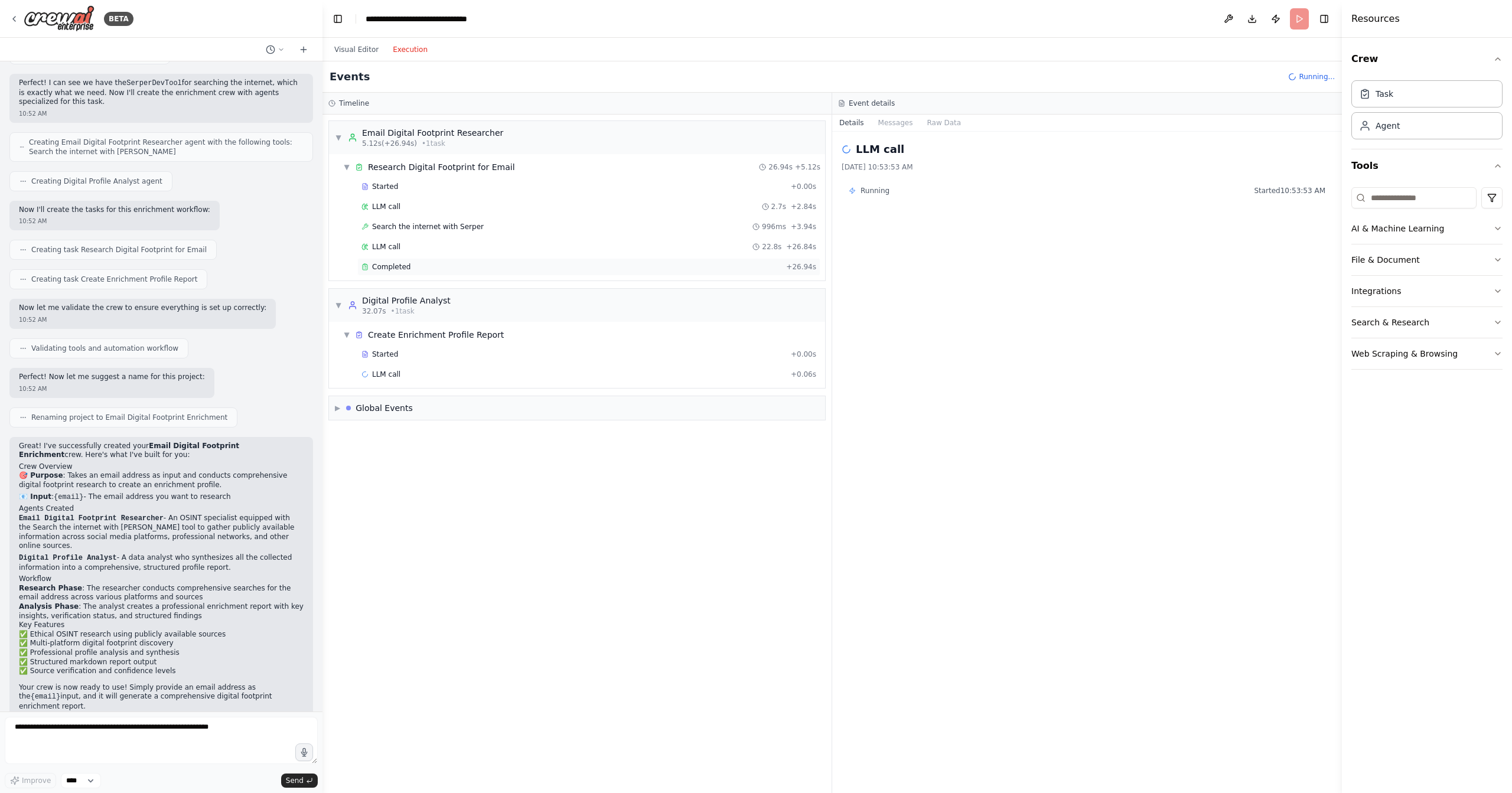
click at [459, 258] on div "Completed + 26.94s" at bounding box center [589, 266] width 463 height 18
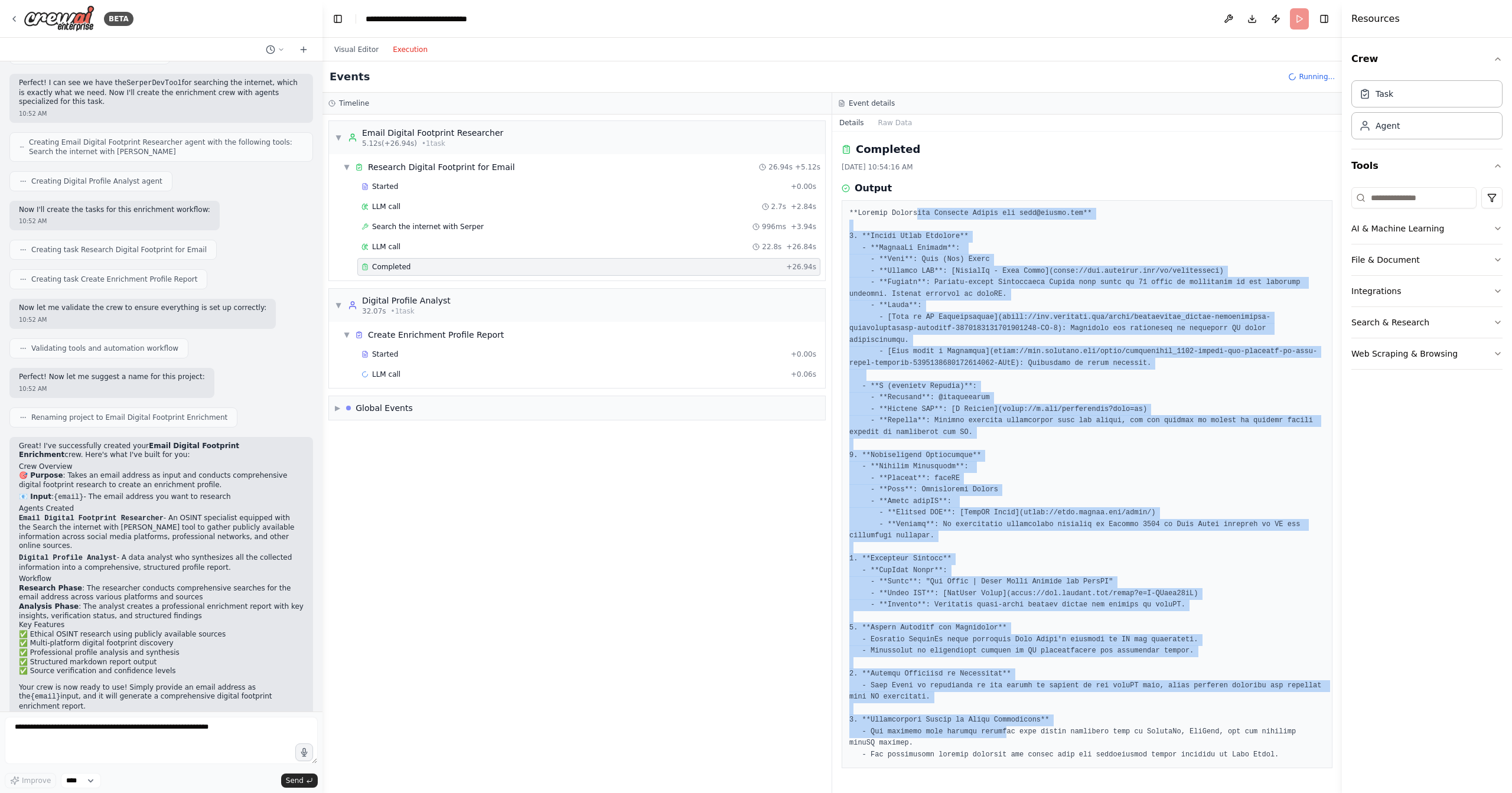
drag, startPoint x: 1007, startPoint y: 729, endPoint x: 916, endPoint y: 208, distance: 528.9
click at [916, 208] on pre at bounding box center [1086, 485] width 475 height 553
click at [939, 295] on pre at bounding box center [1086, 485] width 475 height 553
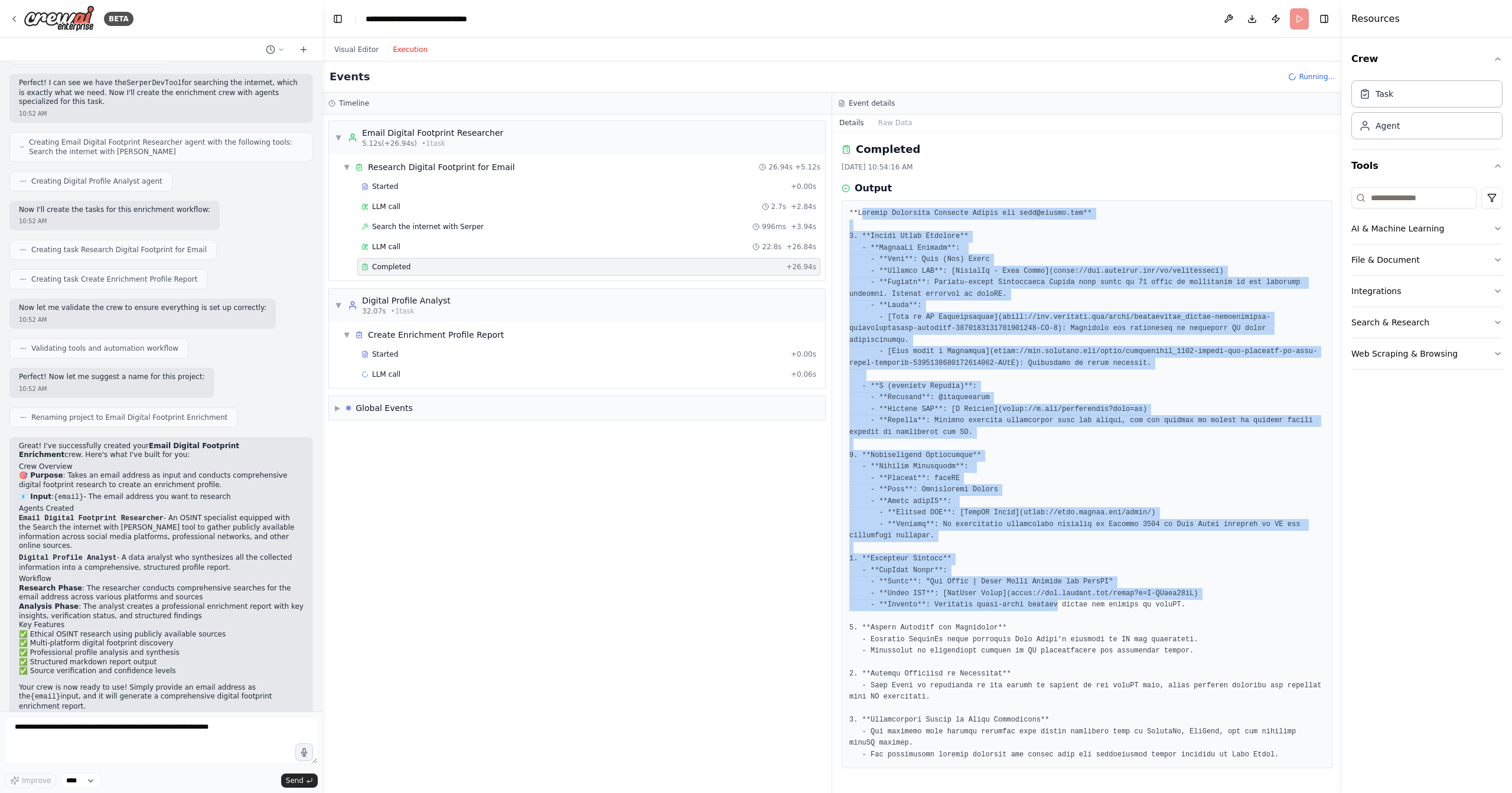
drag, startPoint x: 860, startPoint y: 214, endPoint x: 1046, endPoint y: 597, distance: 425.8
click at [1058, 607] on pre at bounding box center [1086, 485] width 475 height 553
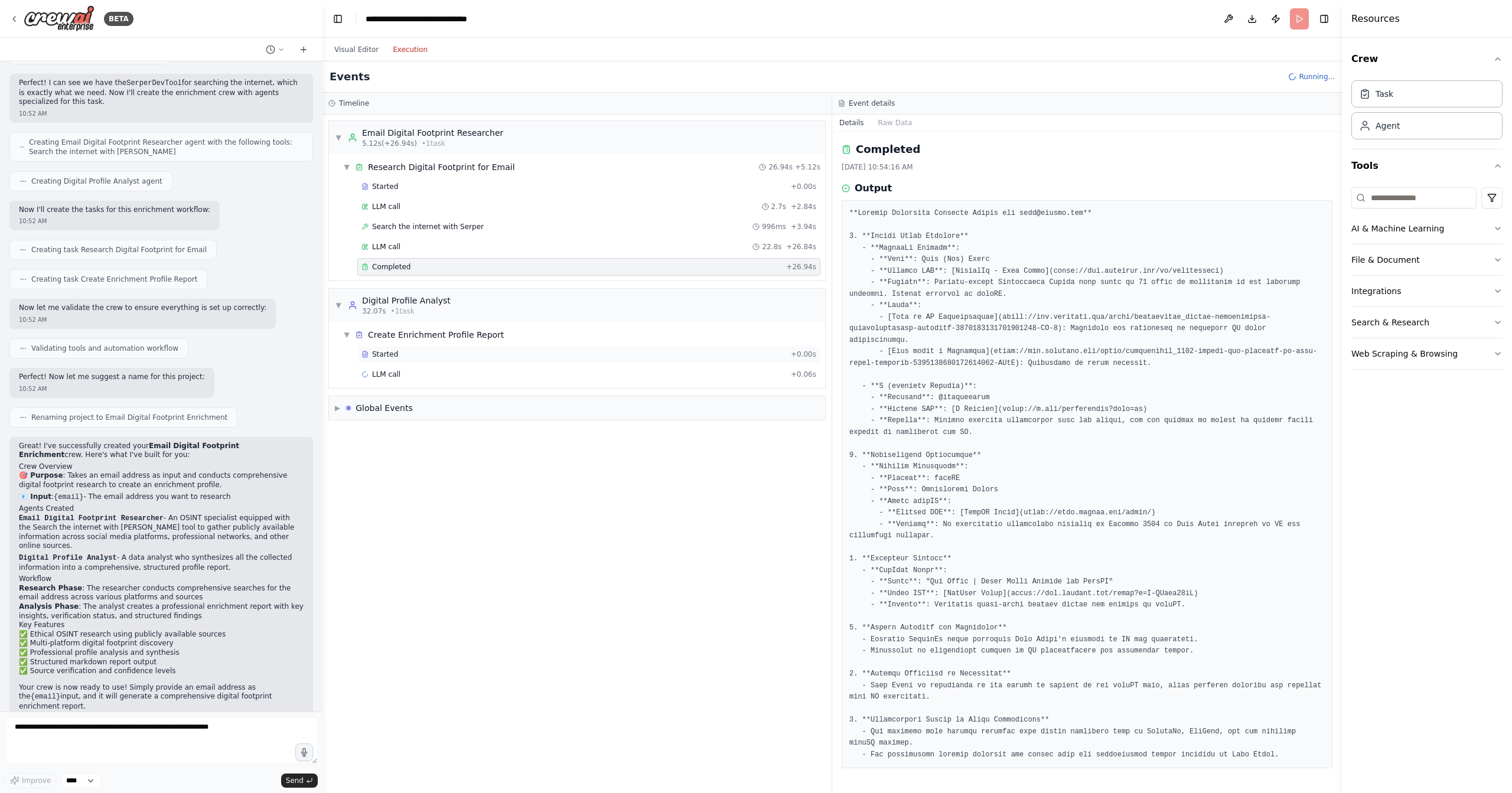
click at [470, 350] on div "Started" at bounding box center [574, 354] width 425 height 9
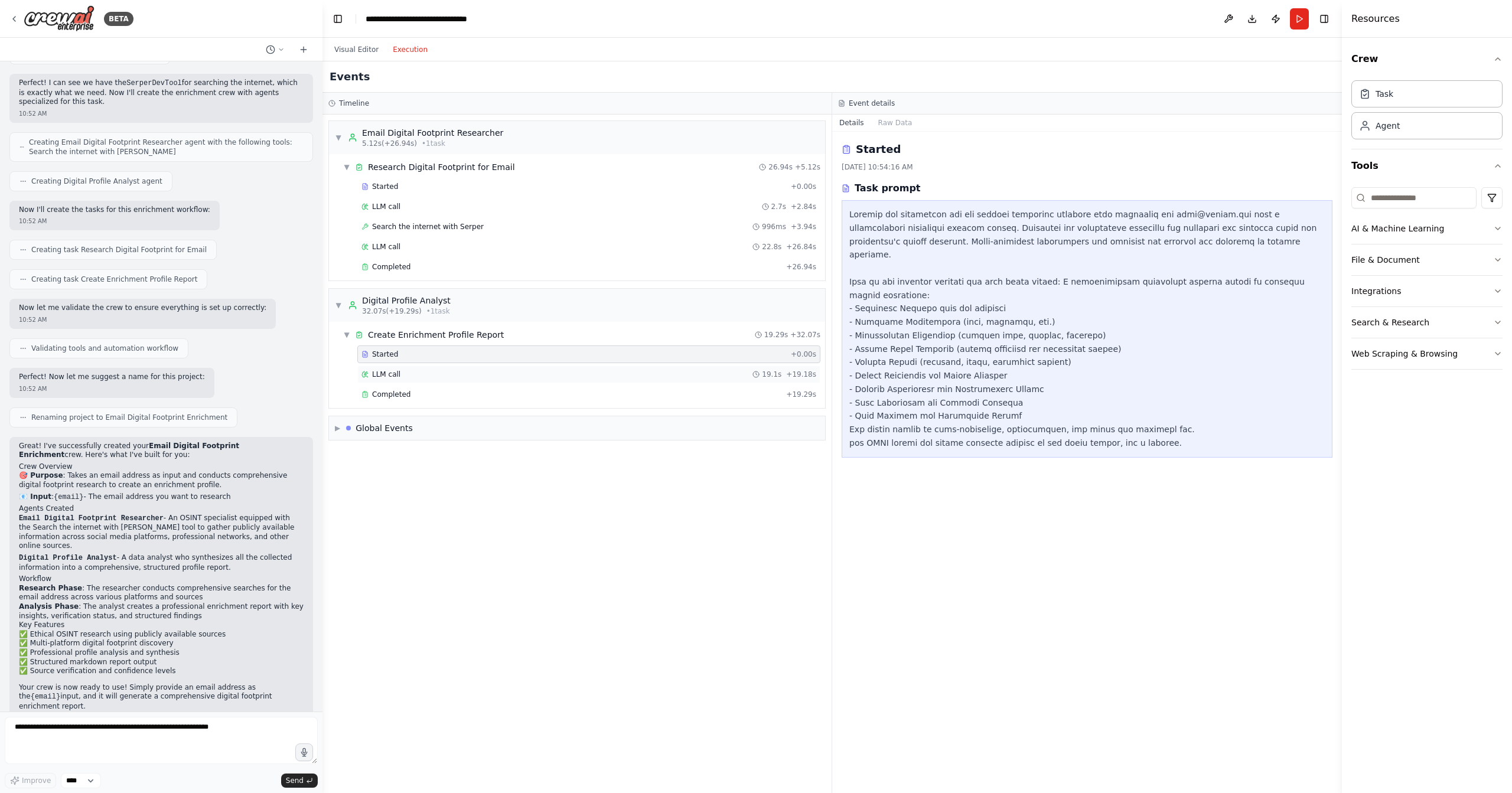
click at [518, 369] on div "LLM call 19.1s + 19.18s" at bounding box center [589, 374] width 455 height 9
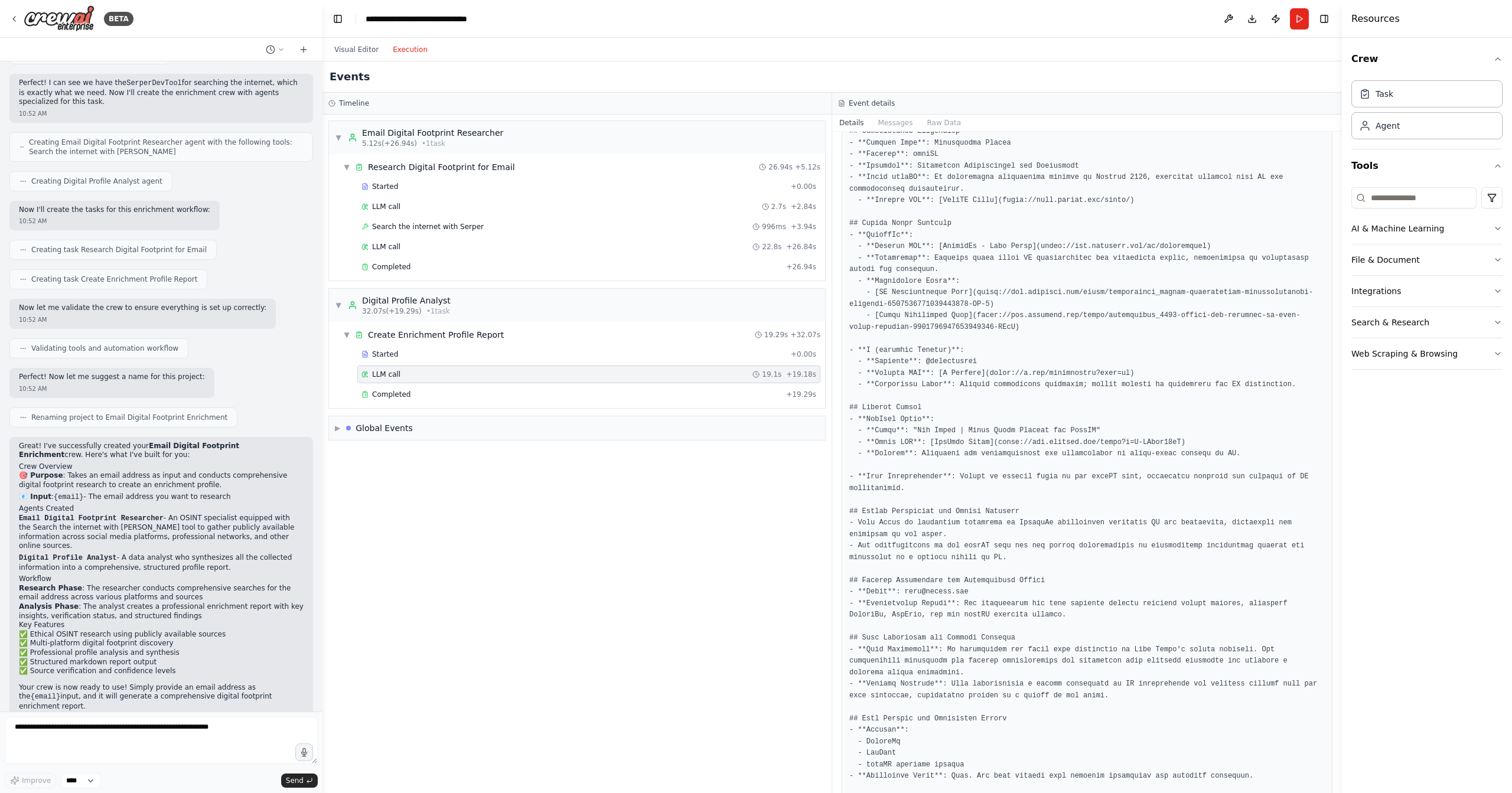
scroll to position [365, 0]
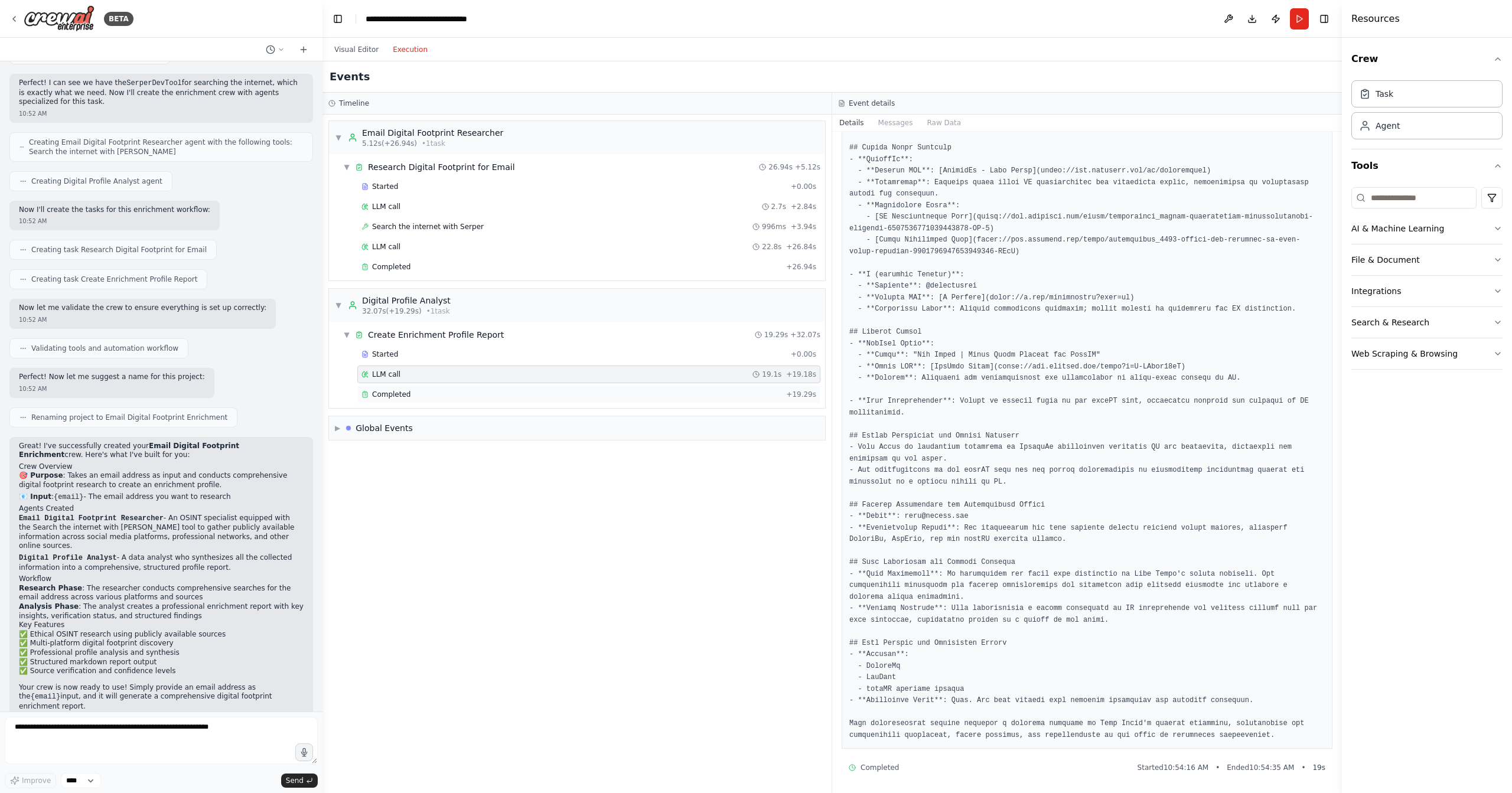
click at [559, 396] on div "Completed + 19.29s" at bounding box center [589, 394] width 463 height 18
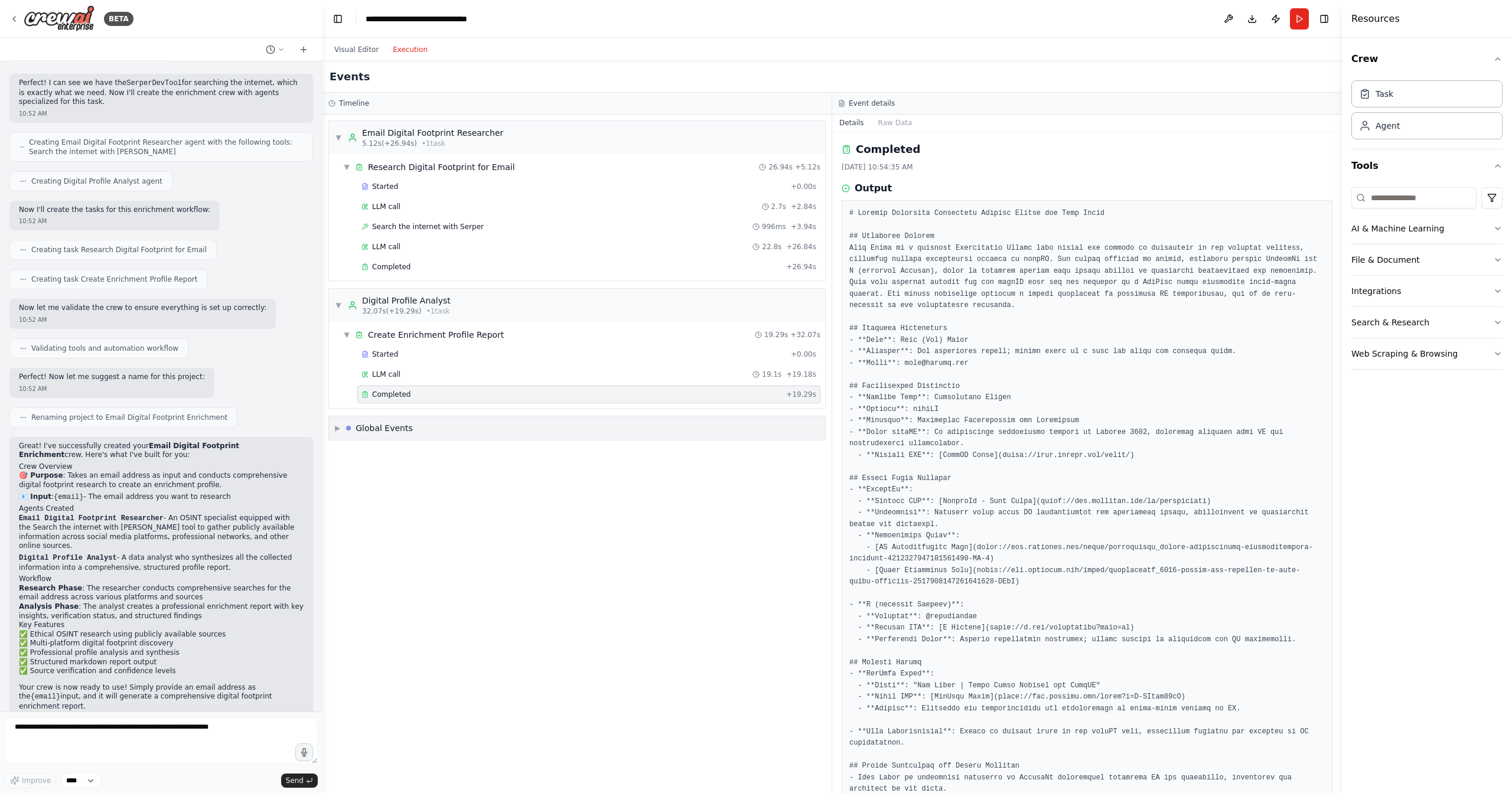
click at [418, 425] on div "▶ Global Events" at bounding box center [577, 428] width 496 height 23
click at [408, 449] on span "Execution Started" at bounding box center [379, 453] width 63 height 9
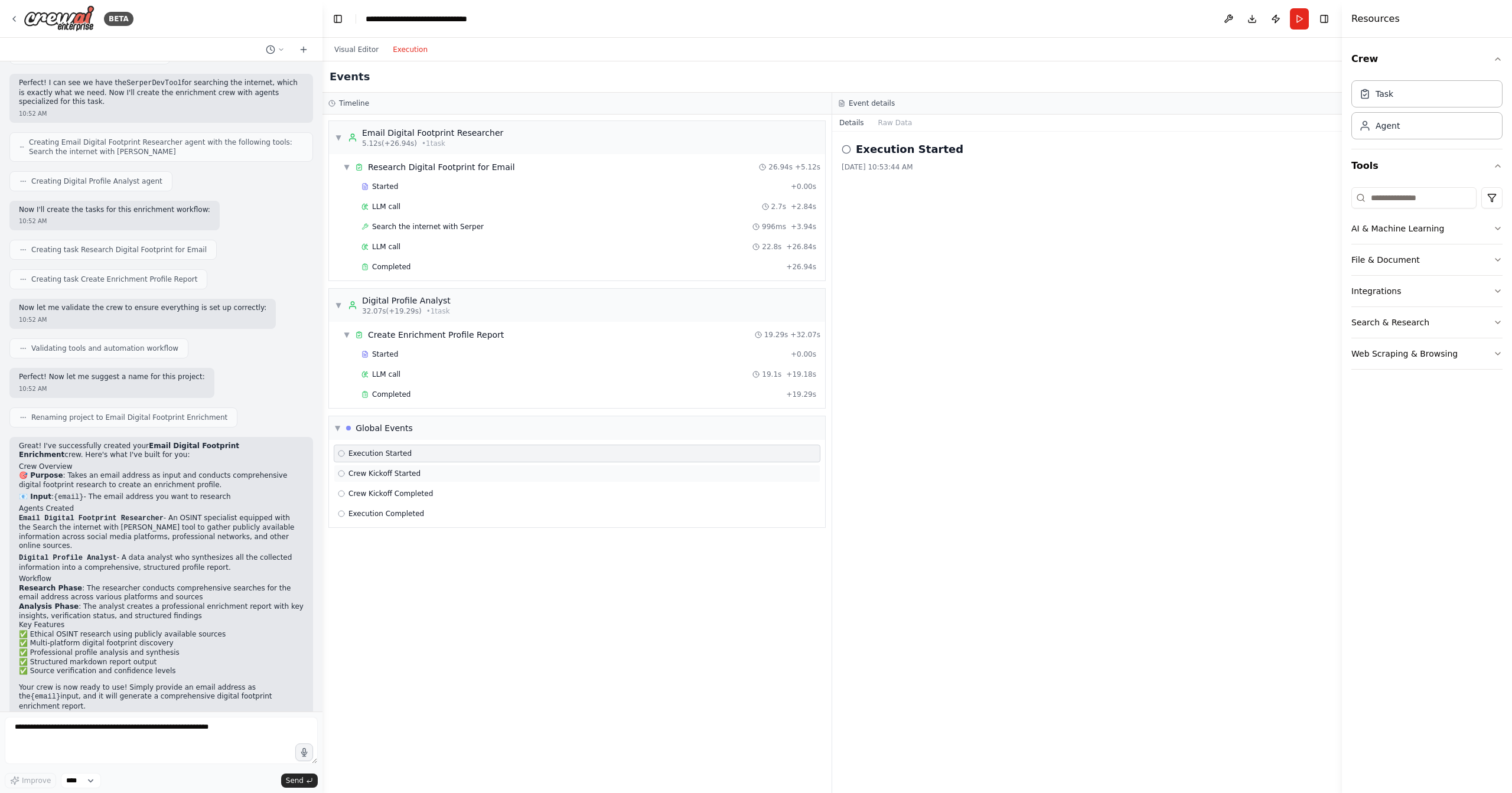
click at [404, 469] on span "Crew Kickoff Started" at bounding box center [384, 473] width 72 height 9
click at [407, 485] on div "Crew Kickoff Completed" at bounding box center [577, 494] width 487 height 18
click at [404, 505] on div "Execution Completed" at bounding box center [577, 514] width 487 height 18
click at [413, 449] on div "Execution Started" at bounding box center [577, 453] width 478 height 9
click at [410, 475] on div "Crew Kickoff Started" at bounding box center [577, 473] width 487 height 18
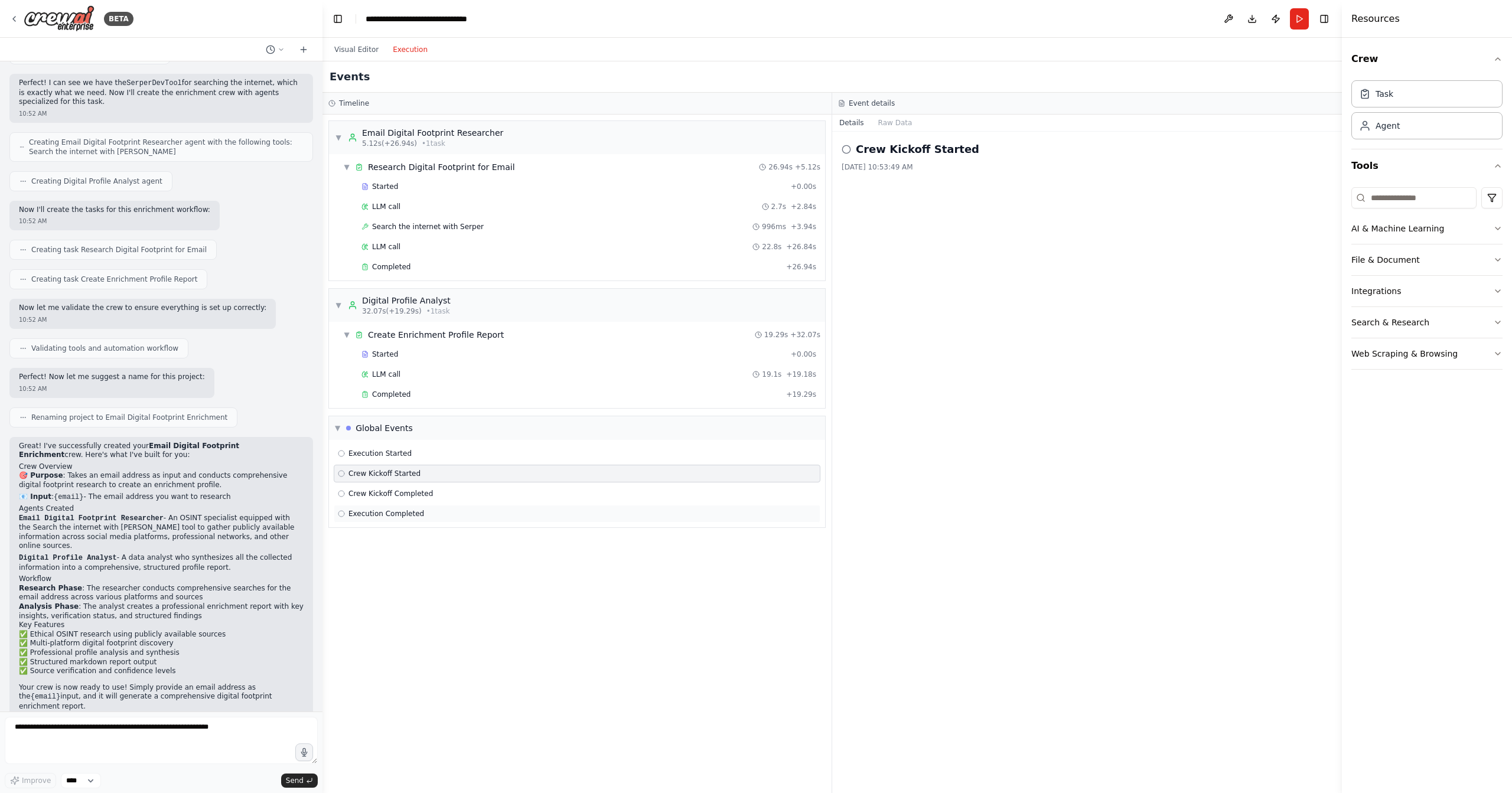
click at [408, 509] on span "Execution Completed" at bounding box center [386, 514] width 75 height 9
click at [408, 515] on div "Execution Completed" at bounding box center [577, 514] width 487 height 18
click at [421, 489] on span "Crew Kickoff Completed" at bounding box center [390, 493] width 85 height 9
click at [887, 124] on button "Raw Data" at bounding box center [895, 122] width 48 height 16
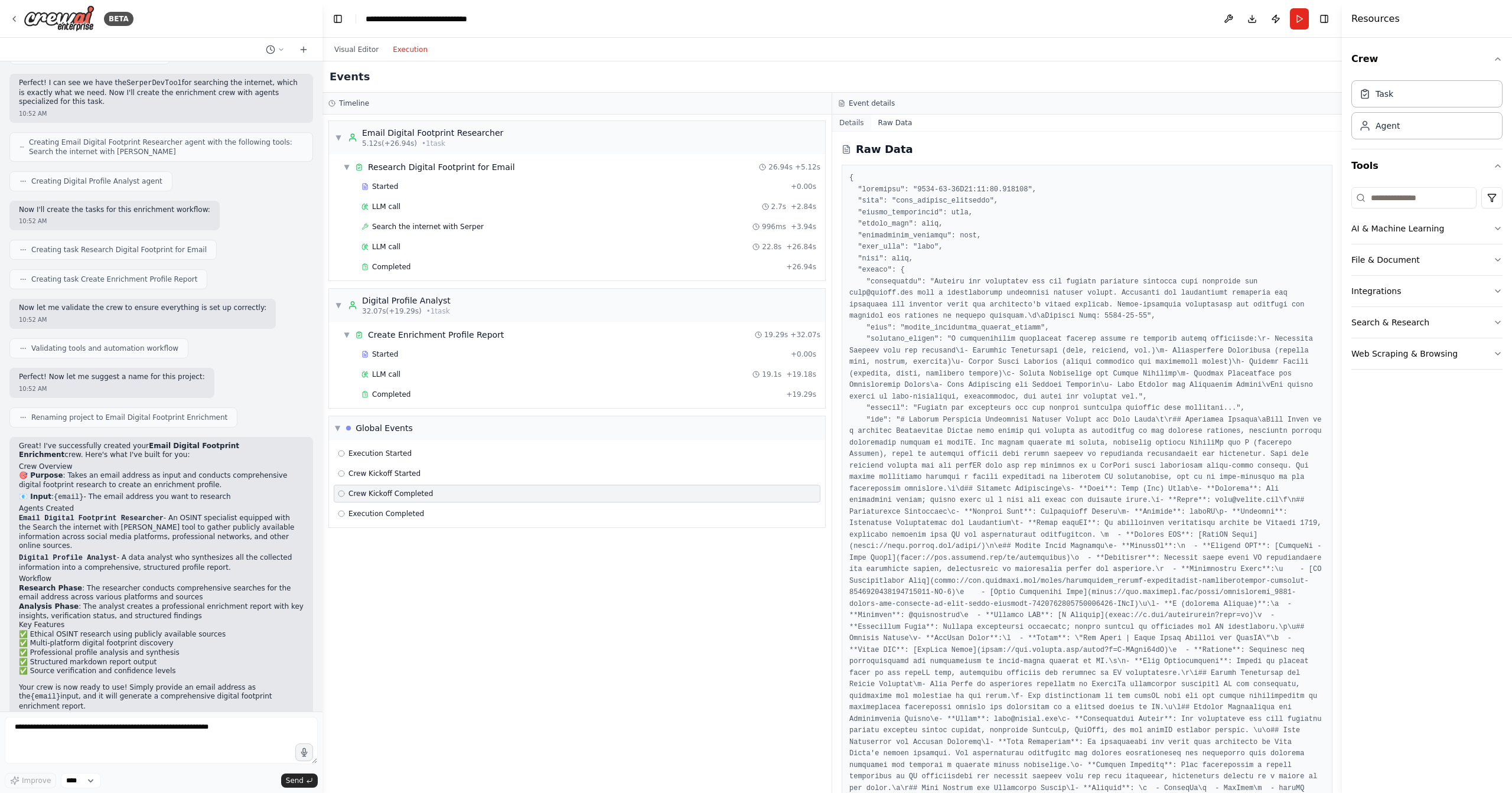
click at [857, 123] on button "Details" at bounding box center [851, 122] width 39 height 16
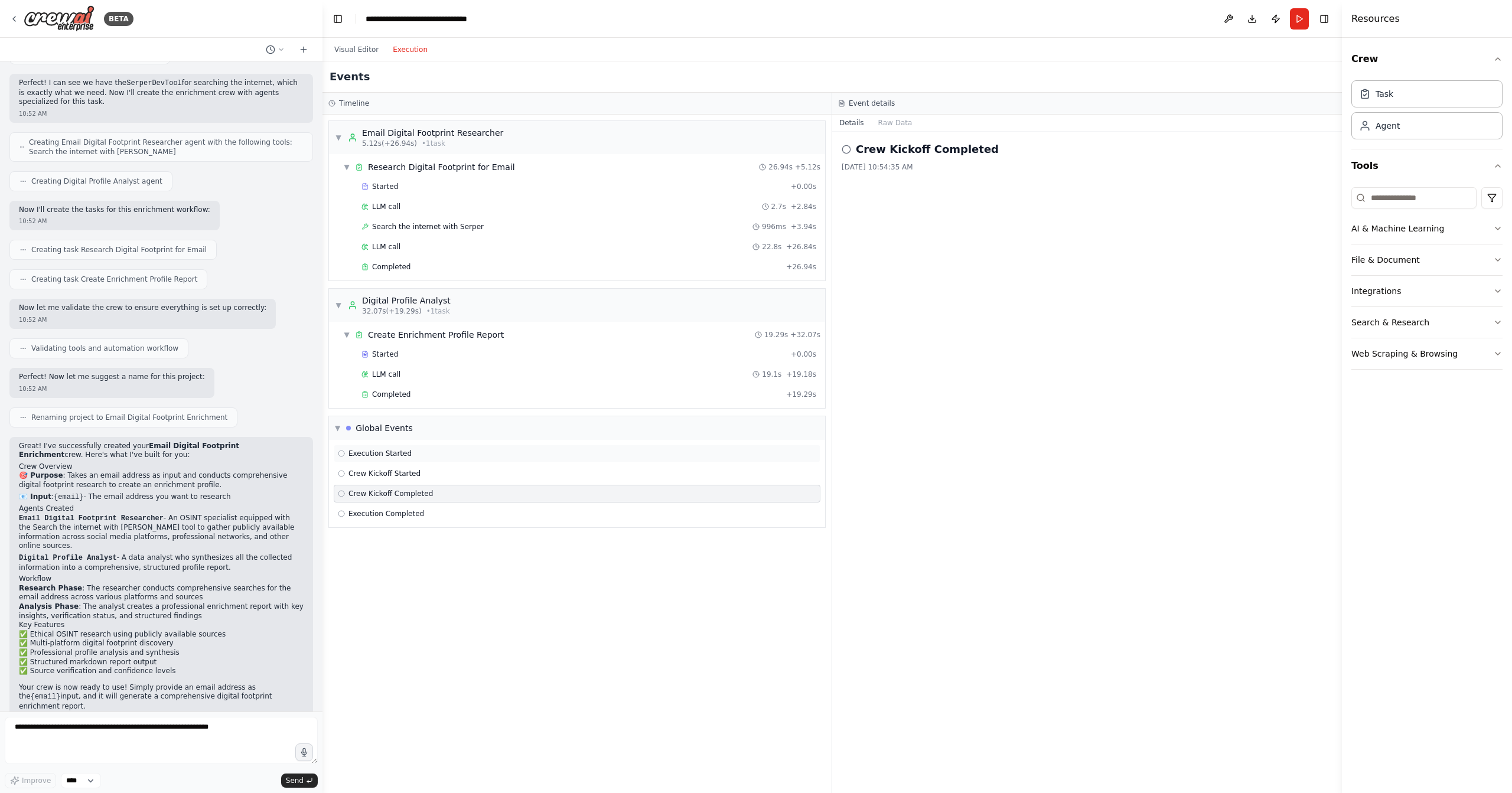
click at [384, 449] on span "Execution Started" at bounding box center [379, 453] width 63 height 9
click at [357, 427] on div "Global Events" at bounding box center [384, 428] width 58 height 12
click at [397, 352] on div "Started" at bounding box center [574, 354] width 425 height 9
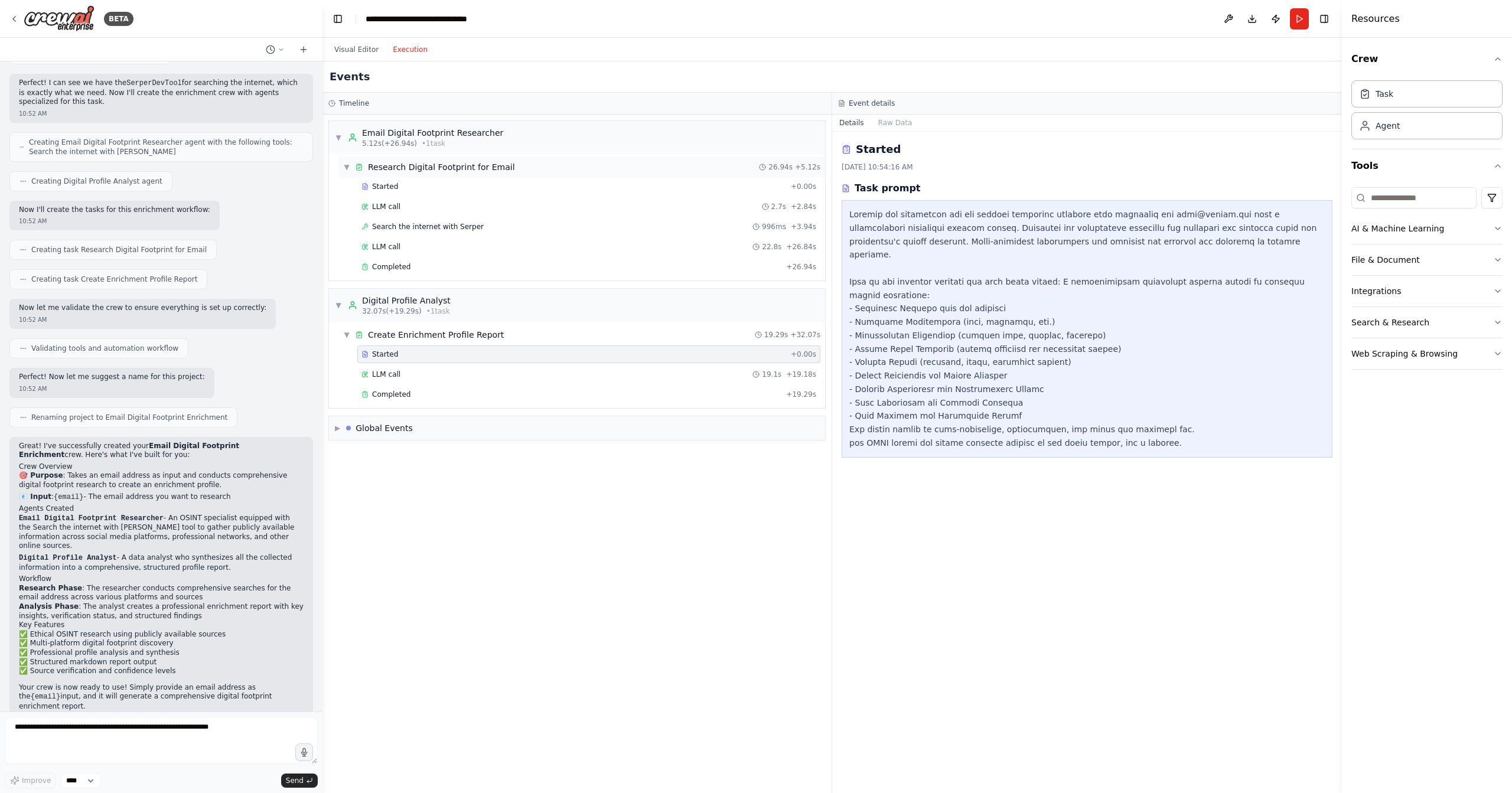
click at [348, 166] on span "▼" at bounding box center [347, 167] width 7 height 9
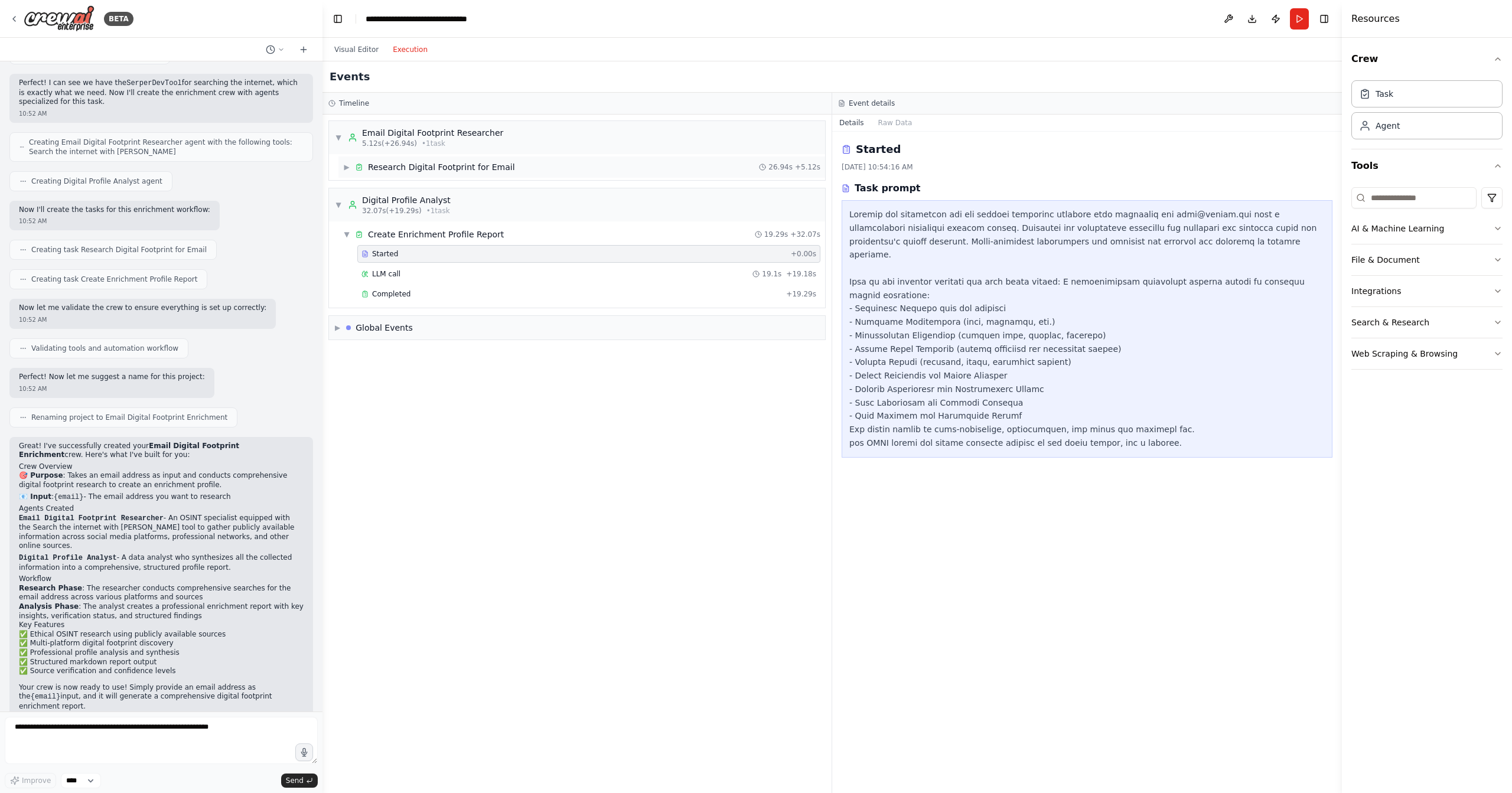
click at [345, 164] on span "▶" at bounding box center [347, 167] width 7 height 9
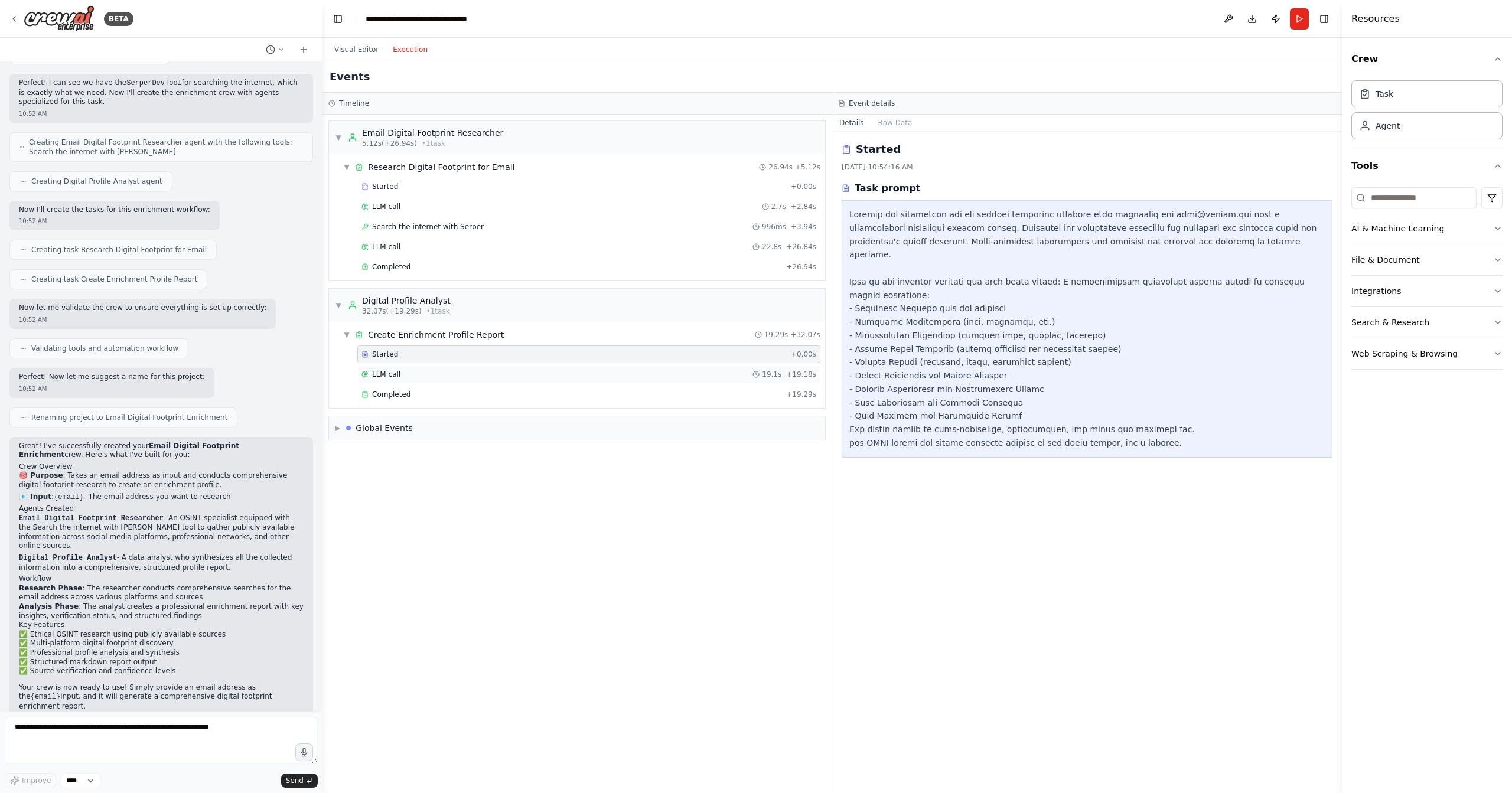
click at [385, 374] on span "LLM call" at bounding box center [387, 374] width 28 height 9
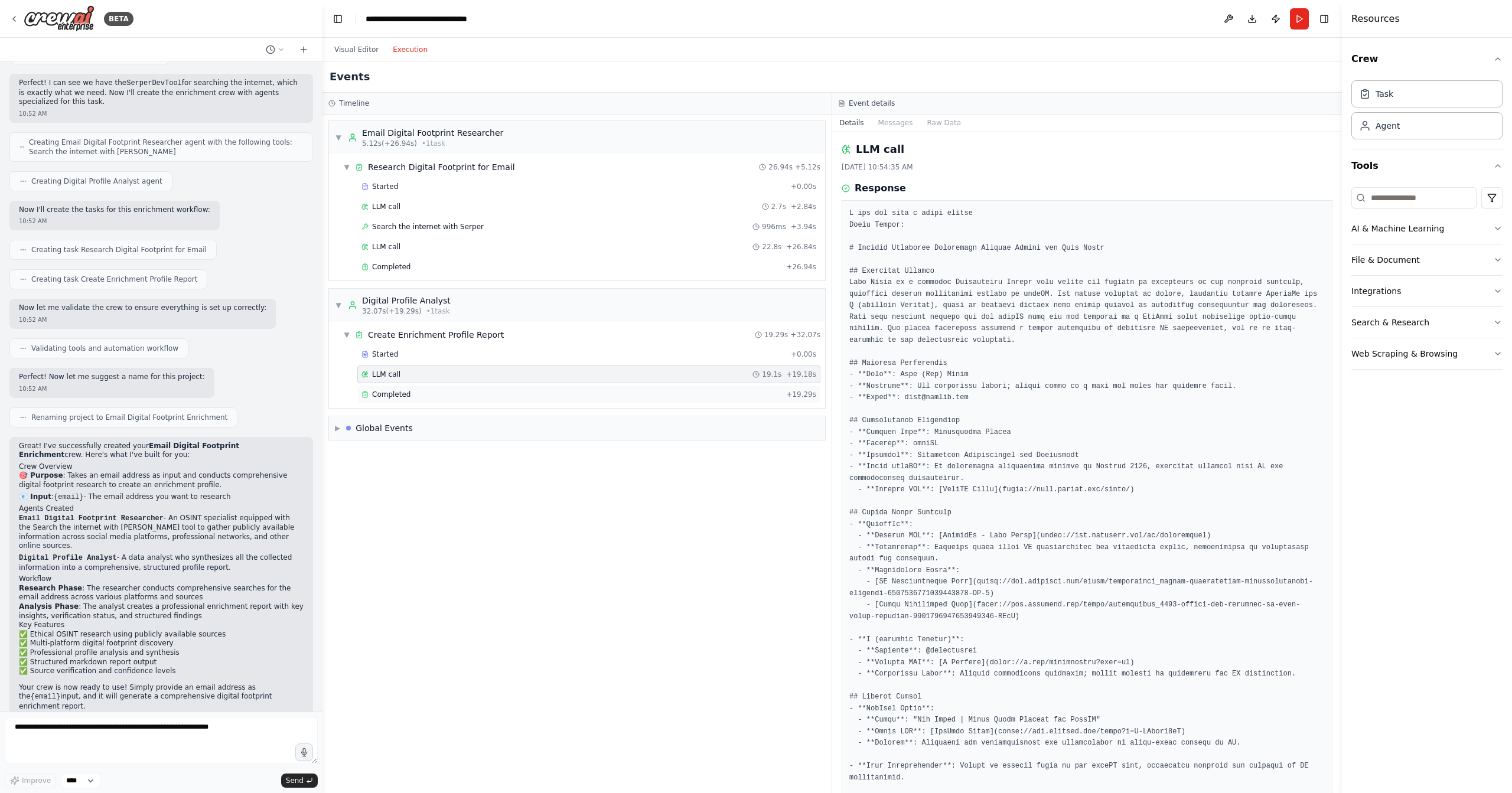
click at [394, 390] on span "Completed" at bounding box center [392, 394] width 38 height 9
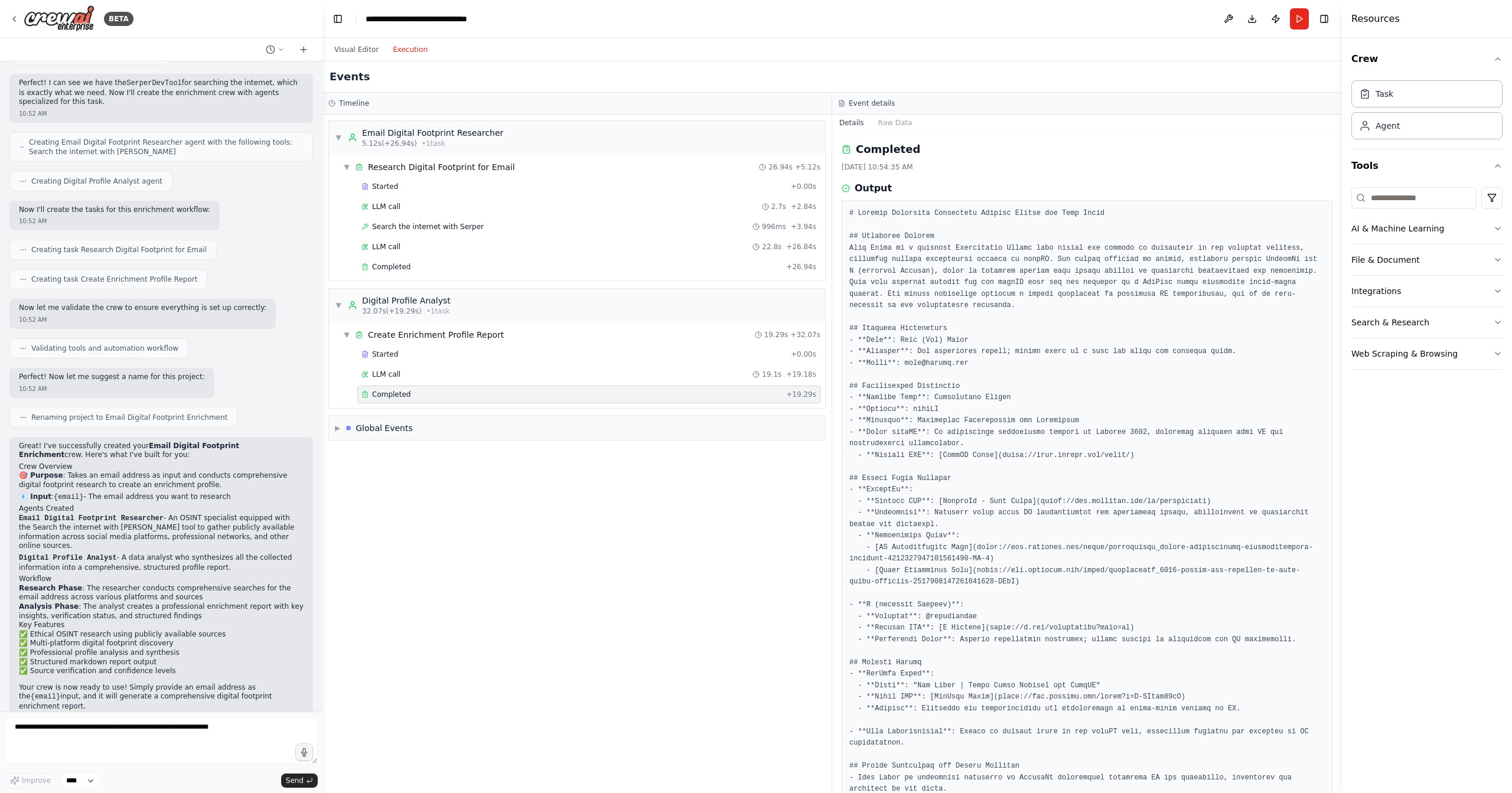
click at [1153, 259] on pre at bounding box center [1086, 640] width 475 height 864
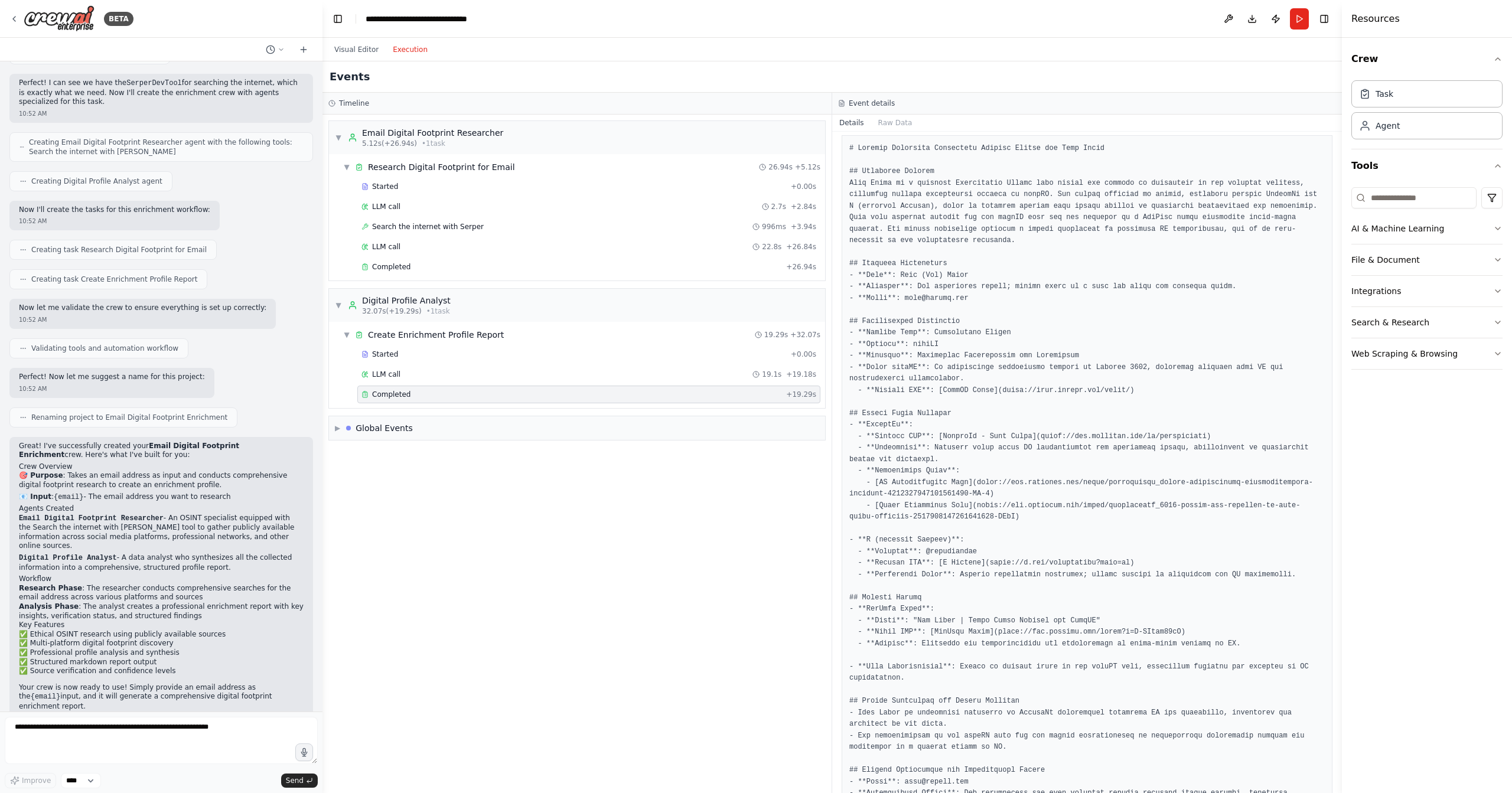
scroll to position [0, 0]
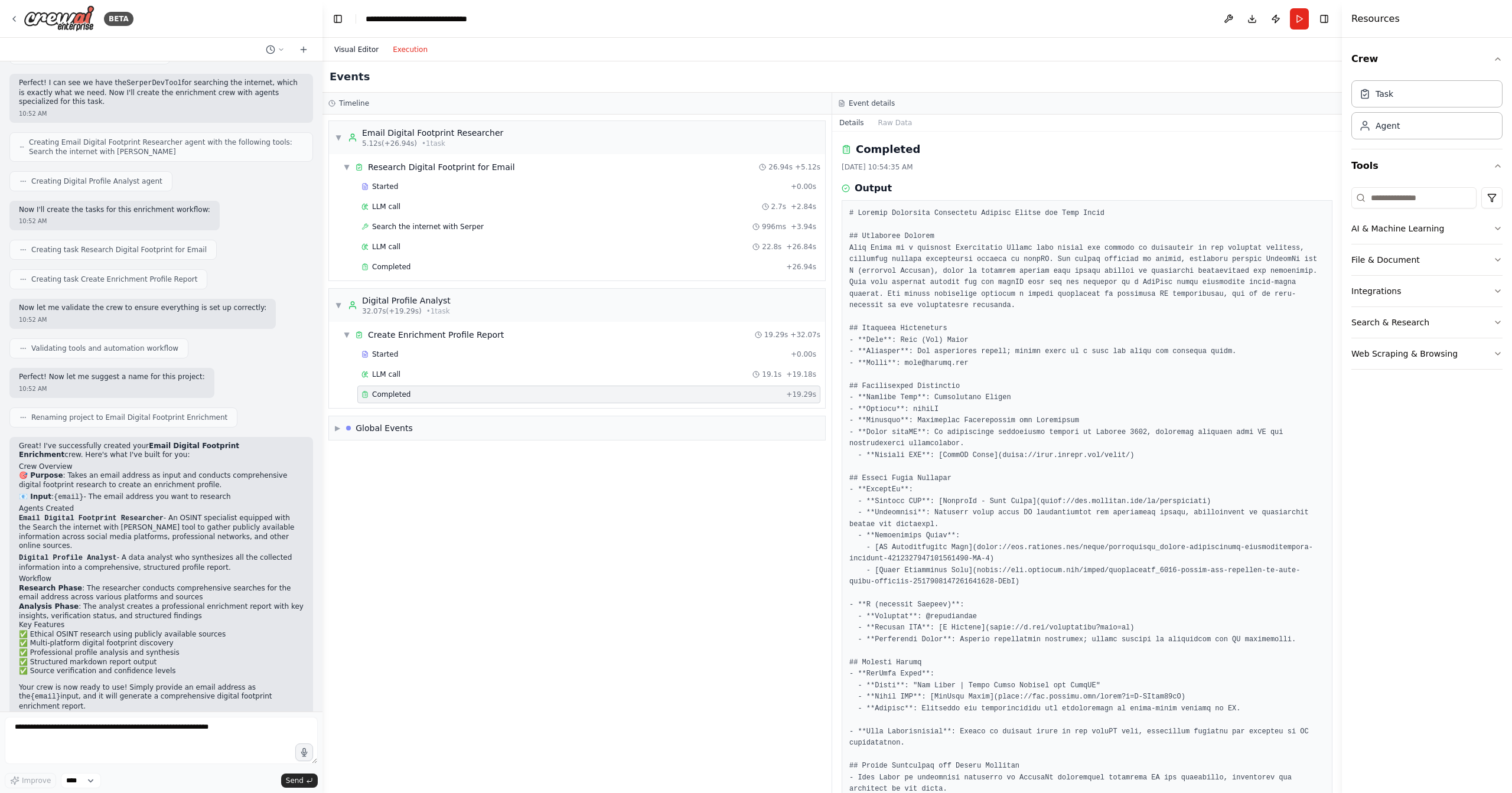
click at [364, 48] on button "Visual Editor" at bounding box center [357, 50] width 58 height 14
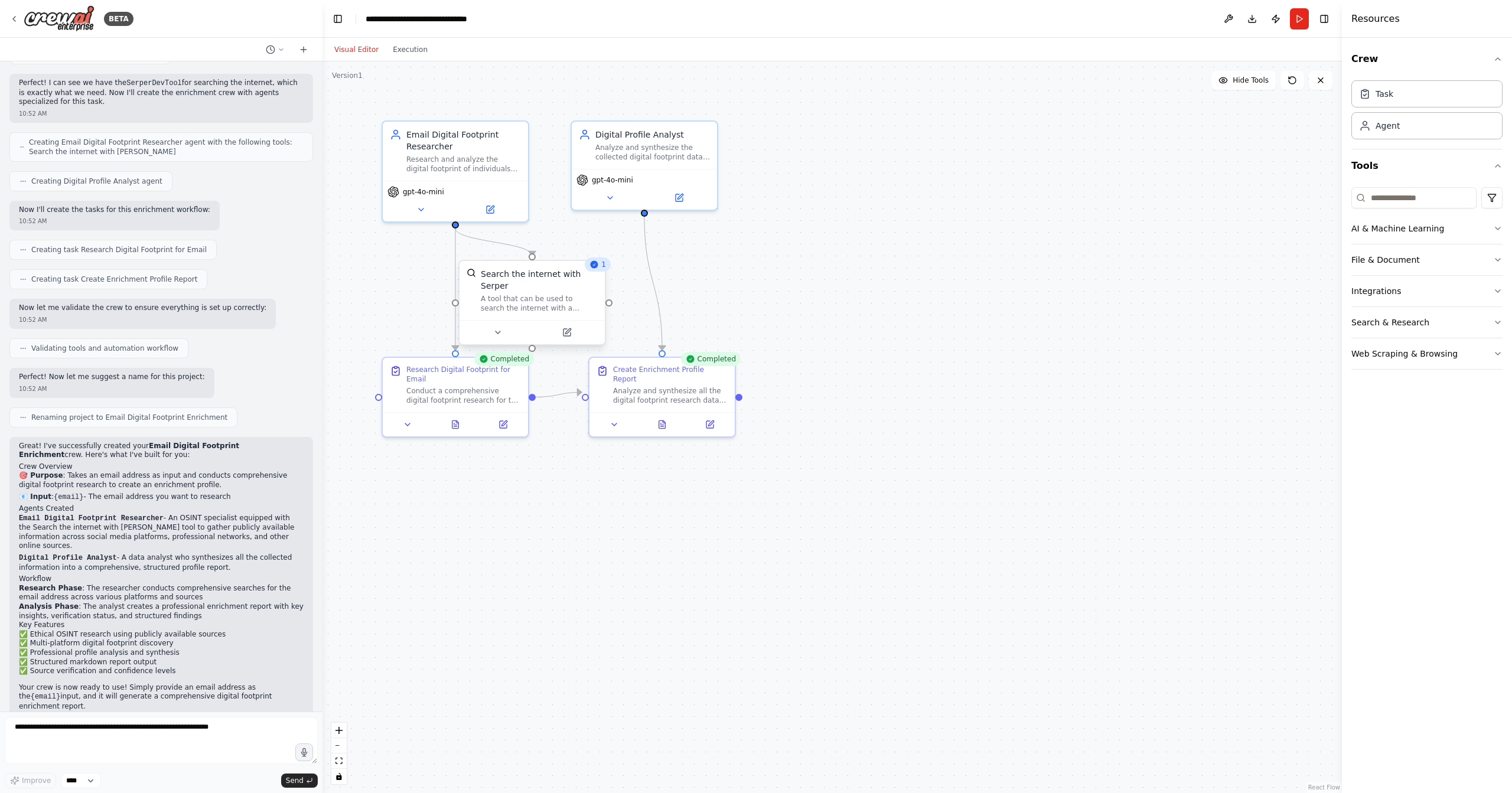
click at [593, 298] on div "A tool that can be used to search the internet with a search_query. Supports di…" at bounding box center [539, 303] width 117 height 19
click at [829, 331] on div ".deletable-edge-delete-btn { width: 20px; height: 20px; border: 0px solid #ffff…" at bounding box center [832, 427] width 1020 height 732
drag, startPoint x: 668, startPoint y: 377, endPoint x: 705, endPoint y: 393, distance: 40.3
click at [746, 397] on div "Create Enrichment Profile Report Analyze and synthesize all the digital footpri…" at bounding box center [747, 406] width 114 height 41
drag, startPoint x: 493, startPoint y: 384, endPoint x: 496, endPoint y: 408, distance: 24.2
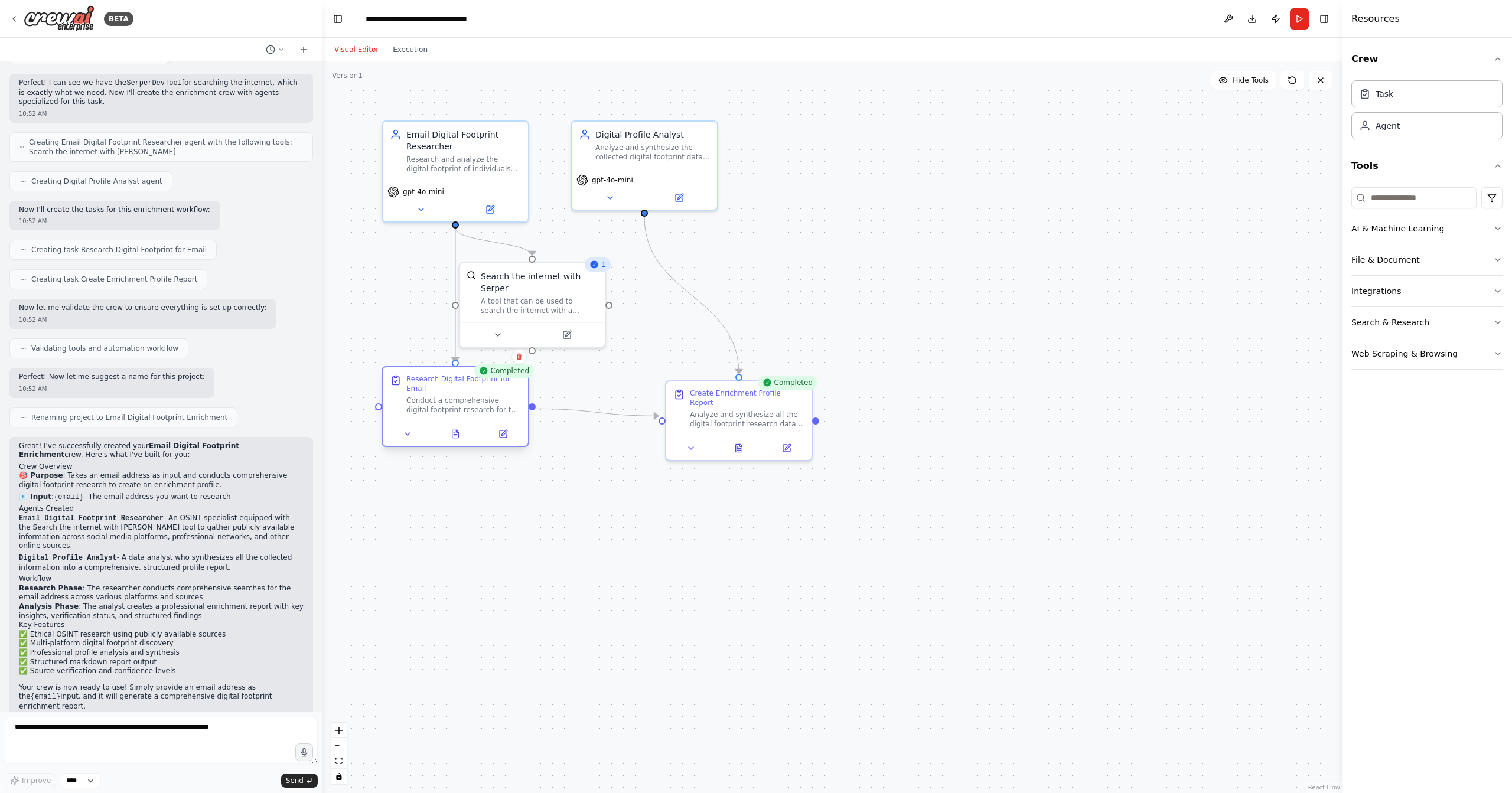
click at [496, 394] on div "Research Digital Footprint for Email" at bounding box center [463, 384] width 114 height 19
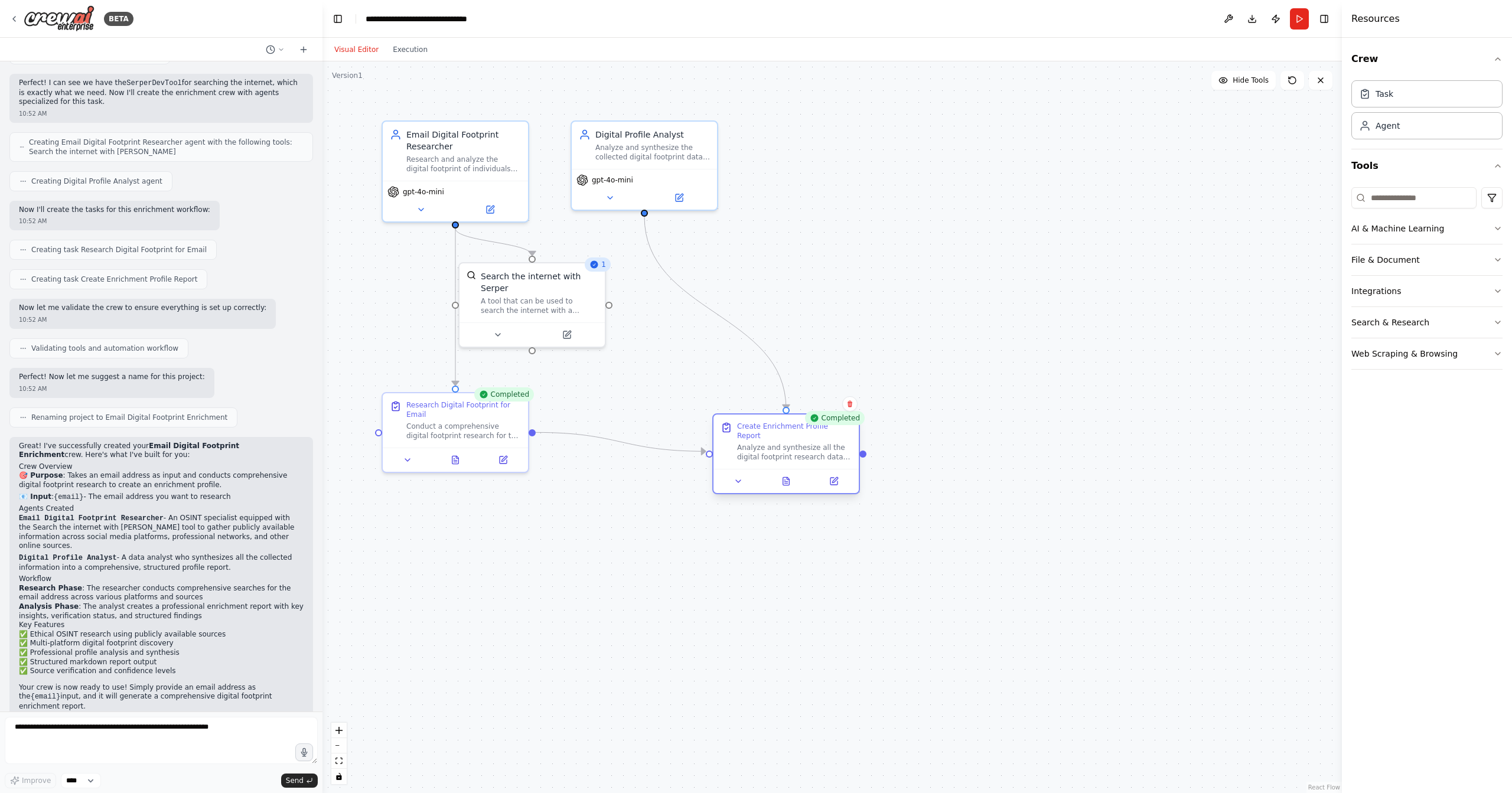
drag, startPoint x: 737, startPoint y: 399, endPoint x: 788, endPoint y: 429, distance: 59.2
click at [788, 429] on div "Create Enrichment Profile Report Analyze and synthesize all the digital footpri…" at bounding box center [794, 442] width 114 height 41
drag, startPoint x: 698, startPoint y: 181, endPoint x: 853, endPoint y: 191, distance: 155.3
click at [853, 191] on div "gpt-4o-mini" at bounding box center [821, 190] width 136 height 12
drag, startPoint x: 490, startPoint y: 451, endPoint x: 492, endPoint y: 462, distance: 11.2
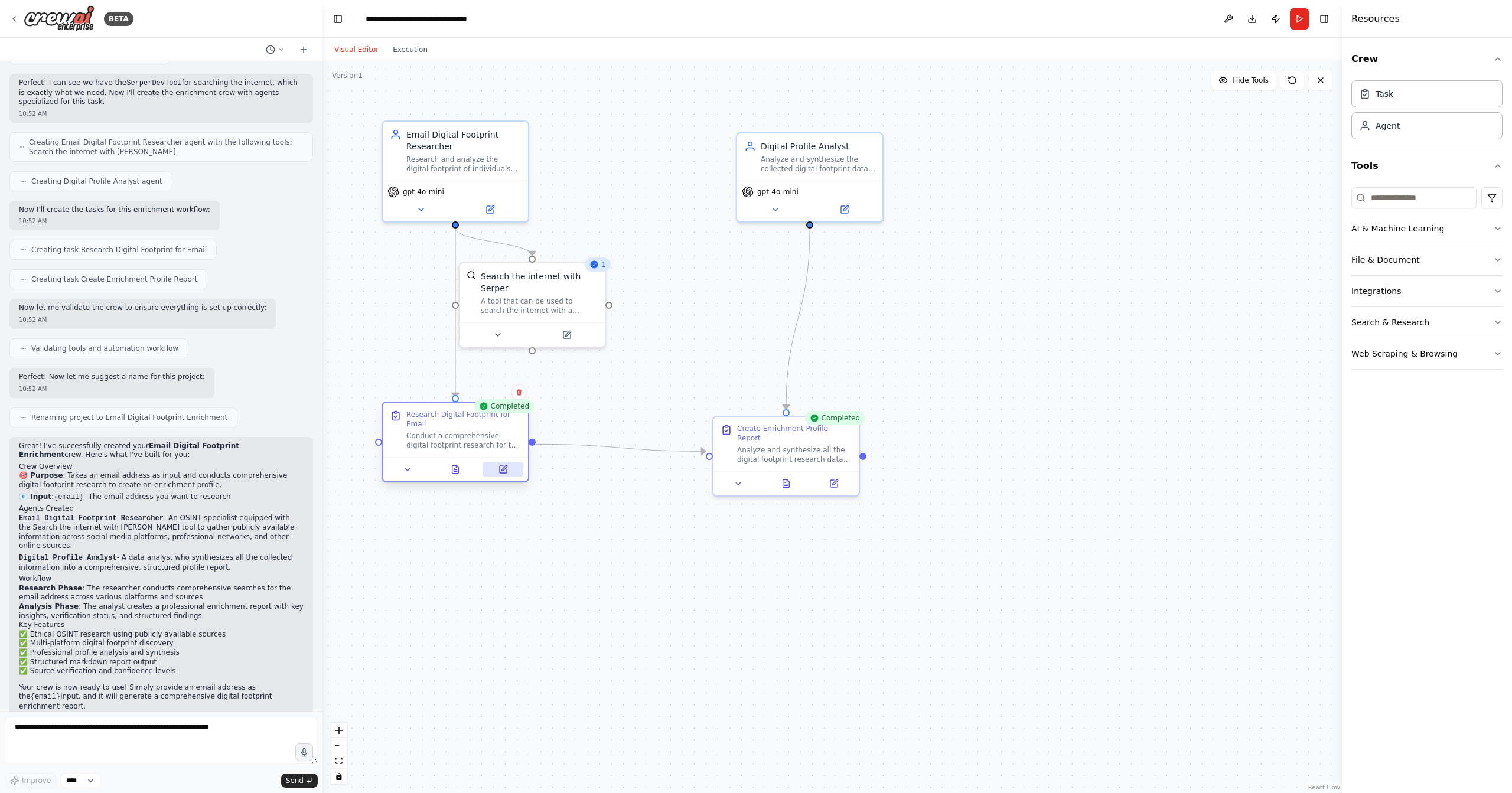
click at [492, 462] on div at bounding box center [455, 469] width 146 height 24
drag, startPoint x: 789, startPoint y: 440, endPoint x: 799, endPoint y: 435, distance: 11.2
click at [799, 443] on div "Analyze and synthesize all the digital footprint research data collected for {e…" at bounding box center [806, 452] width 114 height 19
